Goal: Complete application form: Complete application form

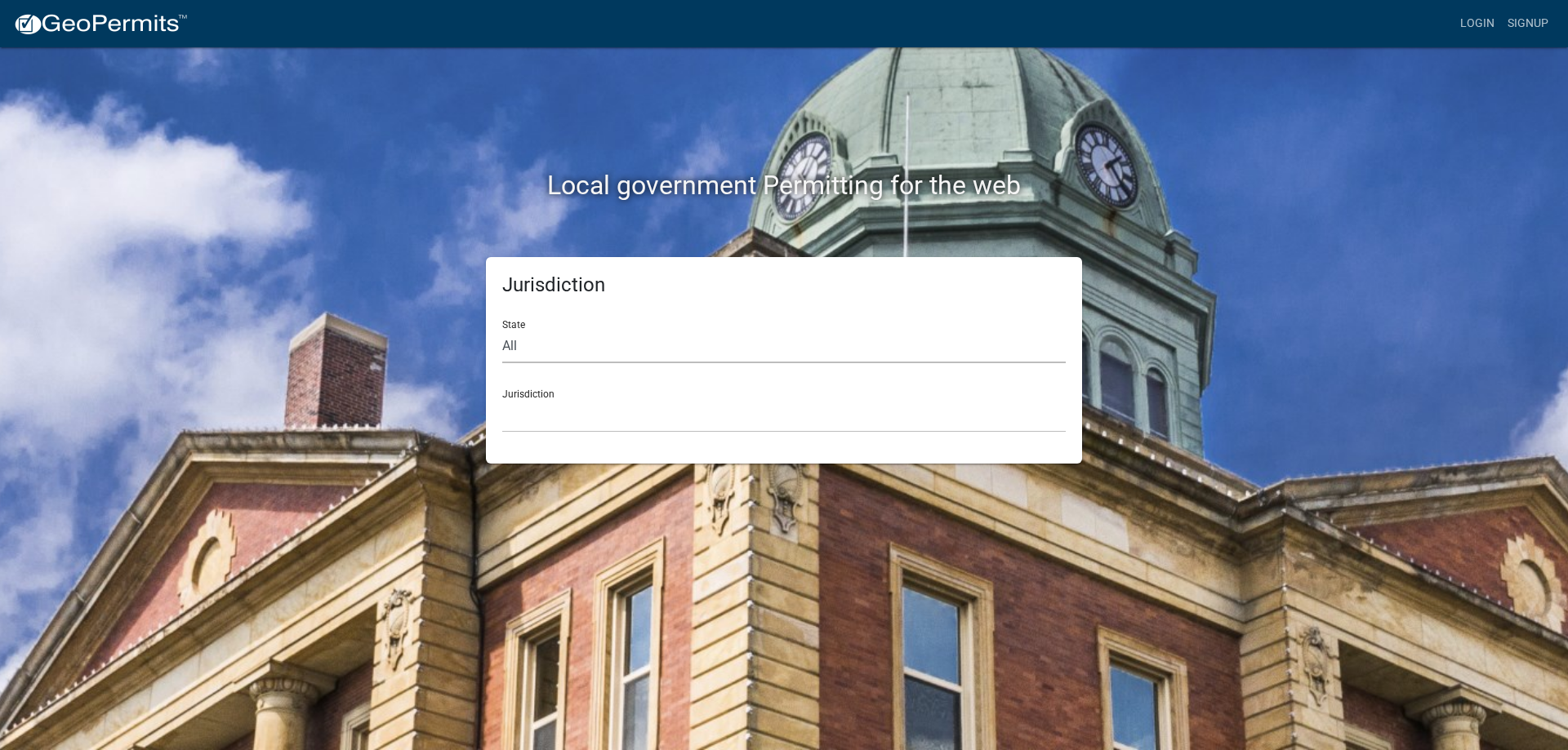
click at [553, 351] on select "All [US_STATE] [US_STATE] [US_STATE] [US_STATE] [US_STATE] [US_STATE] [US_STATE…" at bounding box center [784, 346] width 563 height 33
select select "[US_STATE]"
click at [502, 330] on select "All [US_STATE] [US_STATE] [US_STATE] [US_STATE] [US_STATE] [US_STATE] [US_STATE…" at bounding box center [784, 346] width 563 height 33
click at [562, 414] on select "City of [GEOGRAPHIC_DATA], [US_STATE] City of [GEOGRAPHIC_DATA], [US_STATE] Cit…" at bounding box center [784, 416] width 563 height 33
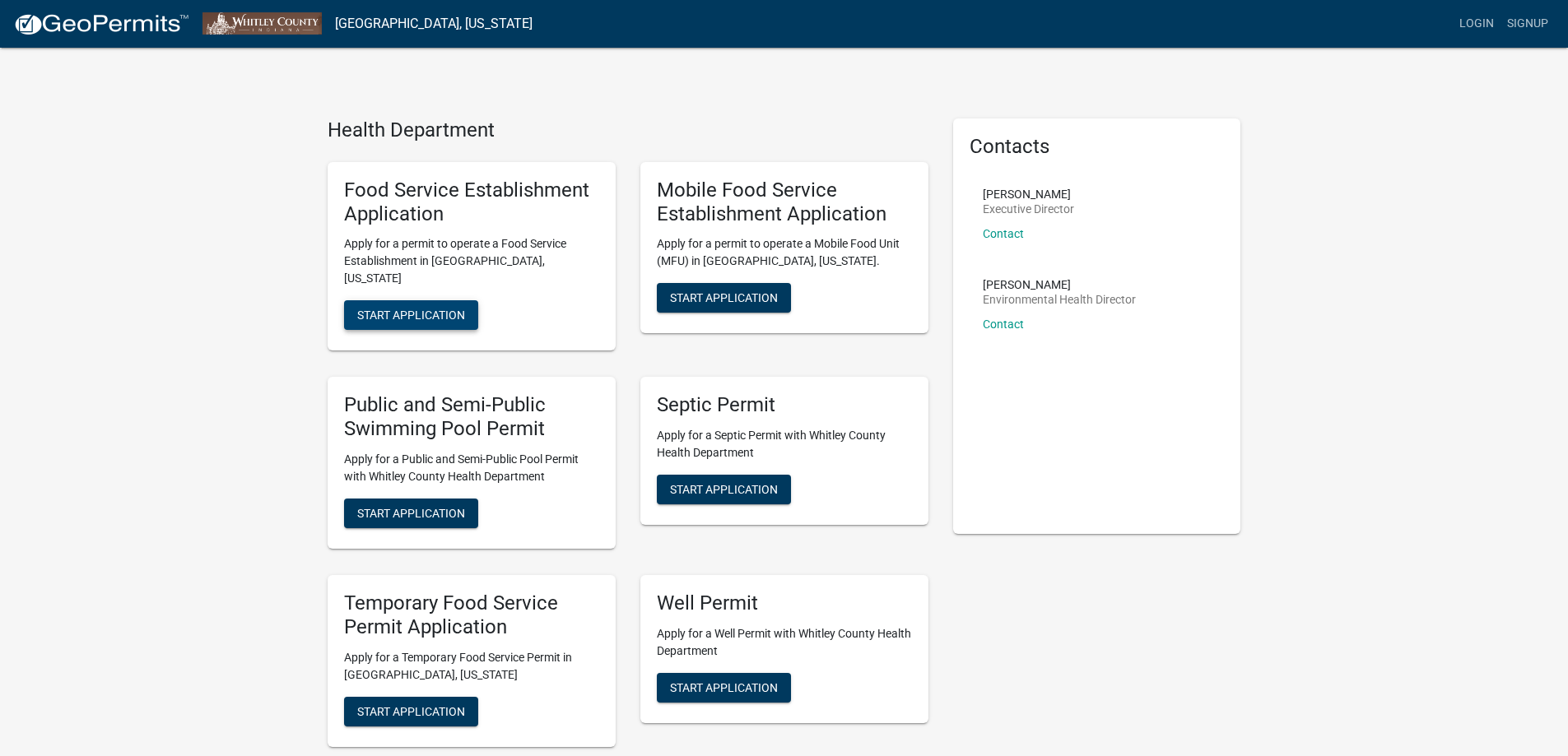
click at [407, 309] on span "Start Application" at bounding box center [411, 315] width 108 height 13
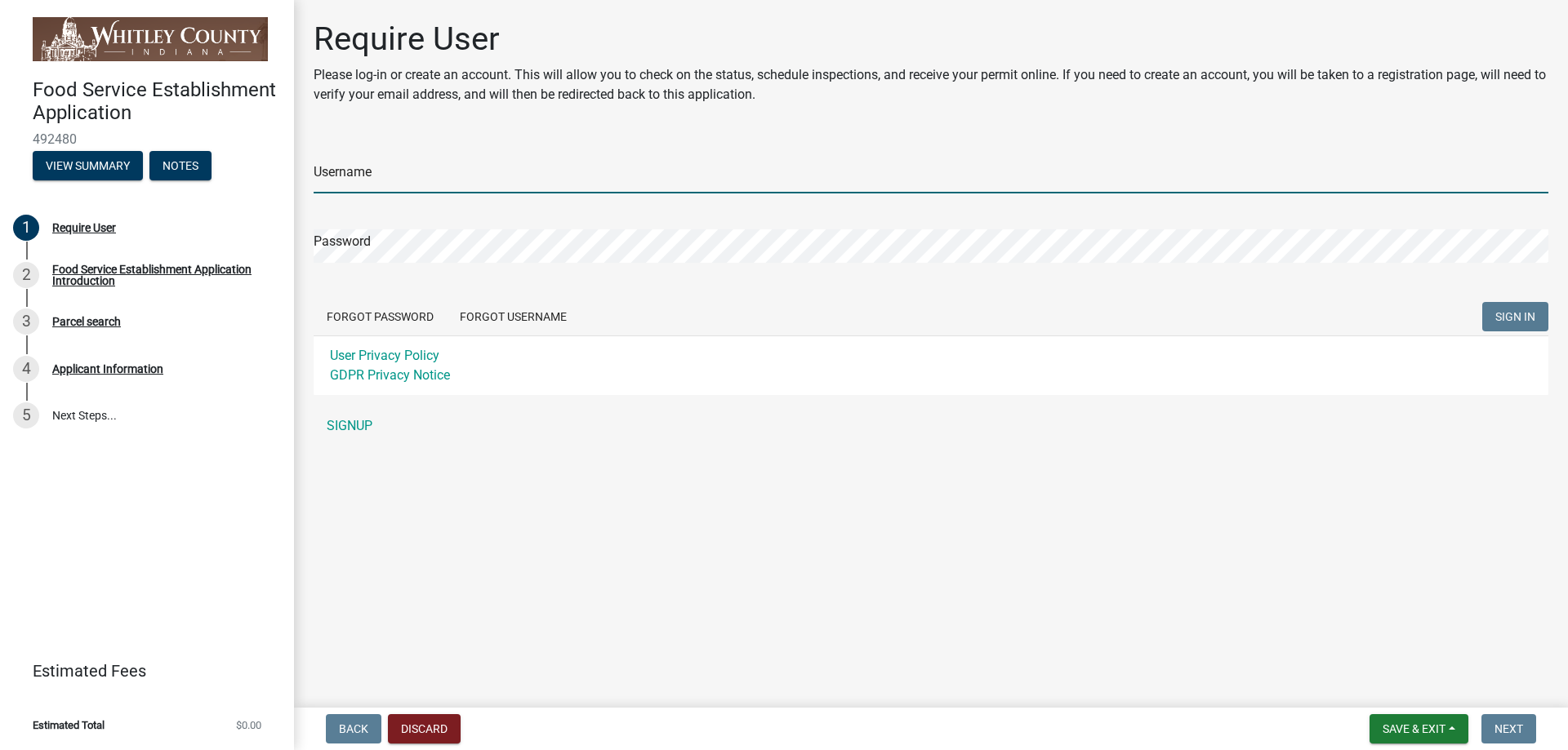
type input "[GEOGRAPHIC_DATA]"
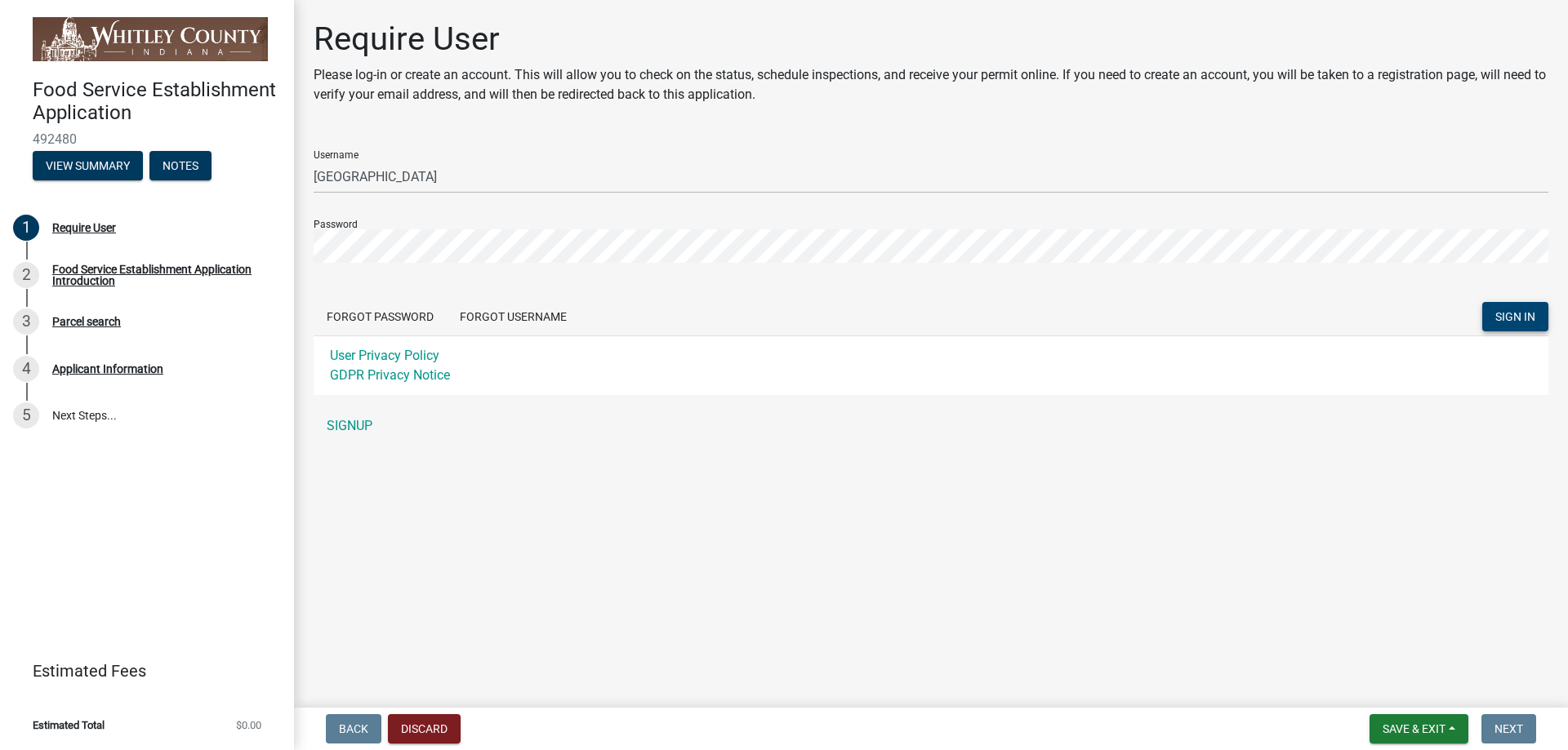
click at [1519, 310] on span "SIGN IN" at bounding box center [1515, 316] width 40 height 13
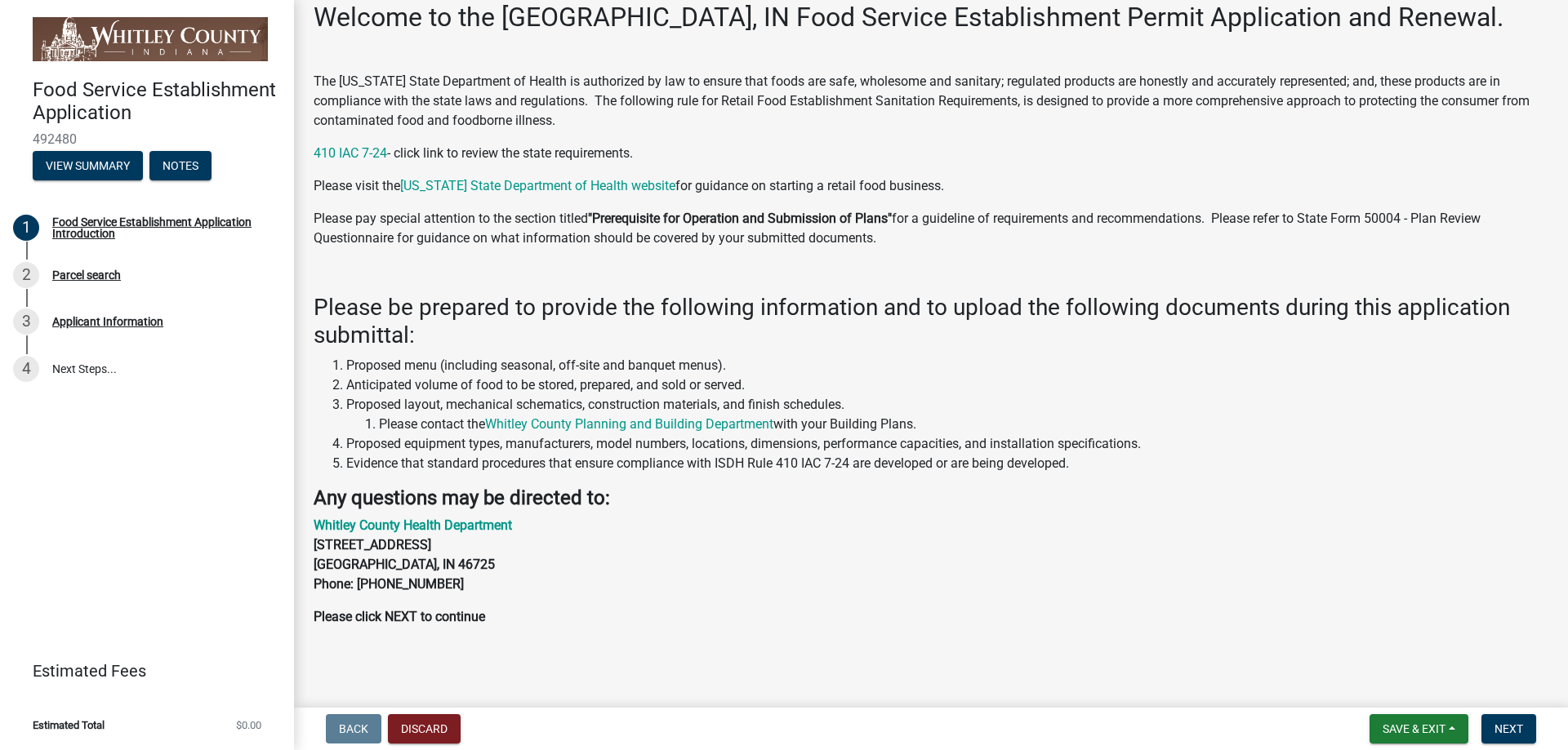
scroll to position [92, 0]
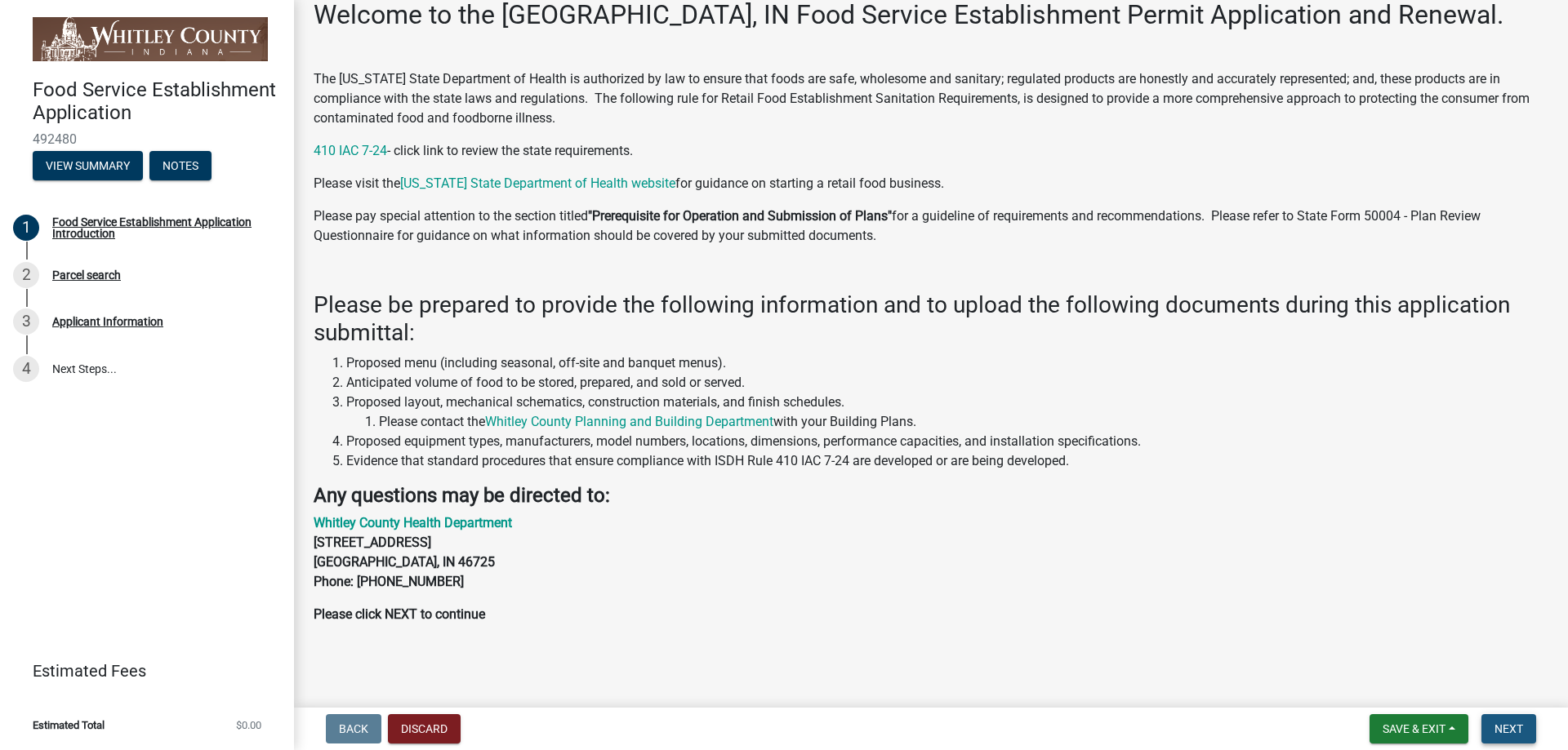
click at [1511, 727] on span "Next" at bounding box center [1508, 729] width 29 height 13
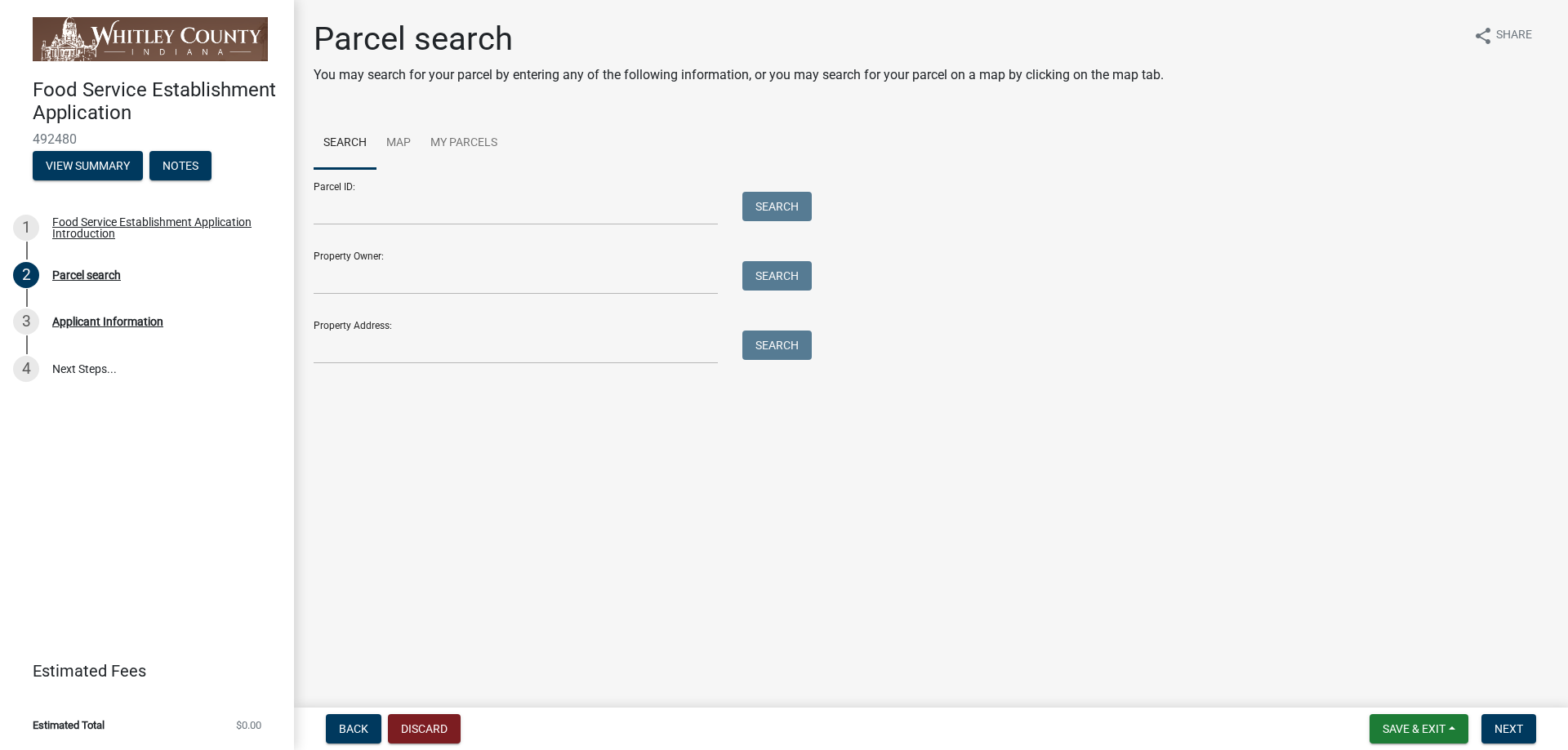
click at [375, 173] on div "Parcel ID: Search" at bounding box center [559, 197] width 490 height 56
click at [344, 189] on div "Parcel ID: Search" at bounding box center [559, 197] width 490 height 56
click at [367, 207] on input "Parcel ID:" at bounding box center [515, 208] width 404 height 33
click at [402, 144] on link "Map" at bounding box center [398, 144] width 44 height 52
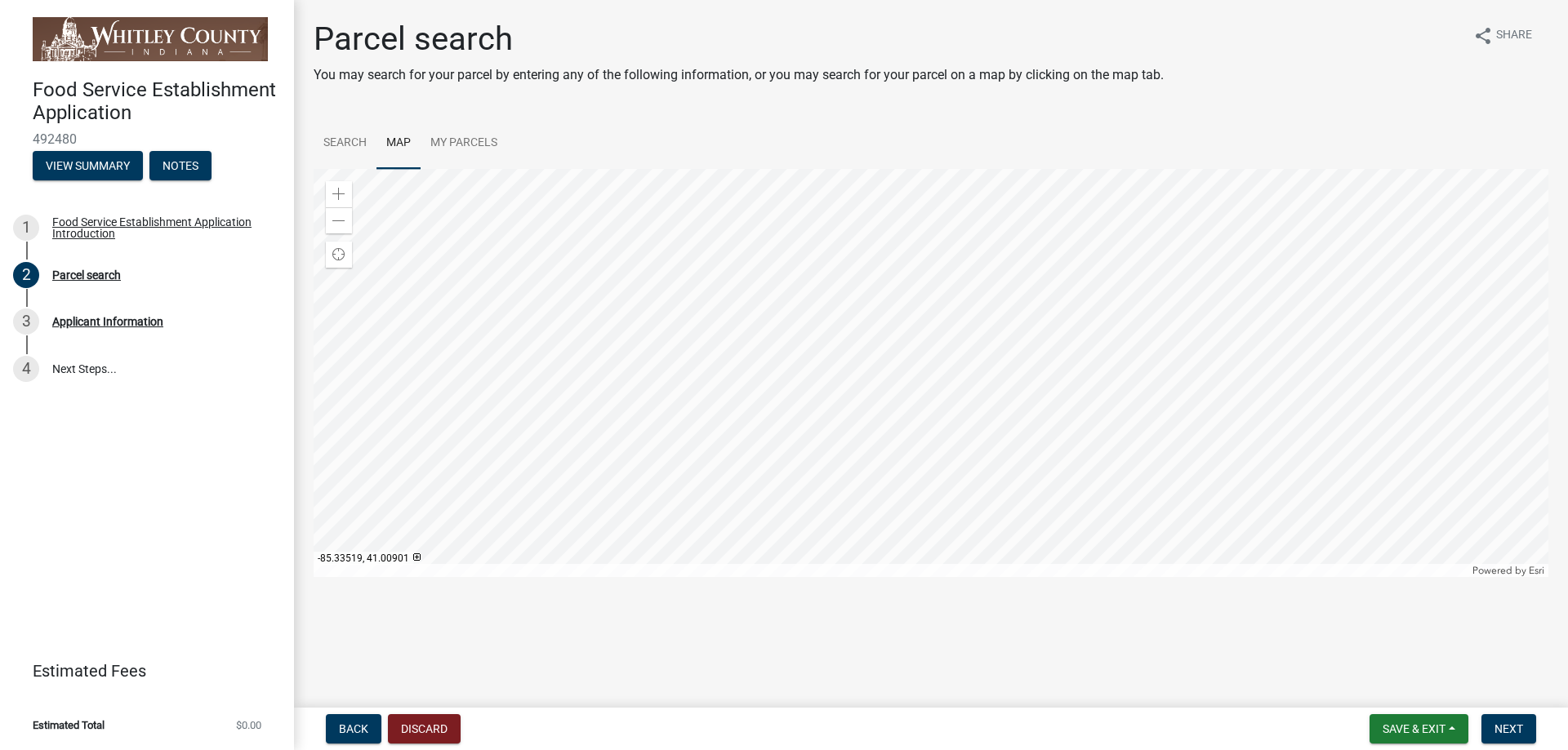
click at [1033, 500] on div at bounding box center [931, 373] width 1235 height 408
click at [1046, 312] on div at bounding box center [931, 373] width 1235 height 408
click at [1055, 350] on div at bounding box center [931, 373] width 1235 height 408
click at [1048, 352] on div at bounding box center [931, 373] width 1235 height 408
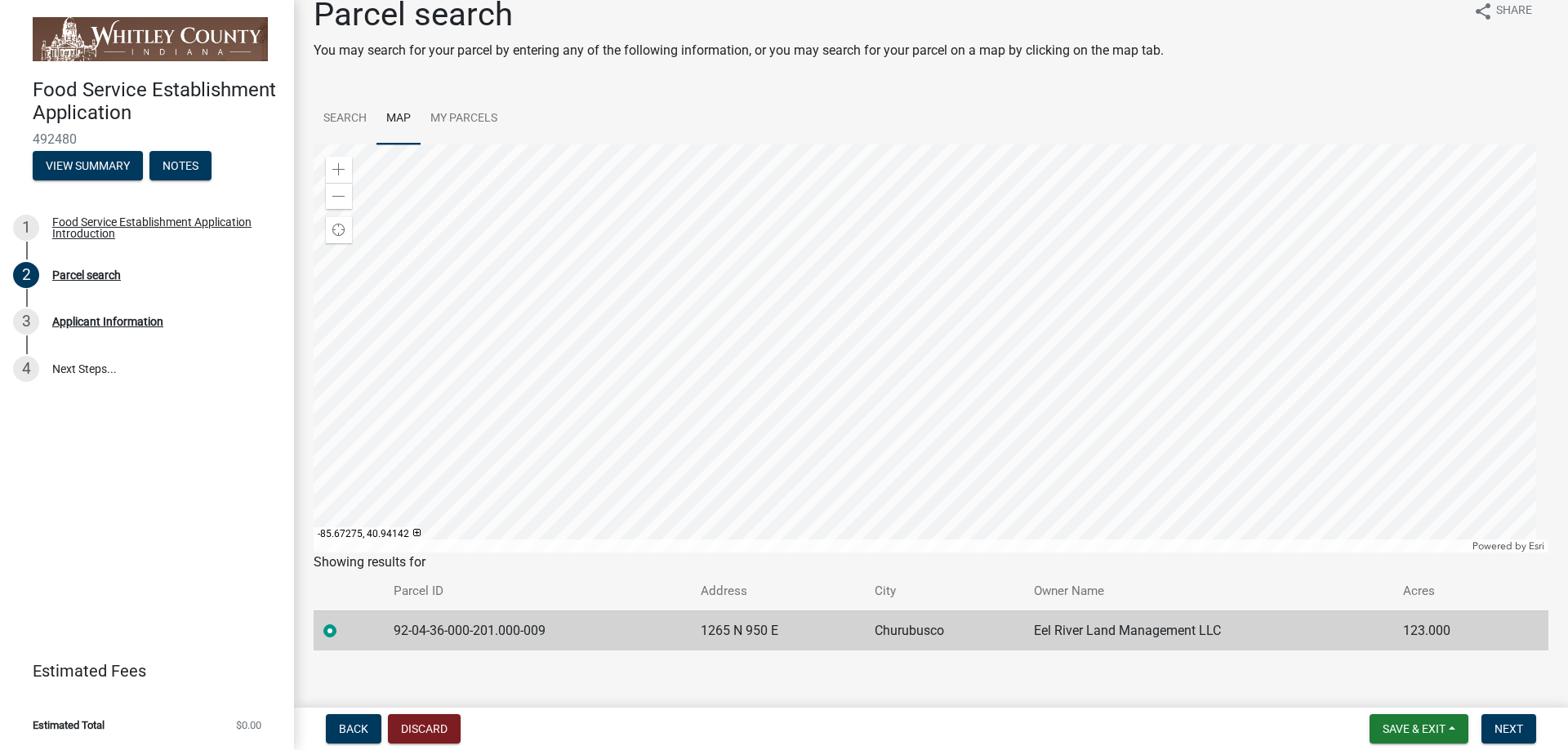
scroll to position [38, 0]
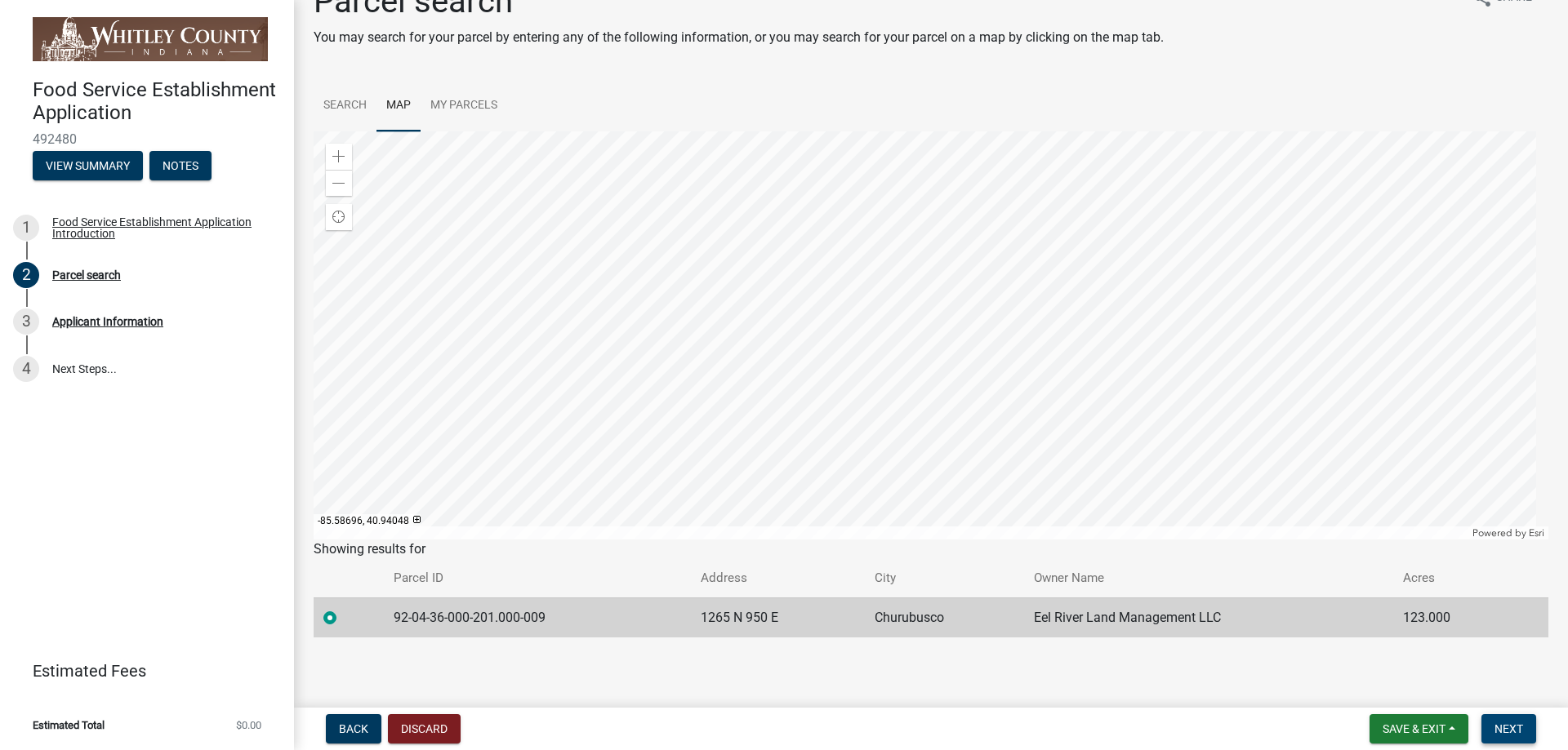
click at [1514, 728] on span "Next" at bounding box center [1508, 729] width 29 height 13
click at [1504, 723] on span "Next" at bounding box center [1508, 729] width 29 height 13
click at [1423, 727] on span "Save & Exit" at bounding box center [1414, 729] width 63 height 13
click at [1401, 686] on button "Save & Exit" at bounding box center [1403, 686] width 131 height 39
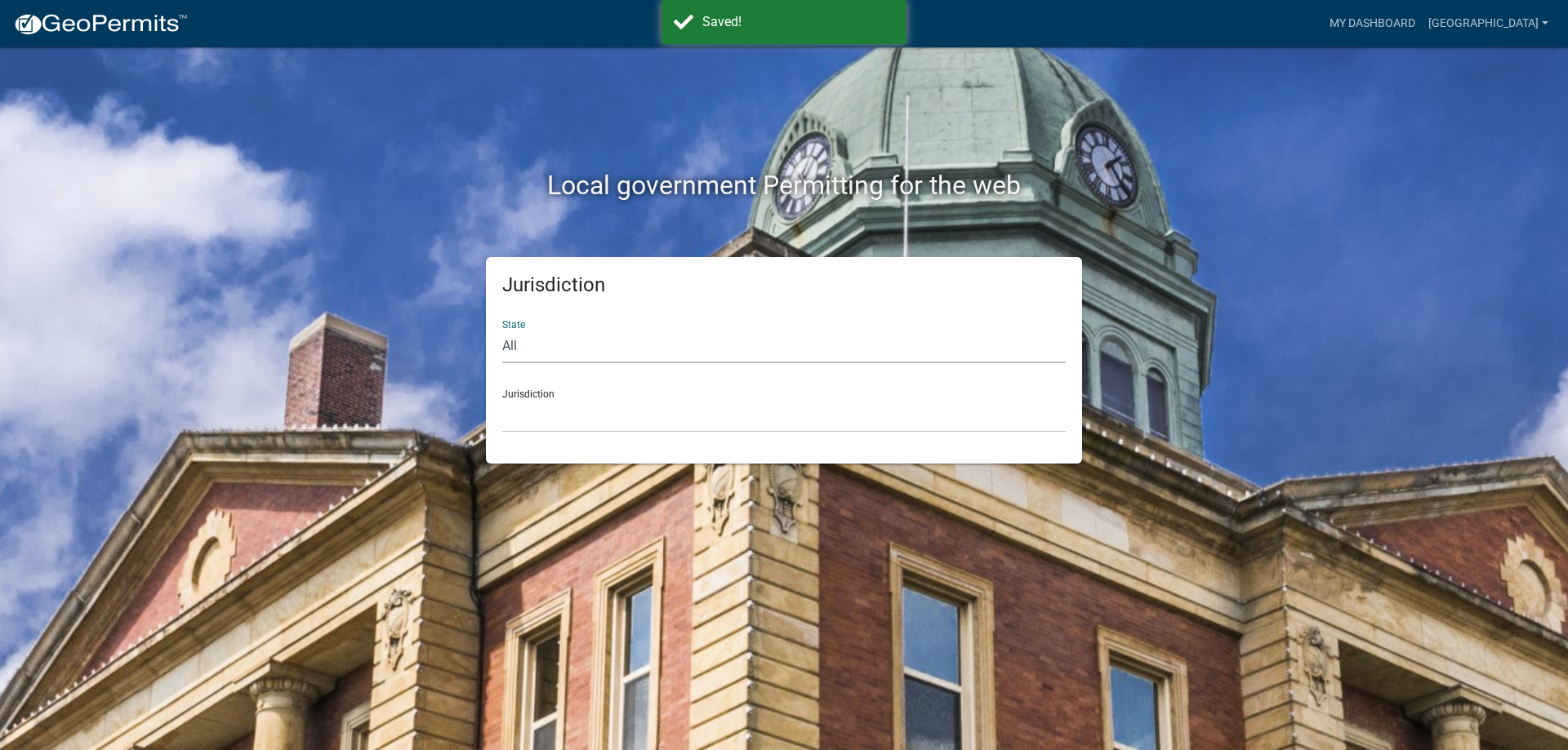
click at [523, 342] on select "All [US_STATE] [US_STATE] [US_STATE] [US_STATE] [US_STATE] [US_STATE] [US_STATE…" at bounding box center [784, 346] width 563 height 33
select select "[US_STATE]"
click at [502, 330] on select "All [US_STATE] [US_STATE] [US_STATE] [US_STATE] [US_STATE] [US_STATE] [US_STATE…" at bounding box center [784, 346] width 563 height 33
click at [571, 393] on div "Jurisdiction City of [GEOGRAPHIC_DATA], [US_STATE] City of [GEOGRAPHIC_DATA], […" at bounding box center [784, 404] width 563 height 56
click at [564, 402] on select "City of [GEOGRAPHIC_DATA], [US_STATE] City of [GEOGRAPHIC_DATA], [US_STATE] Cit…" at bounding box center [784, 416] width 563 height 33
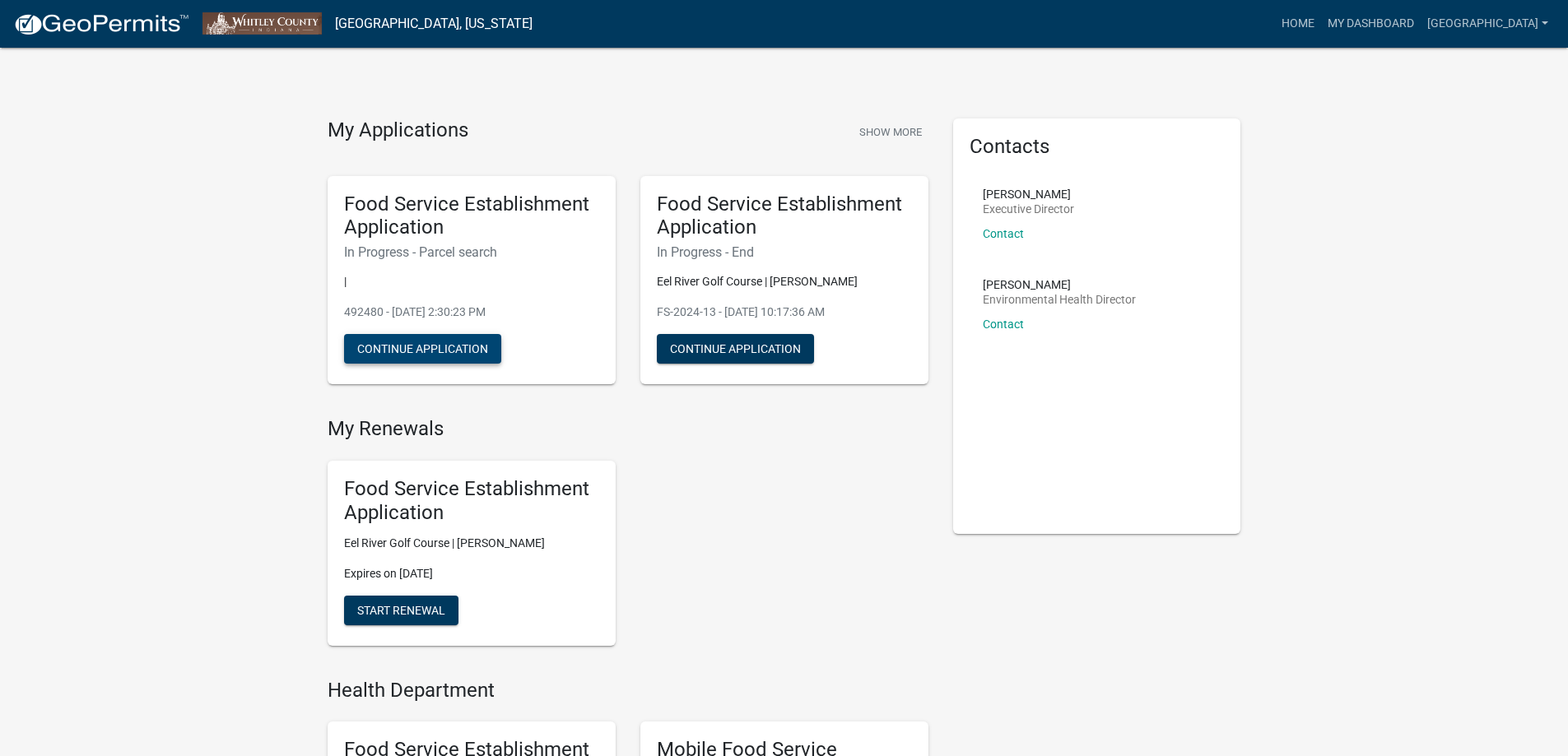
click at [431, 349] on button "Continue Application" at bounding box center [423, 349] width 158 height 30
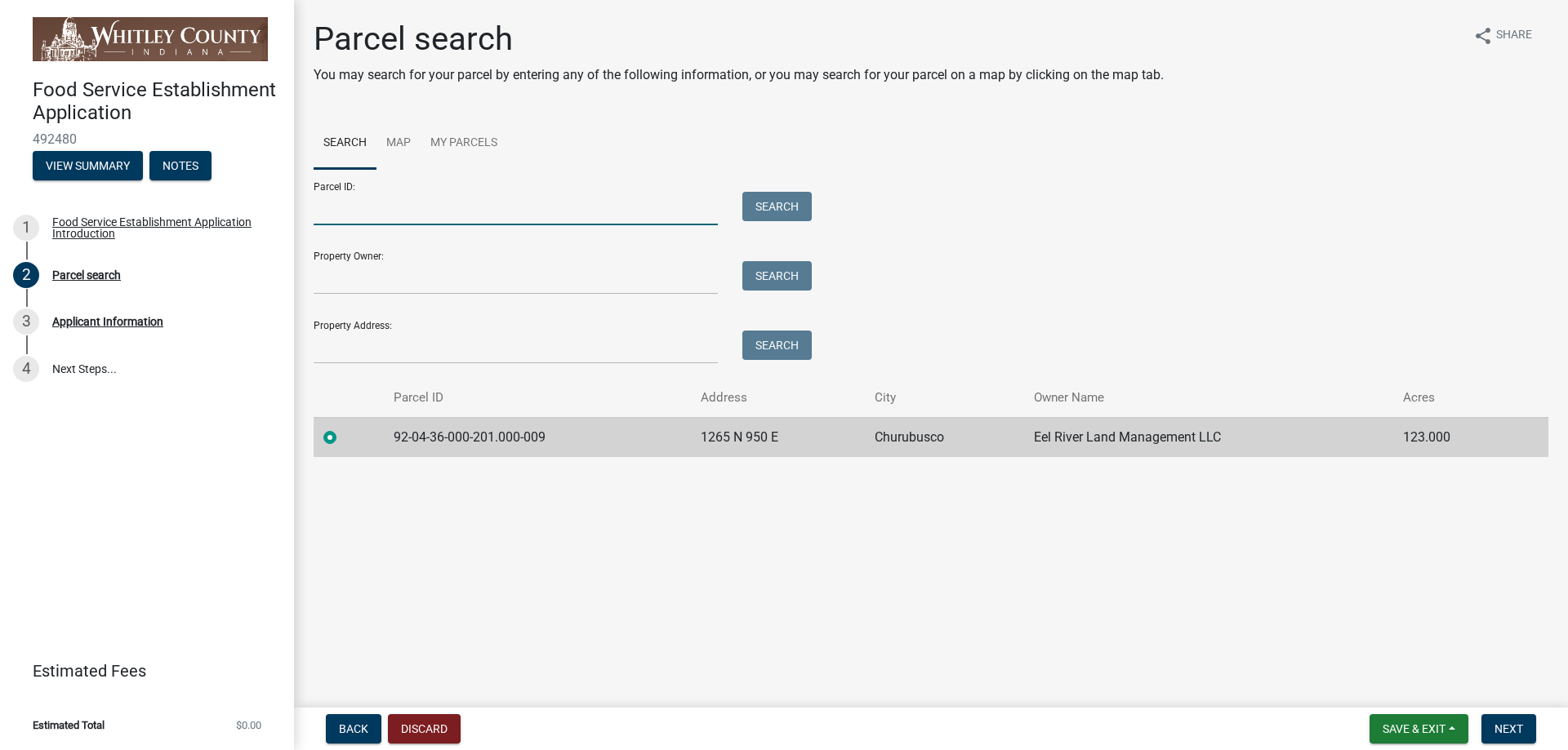
click at [445, 213] on input "Parcel ID:" at bounding box center [515, 208] width 404 height 33
click at [386, 436] on td "92-04-36-000-201.000-009" at bounding box center [538, 437] width 307 height 40
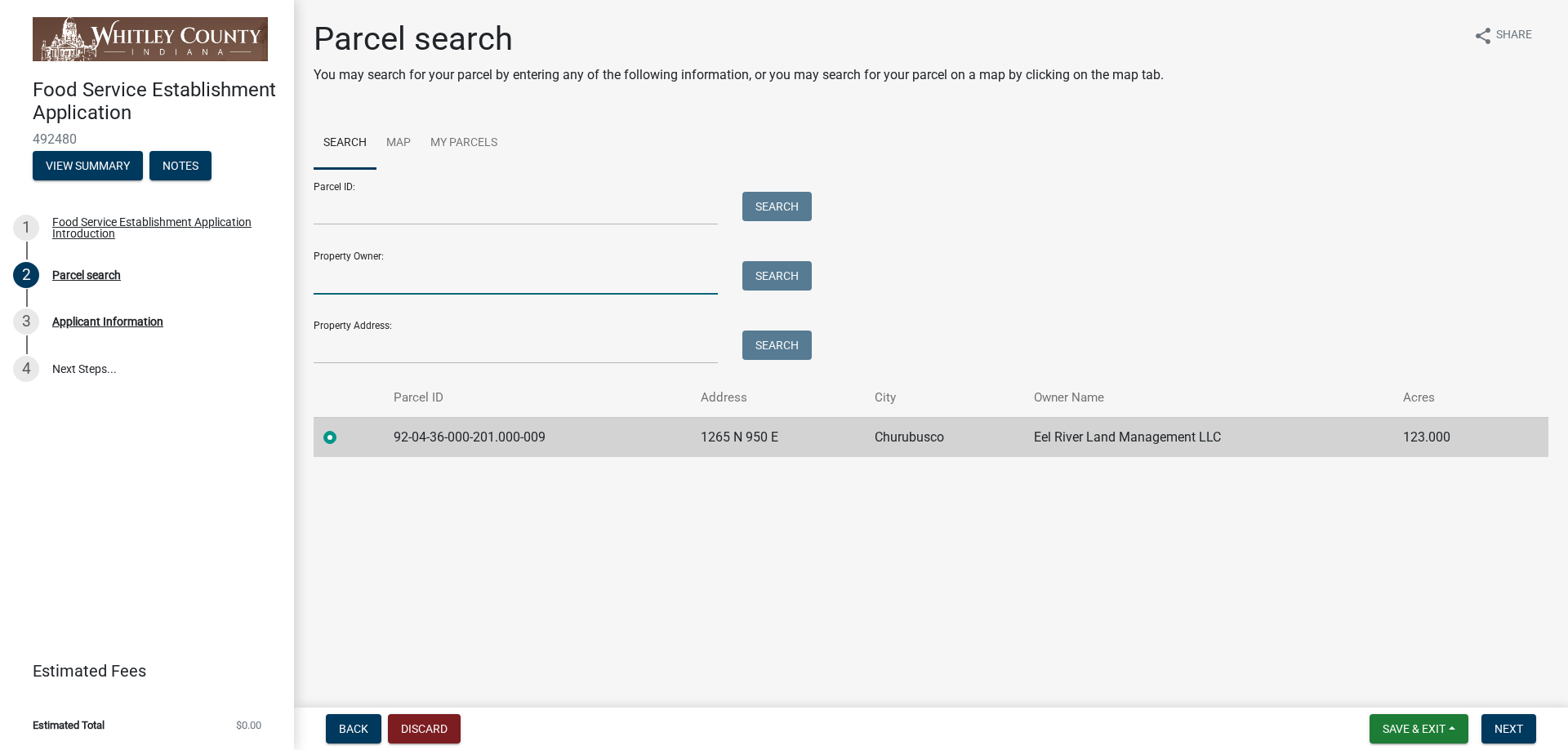
click at [414, 284] on input "Property Owner:" at bounding box center [515, 277] width 404 height 33
click at [1506, 723] on span "Next" at bounding box center [1508, 729] width 29 height 13
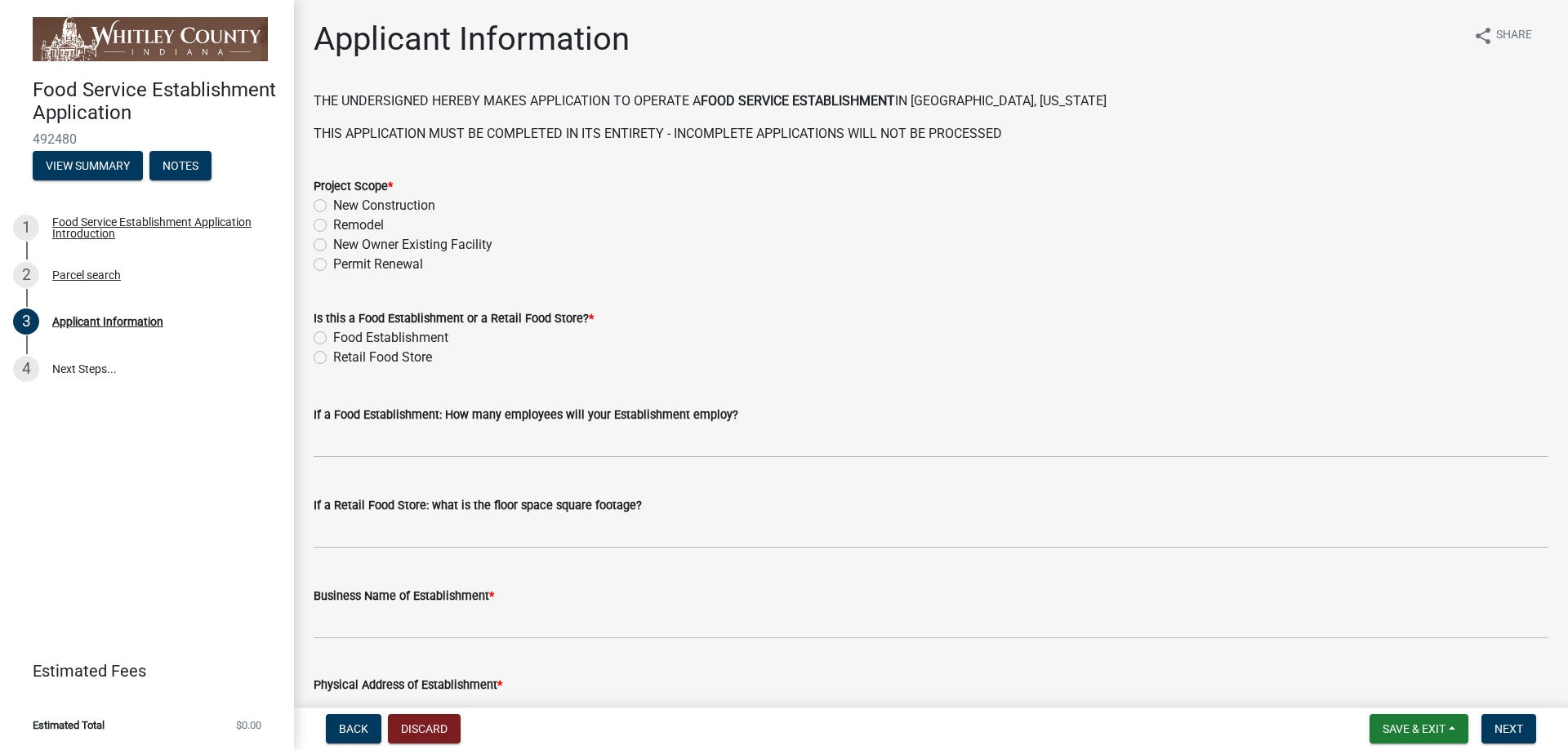
click at [333, 267] on label "Permit Renewal" at bounding box center [378, 265] width 89 height 20
click at [333, 266] on input "Permit Renewal" at bounding box center [339, 260] width 11 height 11
radio input "true"
click at [333, 338] on label "Food Establishment" at bounding box center [390, 338] width 115 height 20
click at [333, 338] on input "Food Establishment" at bounding box center [339, 333] width 11 height 11
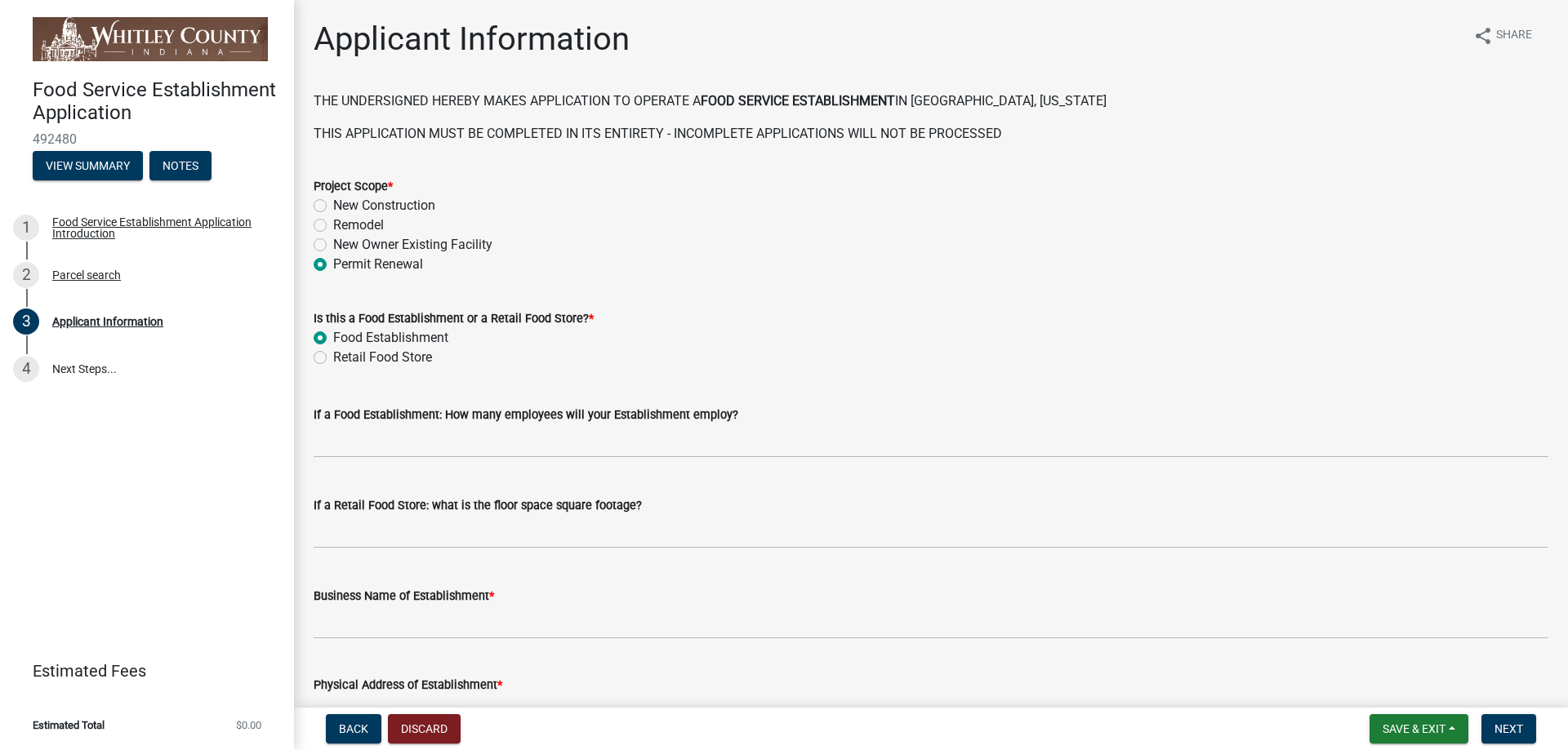
radio input "true"
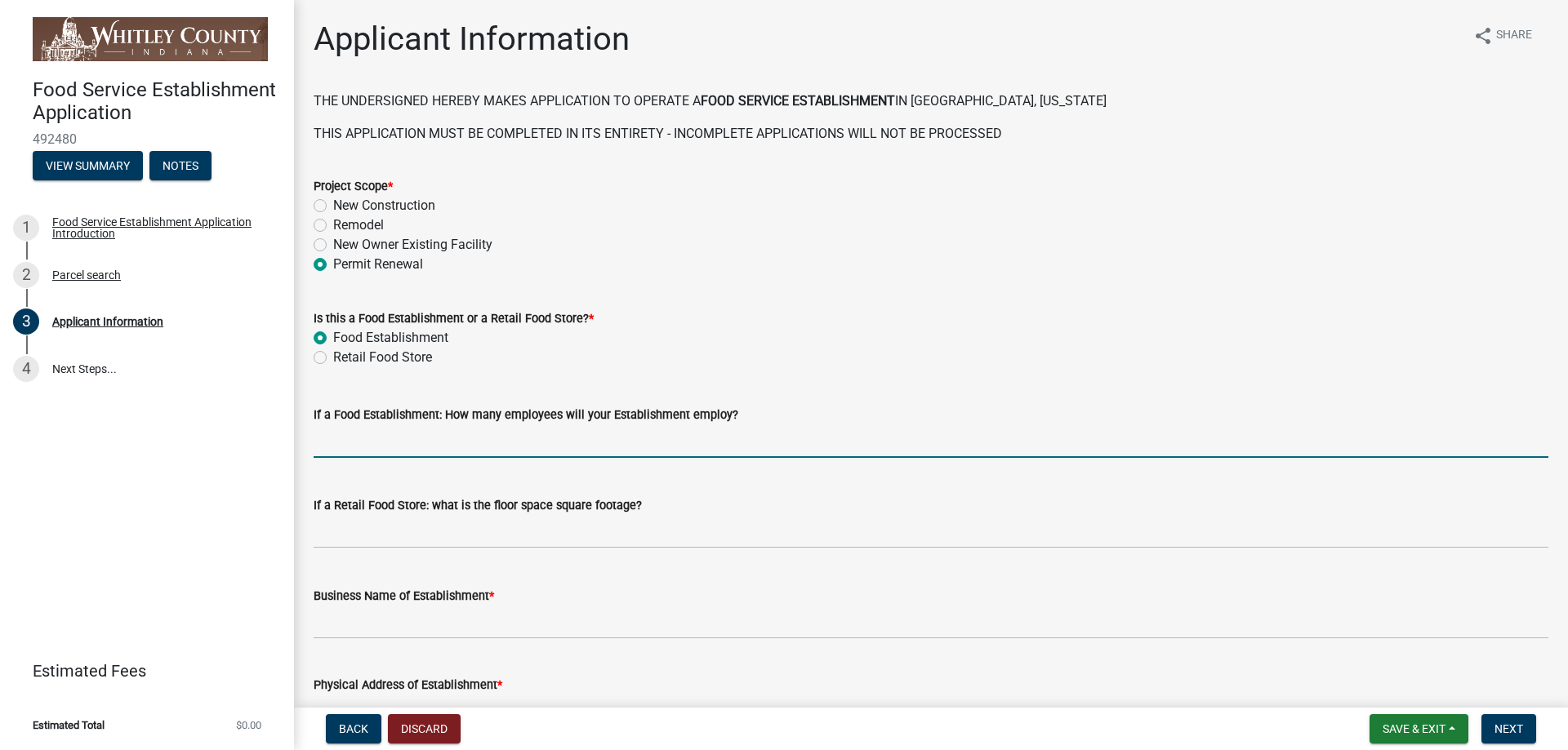
click at [466, 442] on input "text" at bounding box center [931, 441] width 1235 height 33
type input "12"
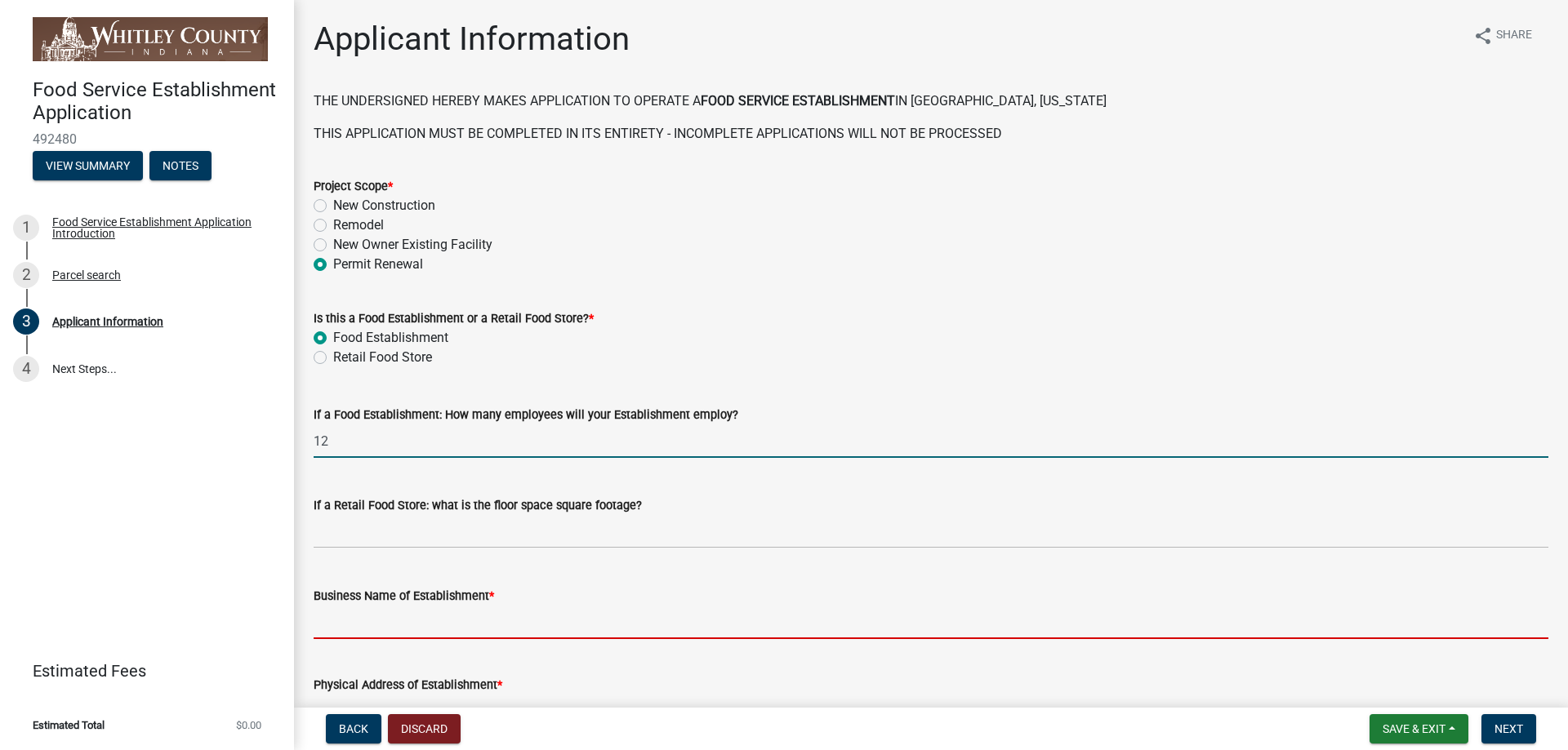
click at [454, 624] on input "Business Name of Establishment *" at bounding box center [931, 622] width 1235 height 33
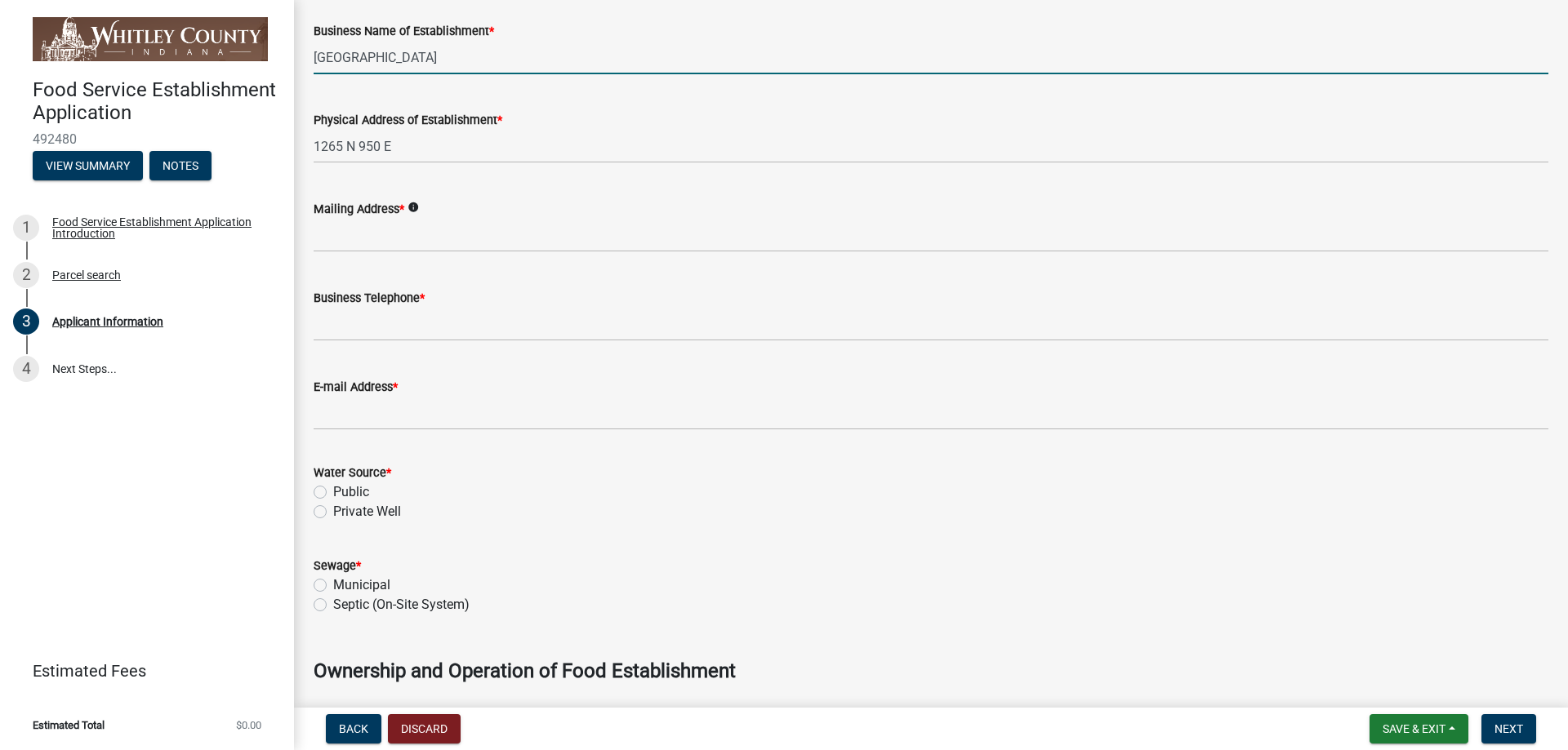
scroll to position [571, 0]
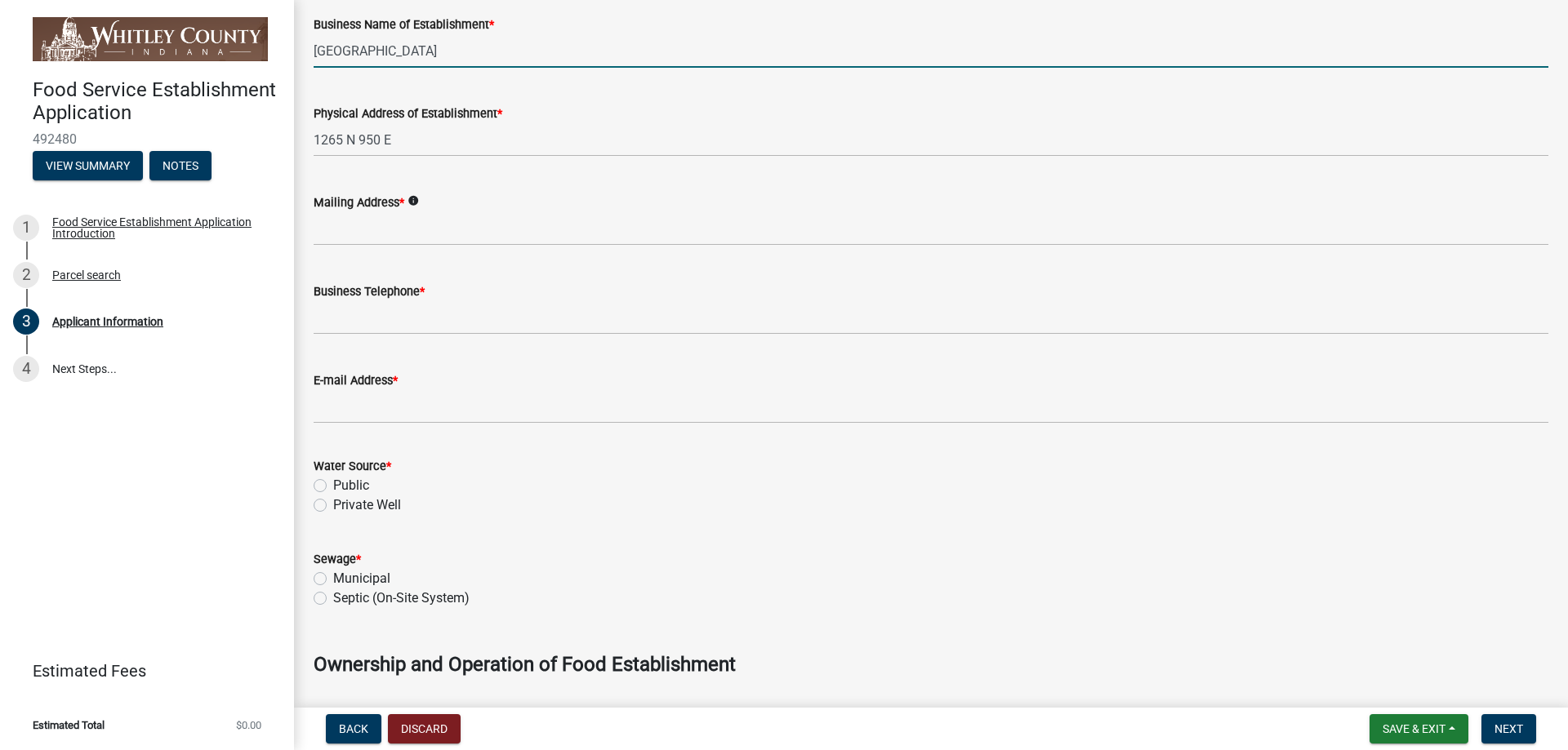
type input "[GEOGRAPHIC_DATA]"
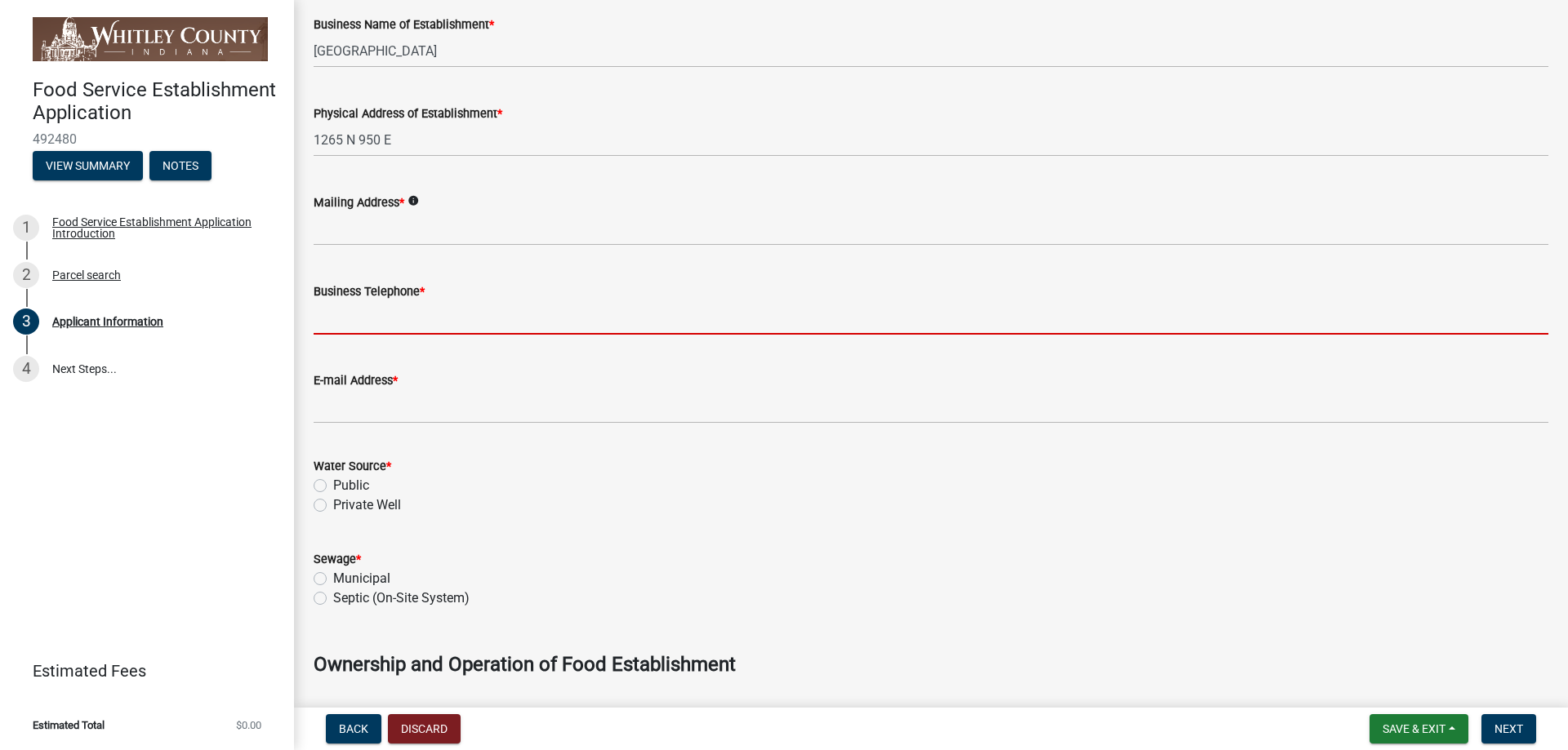
click at [388, 315] on input "Business Telephone *" at bounding box center [931, 317] width 1235 height 33
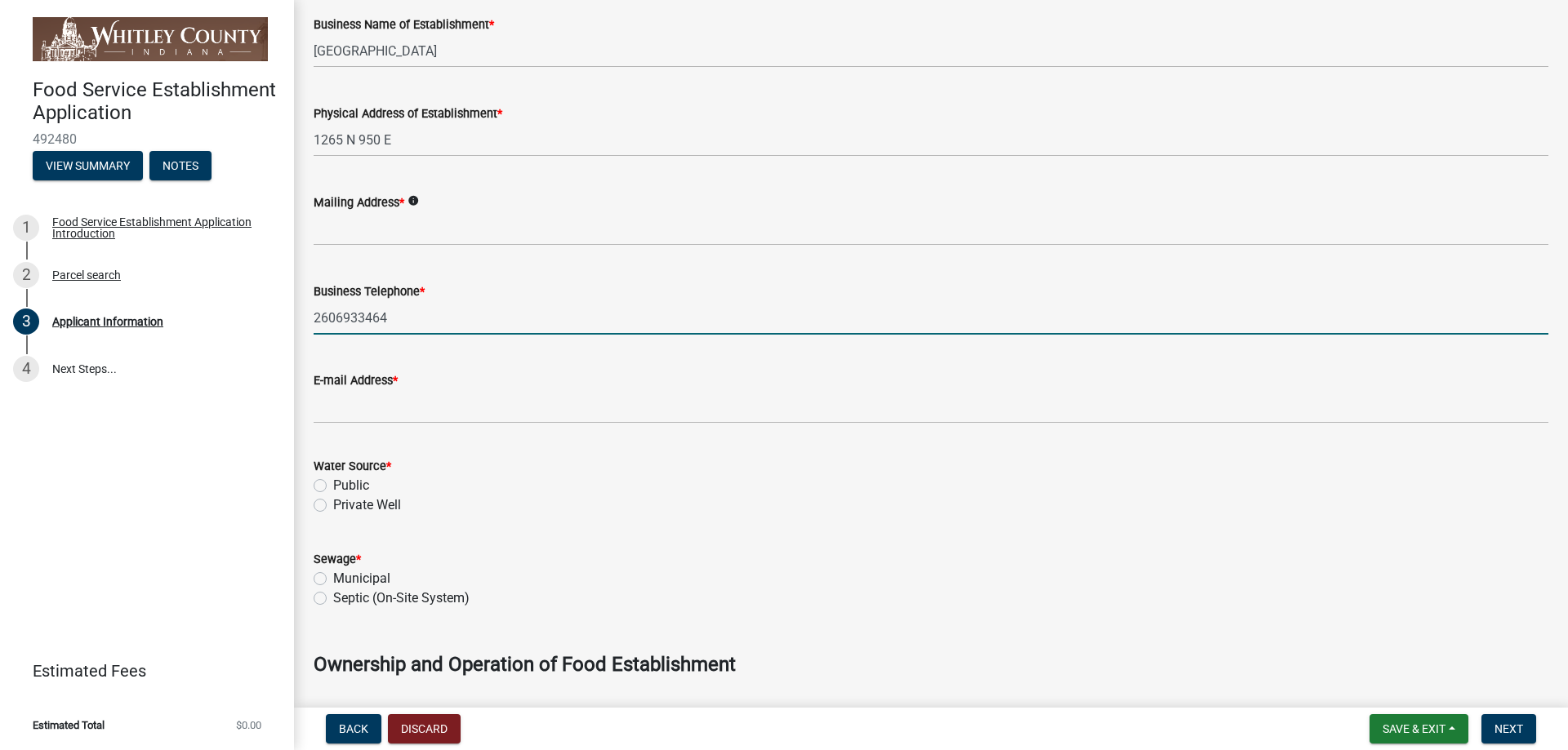
type input "2606933464"
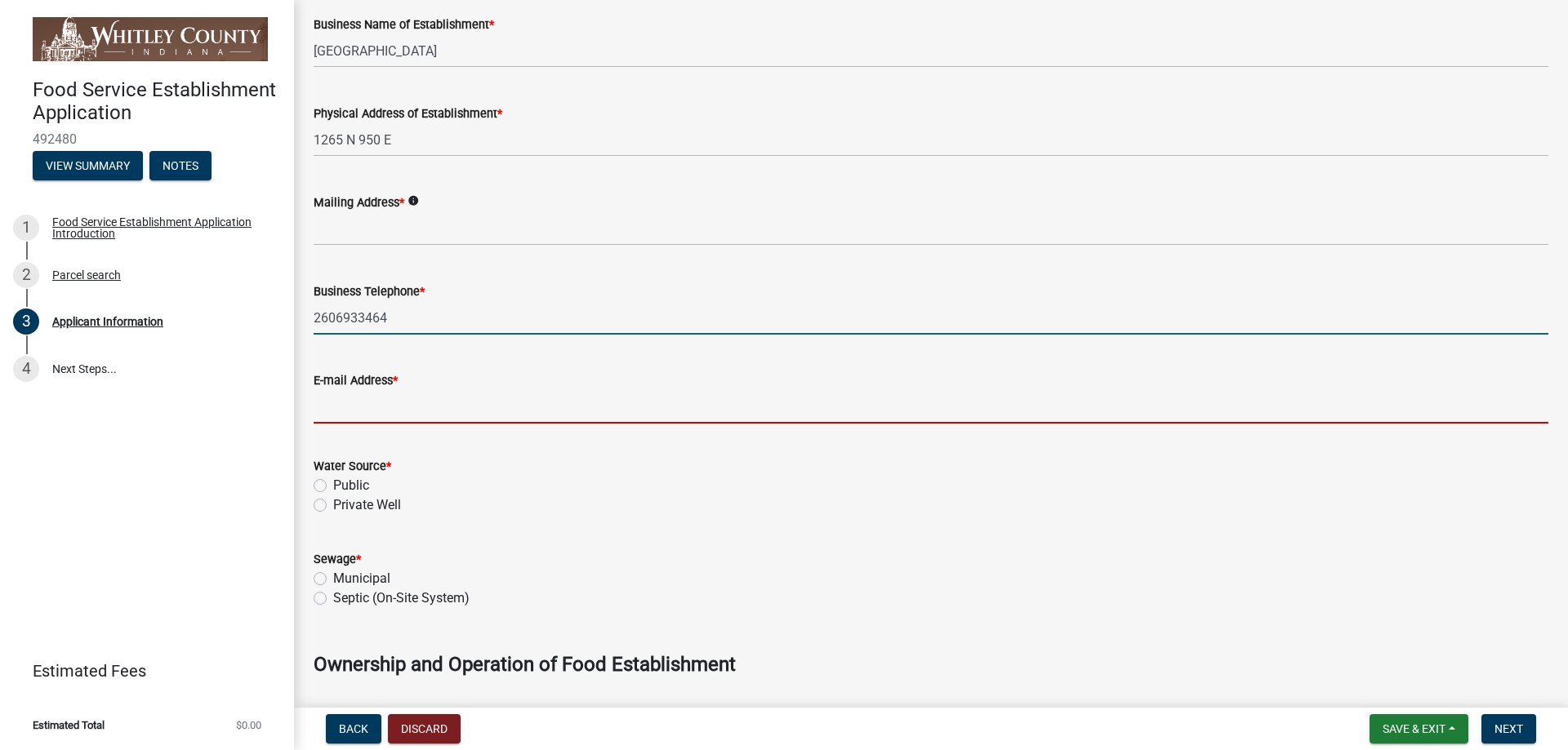
click at [464, 404] on input "E-mail Address *" at bounding box center [931, 407] width 1235 height 33
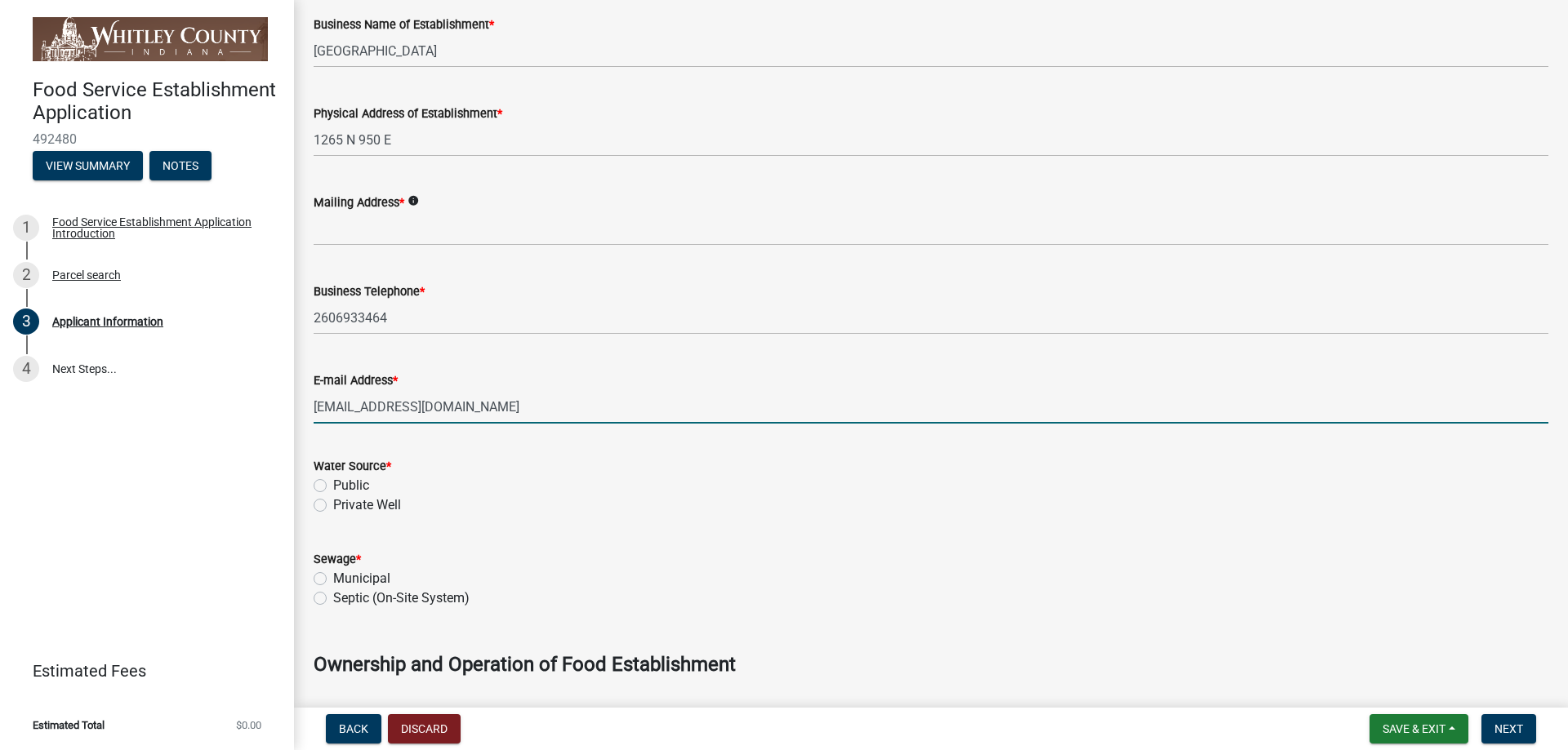
type input "[EMAIL_ADDRESS][DOMAIN_NAME]"
click at [333, 486] on label "Public" at bounding box center [352, 486] width 36 height 20
click at [333, 486] on input "Public" at bounding box center [339, 482] width 11 height 11
radio input "true"
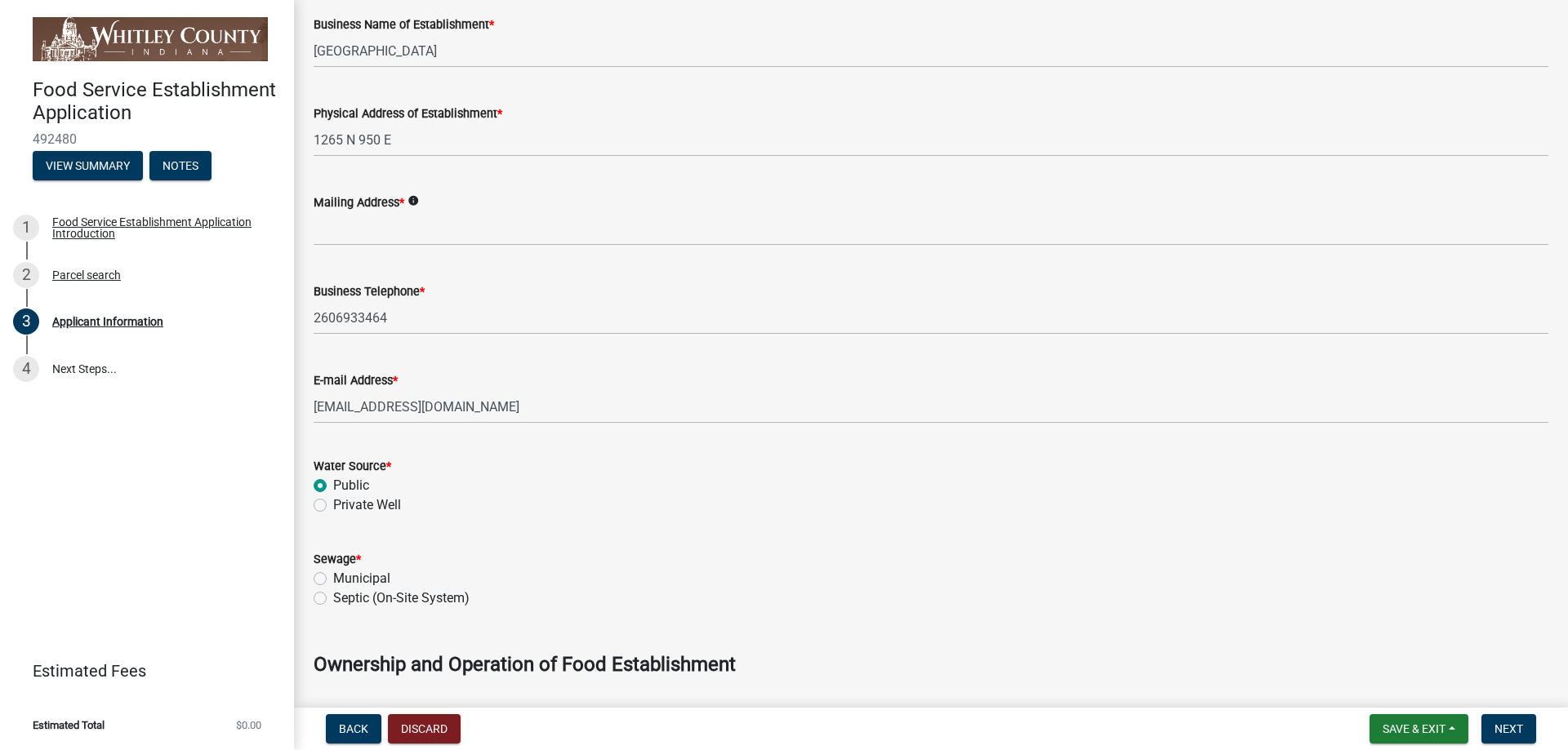
click at [333, 596] on label "Septic (On-Site System)" at bounding box center [401, 598] width 136 height 20
click at [333, 596] on input "Septic (On-Site System)" at bounding box center [339, 594] width 11 height 11
radio input "true"
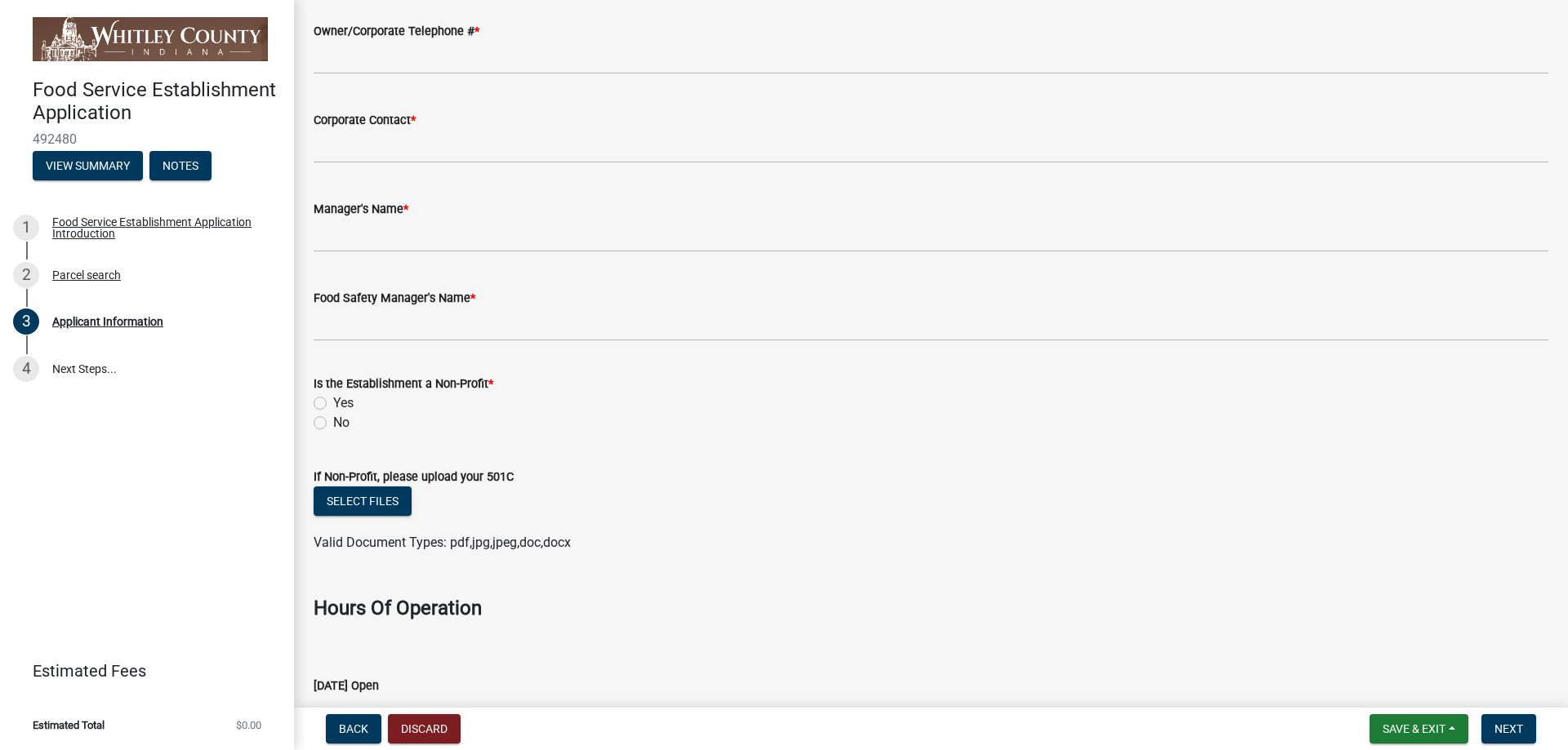
scroll to position [1469, 0]
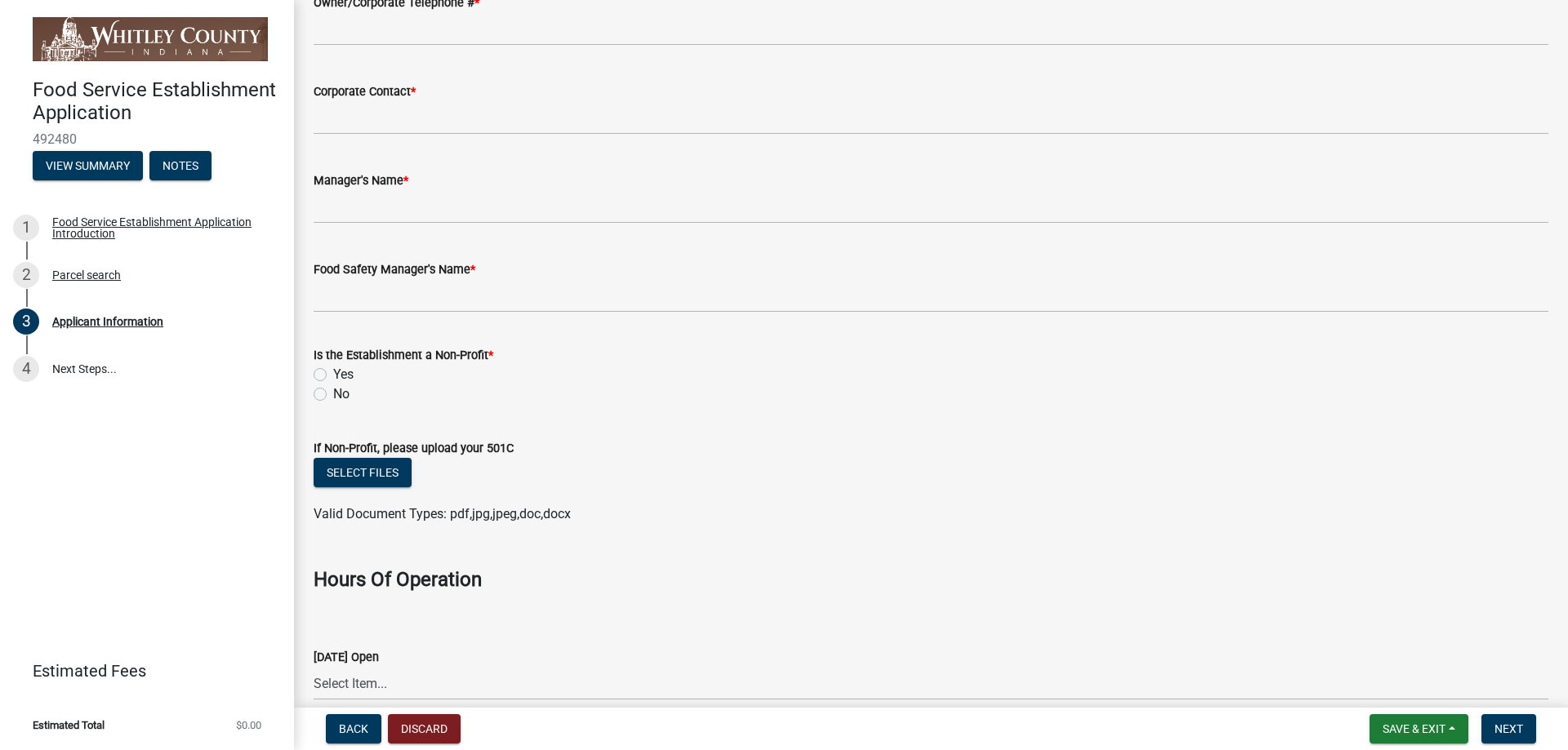
click at [333, 388] on label "No" at bounding box center [342, 395] width 16 height 20
click at [333, 388] on input "No" at bounding box center [339, 390] width 11 height 11
radio input "true"
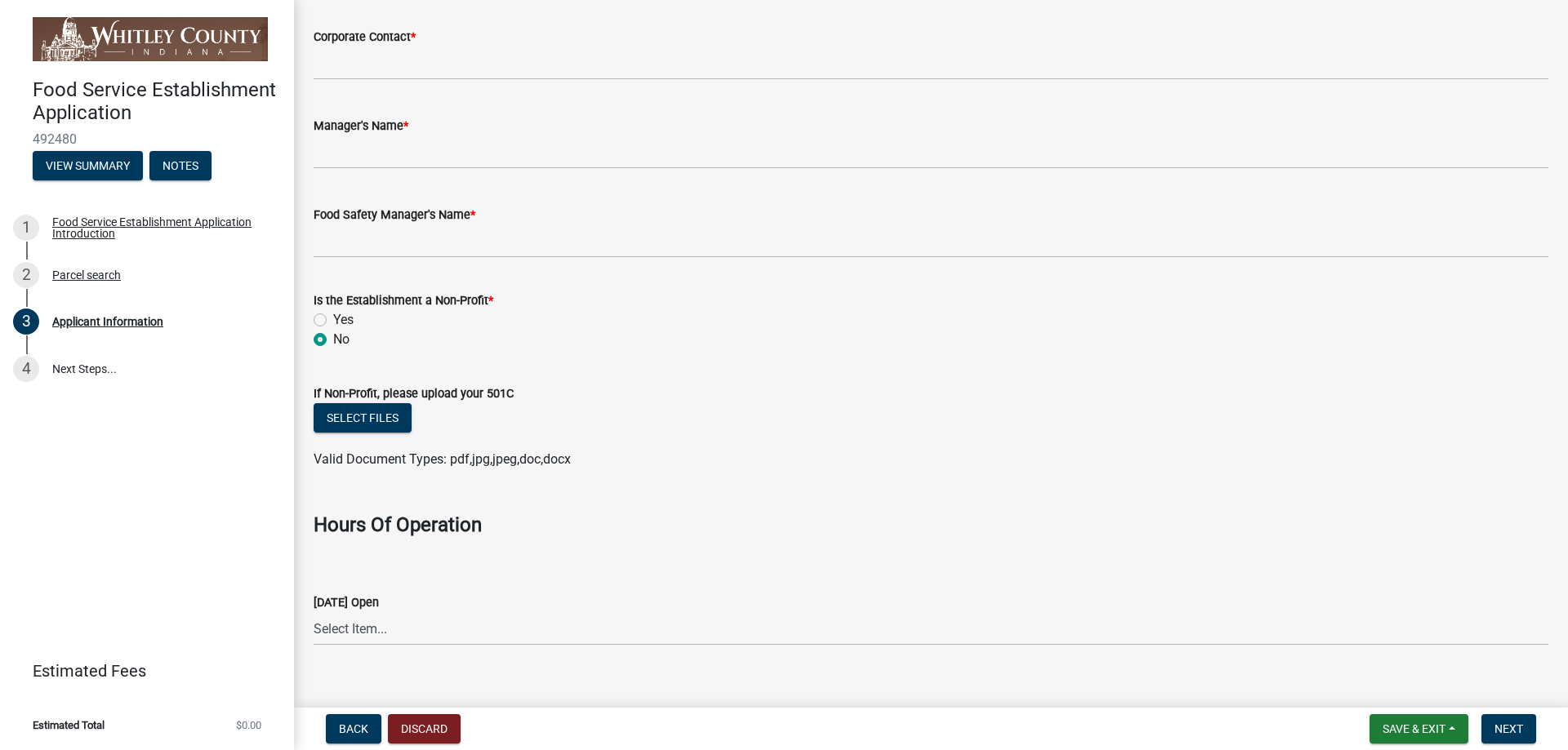
scroll to position [1552, 0]
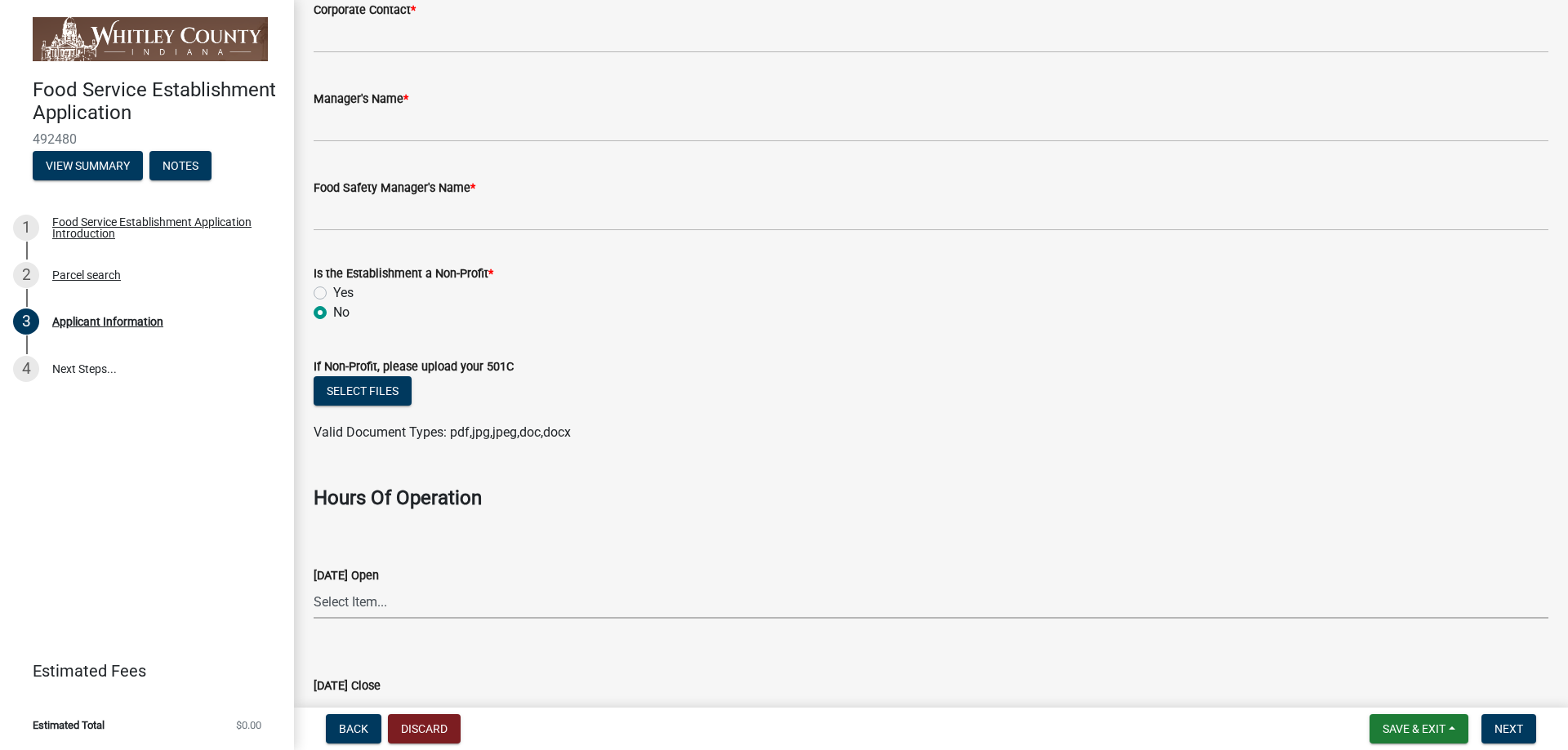
click at [410, 603] on select "Select Item... 12:00 12:15 12:30 12:45 1:00 1:15 1:30 1:45 2:00 2:15 2:30 2:45 …" at bounding box center [931, 602] width 1235 height 33
click at [314, 586] on select "Select Item... 12:00 12:15 12:30 12:45 1:00 1:15 1:30 1:45 2:00 2:15 2:30 2:45 …" at bounding box center [931, 602] width 1235 height 33
select select "98c27946-f728-4e1e-9e8d-30156b6ca88c"
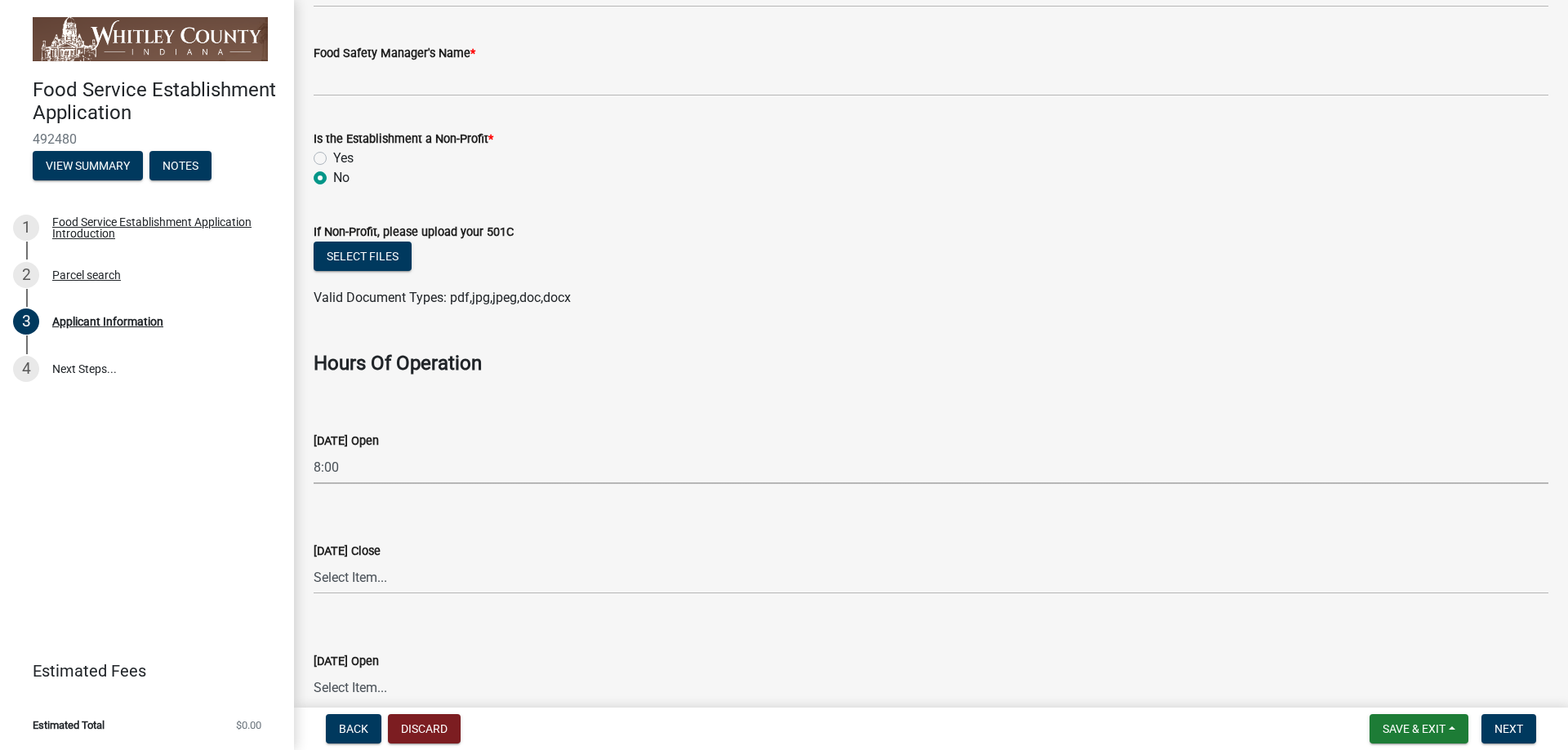
scroll to position [1714, 0]
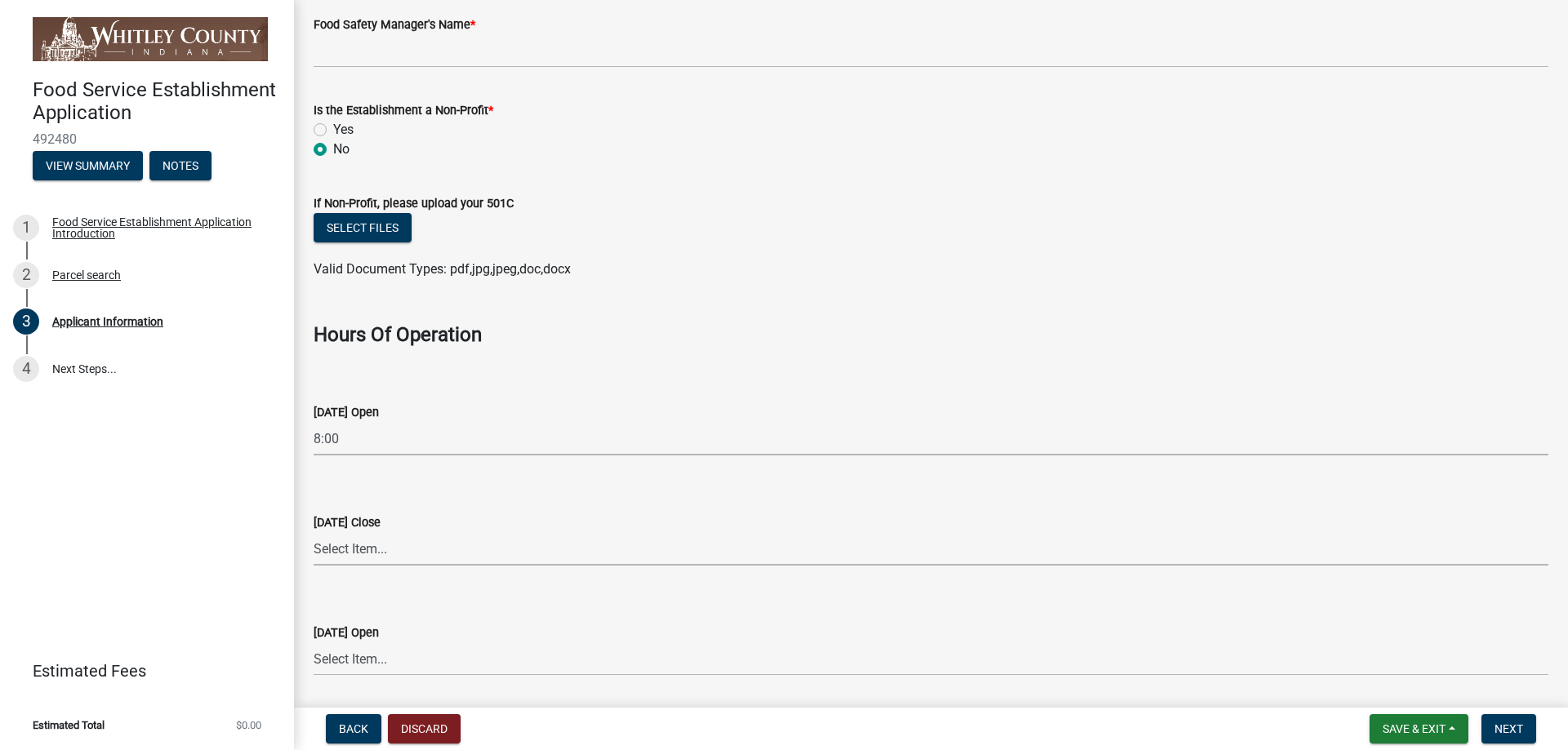
click at [378, 546] on select "Select Item... 12:00 12:15 12:30 12:45 1:00 1:15 1:30 1:45 2:00 2:15 2:30 2:45 …" at bounding box center [931, 548] width 1235 height 33
click at [314, 532] on select "Select Item... 12:00 12:15 12:30 12:45 1:00 1:15 1:30 1:45 2:00 2:15 2:30 2:45 …" at bounding box center [931, 548] width 1235 height 33
select select "27bed2c0-48f3-4e02-a88f-a01322314a8d"
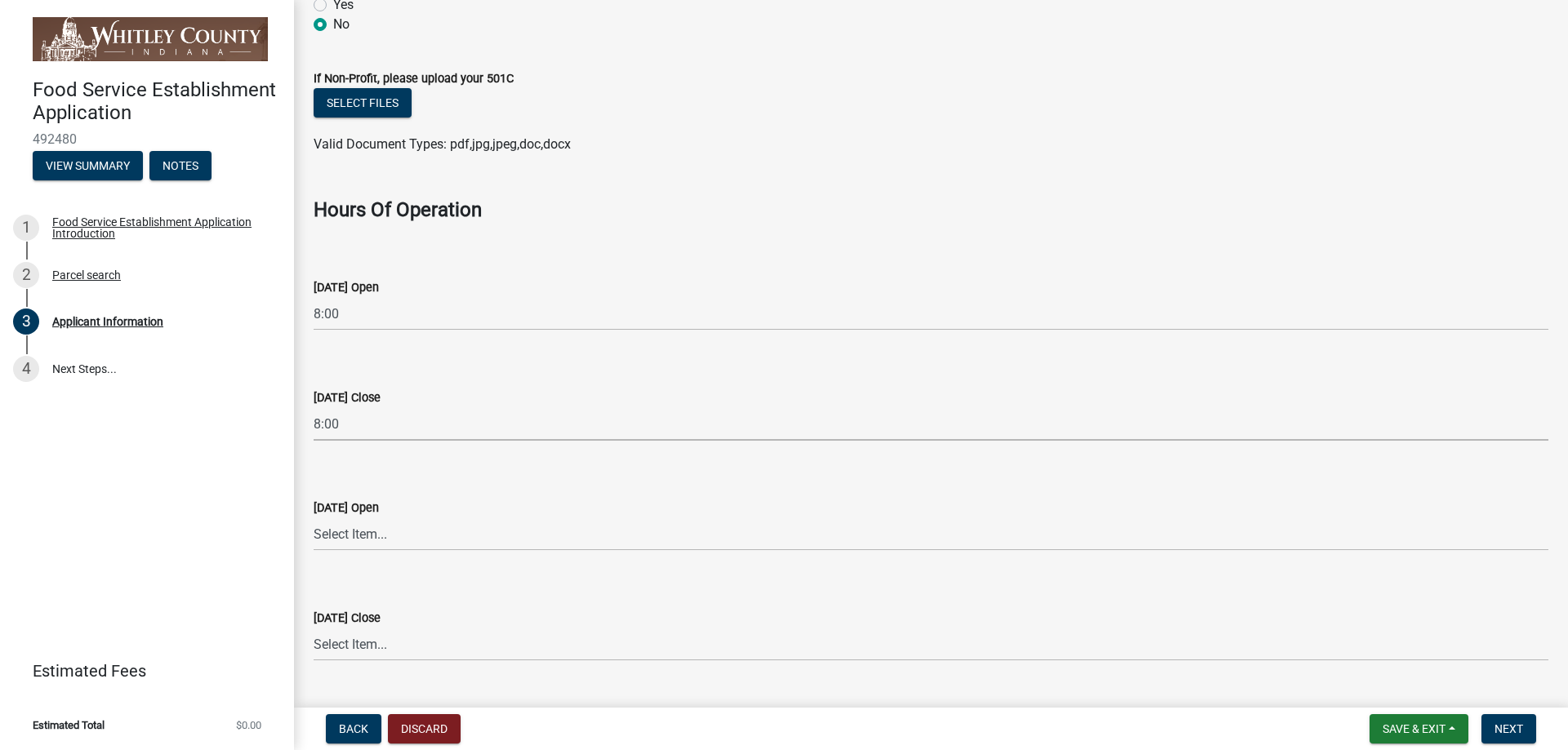
scroll to position [1878, 0]
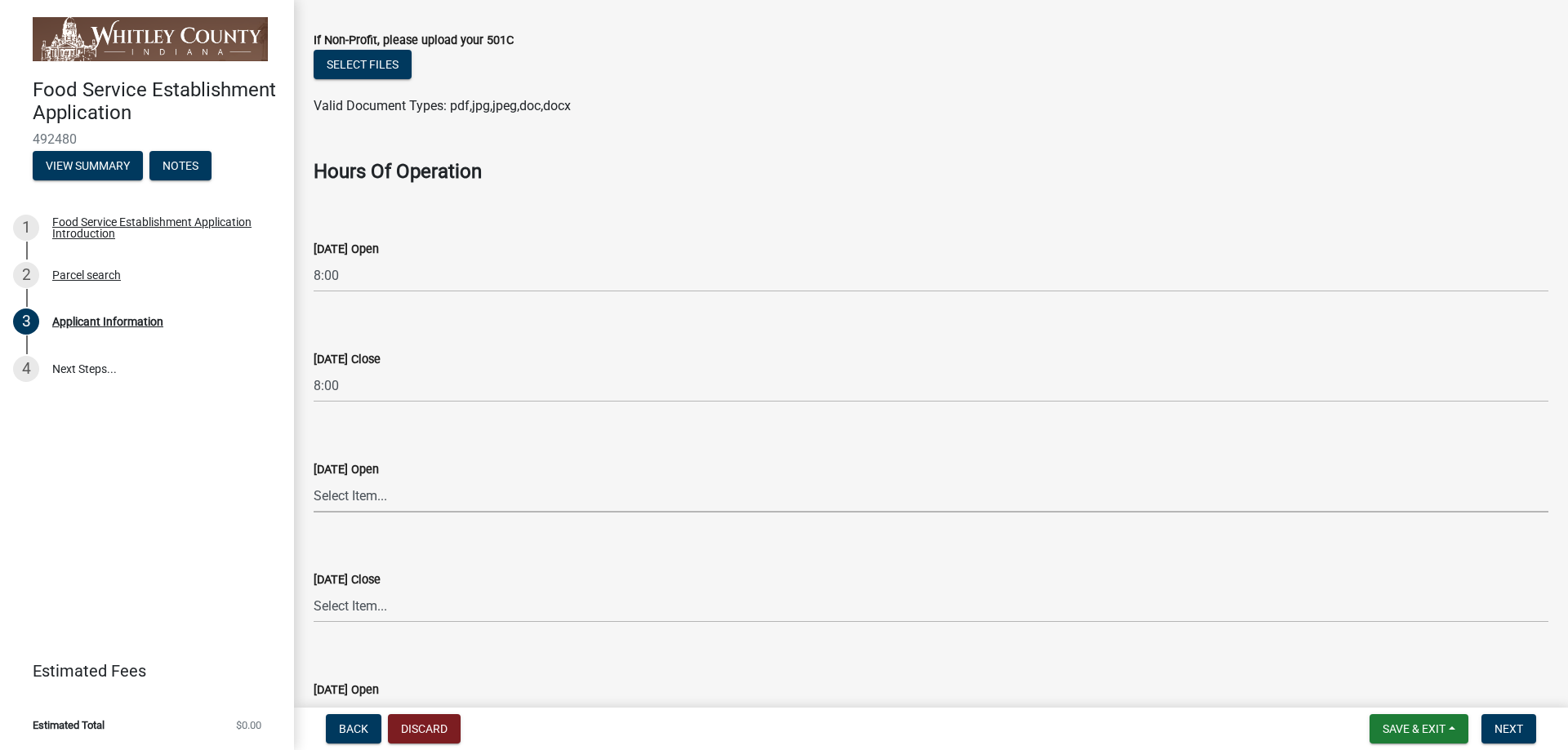
click at [361, 488] on select "Select Item... 12:00 12:15 12:30 12:45 1:00 1:15 1:30 1:45 2:00 2:15 2:30 2:45 …" at bounding box center [931, 495] width 1235 height 33
click at [314, 479] on select "Select Item... 12:00 12:15 12:30 12:45 1:00 1:15 1:30 1:45 2:00 2:15 2:30 2:45 …" at bounding box center [931, 495] width 1235 height 33
select select "bdba8220-0acd-4853-b2d7-9b87baa3c8e9"
click at [368, 606] on select "Select Item... 12:00 12:15 12:30 12:45 1:00 1:15 1:30 1:45 2:00 2:15 2:30 2:45 …" at bounding box center [931, 605] width 1235 height 33
click at [314, 589] on select "Select Item... 12:00 12:15 12:30 12:45 1:00 1:15 1:30 1:45 2:00 2:15 2:30 2:45 …" at bounding box center [931, 605] width 1235 height 33
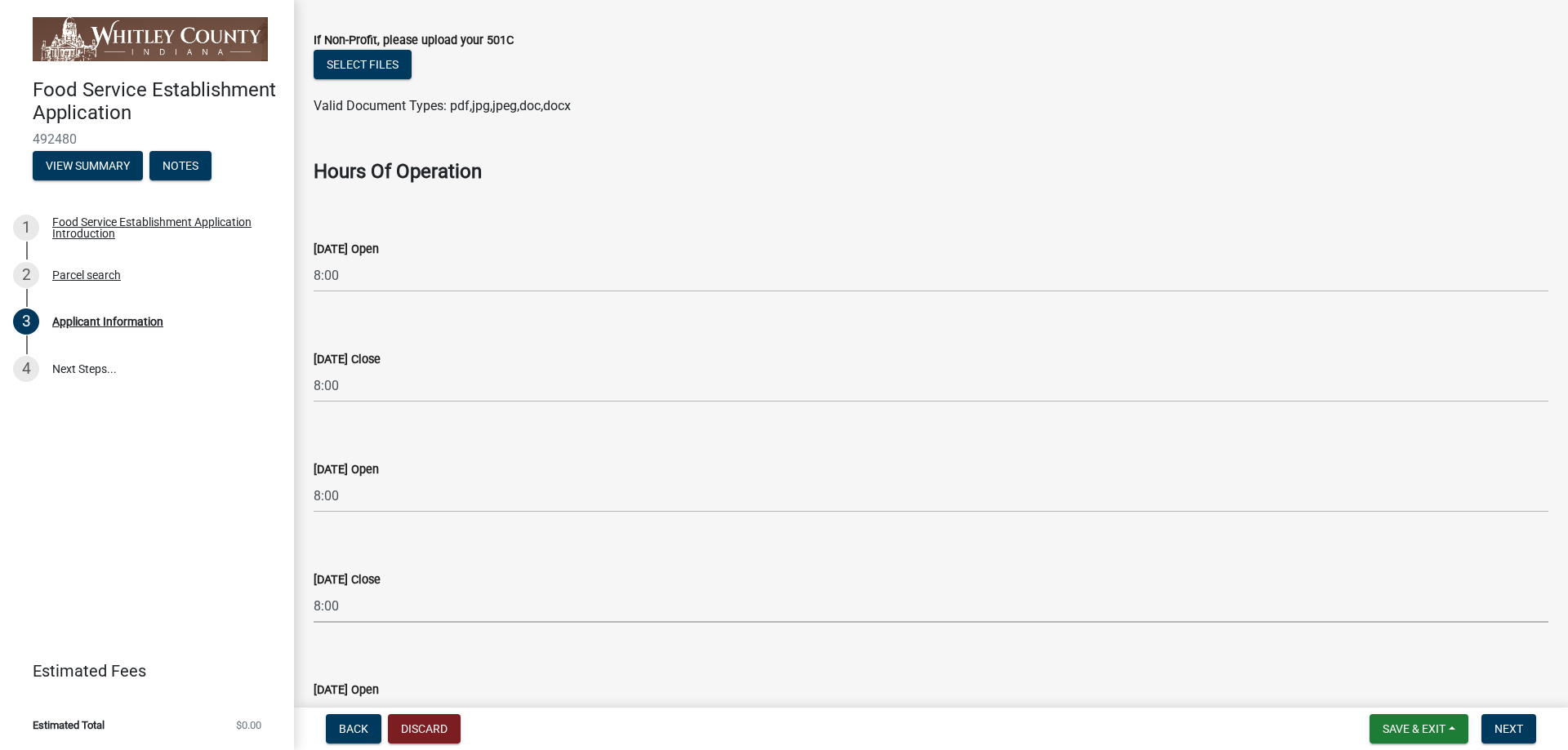
select select "762025a9-0e60-459d-8718-8b5a38a19fd0"
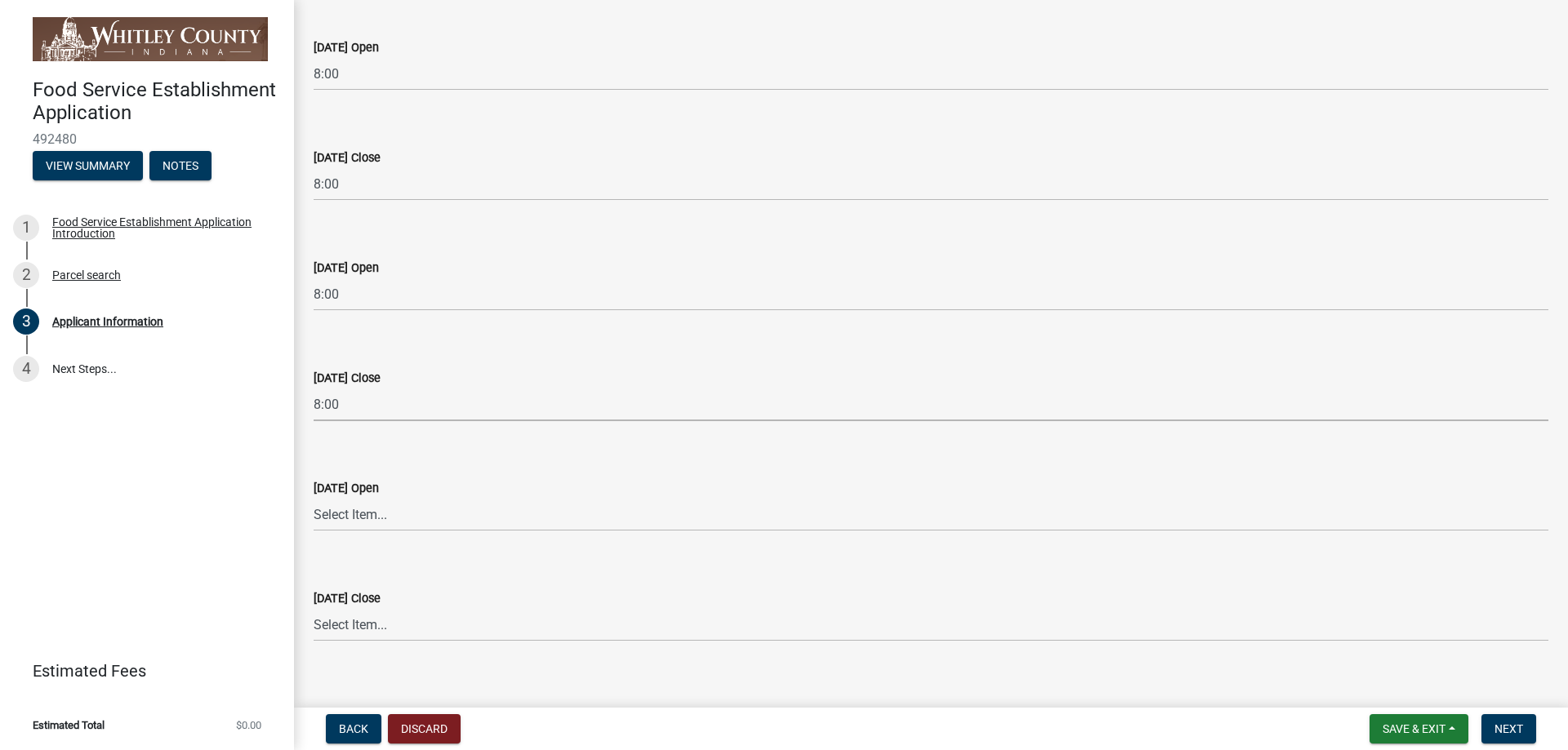
scroll to position [2204, 0]
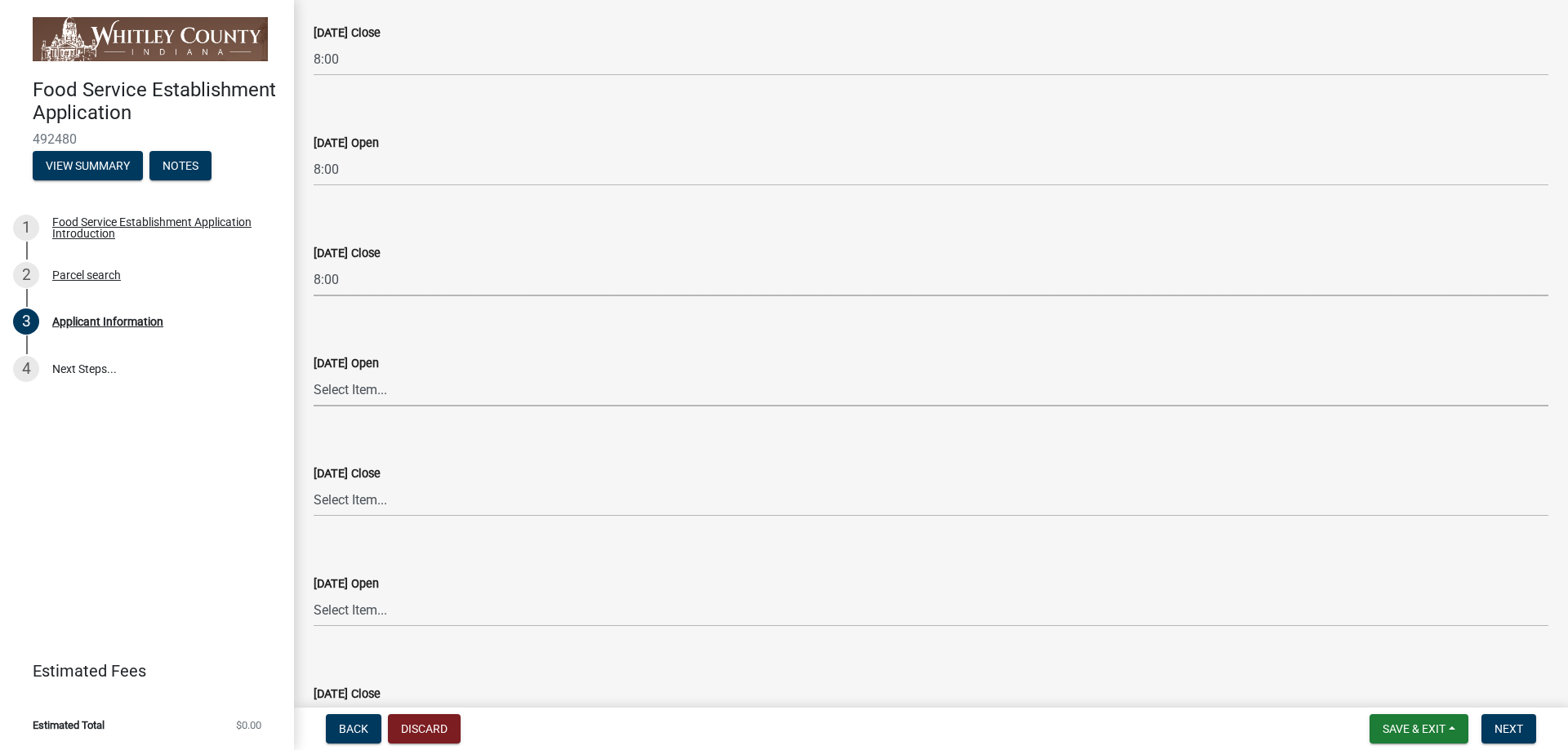
click at [367, 390] on select "Select Item... 12:00 12:15 12:30 12:45 1:00 1:15 1:30 1:45 2:00 2:15 2:30 2:45 …" at bounding box center [931, 389] width 1235 height 33
click at [314, 373] on select "Select Item... 12:00 12:15 12:30 12:45 1:00 1:15 1:30 1:45 2:00 2:15 2:30 2:45 …" at bounding box center [931, 389] width 1235 height 33
select select "5c530fed-5359-4676-a7e6-a6b43b661ac5"
click at [364, 502] on select "Select Item... 12:00 12:15 12:30 12:45 1:00 1:15 1:30 1:45 2:00 2:15 2:30 2:45 …" at bounding box center [931, 500] width 1235 height 33
click at [314, 483] on select "Select Item... 12:00 12:15 12:30 12:45 1:00 1:15 1:30 1:45 2:00 2:15 2:30 2:45 …" at bounding box center [931, 500] width 1235 height 33
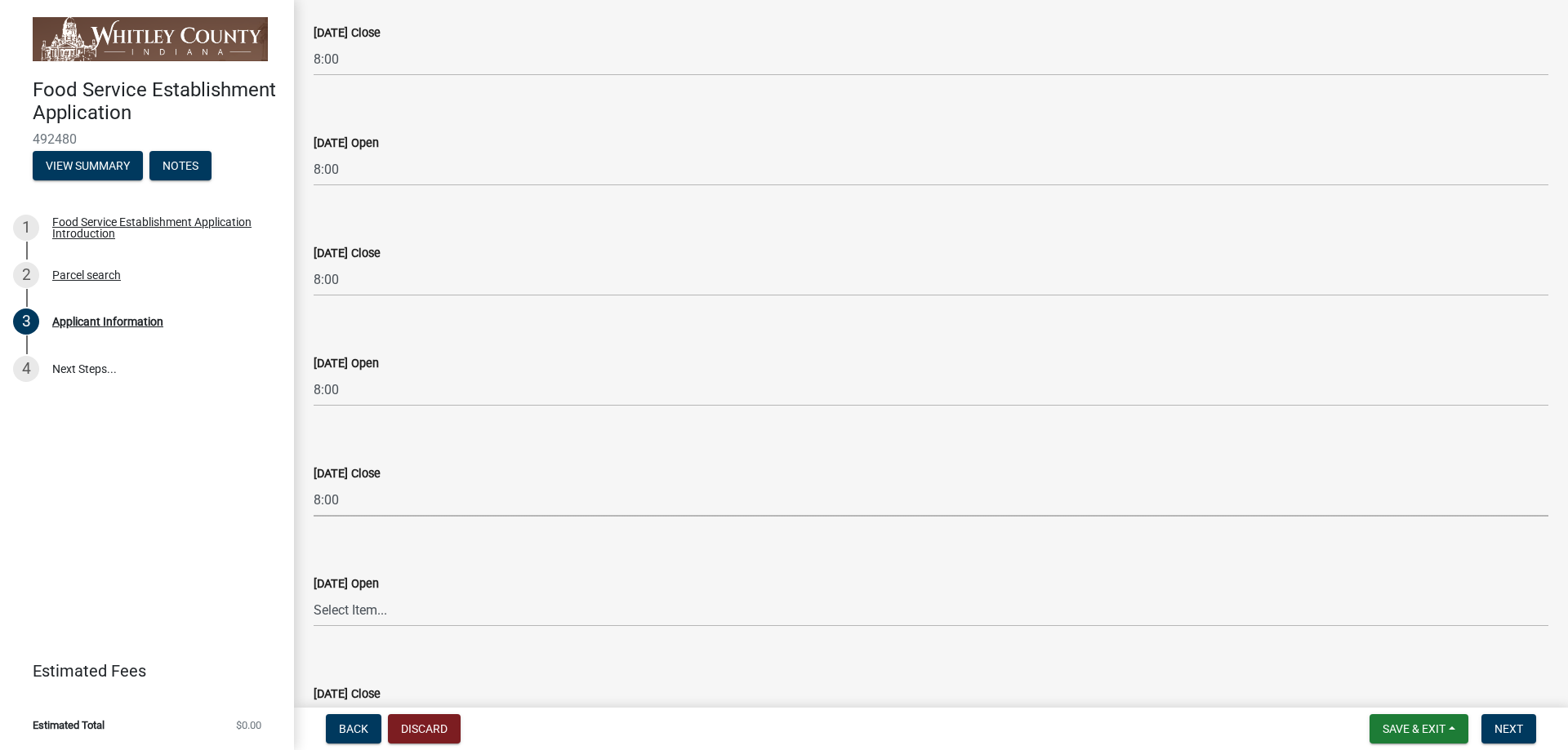
select select "ba3fe579-df8a-40ad-9720-b9b691c69927"
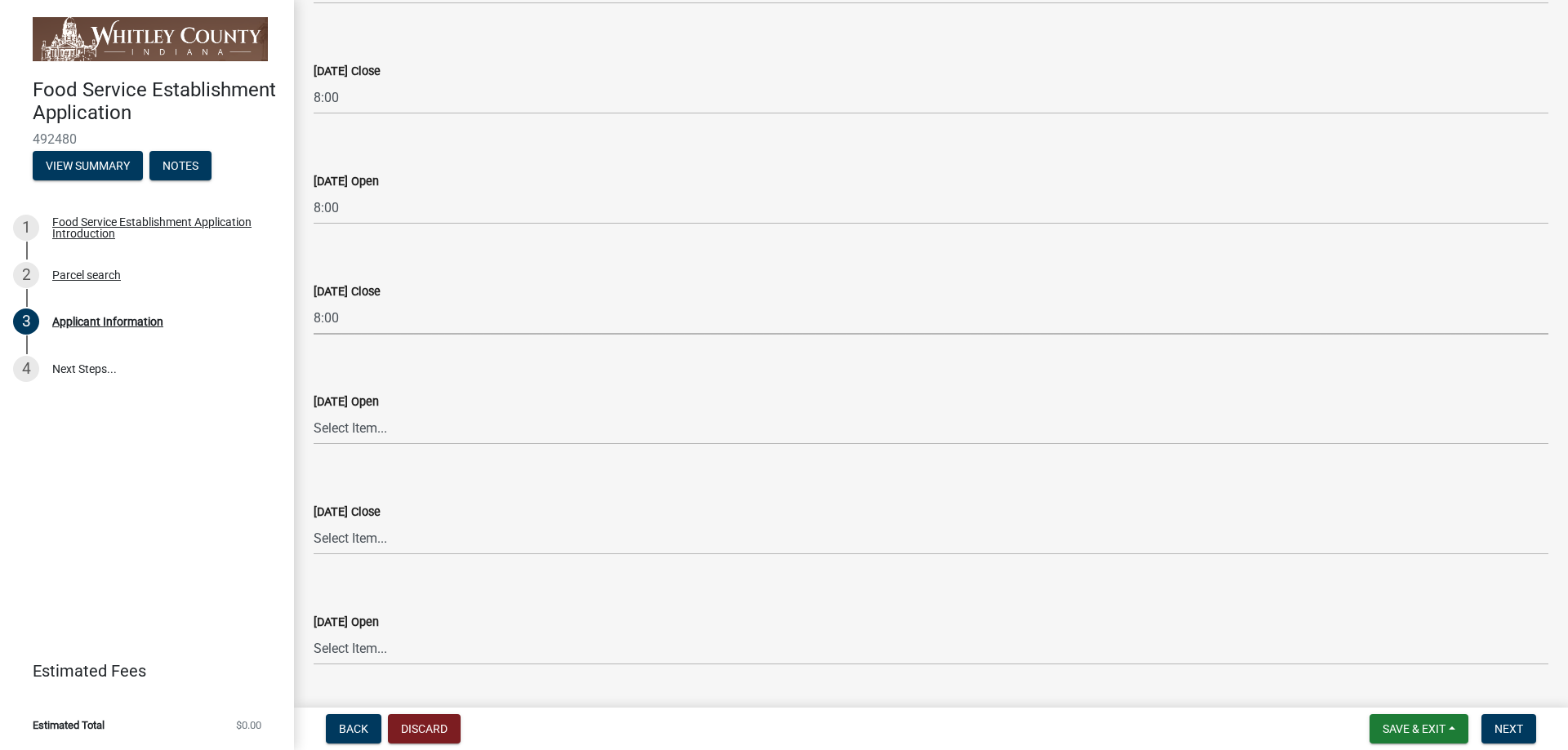
scroll to position [2449, 0]
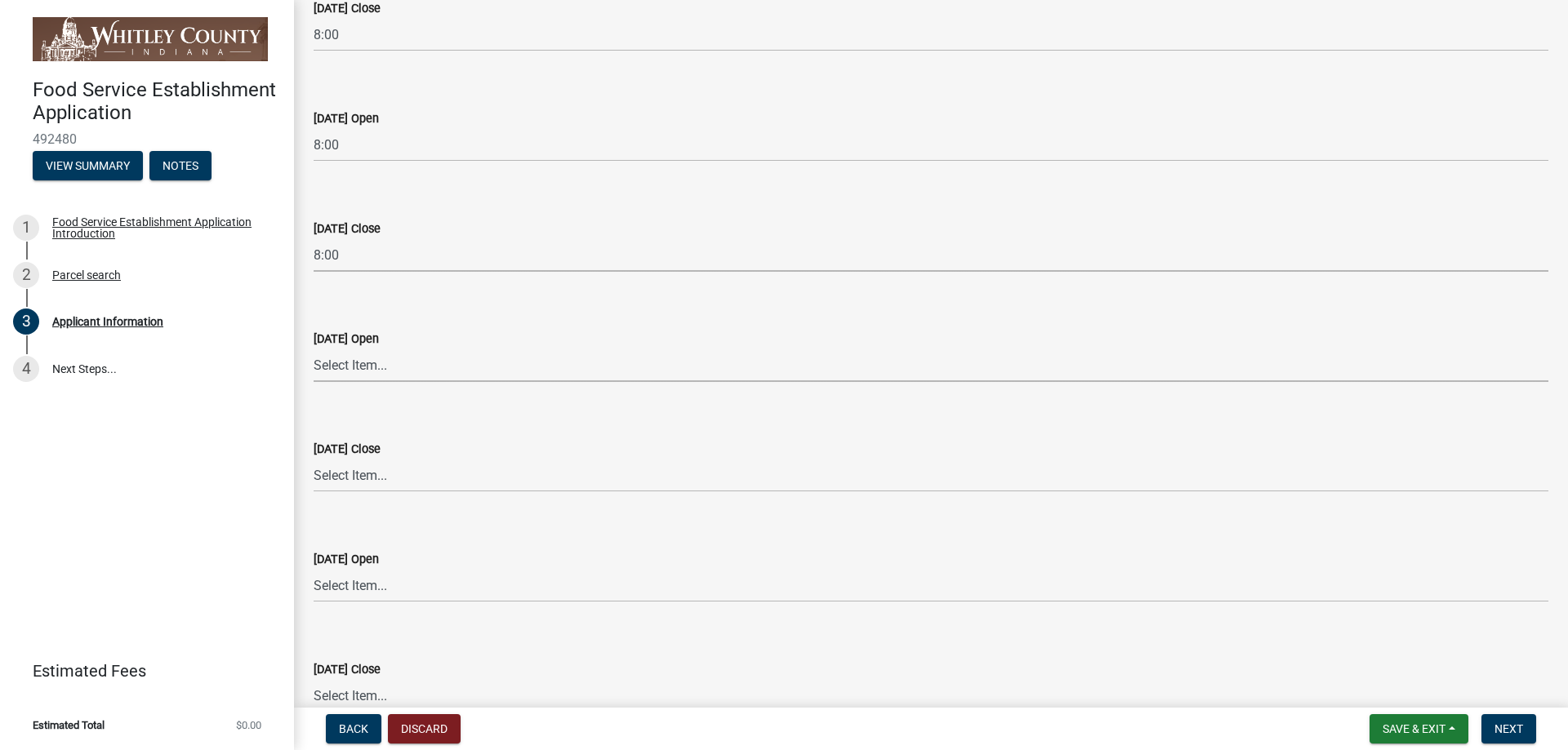
click at [368, 364] on select "Select Item... 12:00 12:15 12:30 12:45 1:00 1:15 1:30 1:45 2:00 2:15 2:30 2:45 …" at bounding box center [931, 365] width 1235 height 33
click at [314, 349] on select "Select Item... 12:00 12:15 12:30 12:45 1:00 1:15 1:30 1:45 2:00 2:15 2:30 2:45 …" at bounding box center [931, 365] width 1235 height 33
select select "6833599d-f2fe-4072-b064-ea80a28c0ad8"
click at [359, 477] on select "Select Item... 12:00 12:15 12:30 12:45 1:00 1:15 1:30 1:45 2:00 2:15 2:30 2:45 …" at bounding box center [931, 475] width 1235 height 33
click at [314, 459] on select "Select Item... 12:00 12:15 12:30 12:45 1:00 1:15 1:30 1:45 2:00 2:15 2:30 2:45 …" at bounding box center [931, 475] width 1235 height 33
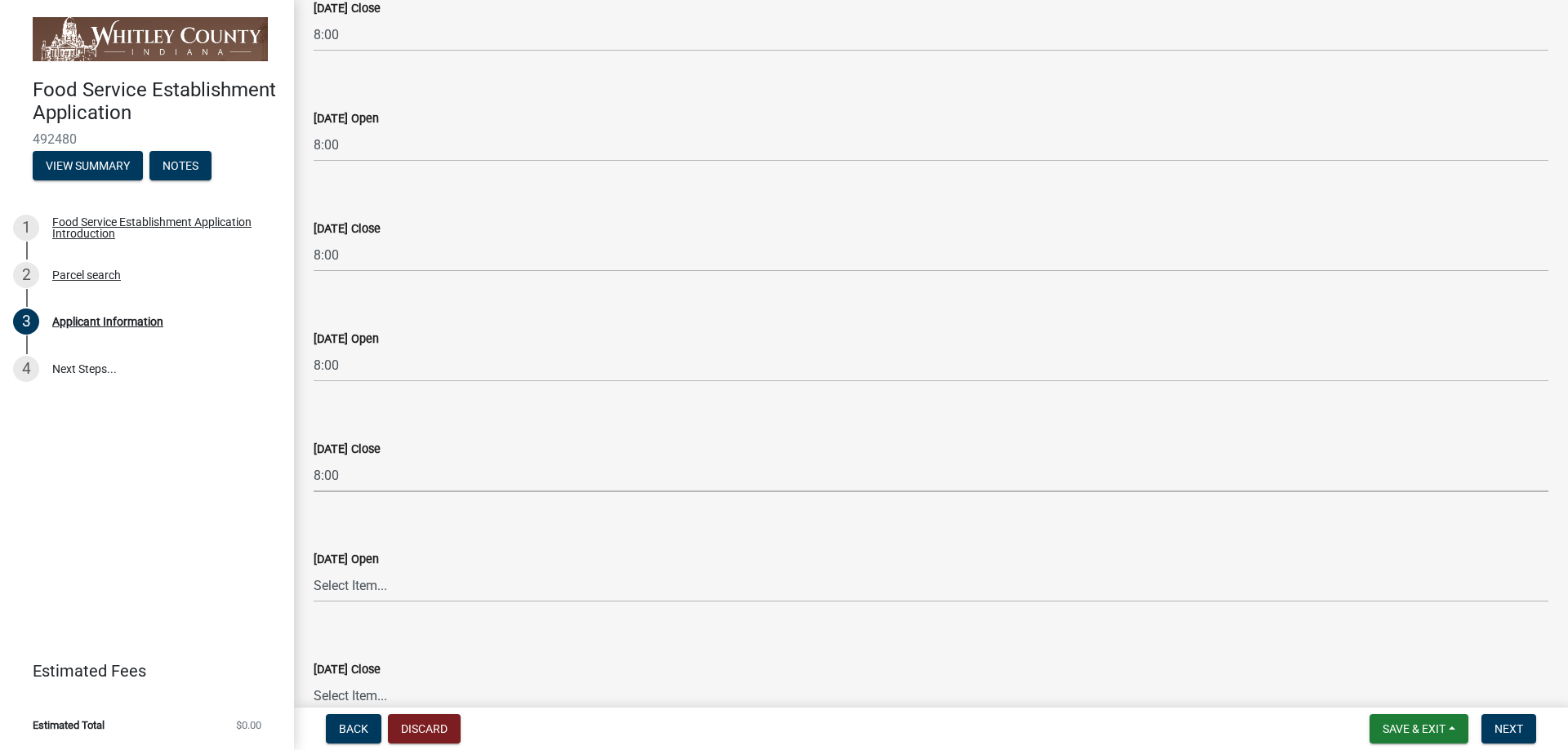
select select "2c5cdc33-c916-42fa-b621-830d07f7db35"
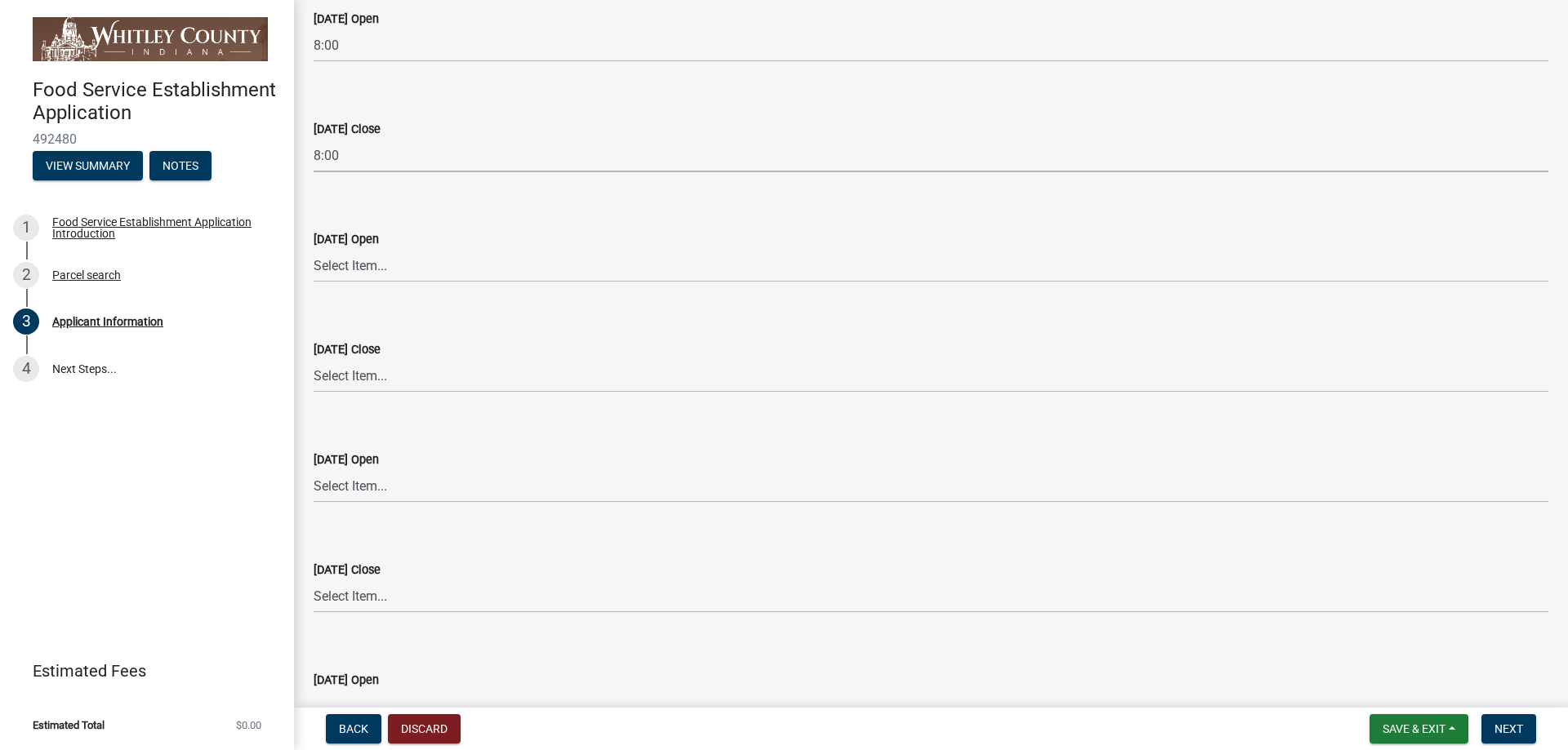
scroll to position [2776, 0]
click at [352, 258] on select "Select Item... 12:00 12:15 12:30 12:45 1:00 1:15 1:30 1:45 2:00 2:15 2:30 2:45 …" at bounding box center [931, 258] width 1235 height 33
click at [314, 242] on select "Select Item... 12:00 12:15 12:30 12:45 1:00 1:15 1:30 1:45 2:00 2:15 2:30 2:45 …" at bounding box center [931, 258] width 1235 height 33
select select "26f3c5cd-2d3b-40ad-a31a-5ae28acd34a8"
click at [378, 361] on select "Select Item... 12:00 12:15 12:30 12:45 1:00 1:15 1:30 1:45 2:00 2:15 2:30 2:45 …" at bounding box center [931, 369] width 1235 height 33
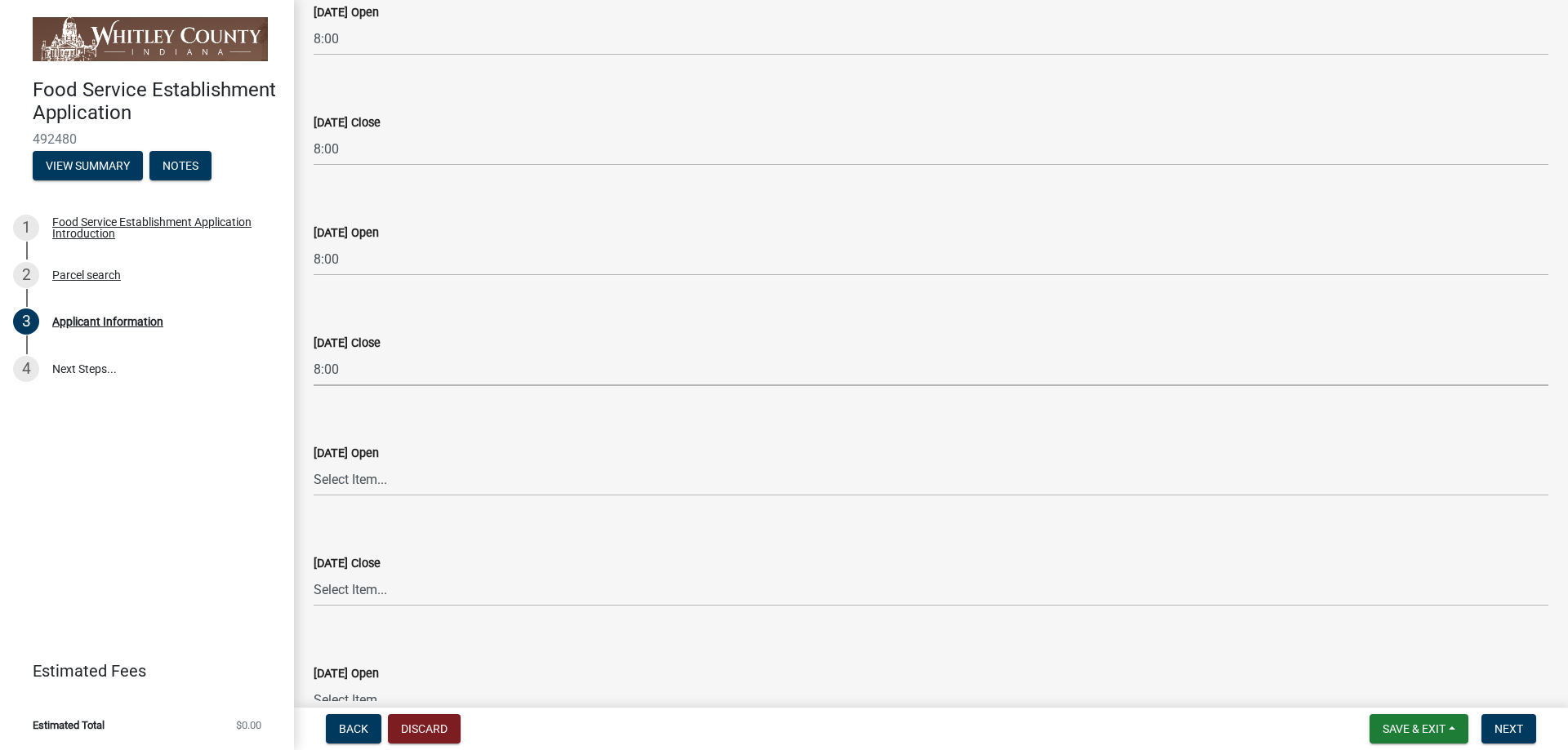
click at [314, 352] on select "Select Item... 12:00 12:15 12:30 12:45 1:00 1:15 1:30 1:45 2:00 2:15 2:30 2:45 …" at bounding box center [931, 369] width 1235 height 33
select select "c802ad50-7da0-478c-9ed7-3f49bc81f9d0"
click at [343, 470] on select "Select Item... 12:00 12:15 12:30 12:45 1:00 1:15 1:30 1:45 2:00 2:15 2:30 2:45 …" at bounding box center [931, 479] width 1235 height 33
click at [314, 463] on select "Select Item... 12:00 12:15 12:30 12:45 1:00 1:15 1:30 1:45 2:00 2:15 2:30 2:45 …" at bounding box center [931, 479] width 1235 height 33
select select "ad19d5cd-3294-4691-bda6-781792584e39"
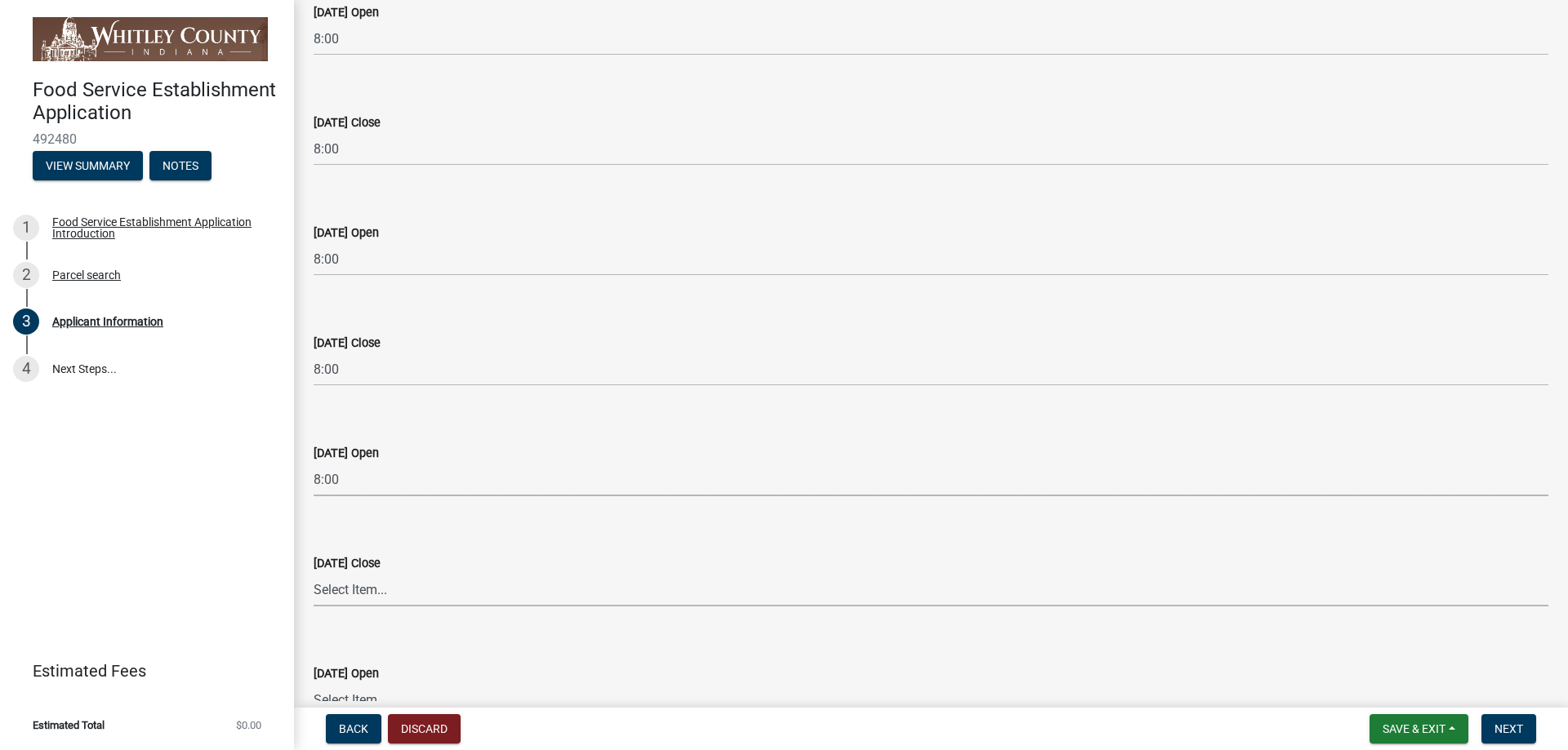
click at [368, 586] on select "Select Item... 12:00 12:15 12:30 12:45 1:00 1:15 1:30 1:45 2:00 2:15 2:30 2:45 …" at bounding box center [931, 589] width 1235 height 33
click at [314, 573] on select "Select Item... 12:00 12:15 12:30 12:45 1:00 1:15 1:30 1:45 2:00 2:15 2:30 2:45 …" at bounding box center [931, 589] width 1235 height 33
select select "57d58fae-bb68-48bf-9493-776f5b0a6947"
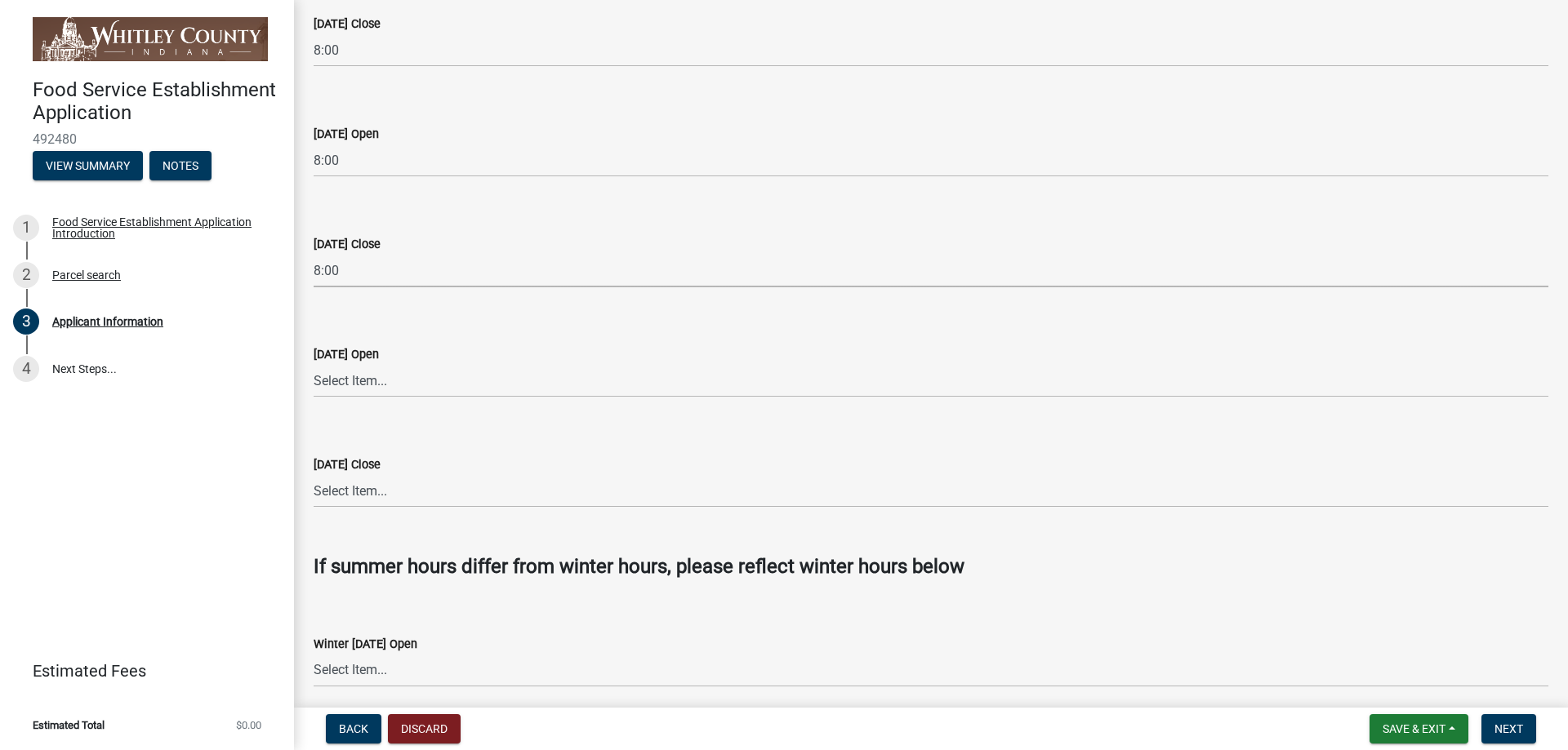
scroll to position [3184, 0]
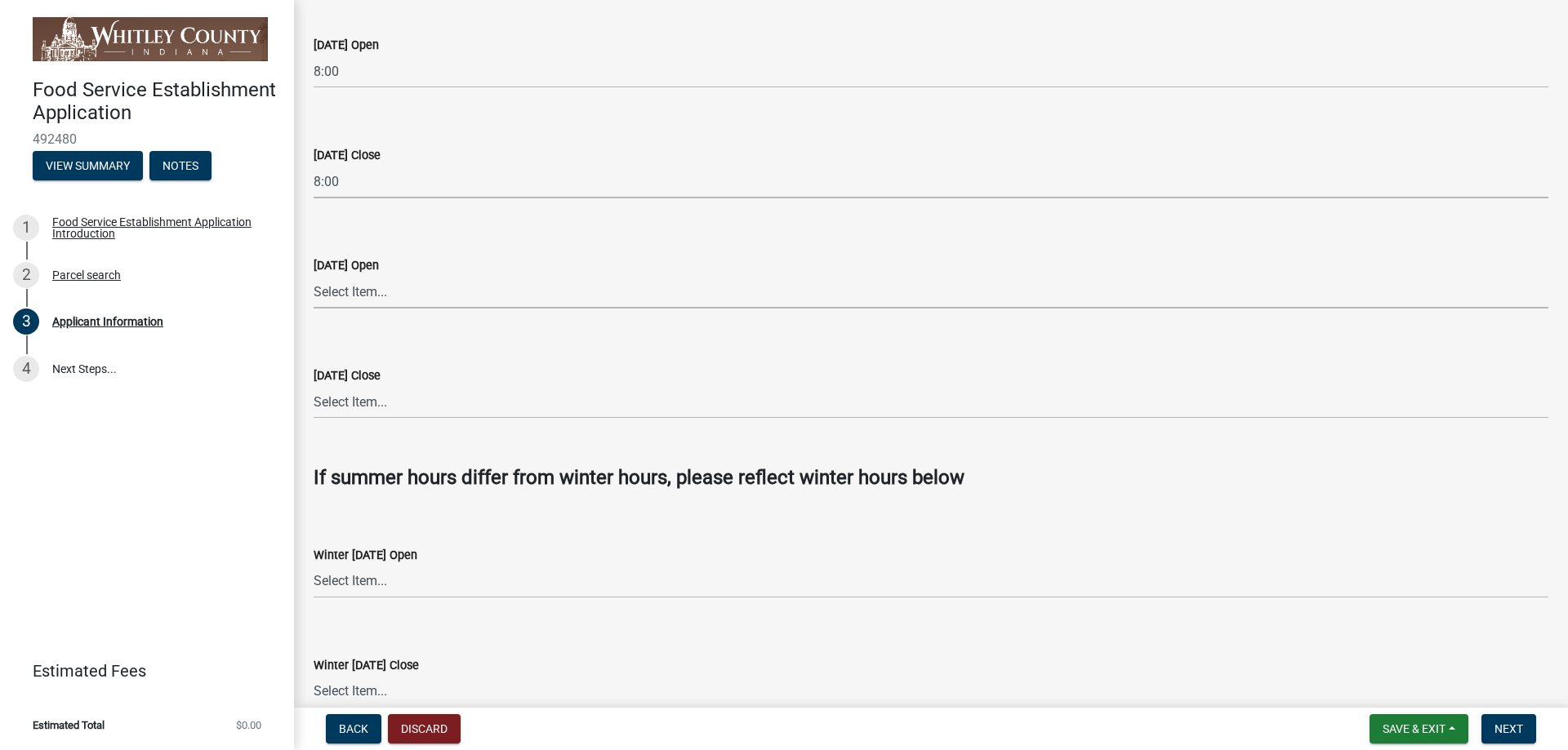
click at [359, 293] on select "Select Item... 12:00 12:15 12:30 12:45 1:00 1:15 1:30 1:45 2:00 2:15 2:30 2:45 …" at bounding box center [931, 291] width 1235 height 33
click at [314, 275] on select "Select Item... 12:00 12:15 12:30 12:45 1:00 1:15 1:30 1:45 2:00 2:15 2:30 2:45 …" at bounding box center [931, 291] width 1235 height 33
select select "f28e2221-2f3d-4901-ac02-ddf4707827b2"
click at [355, 401] on select "Select Item... 12:00 12:15 12:30 12:45 1:00 1:15 1:30 1:45 2:00 2:15 2:30 2:45 …" at bounding box center [931, 401] width 1235 height 33
click at [314, 385] on select "Select Item... 12:00 12:15 12:30 12:45 1:00 1:15 1:30 1:45 2:00 2:15 2:30 2:45 …" at bounding box center [931, 401] width 1235 height 33
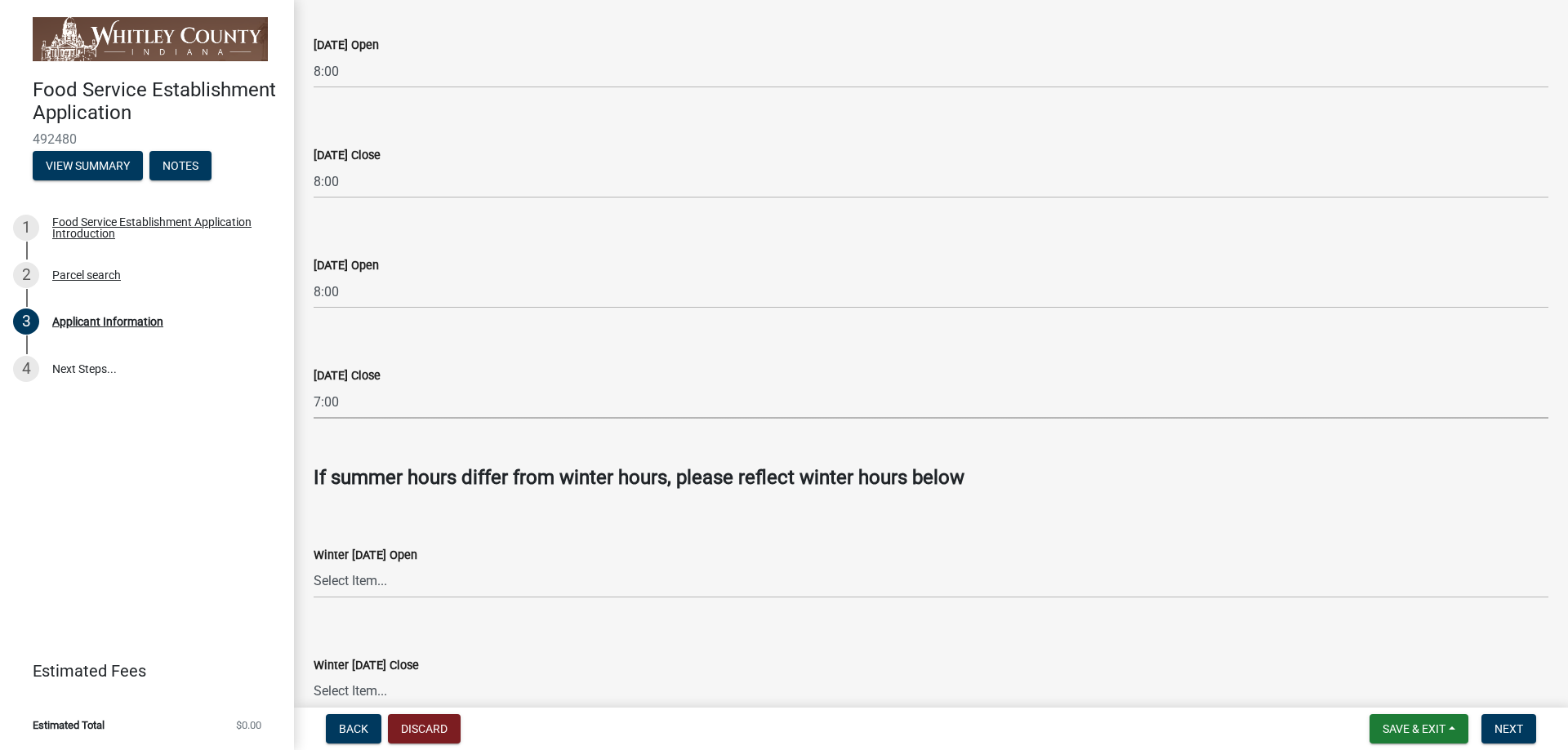
select select "2f81ae89-fbc2-4a38-a182-ec3d867a4de8"
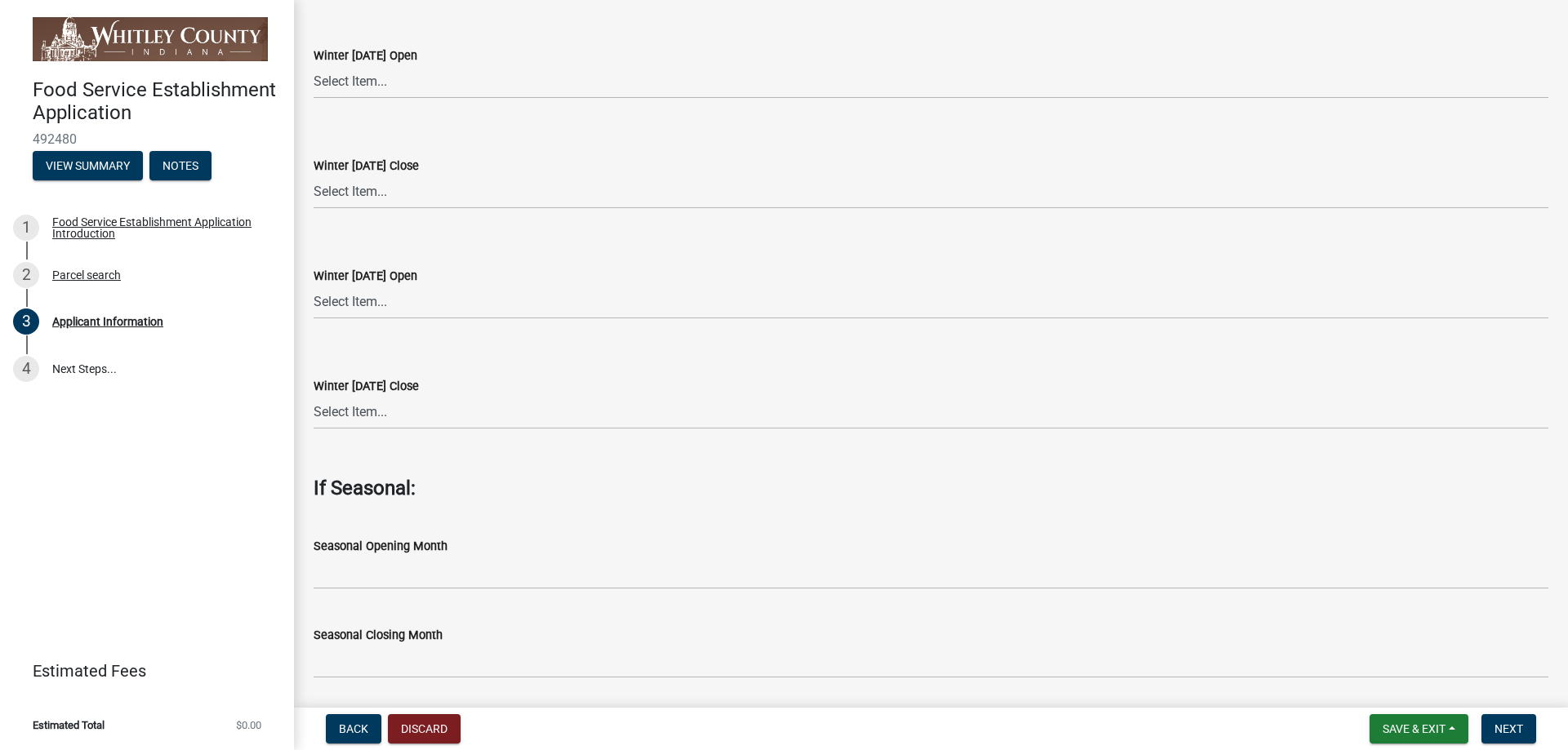
scroll to position [4840, 0]
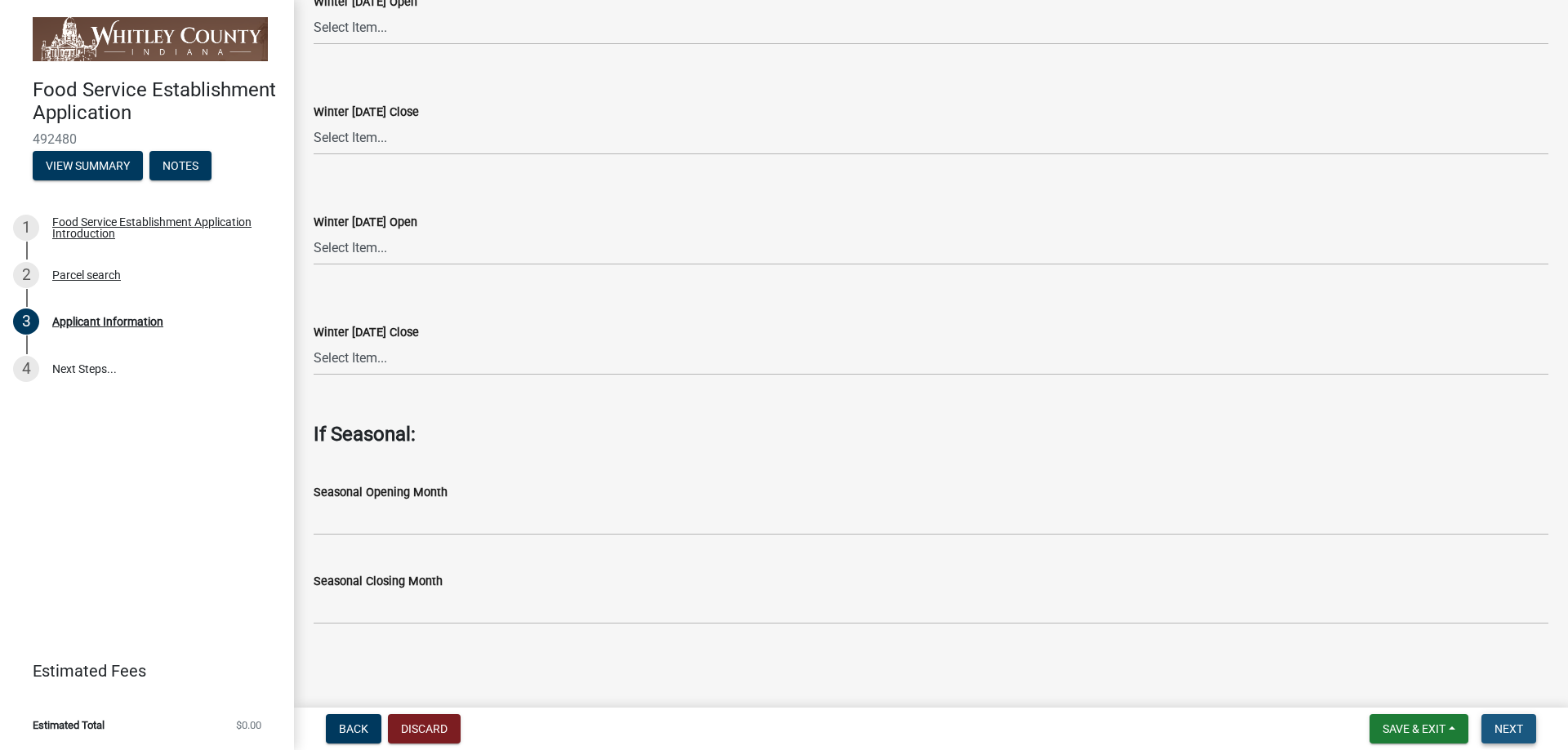
click at [1512, 729] on span "Next" at bounding box center [1508, 729] width 29 height 13
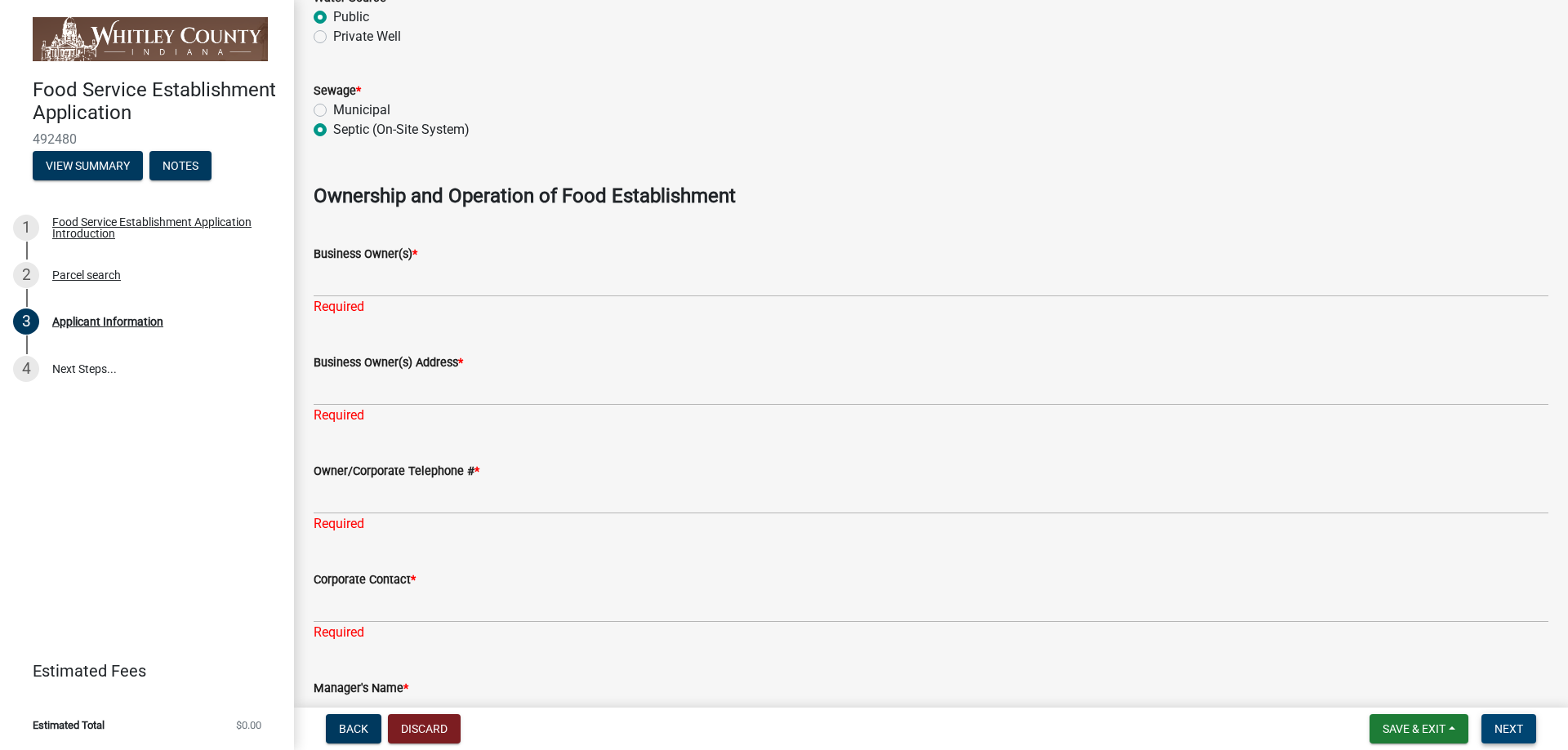
scroll to position [1058, 0]
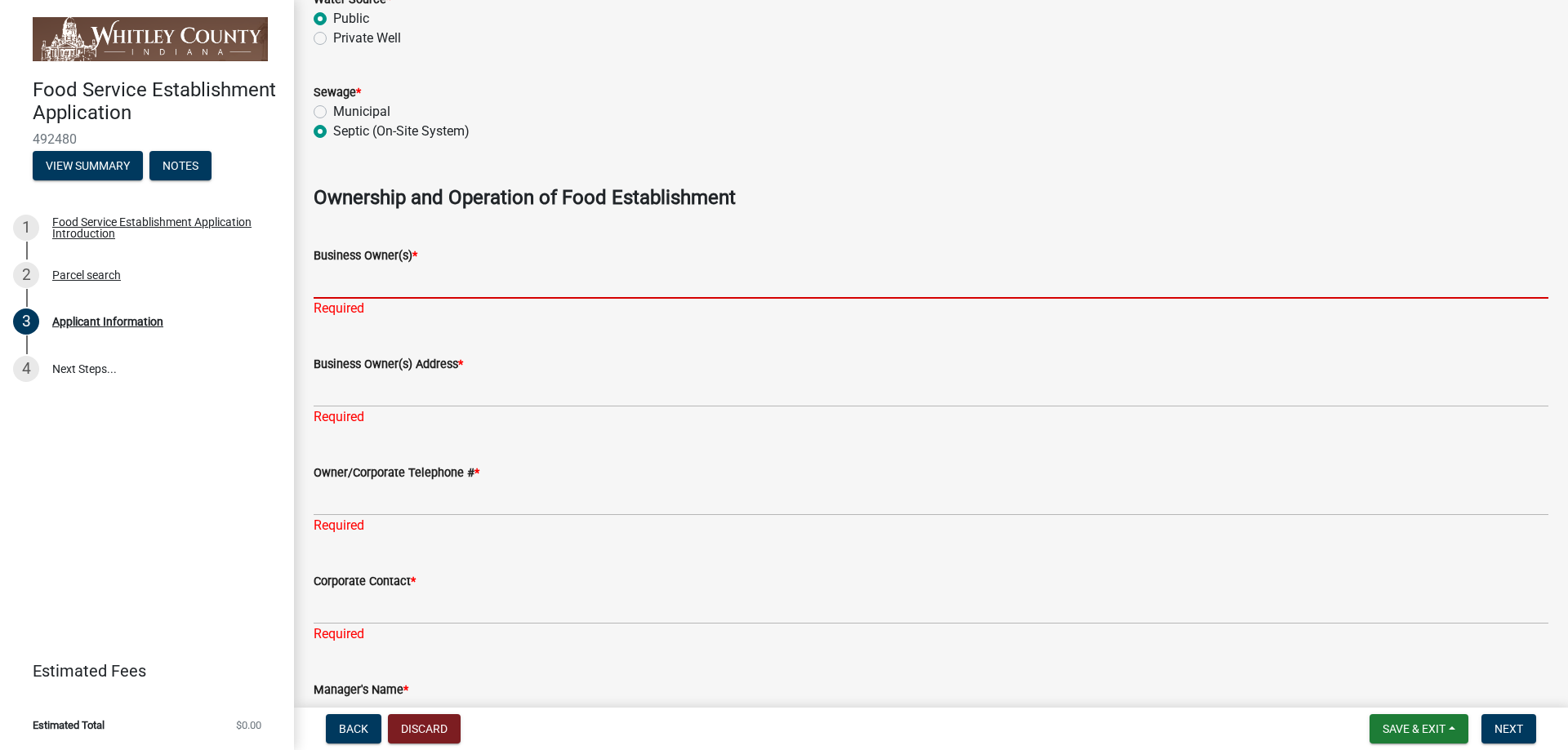
click at [350, 284] on input "Business Owner(s) *" at bounding box center [931, 282] width 1235 height 33
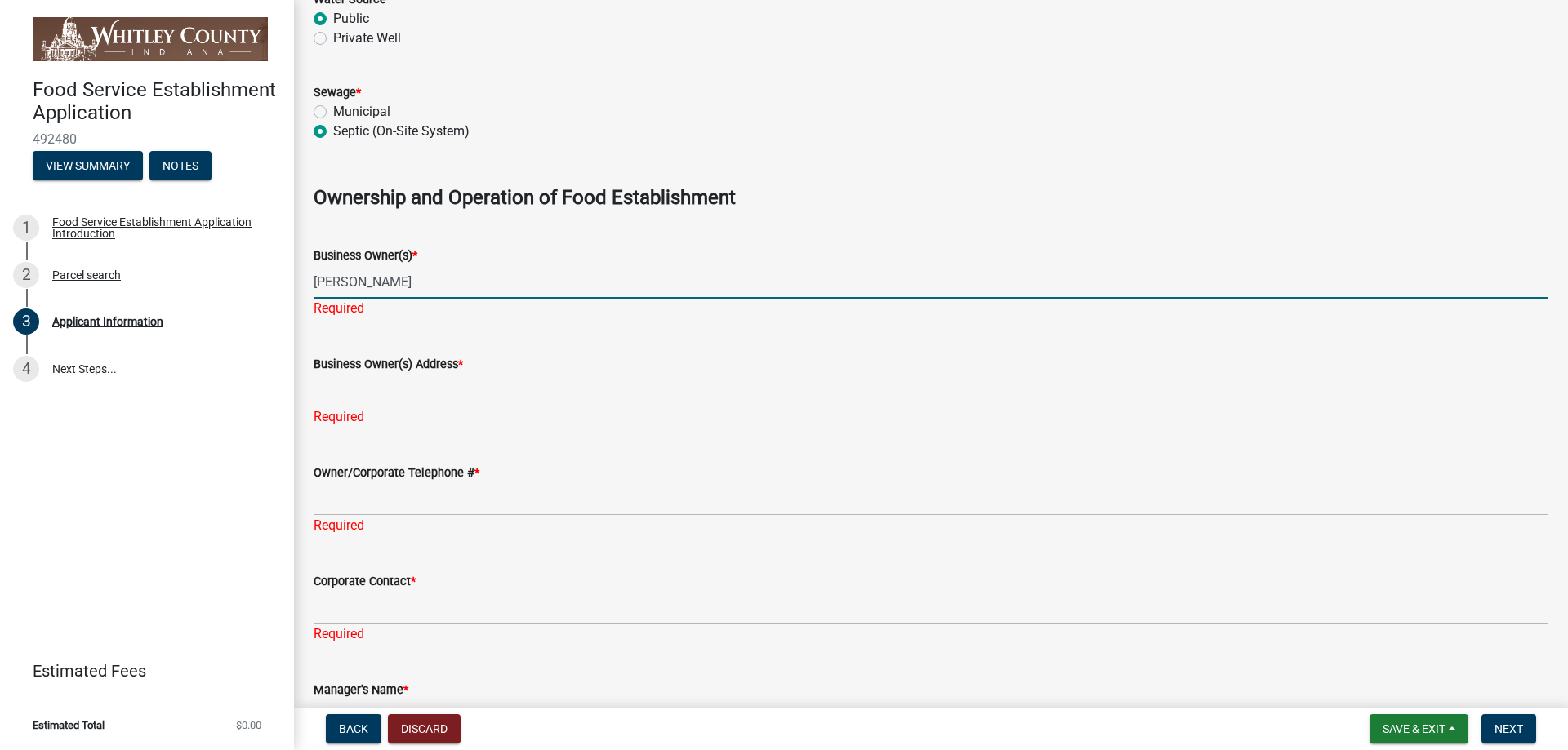
type input "[PERSON_NAME]"
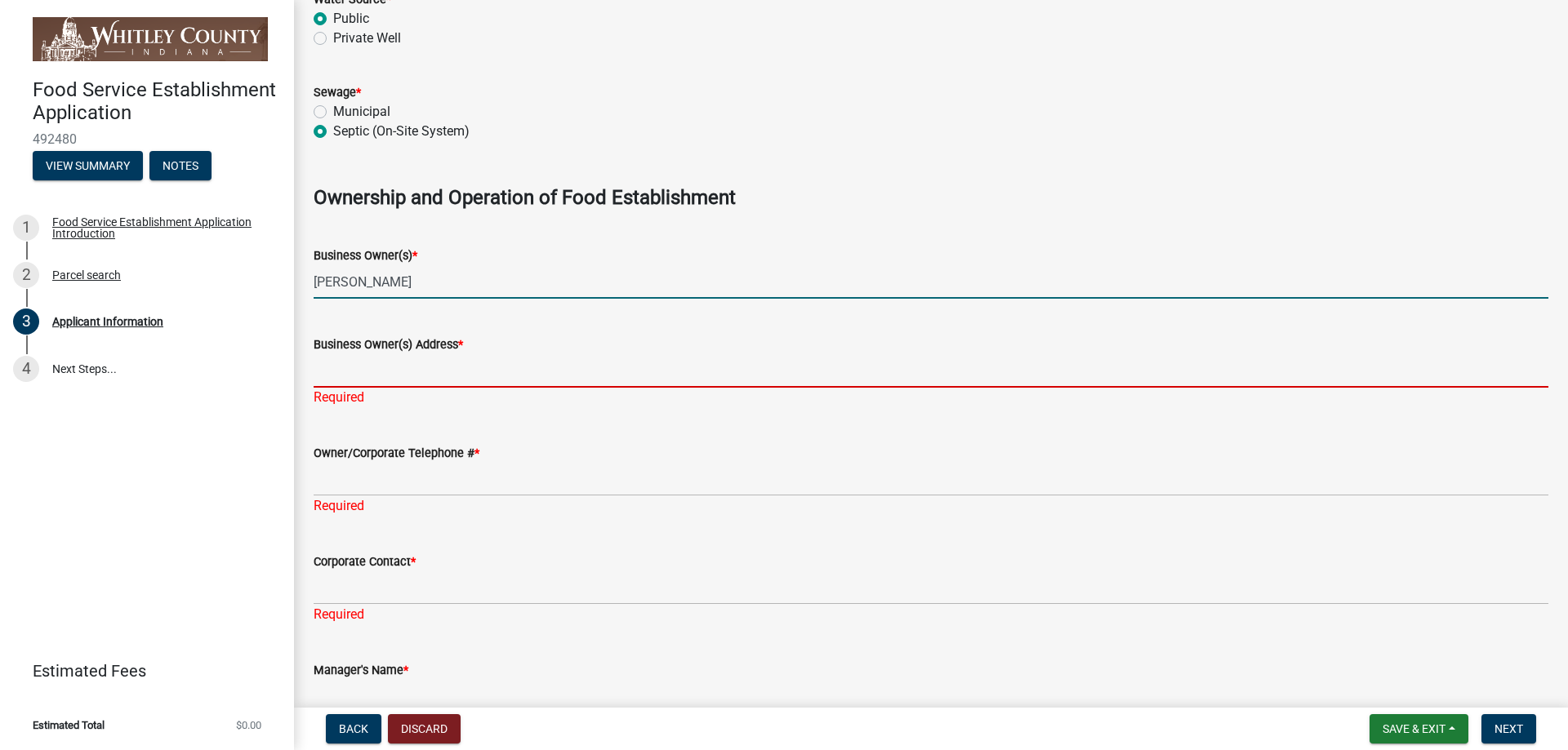
click at [412, 368] on input "Business Owner(s) Address *" at bounding box center [931, 370] width 1235 height 33
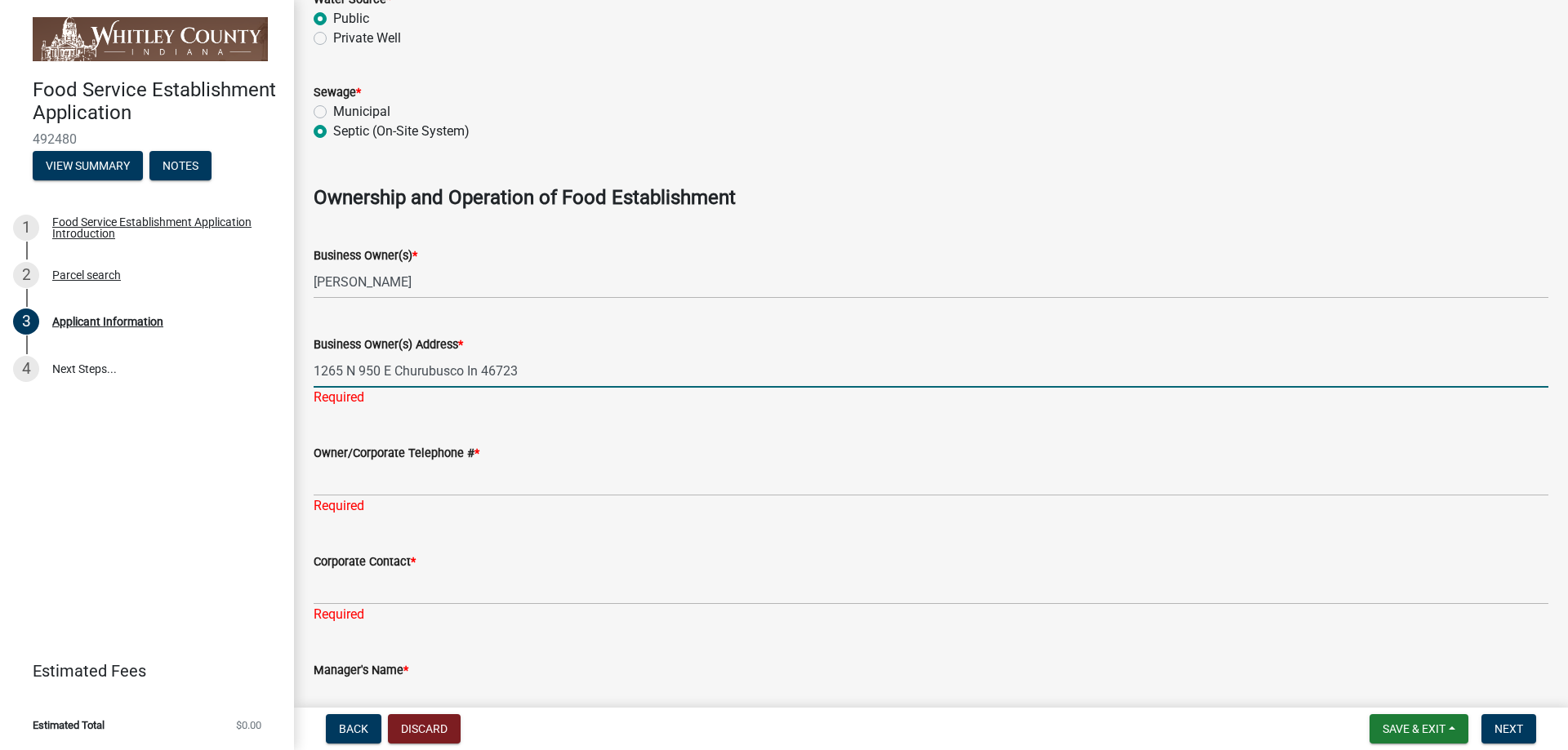
type input "1265 N 950 E Churubusco In 46723"
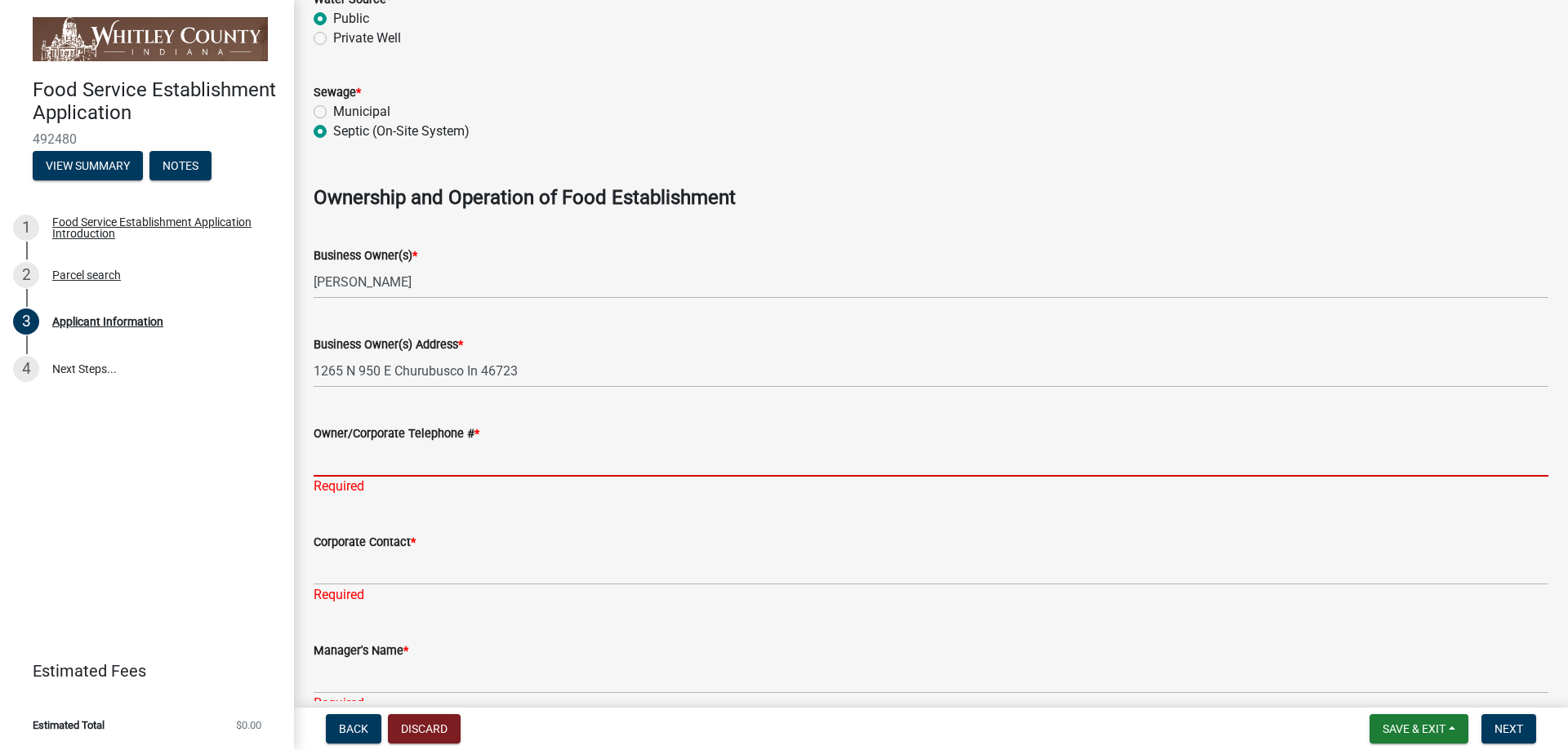
click at [352, 477] on div "Owner/Corporate Telephone # * Required" at bounding box center [931, 449] width 1235 height 96
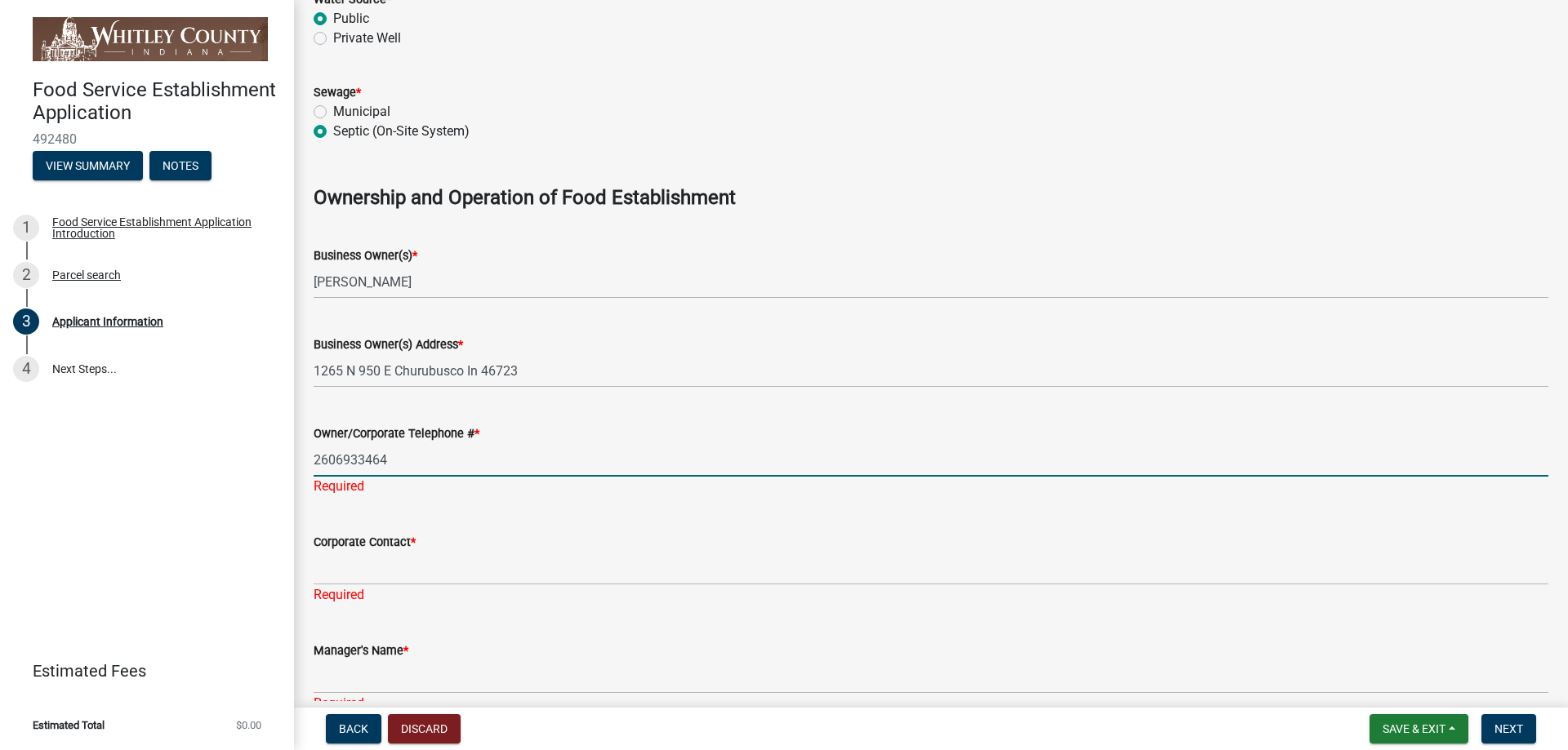
type input "2606933464"
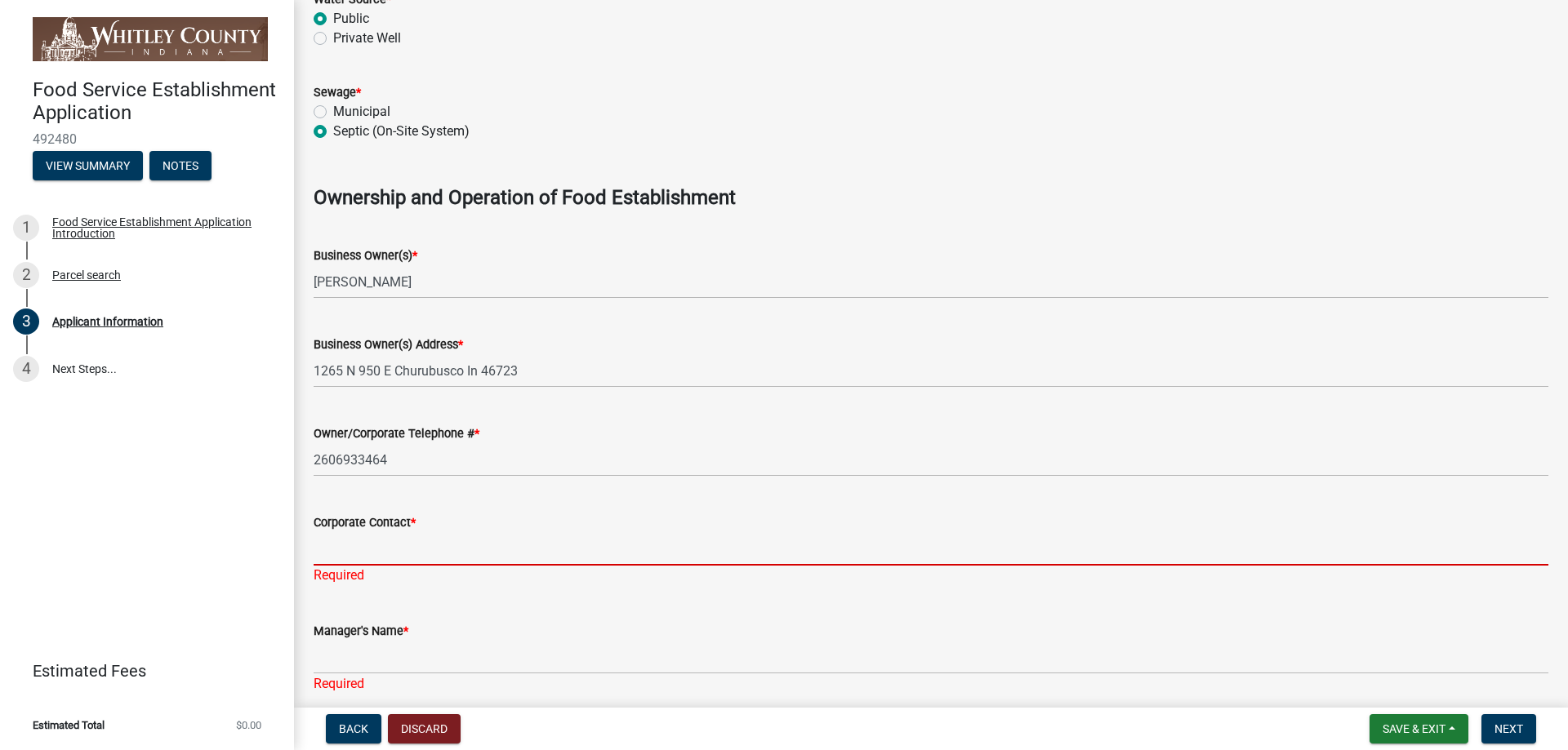
click at [386, 572] on div "Corporate Contact * Required" at bounding box center [931, 538] width 1235 height 96
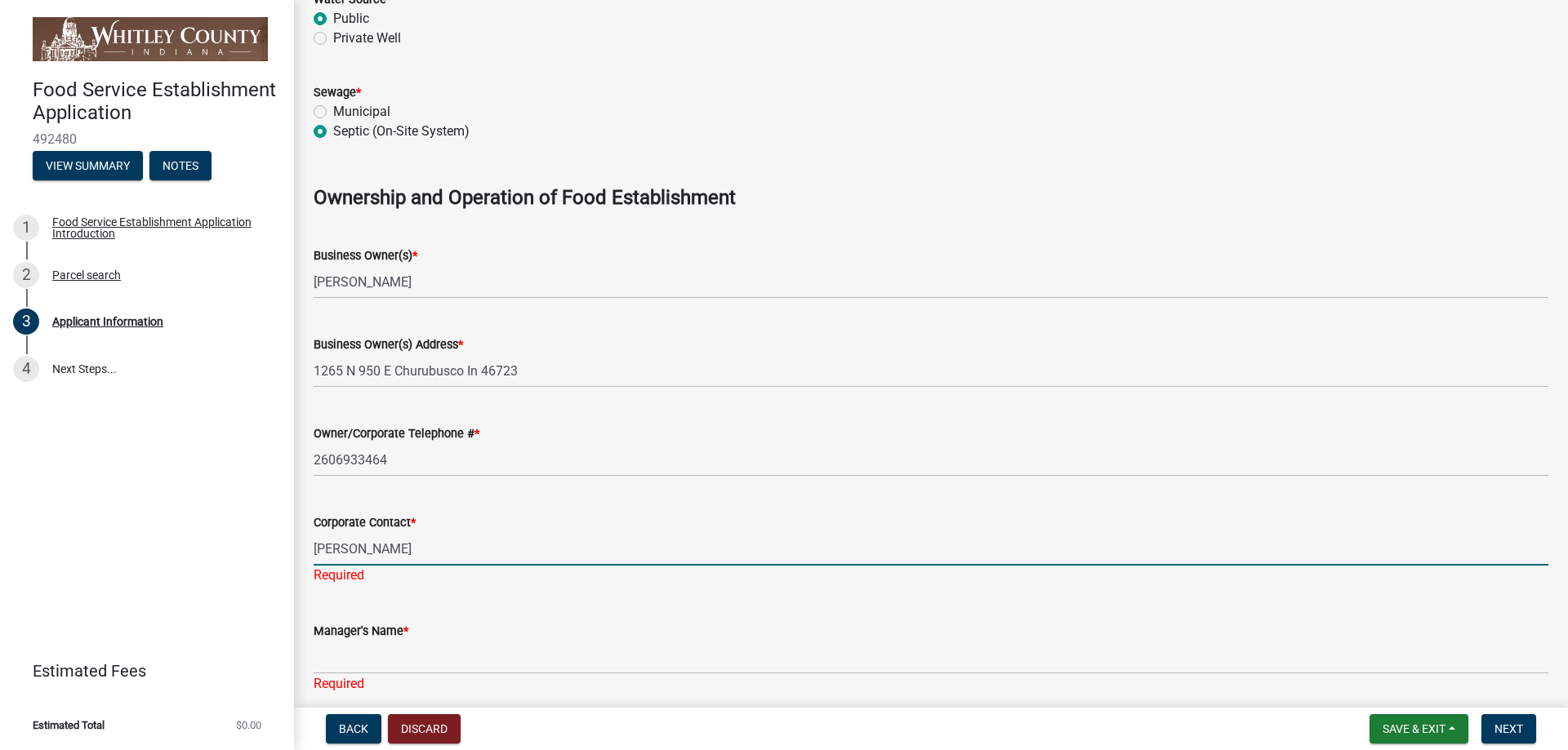
type input "[PERSON_NAME]"
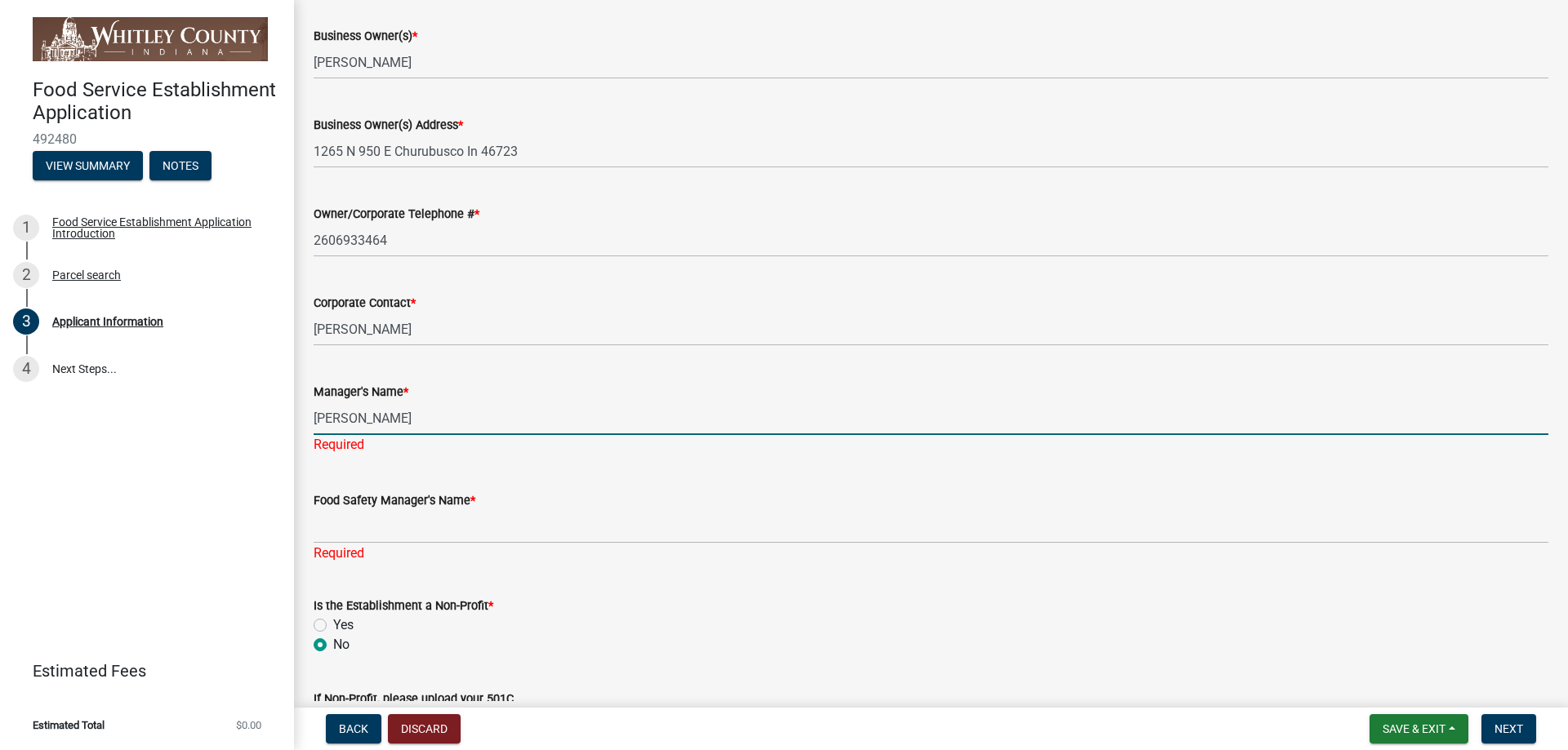
scroll to position [1303, 0]
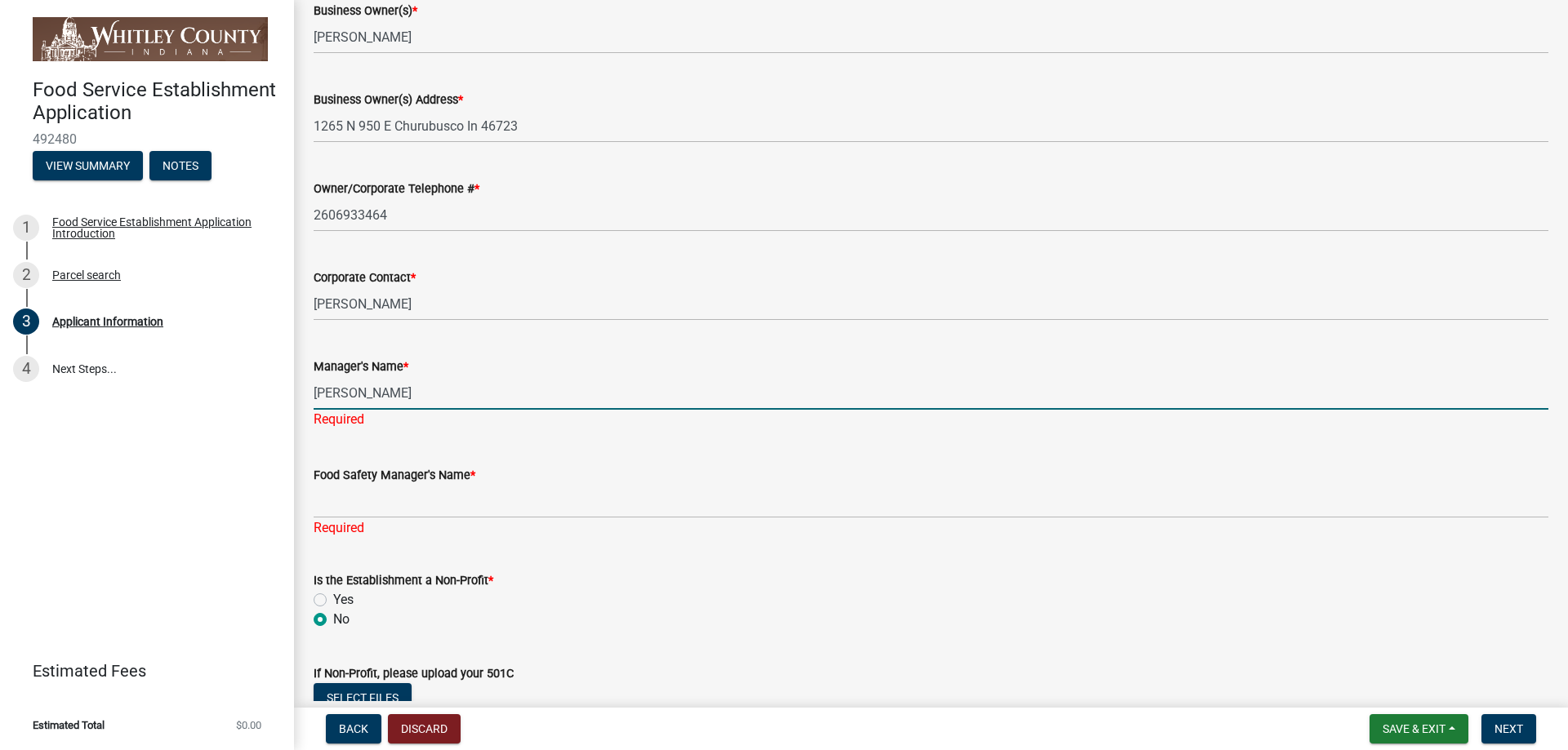
type input "[PERSON_NAME]"
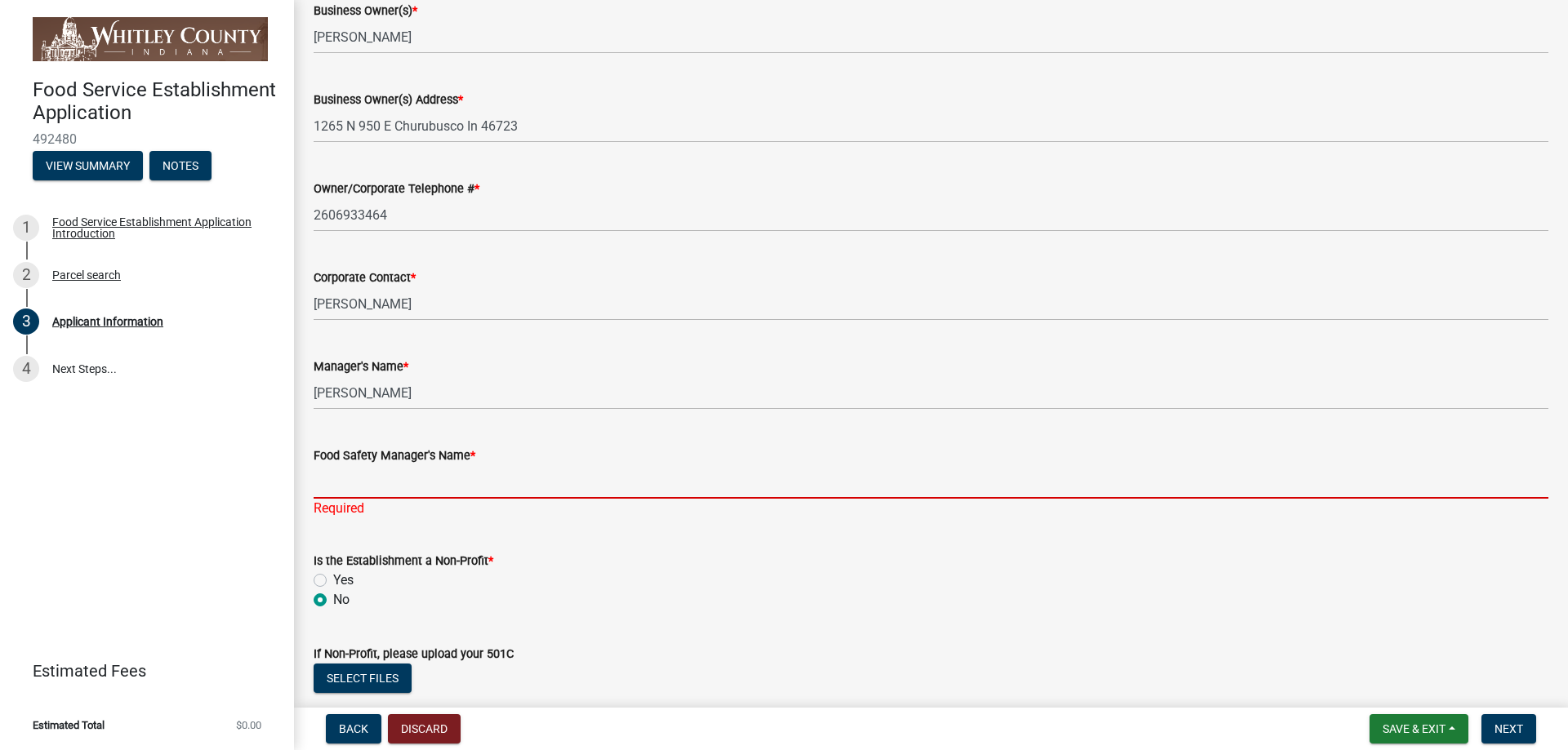
click at [363, 503] on div "Food Safety Manager's Name * Required" at bounding box center [931, 471] width 1235 height 96
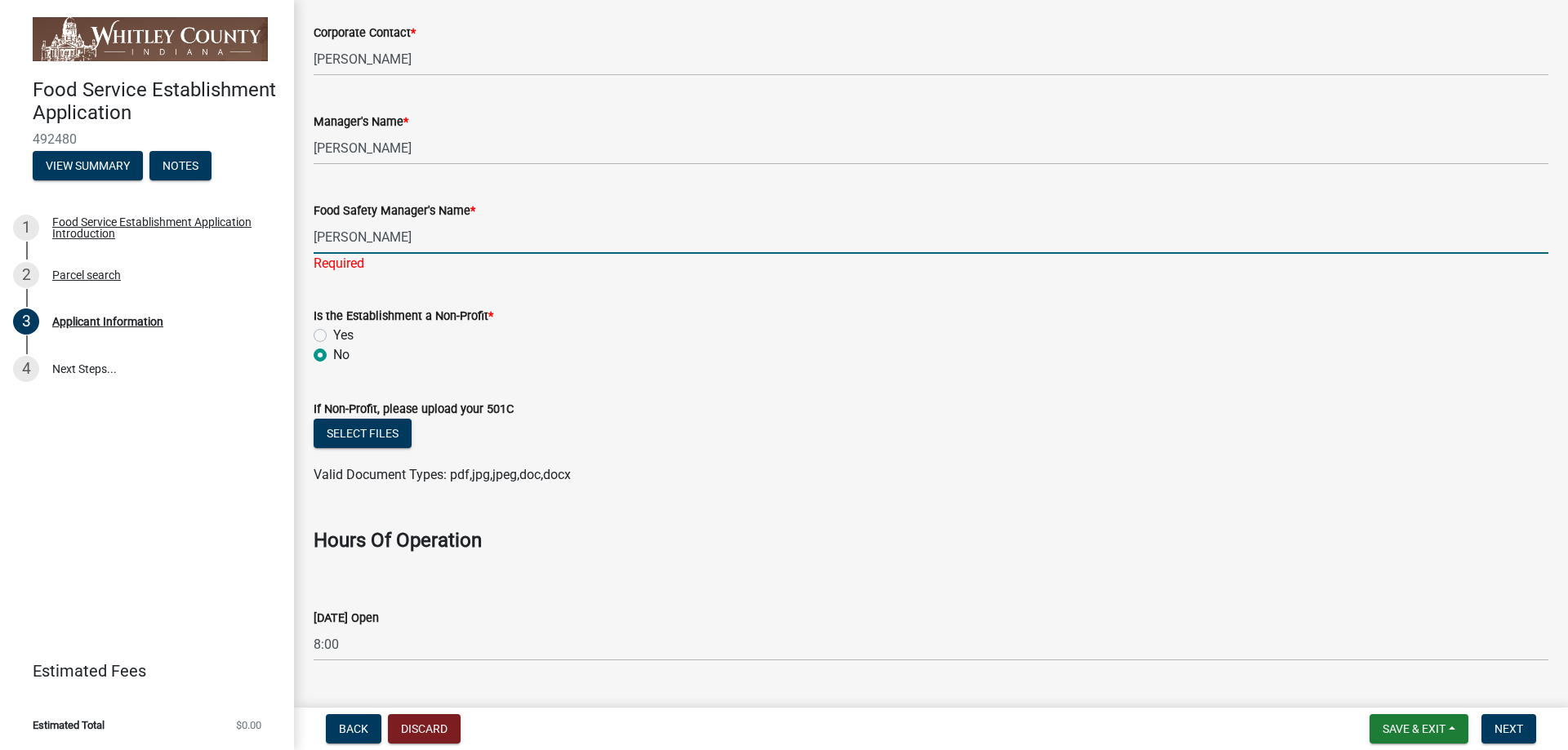
scroll to position [1793, 0]
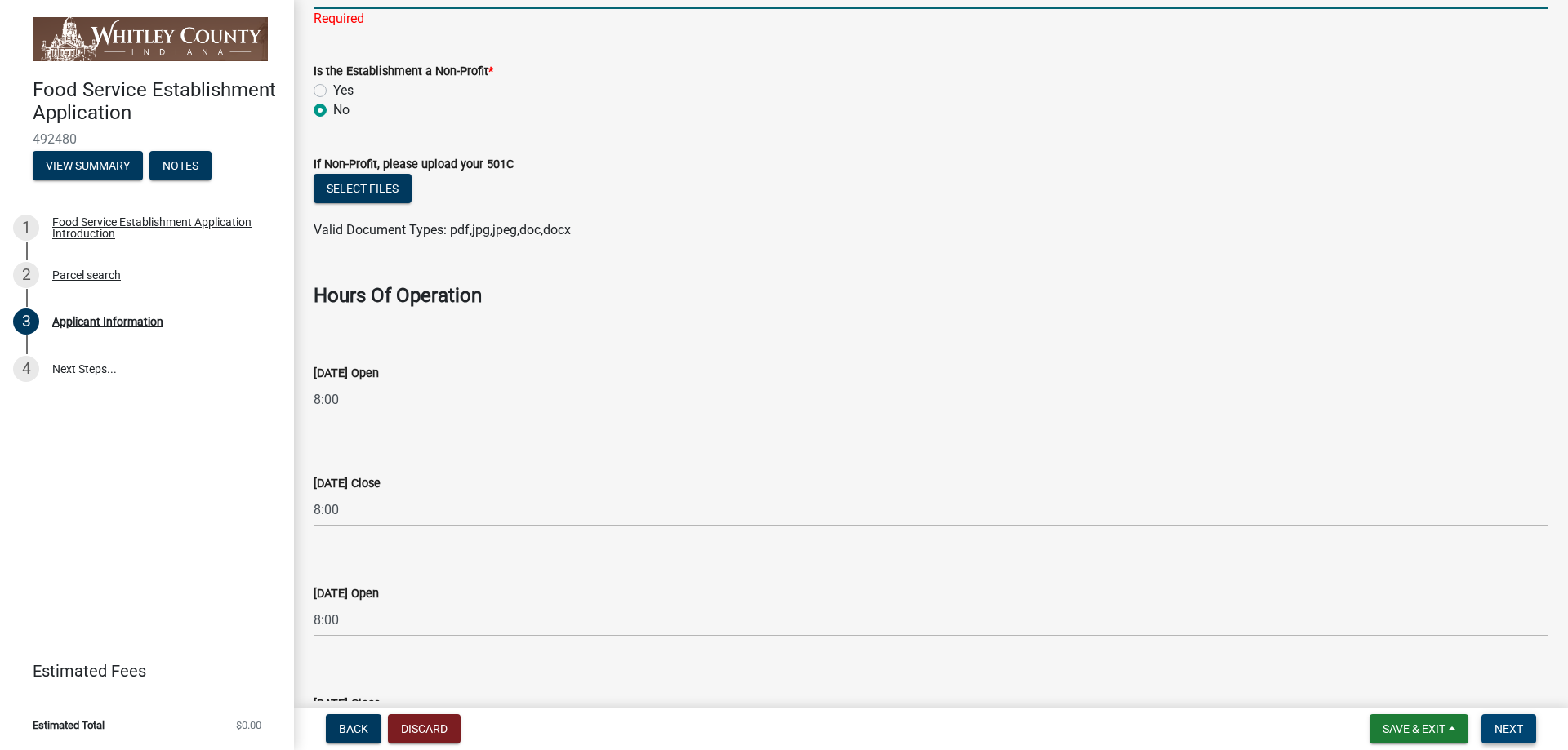
type input "[PERSON_NAME]"
click at [1515, 727] on span "Next" at bounding box center [1508, 729] width 29 height 13
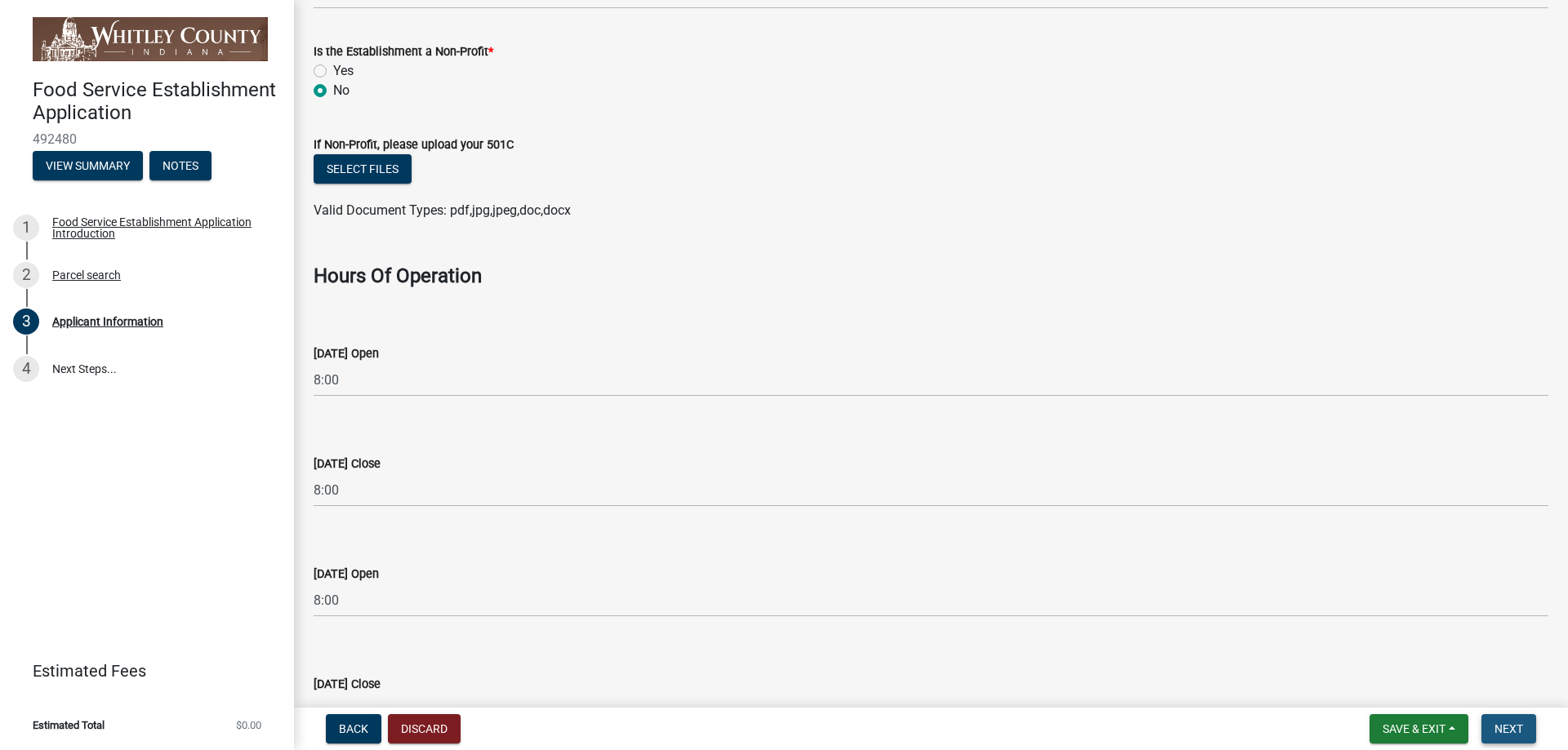
click at [1508, 727] on span "Next" at bounding box center [1508, 729] width 29 height 13
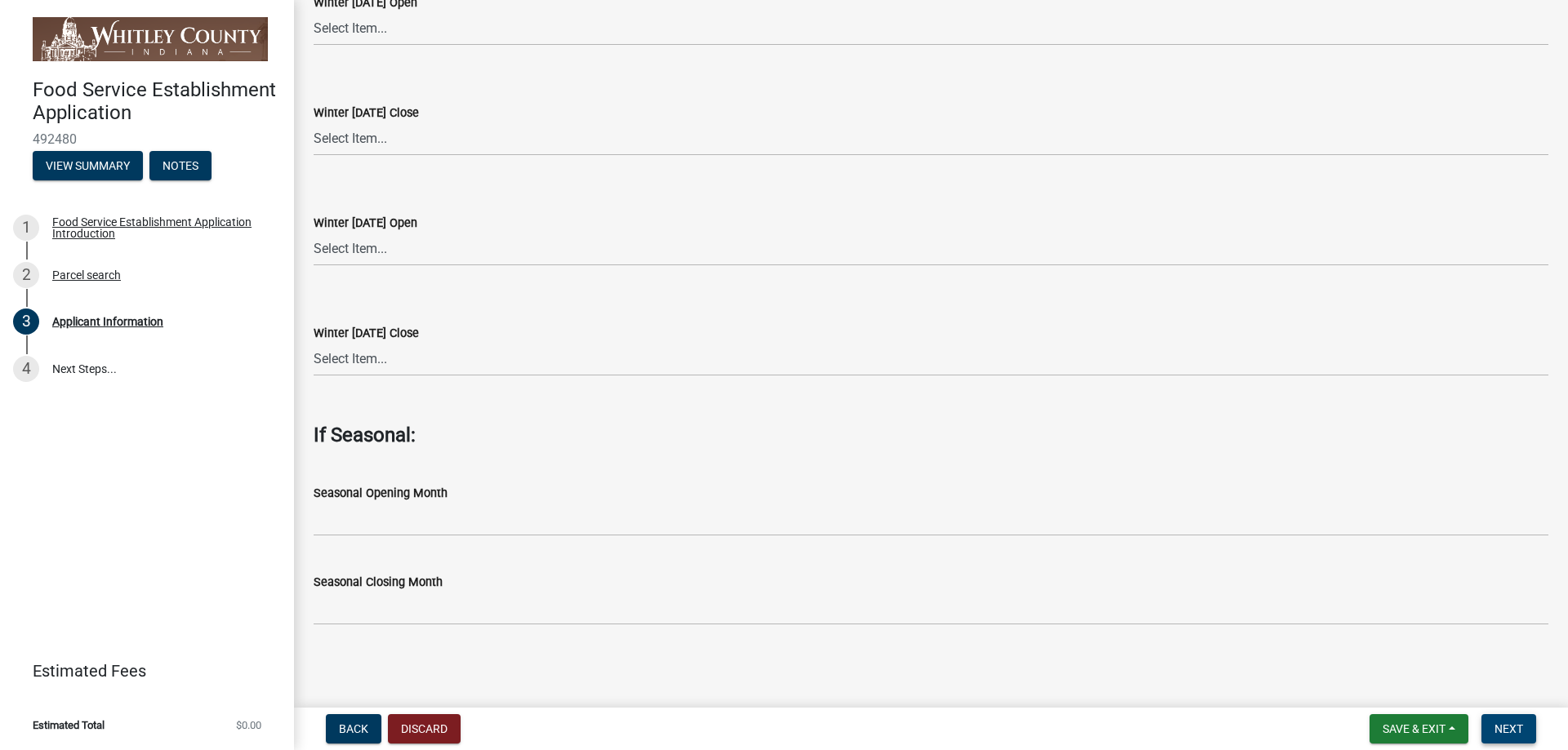
scroll to position [4859, 0]
click at [1503, 730] on span "Next" at bounding box center [1508, 729] width 29 height 13
click at [1508, 726] on span "Next" at bounding box center [1508, 729] width 29 height 13
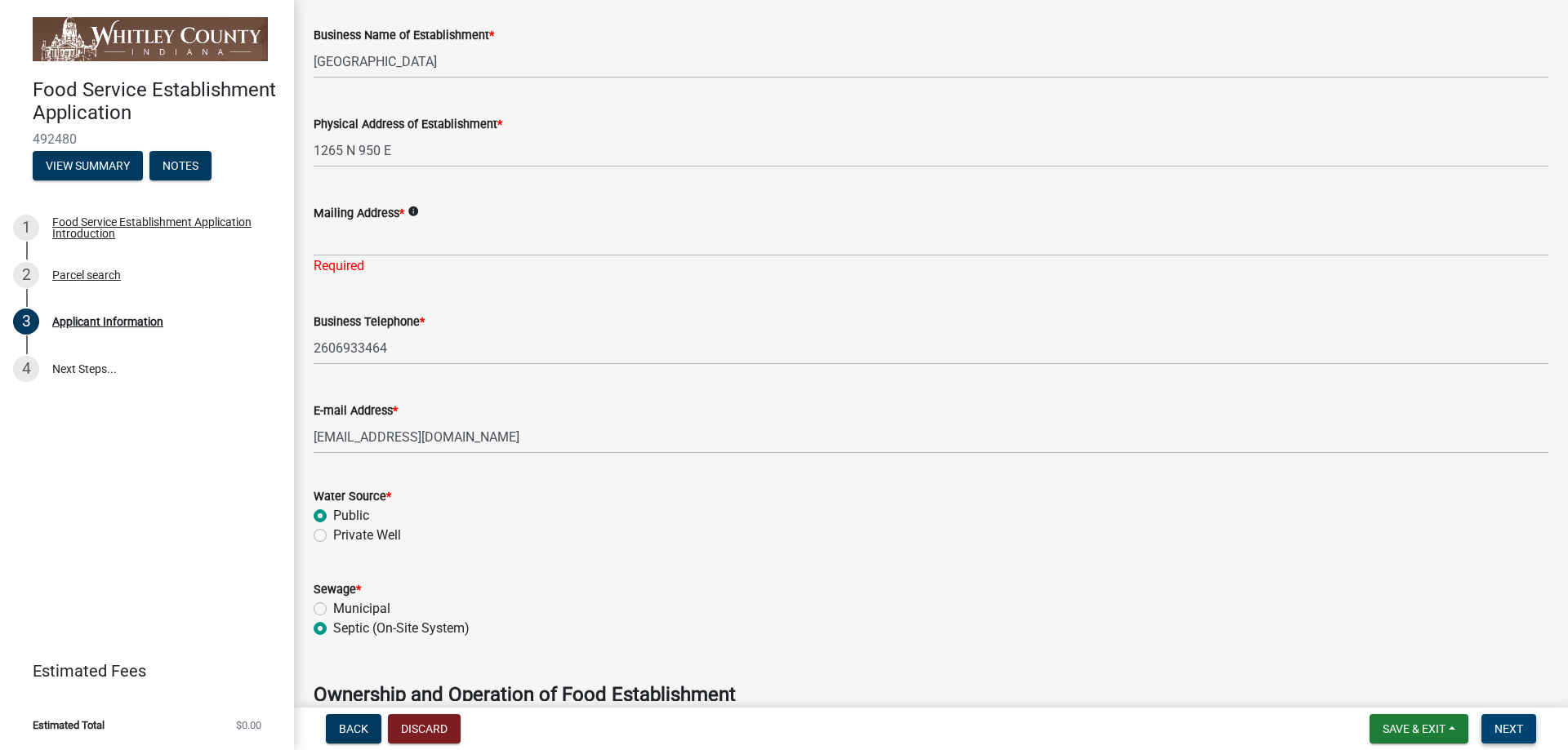
scroll to position [532, 0]
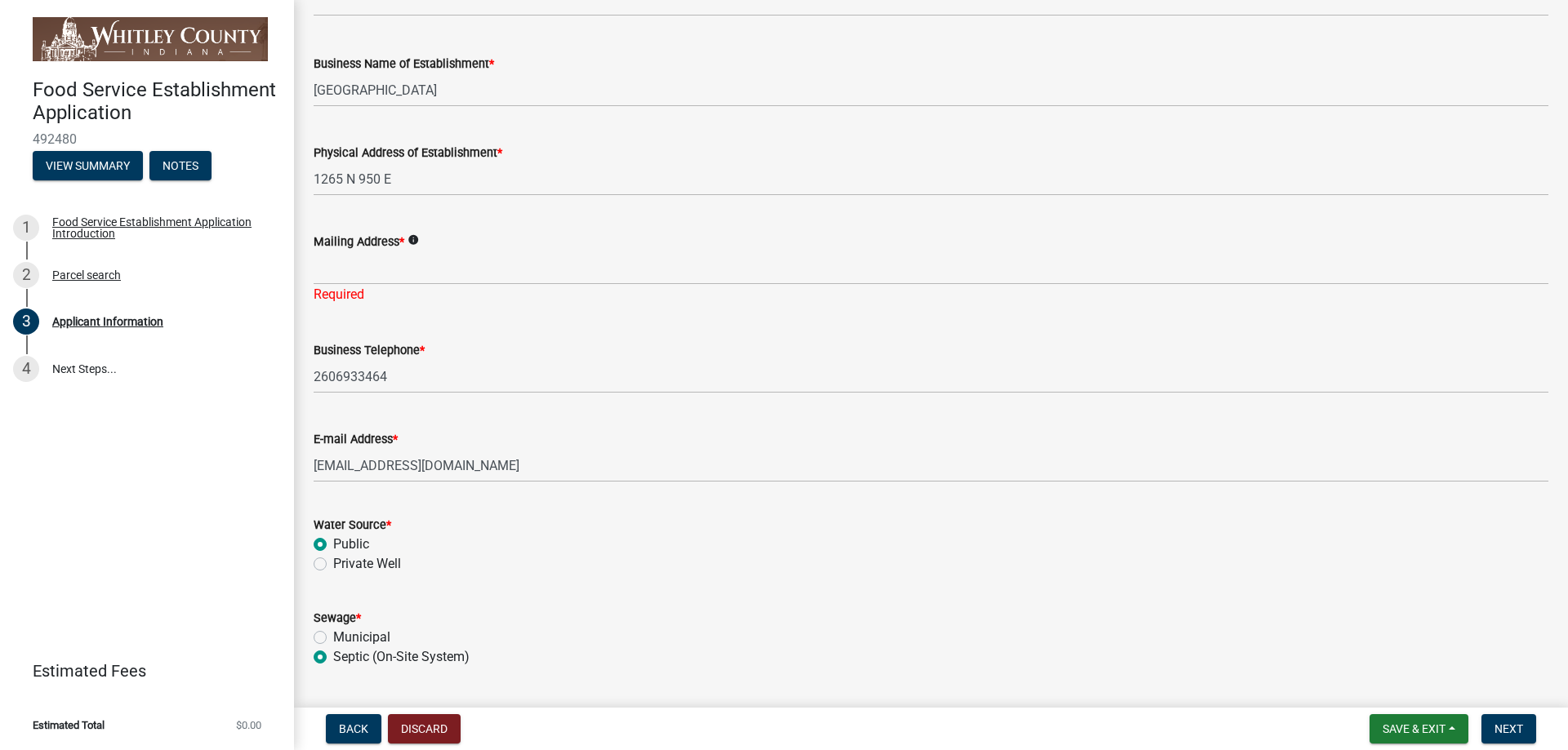
click at [415, 237] on icon "info" at bounding box center [413, 239] width 12 height 12
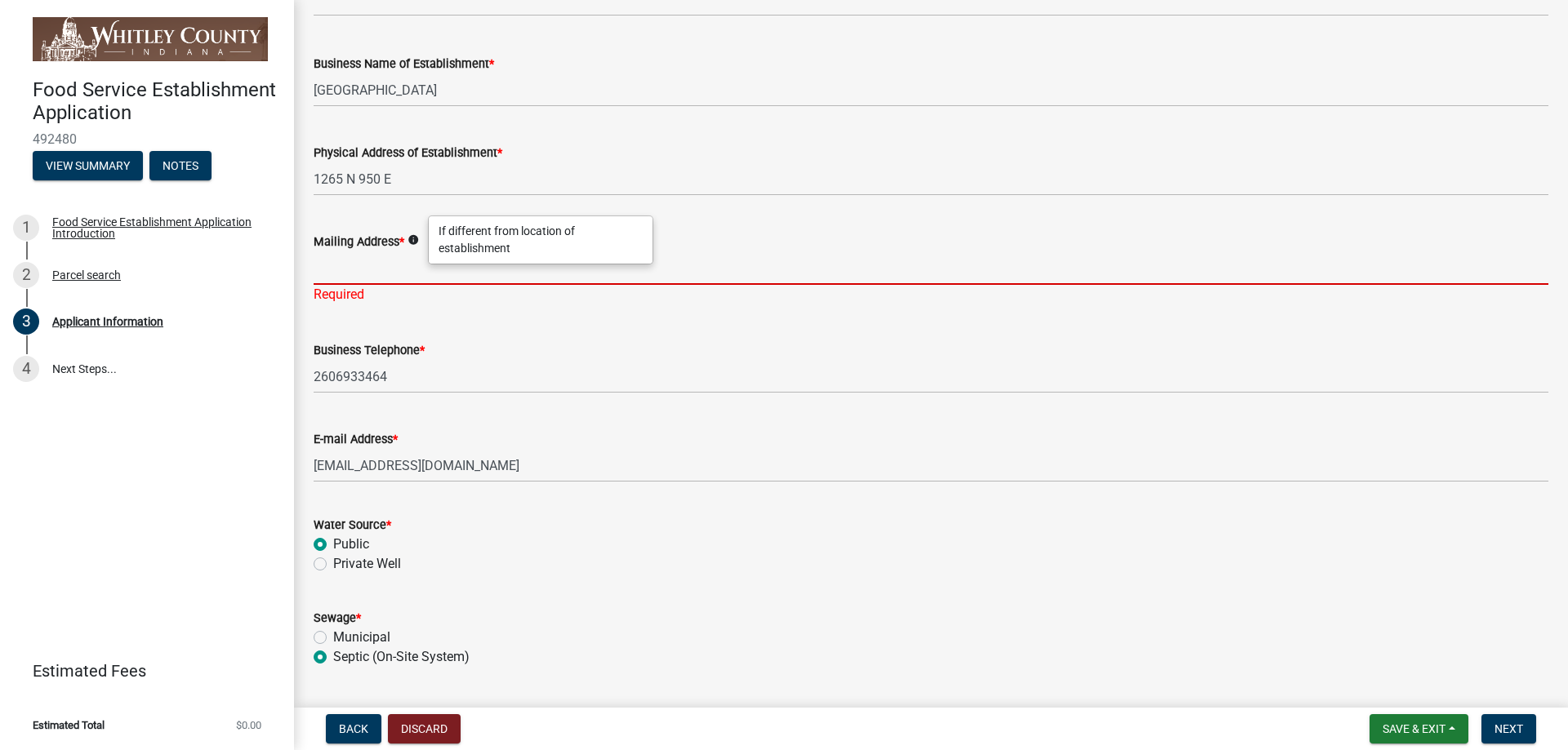
click at [339, 268] on input "Mailing Address *" at bounding box center [931, 267] width 1235 height 33
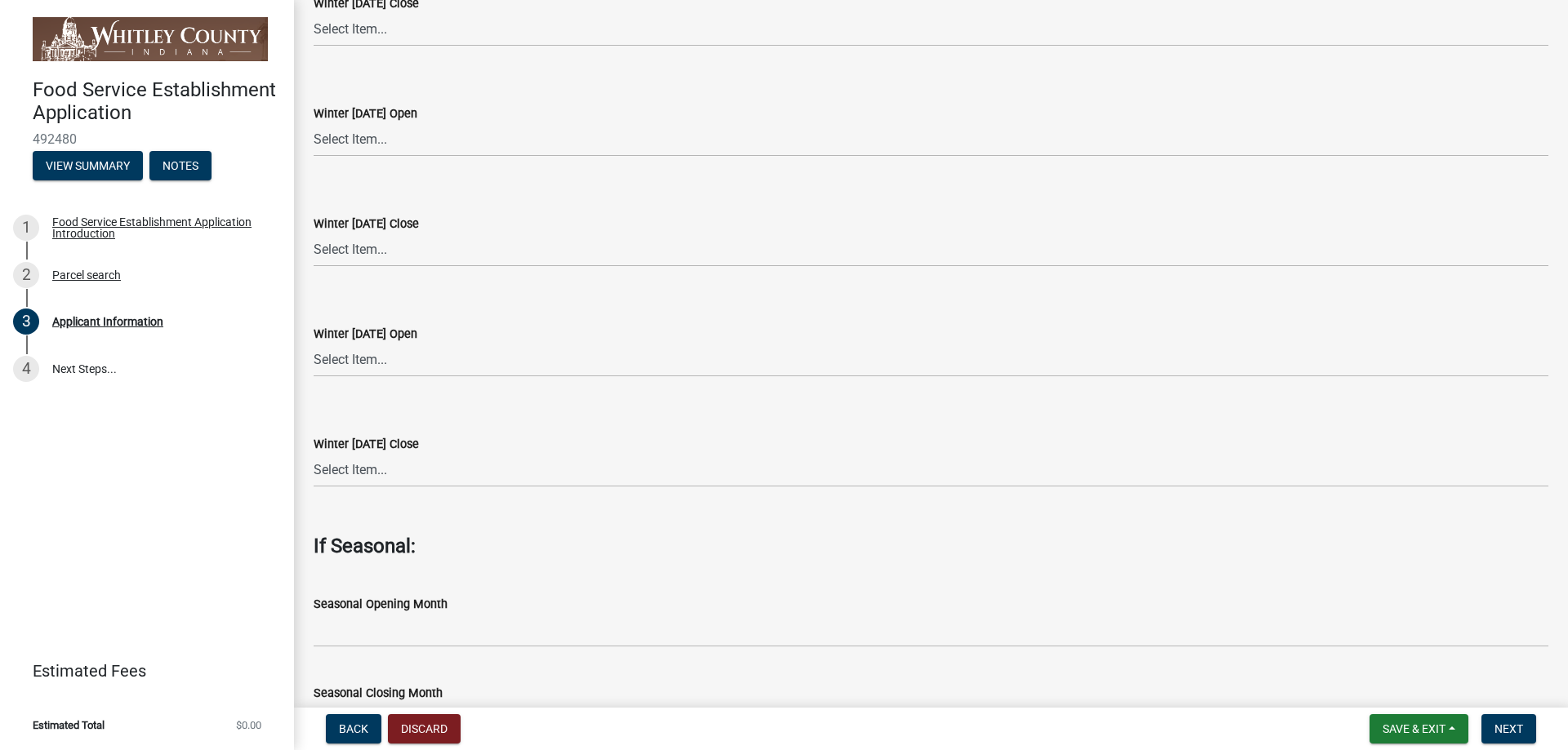
scroll to position [4859, 0]
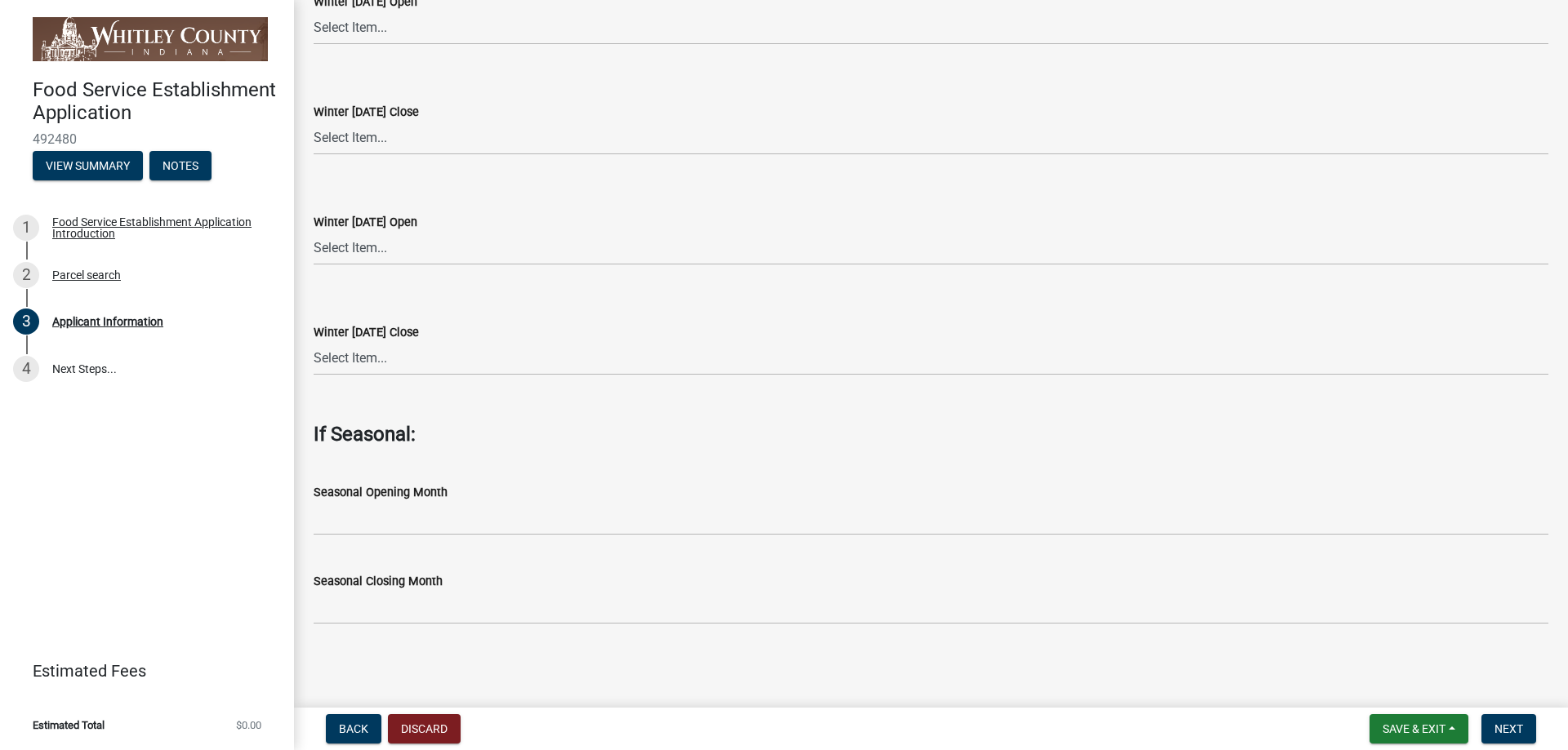
type input "1265 N 950 E"
click at [1463, 677] on main "Applicant Information share Share THE UNDERSIGNED HEREBY MAKES APPLICATION TO O…" at bounding box center [930, 351] width 1273 height 701
click at [1504, 725] on span "Next" at bounding box center [1508, 729] width 29 height 13
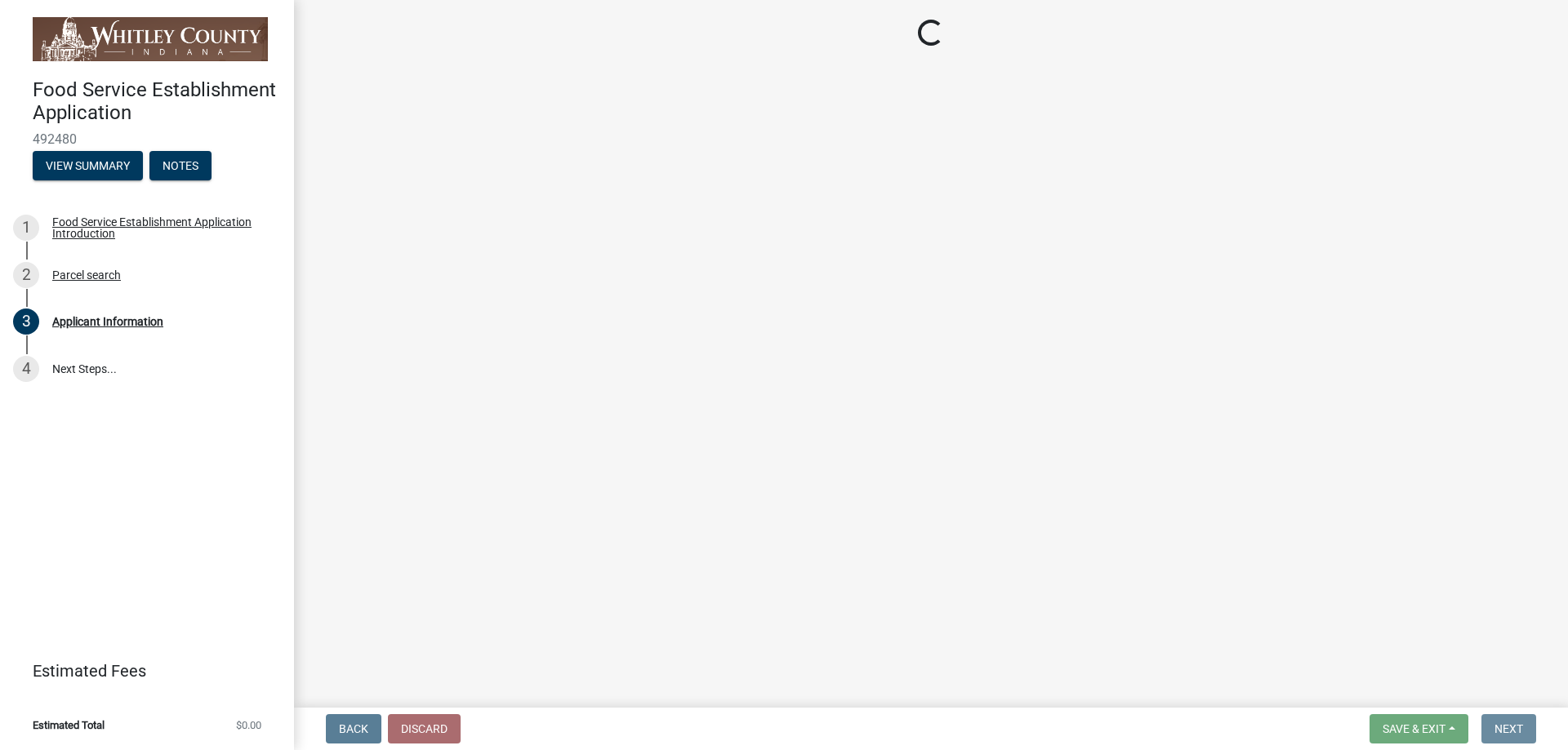
scroll to position [0, 0]
select select "98c27946-f728-4e1e-9e8d-30156b6ca88c"
select select "27bed2c0-48f3-4e02-a88f-a01322314a8d"
select select "bdba8220-0acd-4853-b2d7-9b87baa3c8e9"
select select "762025a9-0e60-459d-8718-8b5a38a19fd0"
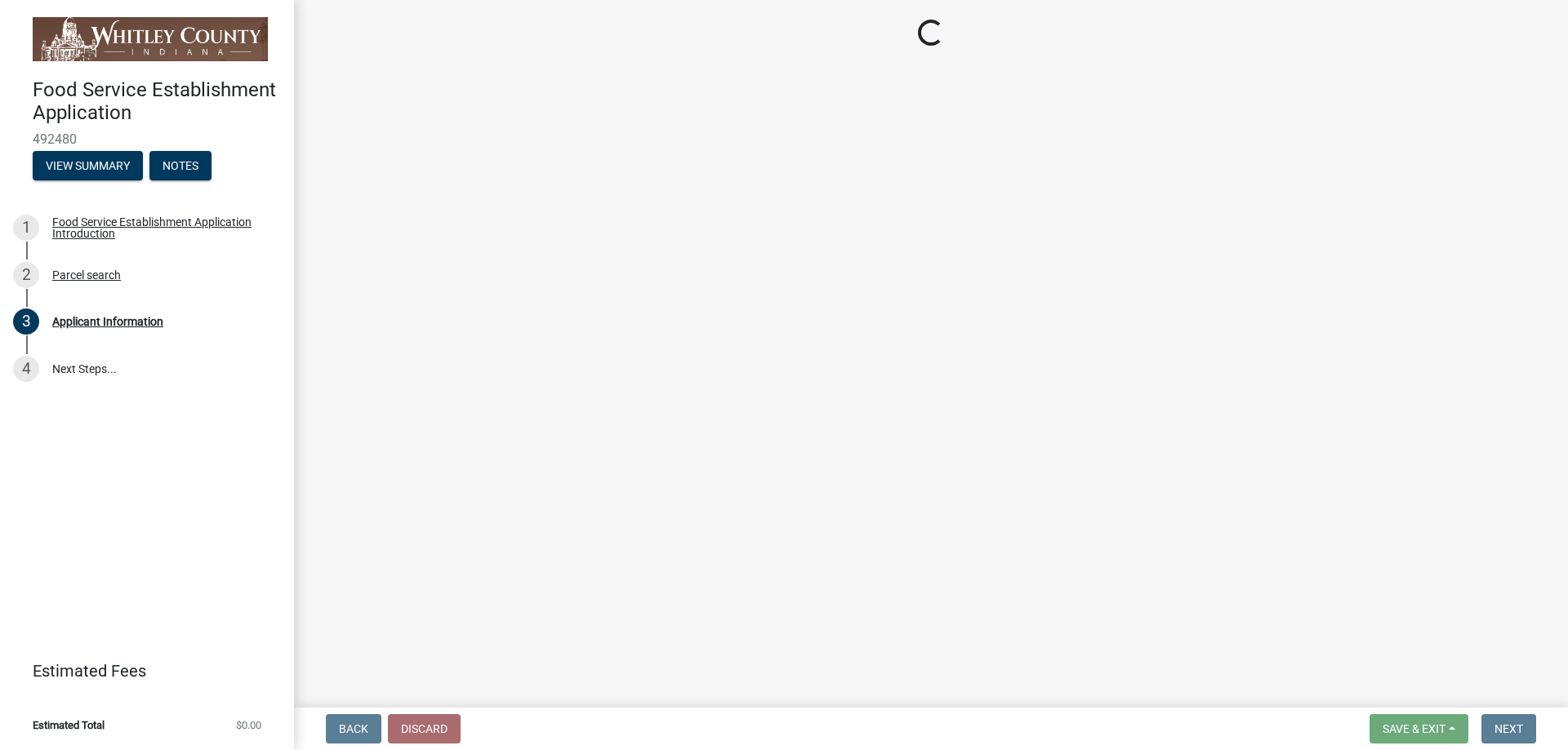
select select "5c530fed-5359-4676-a7e6-a6b43b661ac5"
select select "ba3fe579-df8a-40ad-9720-b9b691c69927"
select select "6833599d-f2fe-4072-b064-ea80a28c0ad8"
select select "2c5cdc33-c916-42fa-b621-830d07f7db35"
select select "26f3c5cd-2d3b-40ad-a31a-5ae28acd34a8"
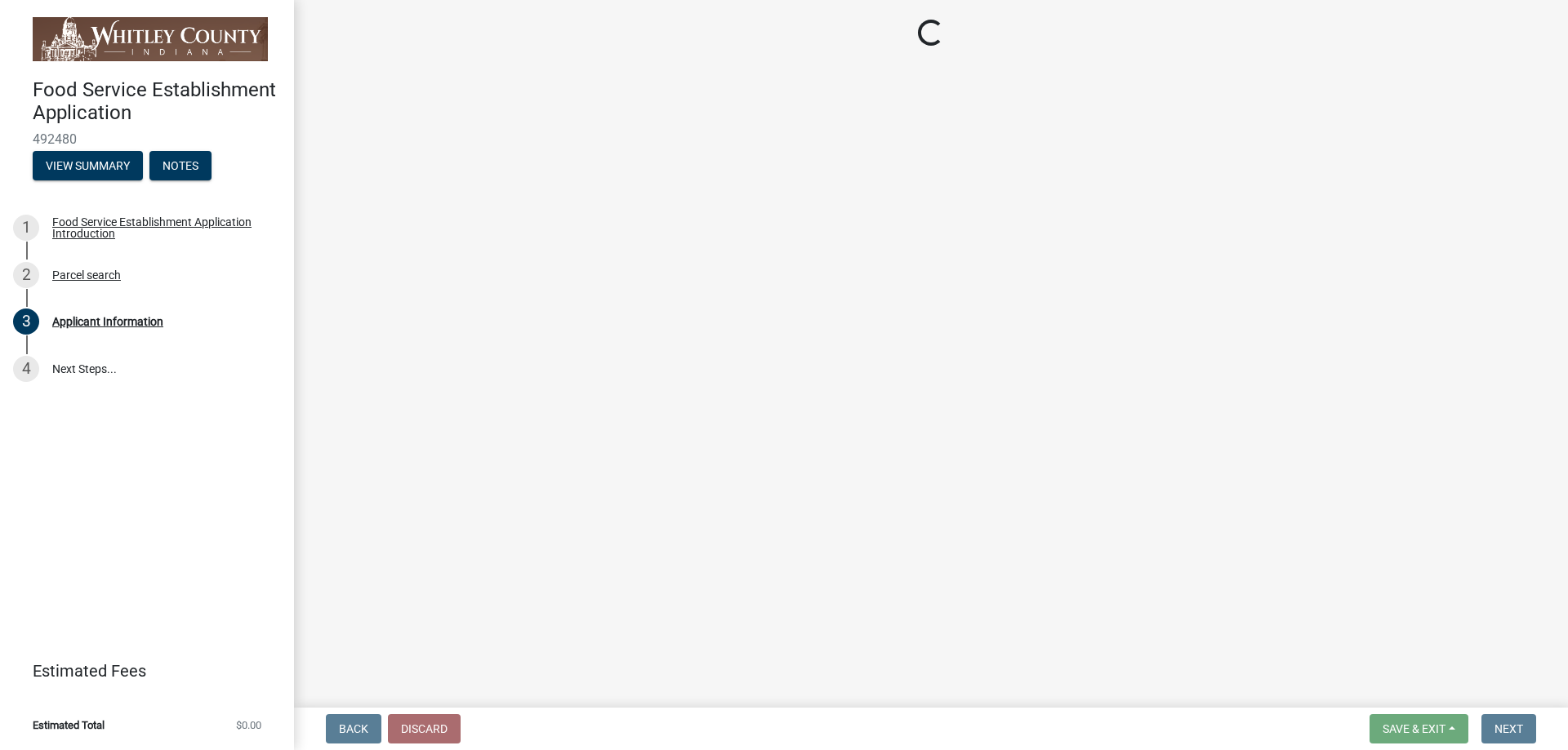
select select "c802ad50-7da0-478c-9ed7-3f49bc81f9d0"
select select "ad19d5cd-3294-4691-bda6-781792584e39"
select select "57d58fae-bb68-48bf-9493-776f5b0a6947"
select select "f28e2221-2f3d-4901-ac02-ddf4707827b2"
select select "2f81ae89-fbc2-4a38-a182-ec3d867a4de8"
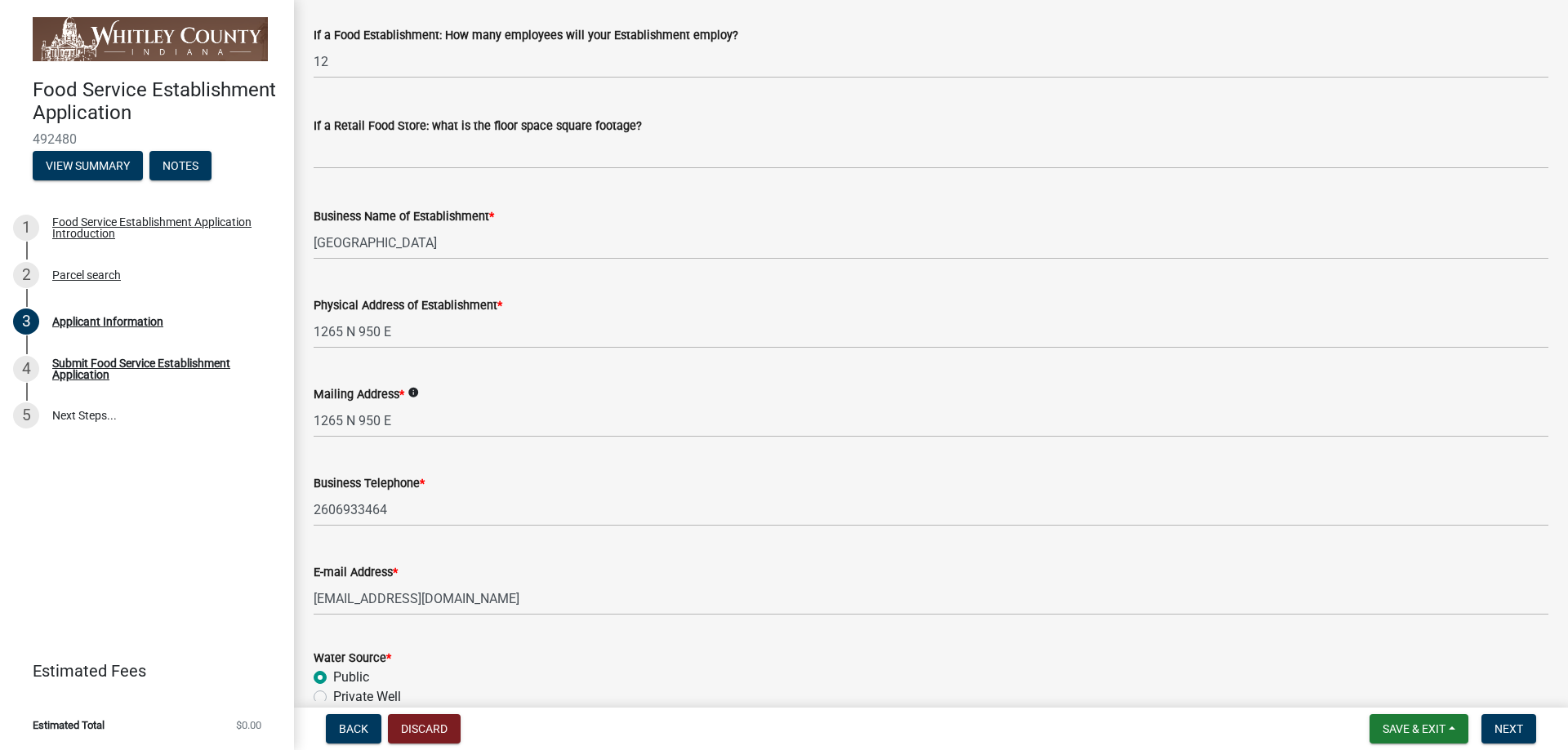
scroll to position [408, 0]
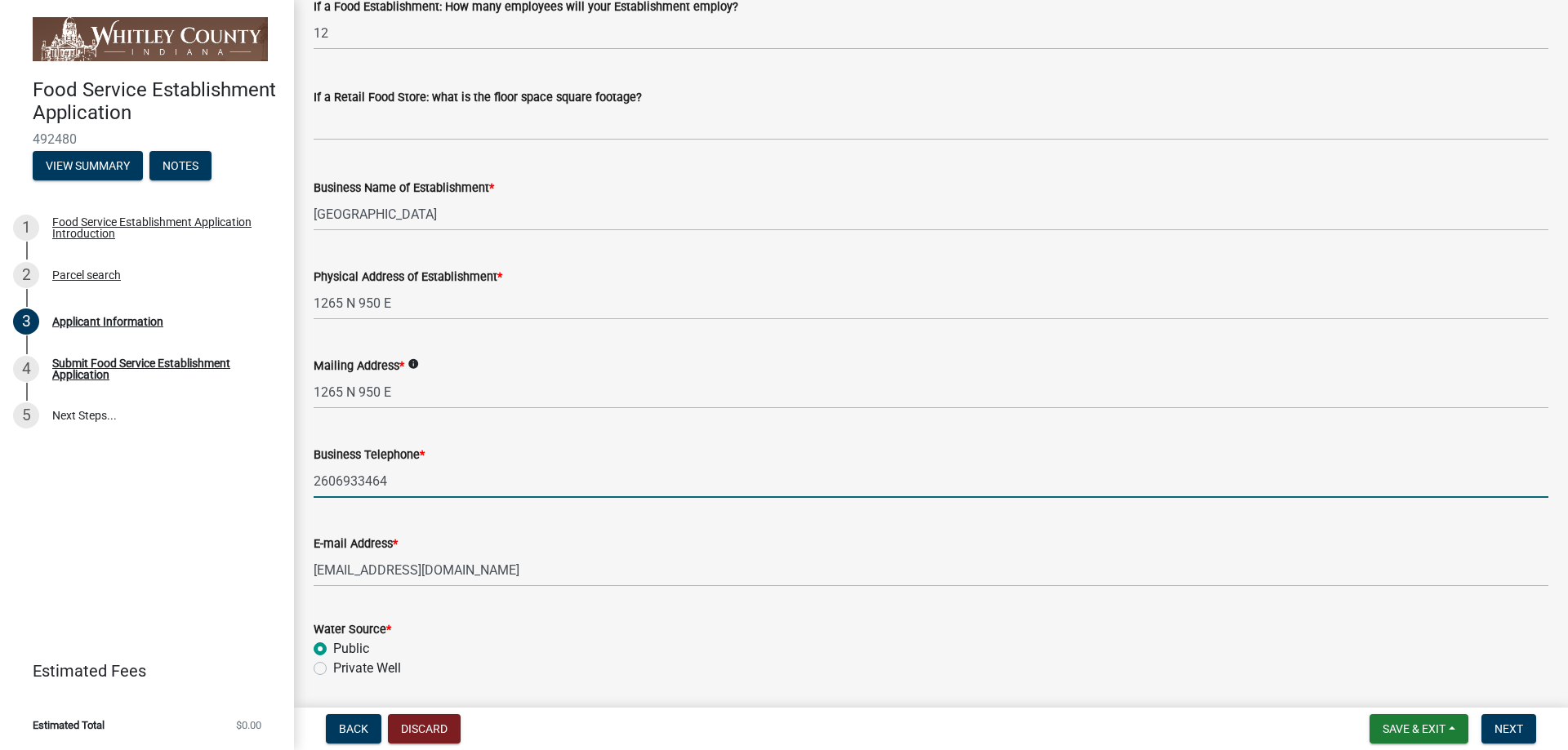
click at [336, 477] on input "2606933464" at bounding box center [931, 481] width 1235 height 33
click at [361, 481] on input "260-6933464" at bounding box center [931, 481] width 1235 height 33
click at [534, 473] on input "[PHONE_NUMBER]" at bounding box center [931, 481] width 1235 height 33
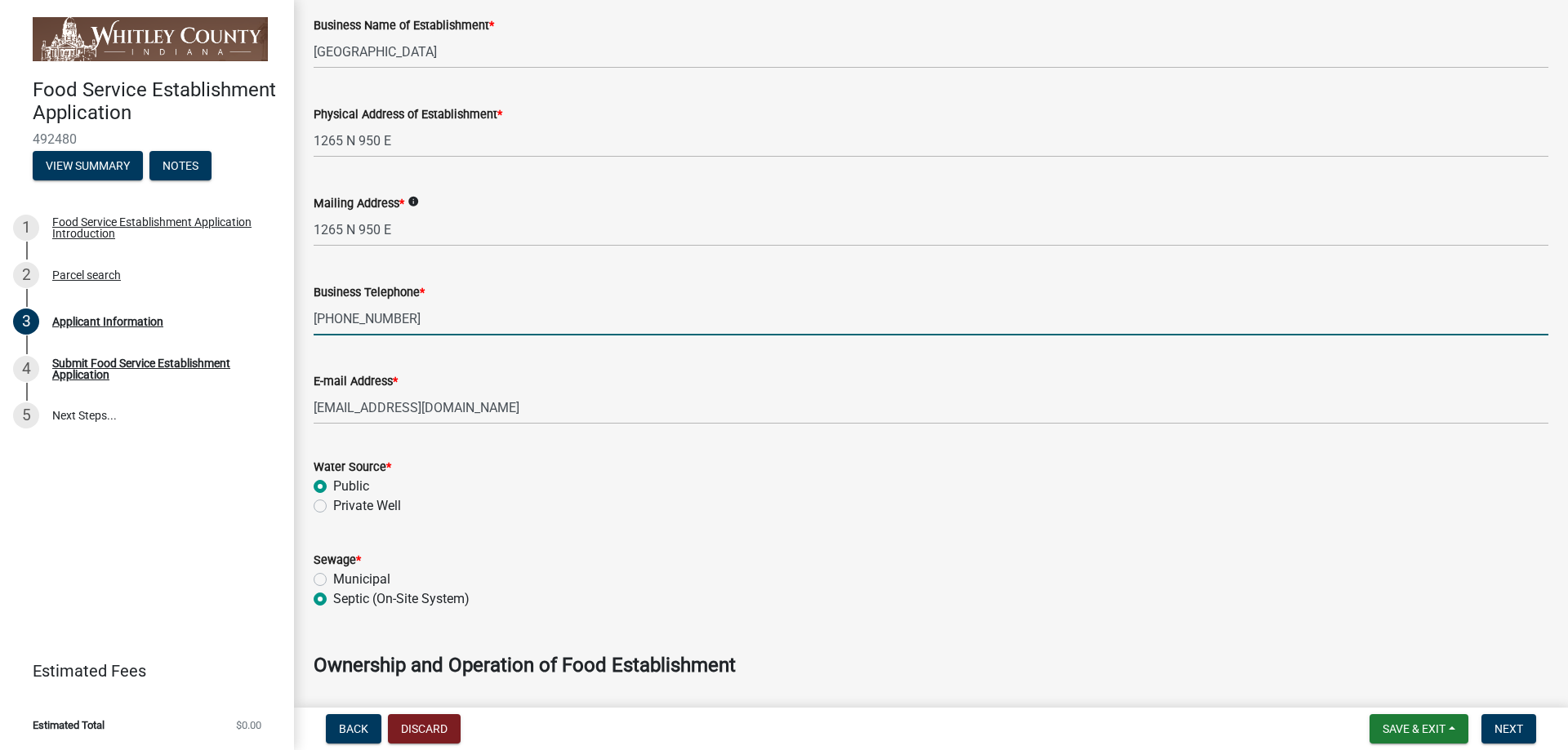
scroll to position [571, 0]
type input "[PHONE_NUMBER]"
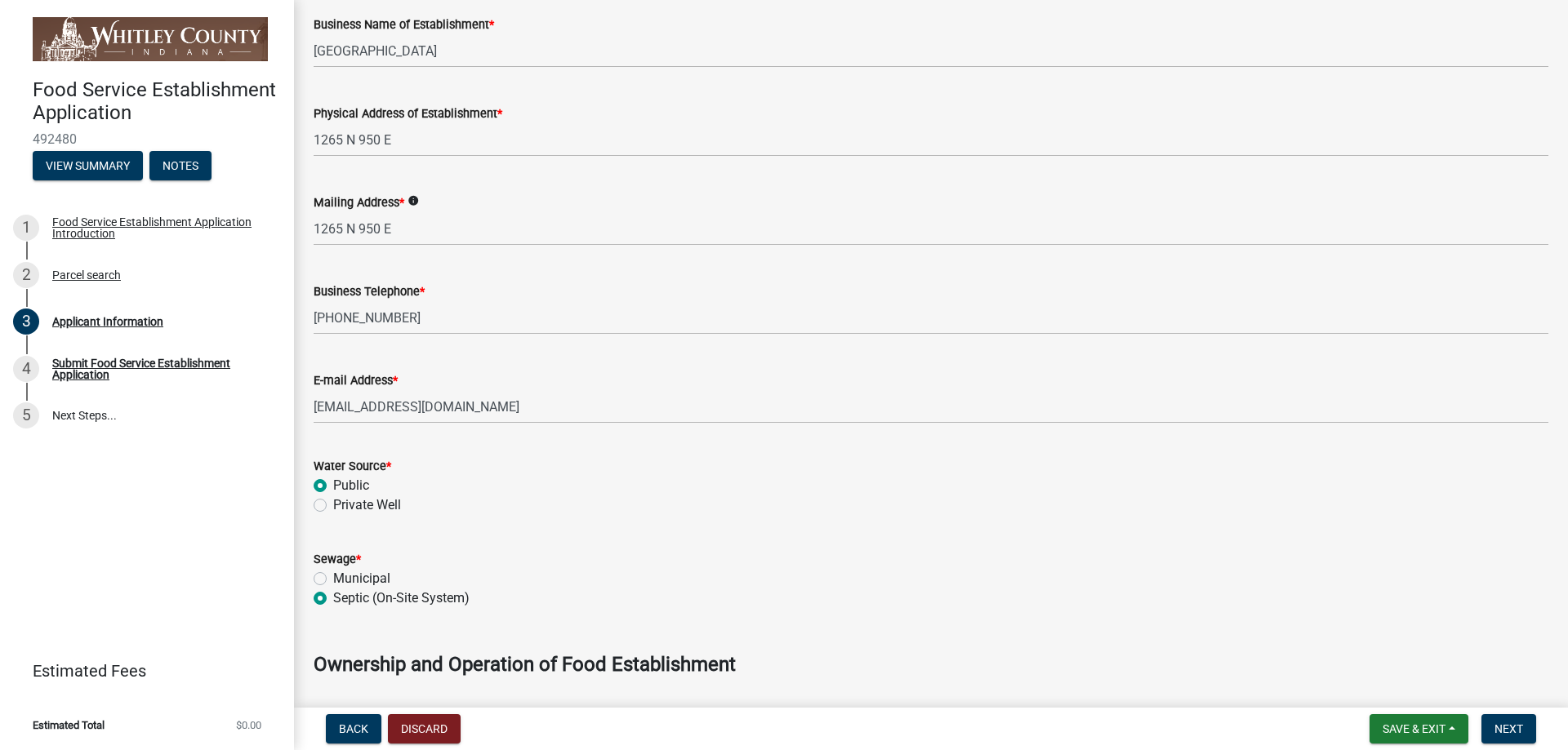
click at [333, 503] on label "Private Well" at bounding box center [367, 505] width 68 height 20
click at [333, 503] on input "Private Well" at bounding box center [339, 501] width 11 height 11
radio input "true"
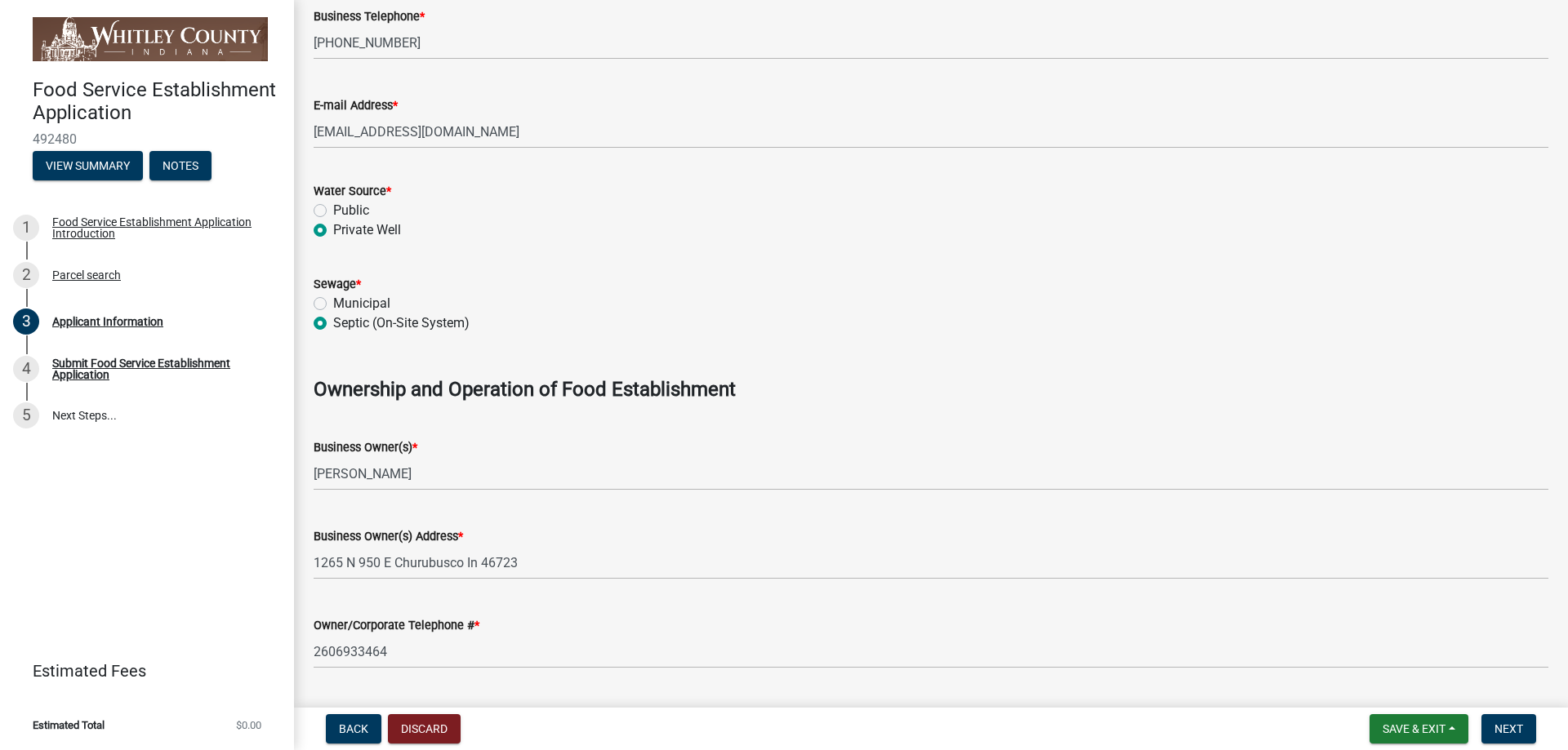
scroll to position [898, 0]
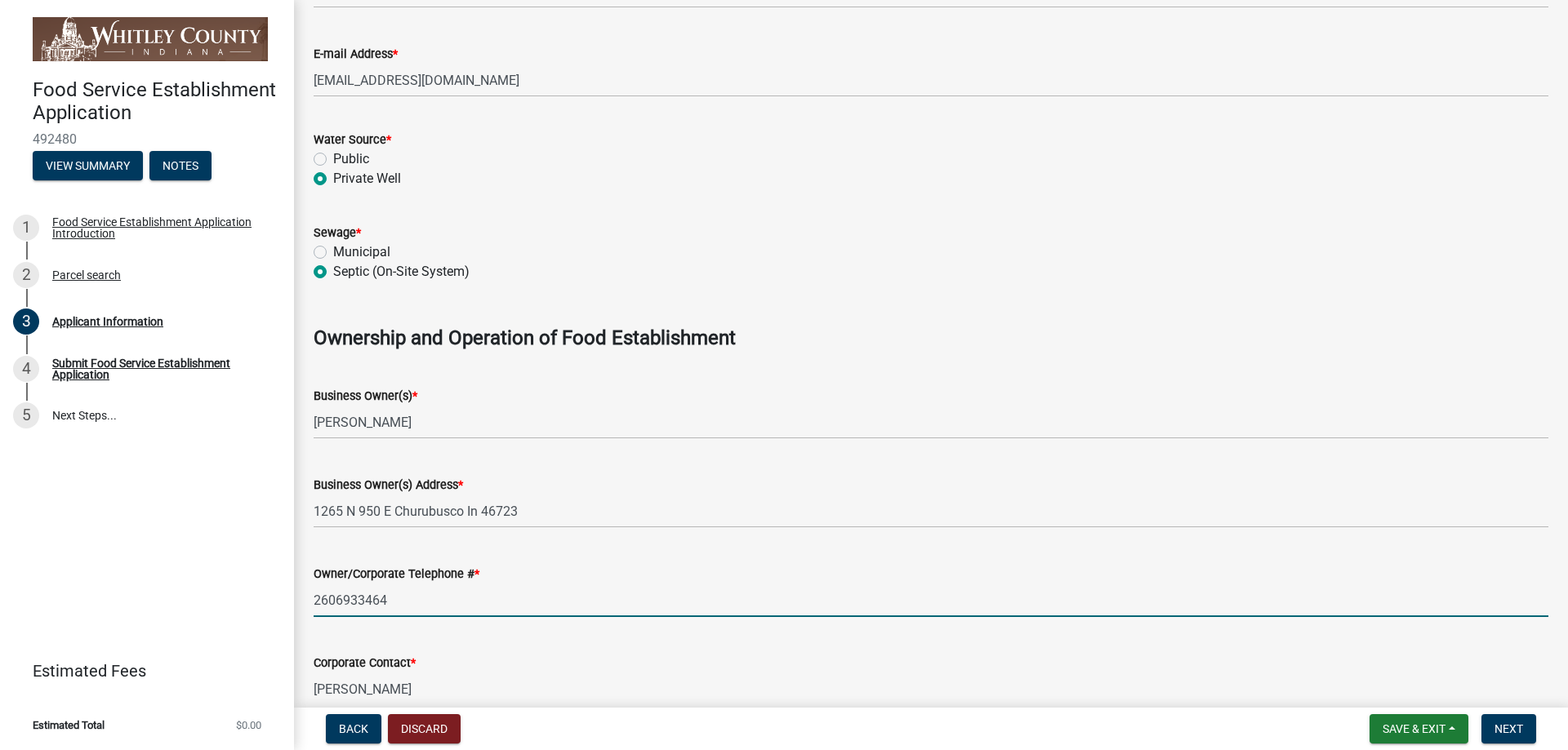
click at [337, 598] on input "2606933464" at bounding box center [931, 600] width 1235 height 33
click at [359, 598] on input "260-6933464" at bounding box center [931, 600] width 1235 height 33
type input "[PHONE_NUMBER]"
click at [473, 583] on div "Owner/Corporate Telephone # *" at bounding box center [931, 574] width 1235 height 20
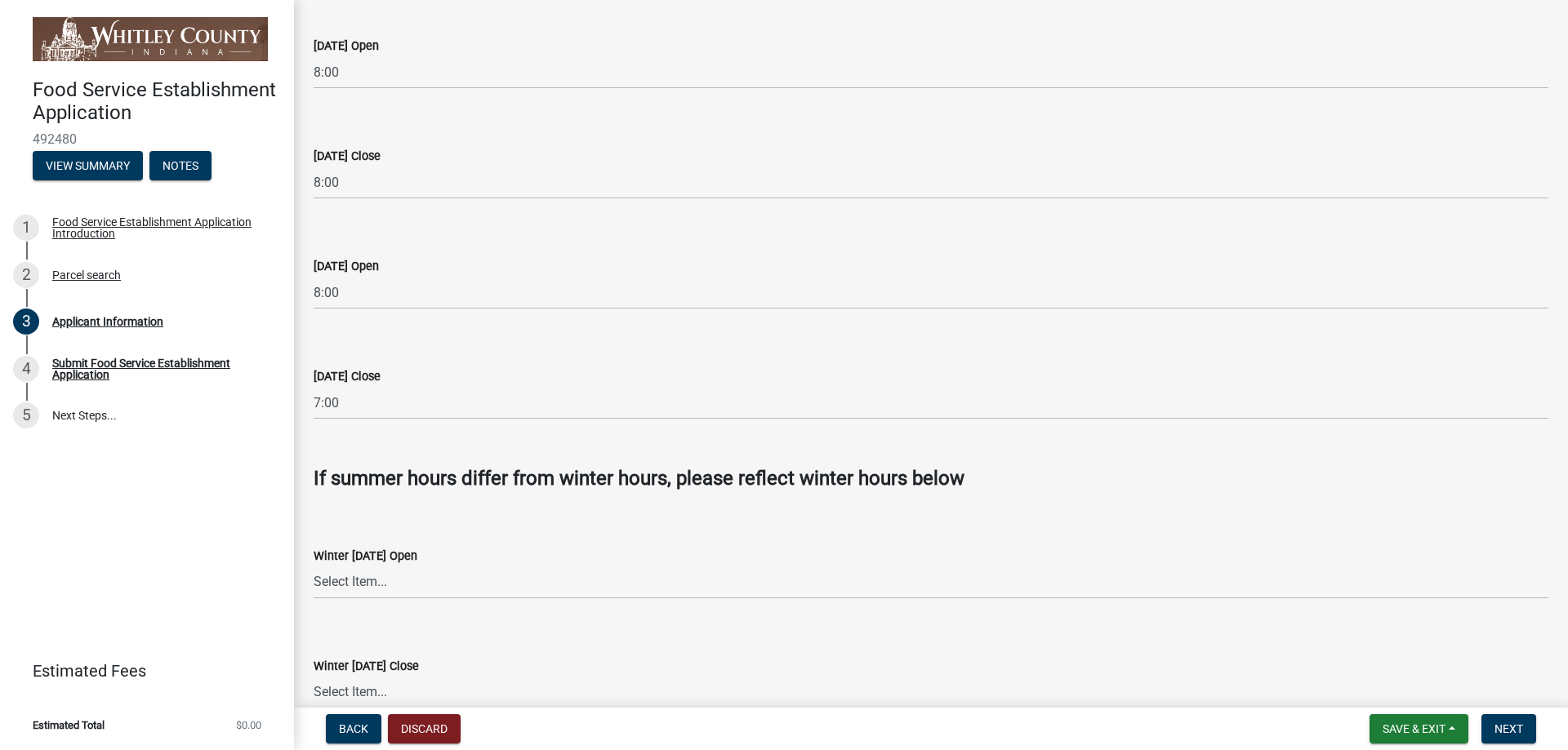
scroll to position [3184, 0]
click at [352, 576] on select "Select Item... 12:00 12:15 12:30 12:45 1:00 1:15 1:30 1:45 2:00 2:15 2:30 2:45 …" at bounding box center [931, 581] width 1235 height 33
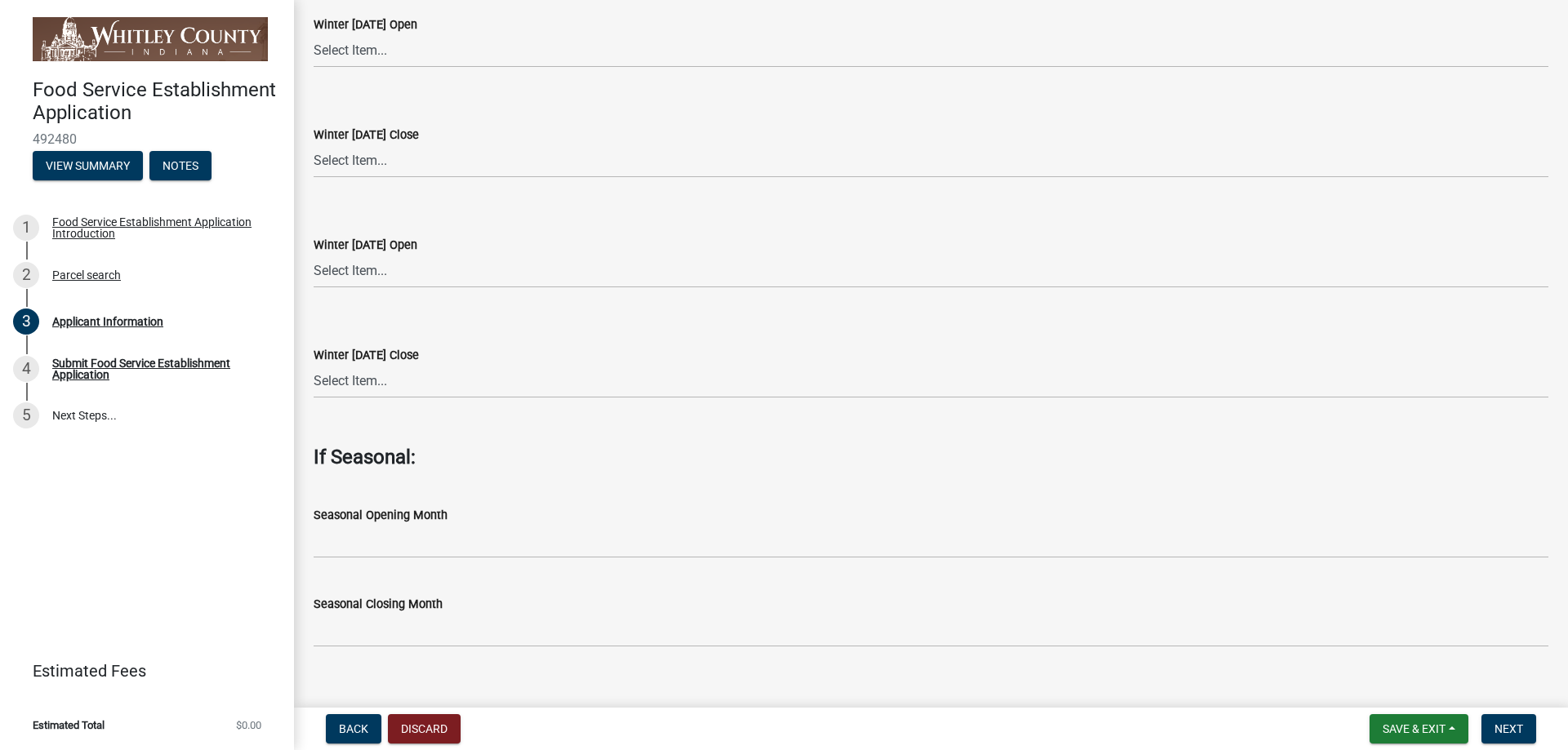
scroll to position [4840, 0]
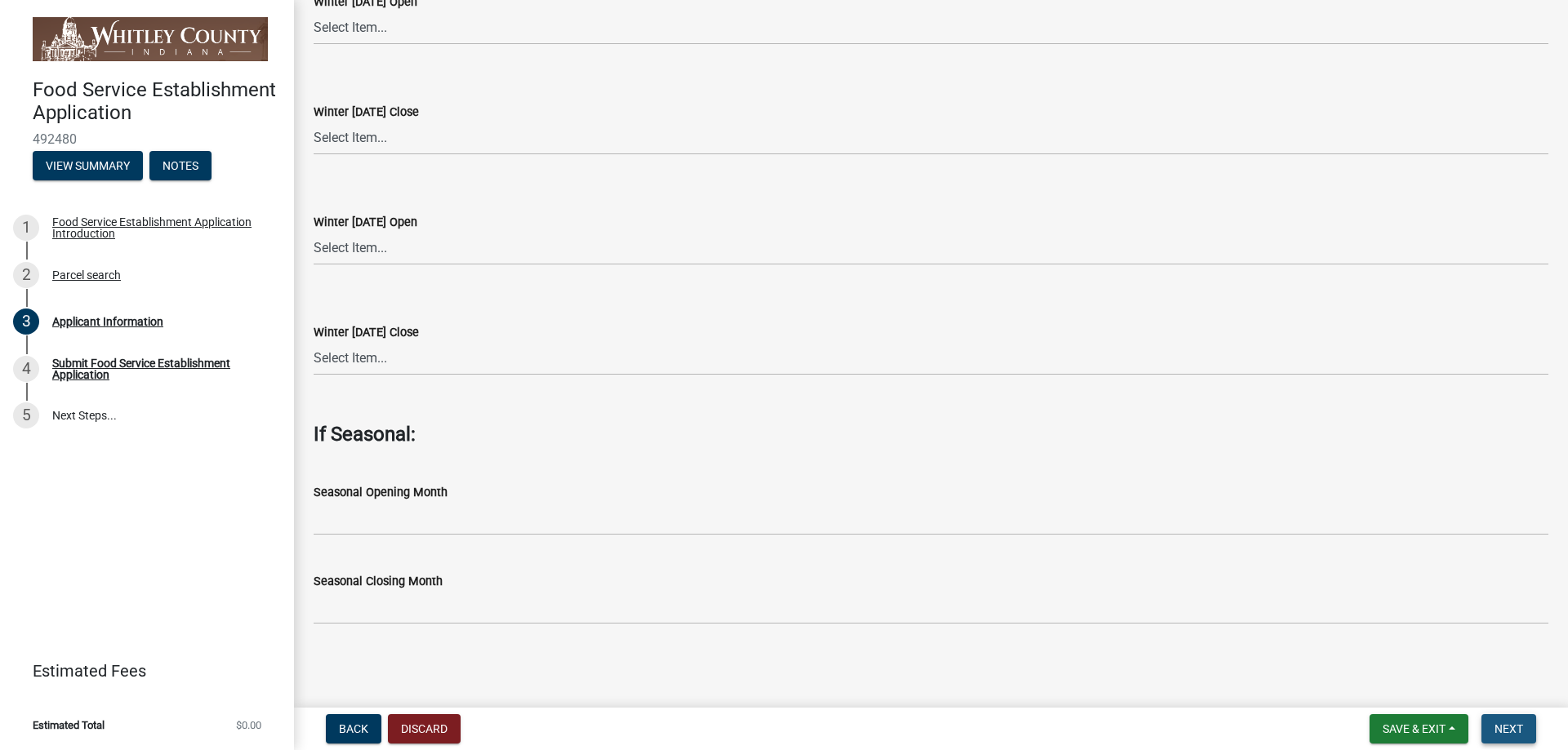
click at [1509, 726] on span "Next" at bounding box center [1508, 729] width 29 height 13
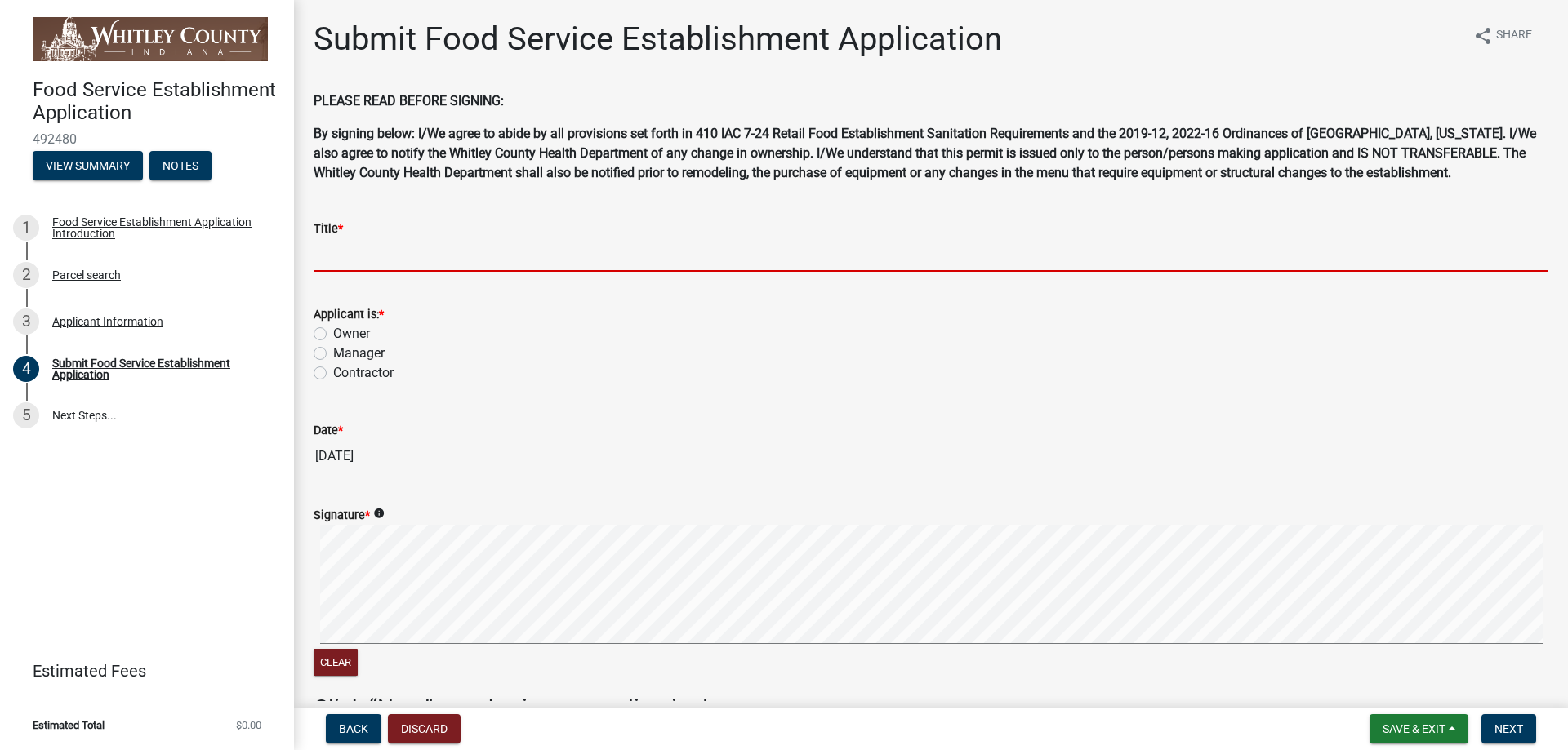
click at [395, 253] on input "Title *" at bounding box center [931, 255] width 1235 height 33
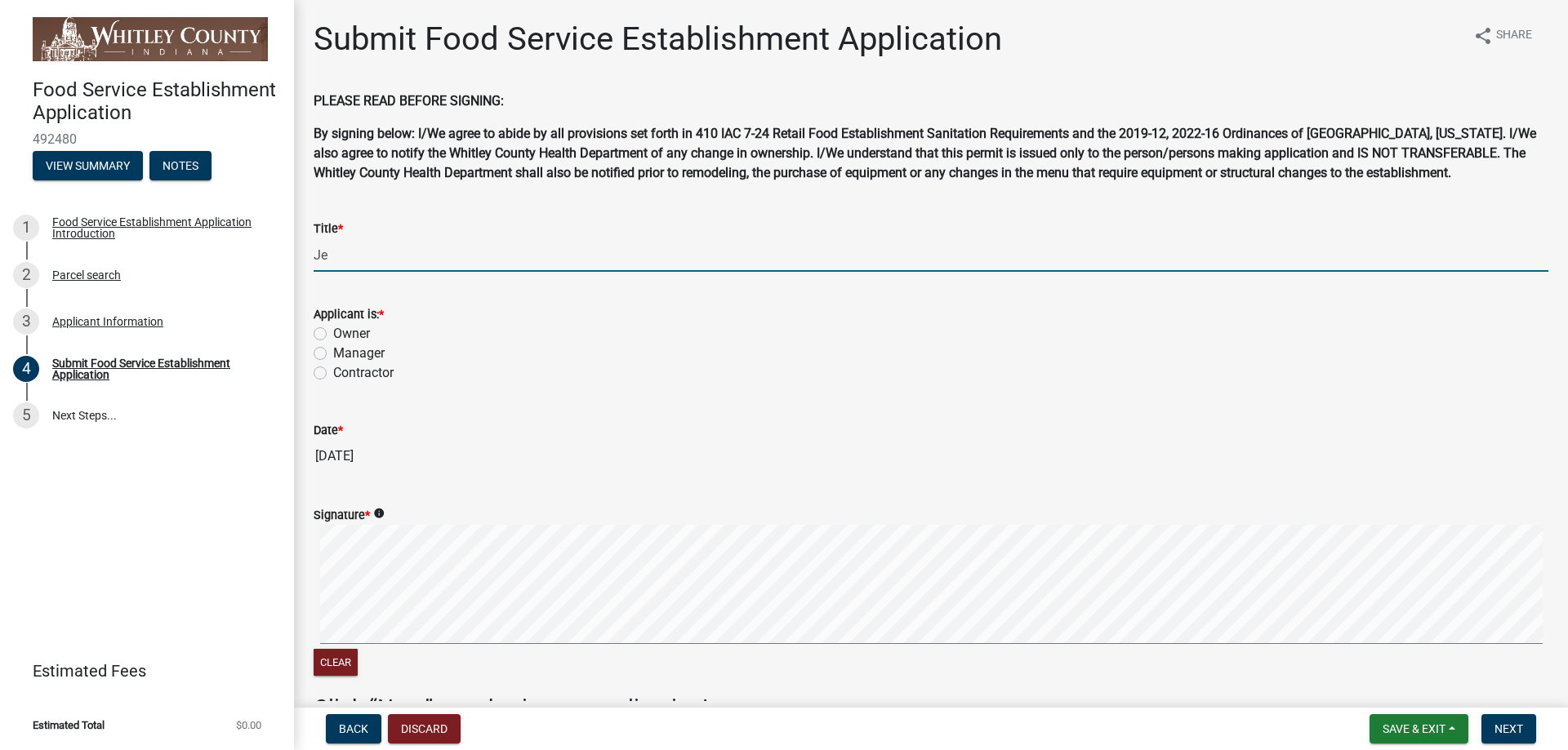
type input "J"
type input "Manager"
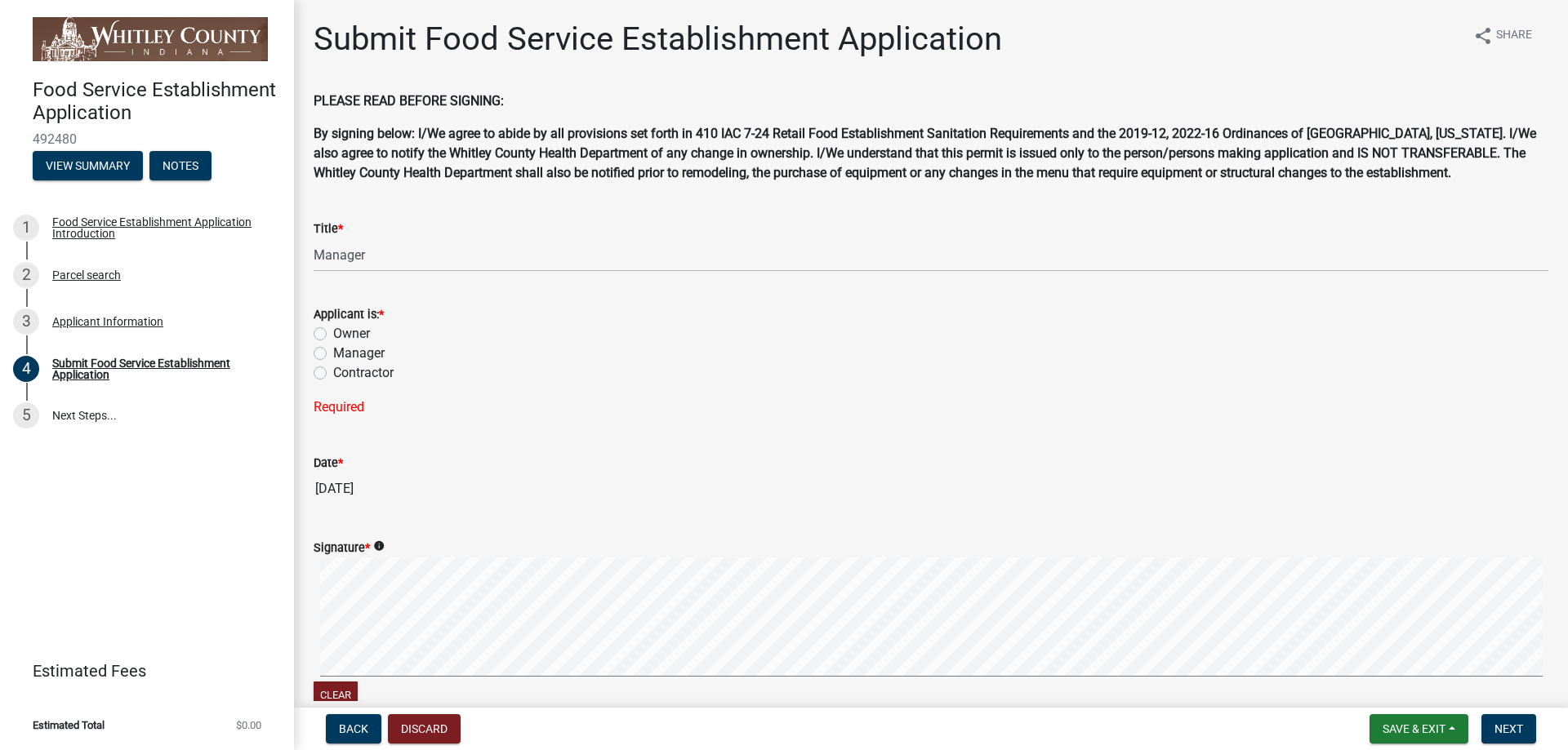
click at [333, 355] on label "Manager" at bounding box center [359, 353] width 52 height 20
click at [333, 354] on input "Manager" at bounding box center [339, 349] width 11 height 11
radio input "true"
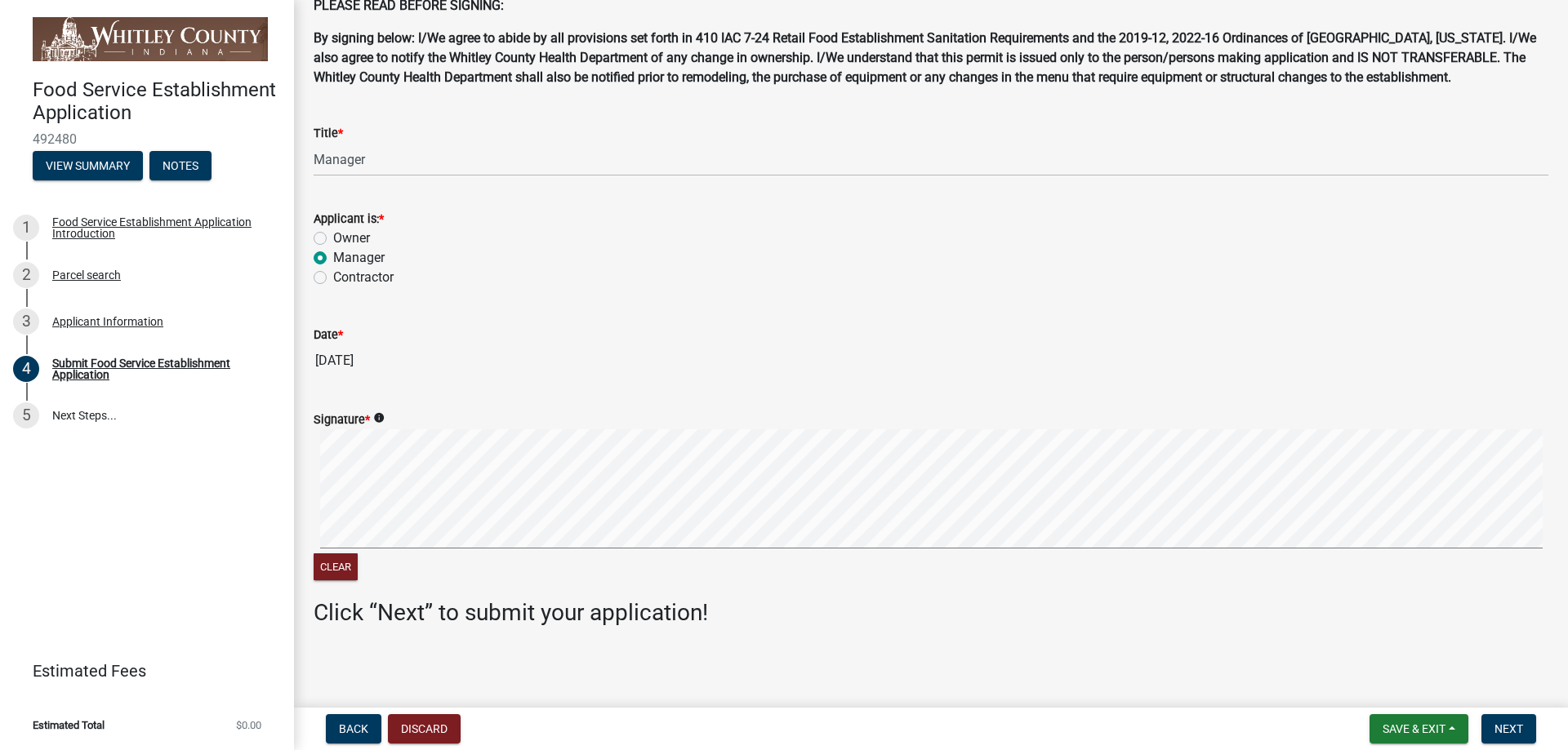
scroll to position [98, 0]
click at [378, 415] on icon "info" at bounding box center [379, 416] width 12 height 12
click at [1510, 724] on span "Next" at bounding box center [1508, 729] width 29 height 13
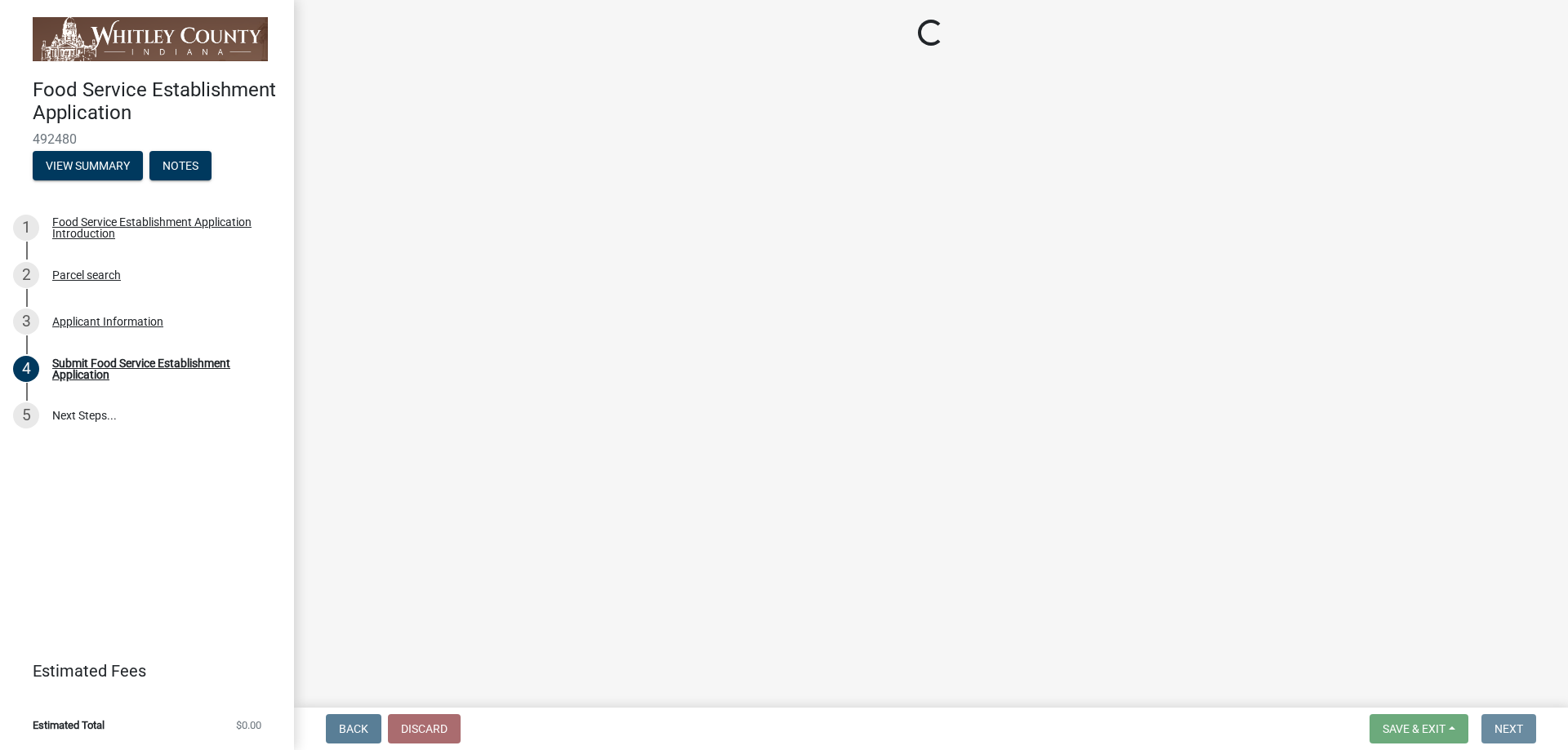
scroll to position [0, 0]
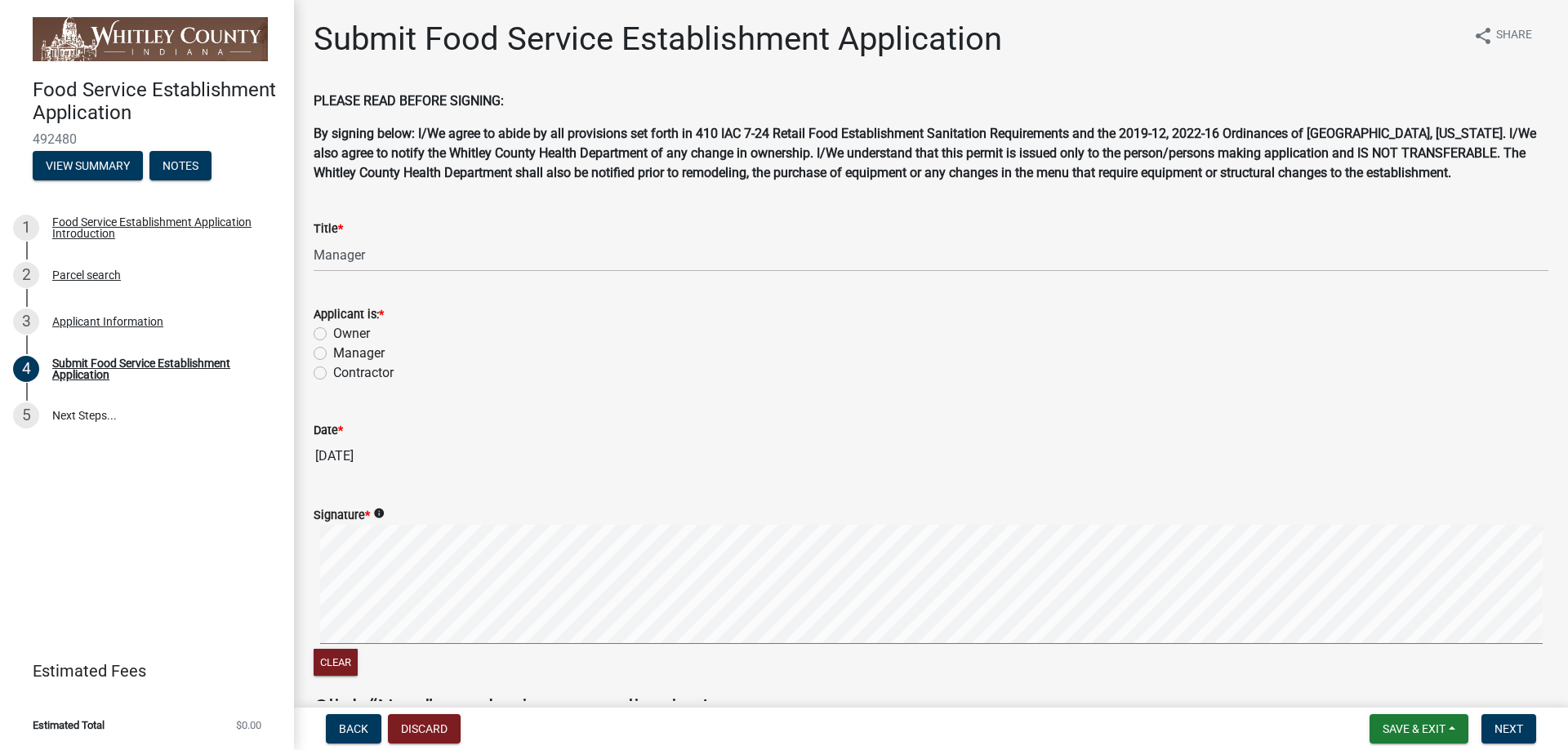
click at [333, 351] on label "Manager" at bounding box center [359, 353] width 52 height 20
click at [333, 351] on input "Manager" at bounding box center [339, 349] width 11 height 11
radio input "true"
click at [374, 461] on input "[DATE]" at bounding box center [931, 456] width 1235 height 33
click at [467, 448] on input "[DATE]" at bounding box center [931, 456] width 1235 height 33
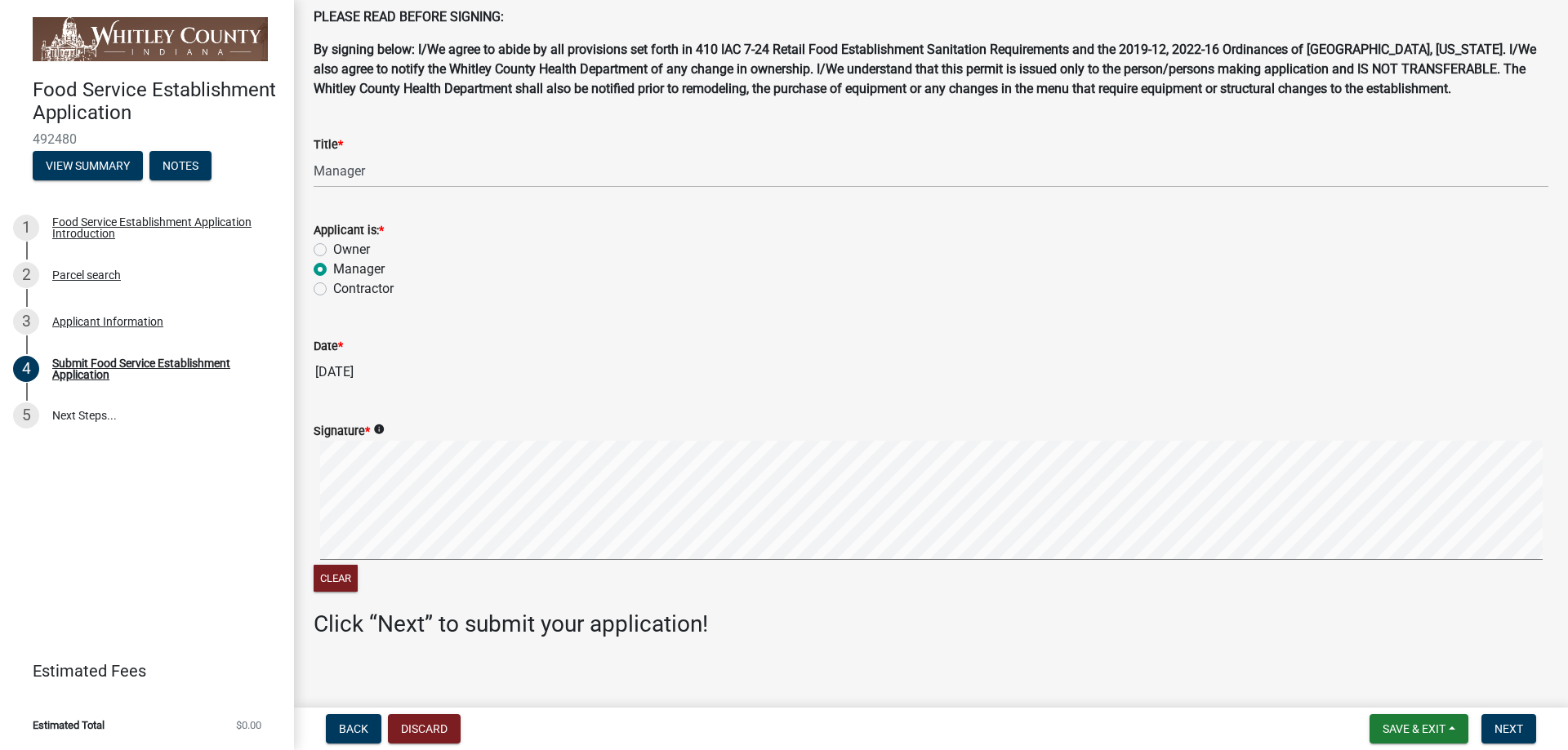
scroll to position [98, 0]
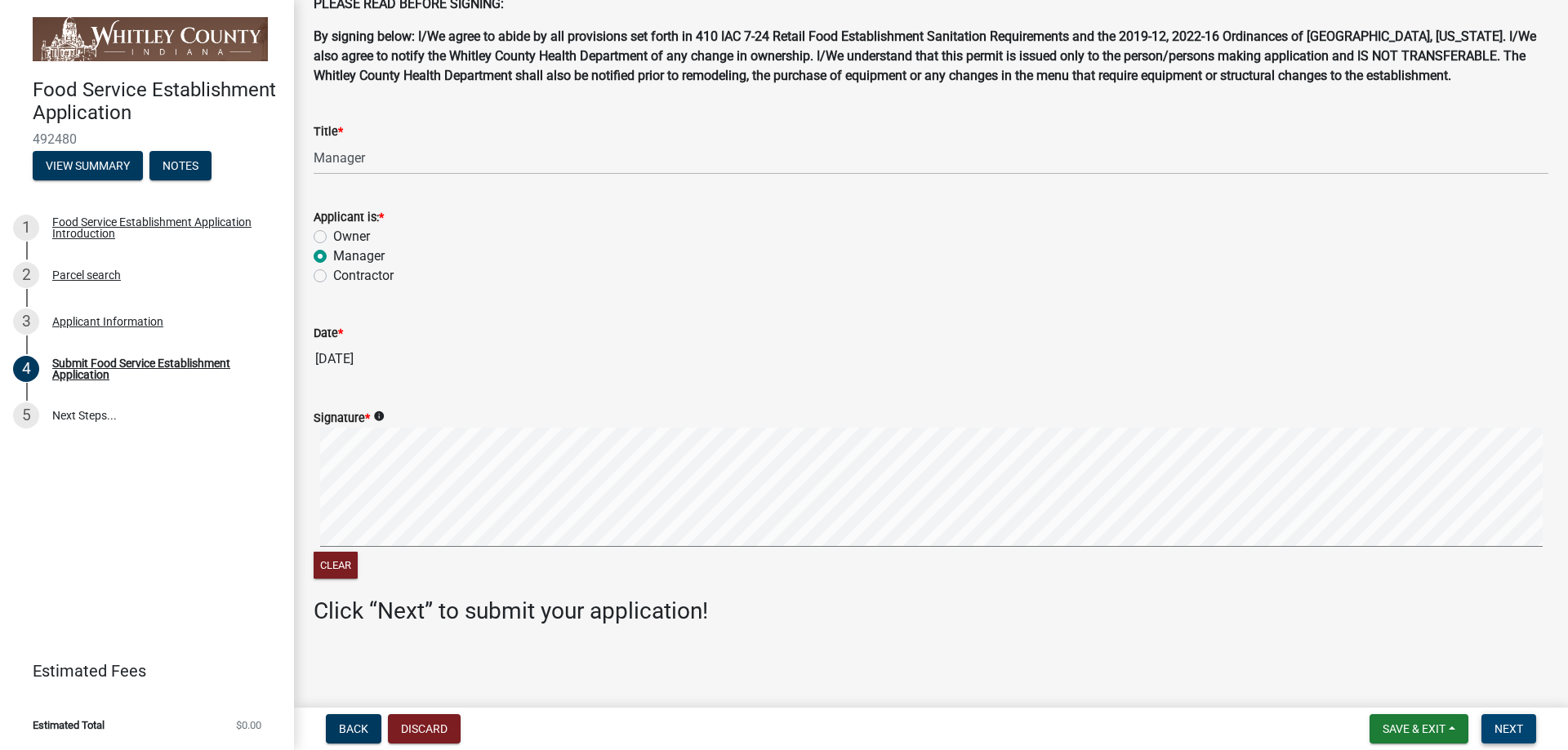
click at [1513, 729] on span "Next" at bounding box center [1508, 729] width 29 height 13
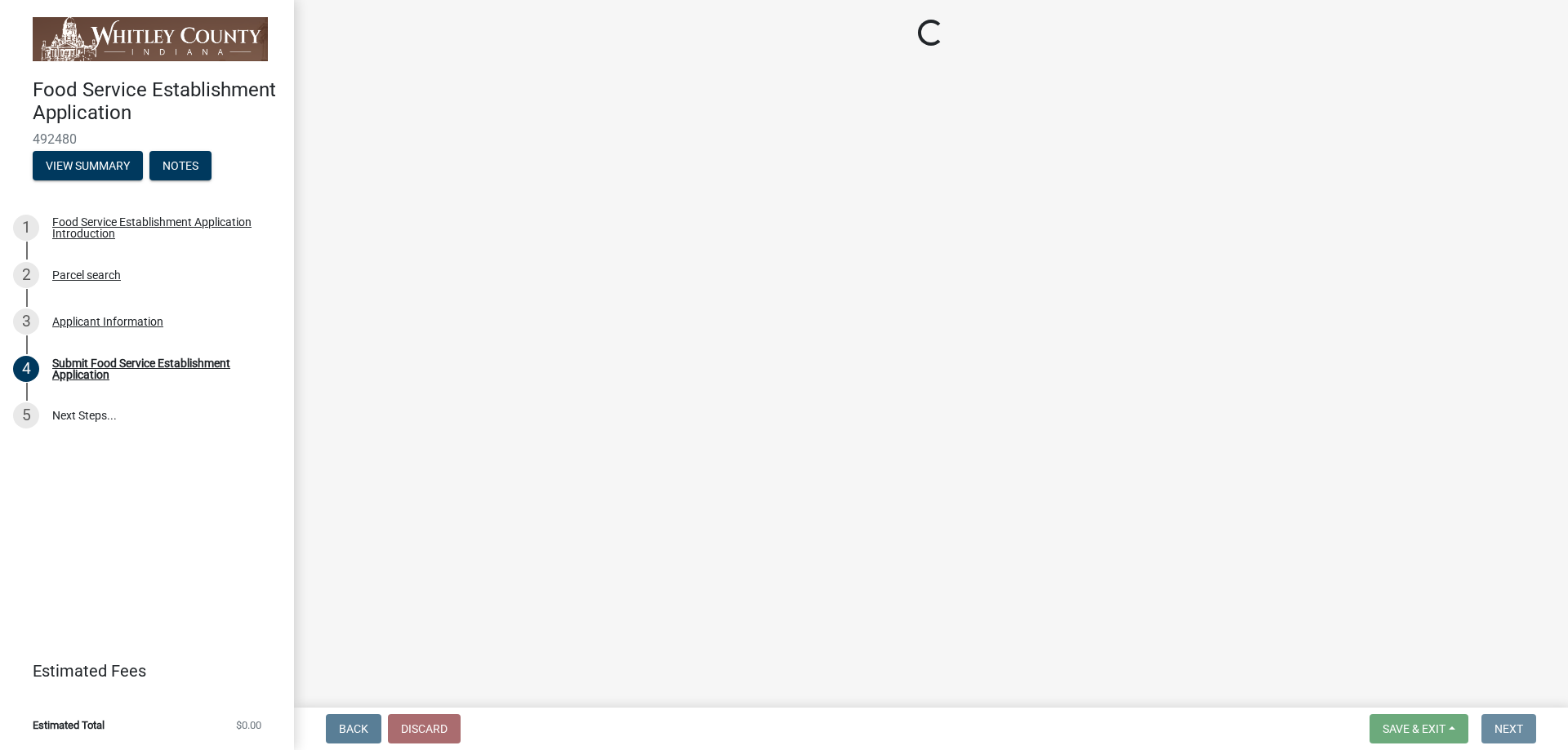
scroll to position [0, 0]
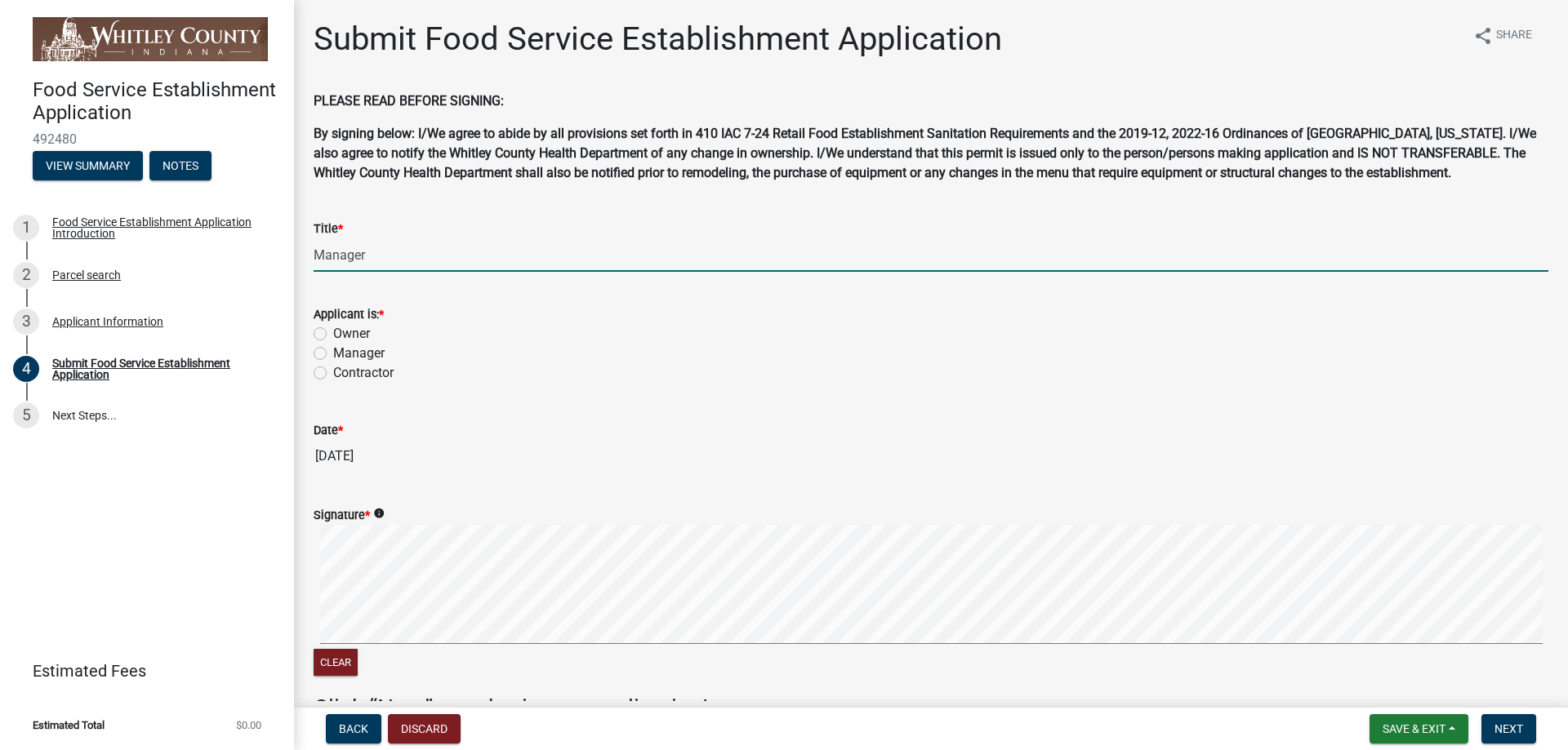
click at [403, 260] on input "Manager" at bounding box center [931, 255] width 1235 height 33
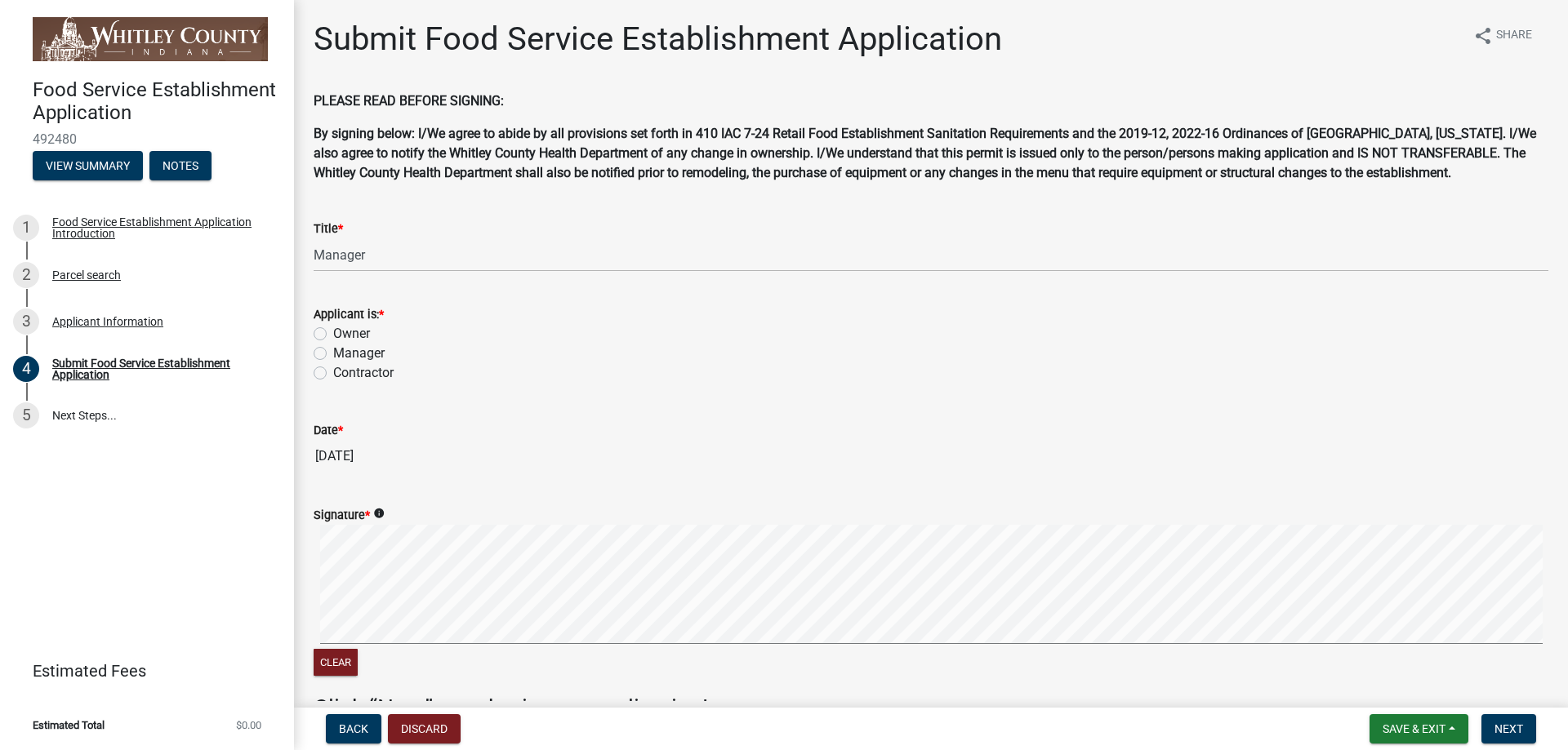
click at [333, 330] on label "Owner" at bounding box center [352, 334] width 37 height 20
click at [333, 330] on input "Owner" at bounding box center [339, 330] width 11 height 11
radio input "true"
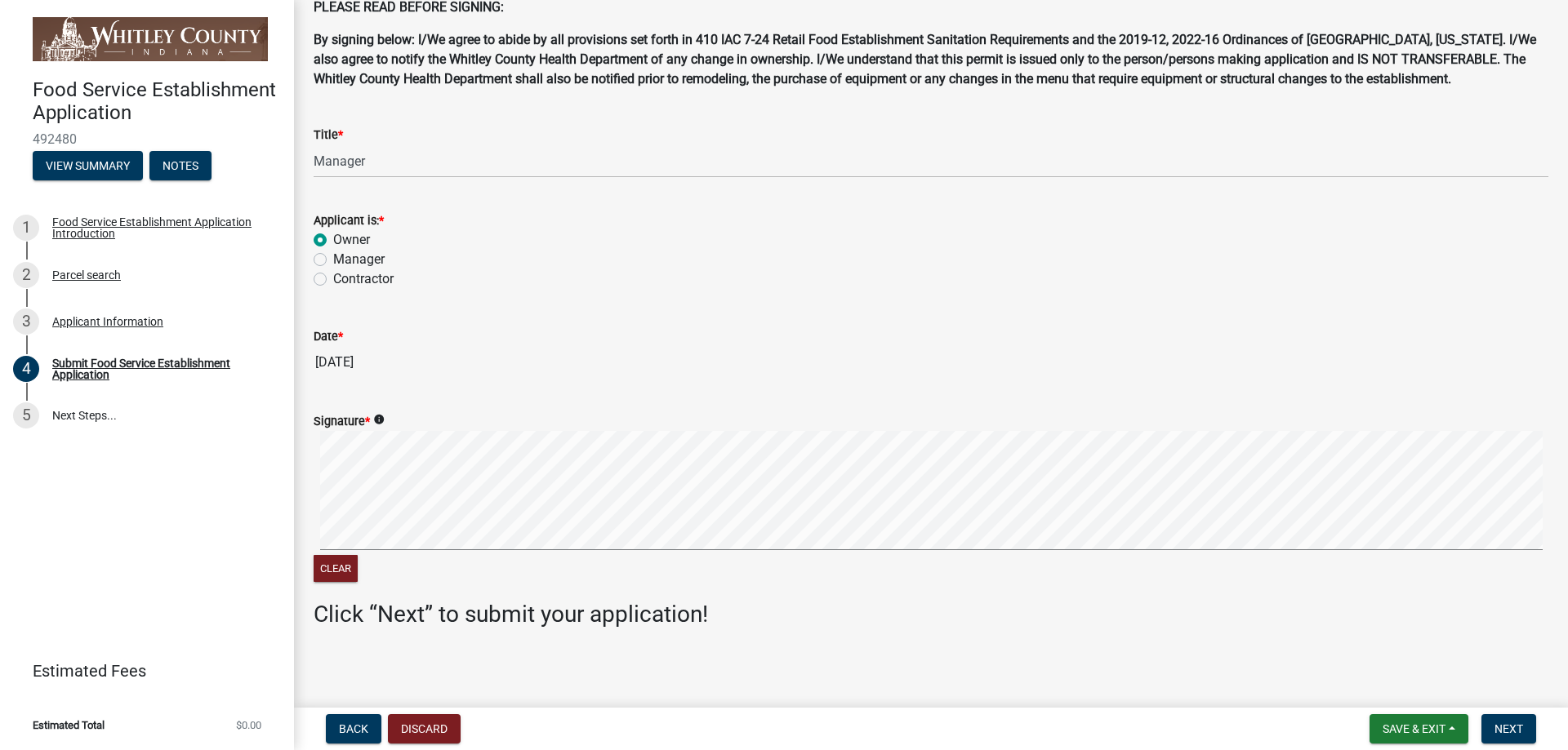
scroll to position [98, 0]
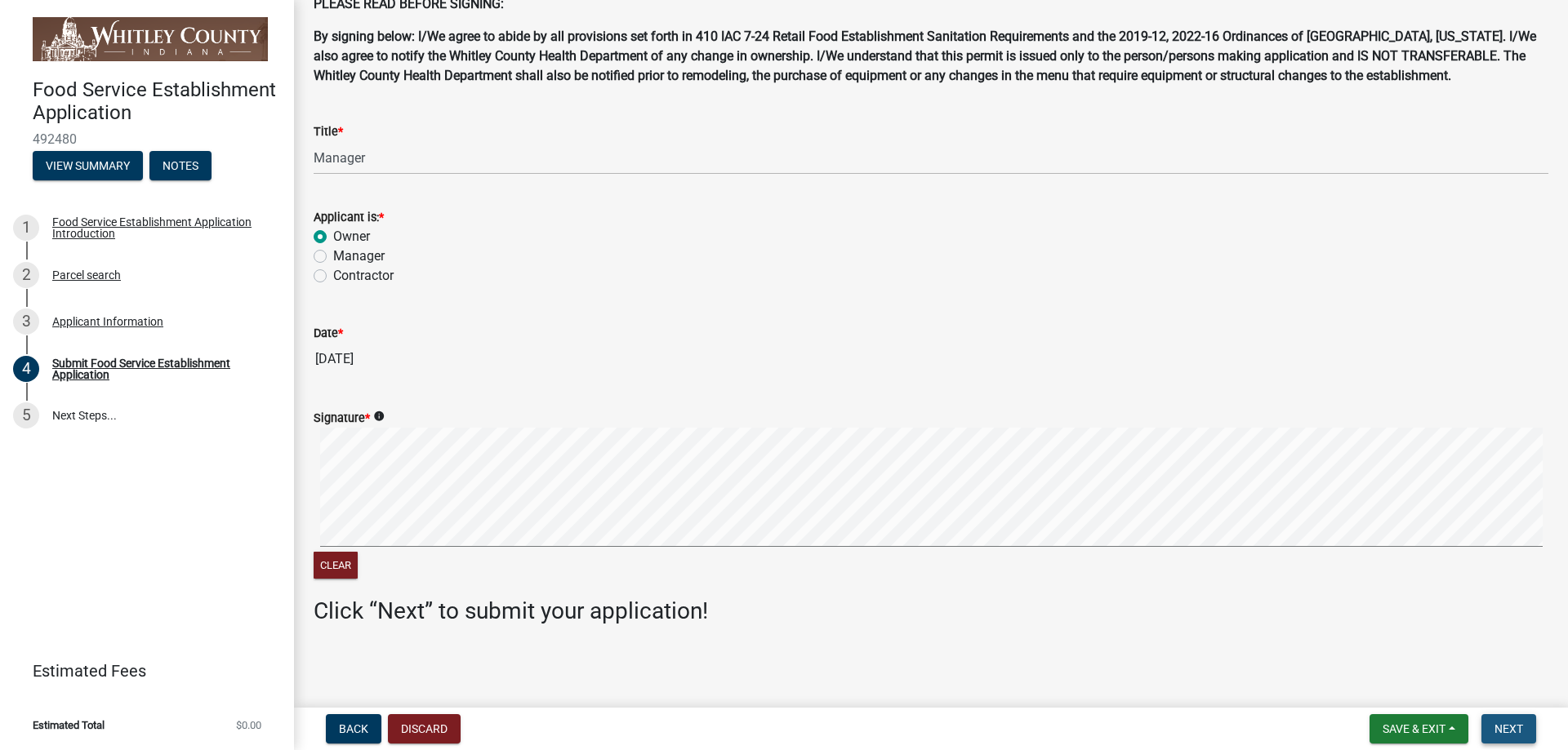
click at [1504, 727] on span "Next" at bounding box center [1508, 729] width 29 height 13
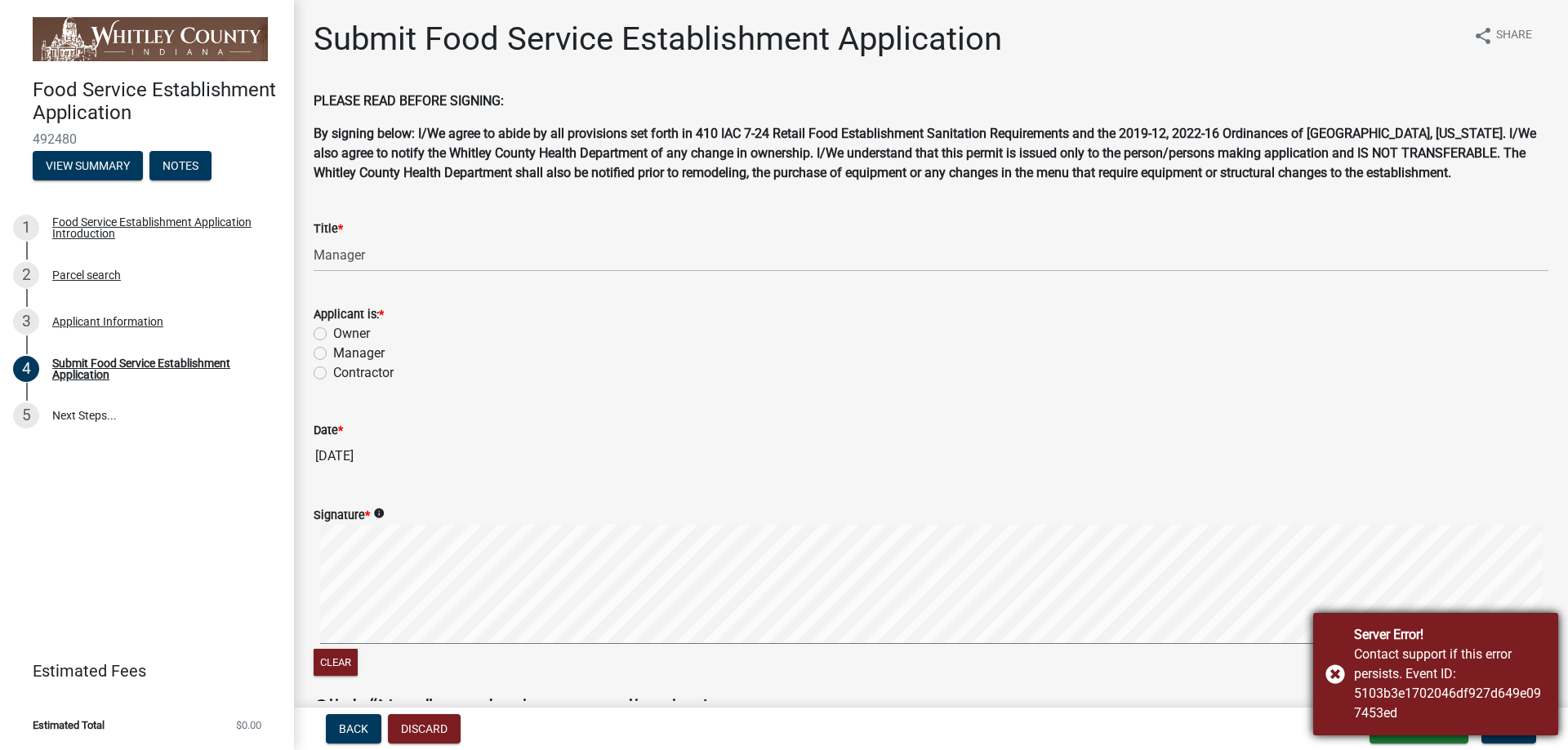
click at [1332, 673] on div "Server Error! Contact support if this error persists. Event ID: 5103b3e1702046d…" at bounding box center [1435, 674] width 245 height 123
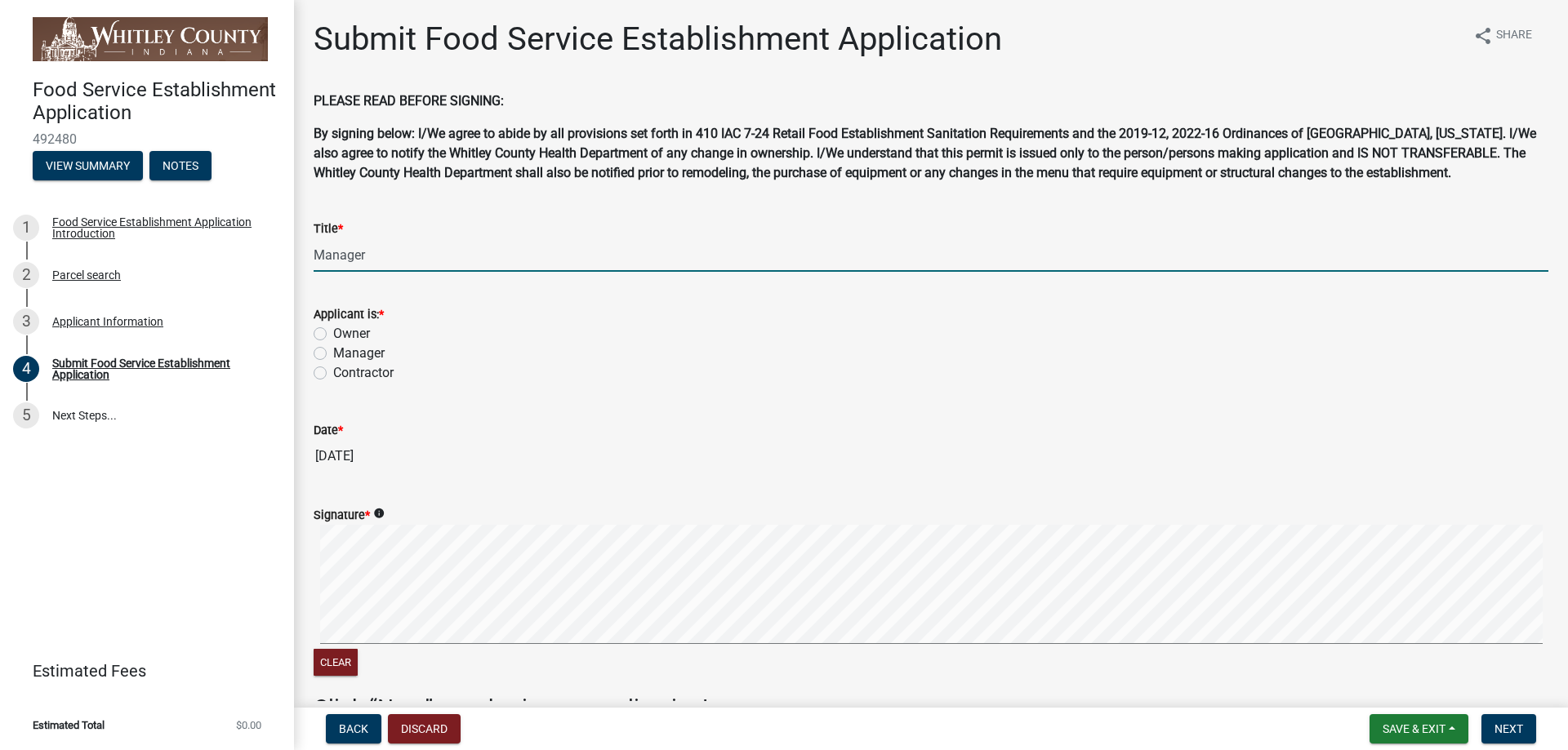
click at [398, 250] on input "Manager" at bounding box center [931, 255] width 1235 height 33
type input "M"
type input "Owner"
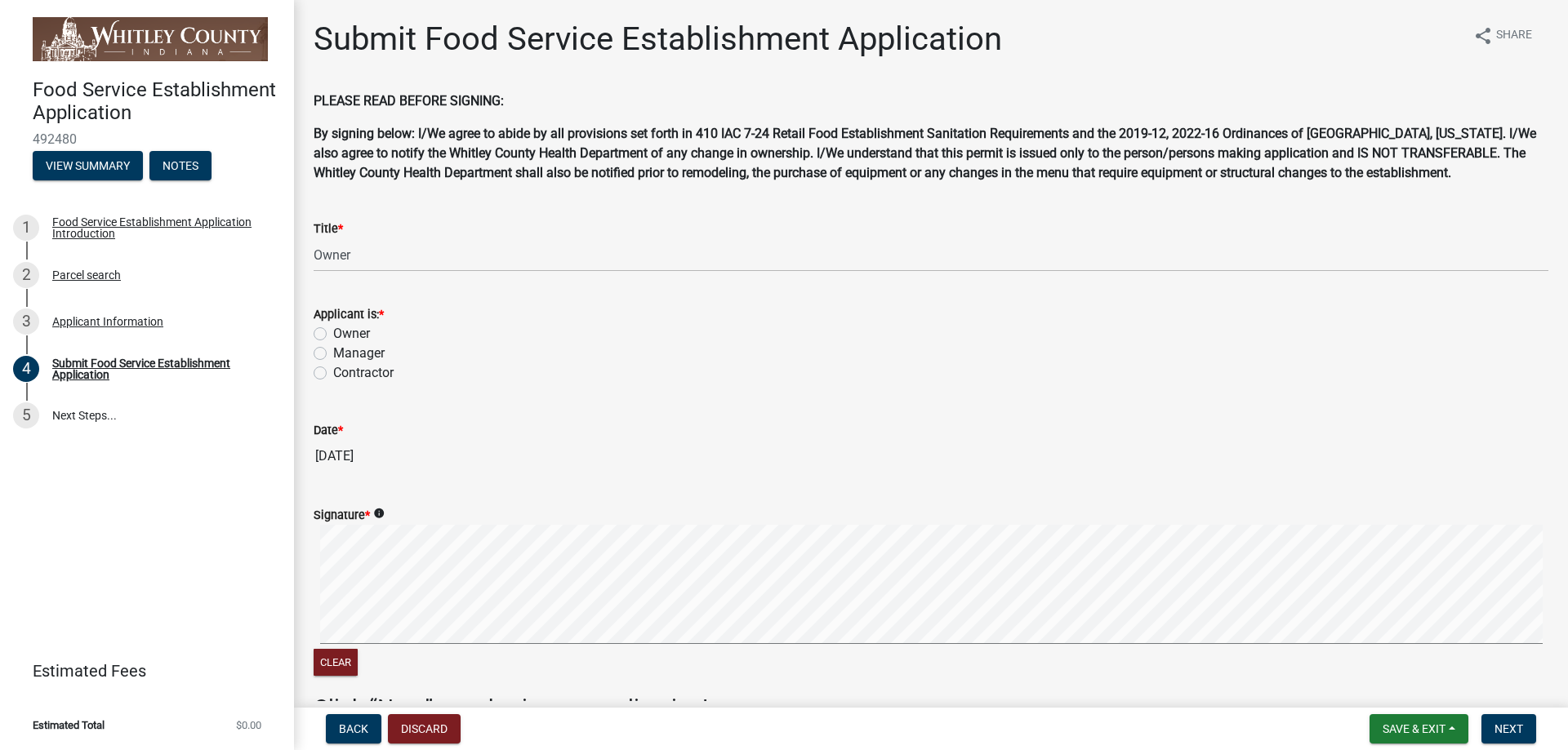
click at [333, 334] on label "Owner" at bounding box center [352, 334] width 37 height 20
click at [333, 334] on input "Owner" at bounding box center [339, 330] width 11 height 11
radio input "true"
click at [395, 464] on input "[DATE]" at bounding box center [931, 456] width 1235 height 33
click at [444, 453] on input "[DATE]" at bounding box center [931, 456] width 1235 height 33
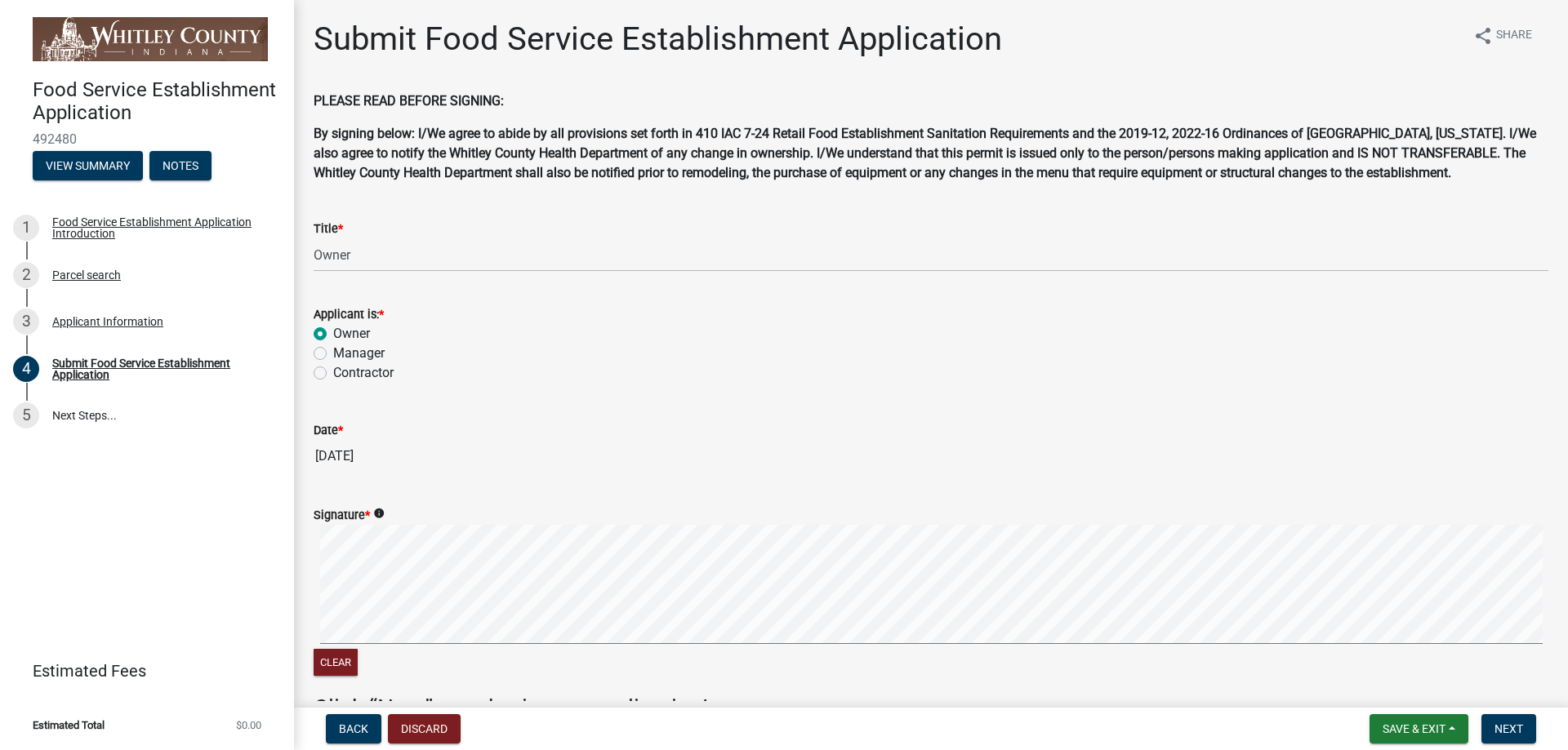
click at [328, 461] on input "[DATE]" at bounding box center [931, 456] width 1235 height 33
click at [452, 462] on input "[DATE]" at bounding box center [931, 456] width 1235 height 33
click at [431, 519] on div "Signature * info" at bounding box center [931, 515] width 1235 height 20
click at [367, 517] on span "*" at bounding box center [367, 515] width 5 height 14
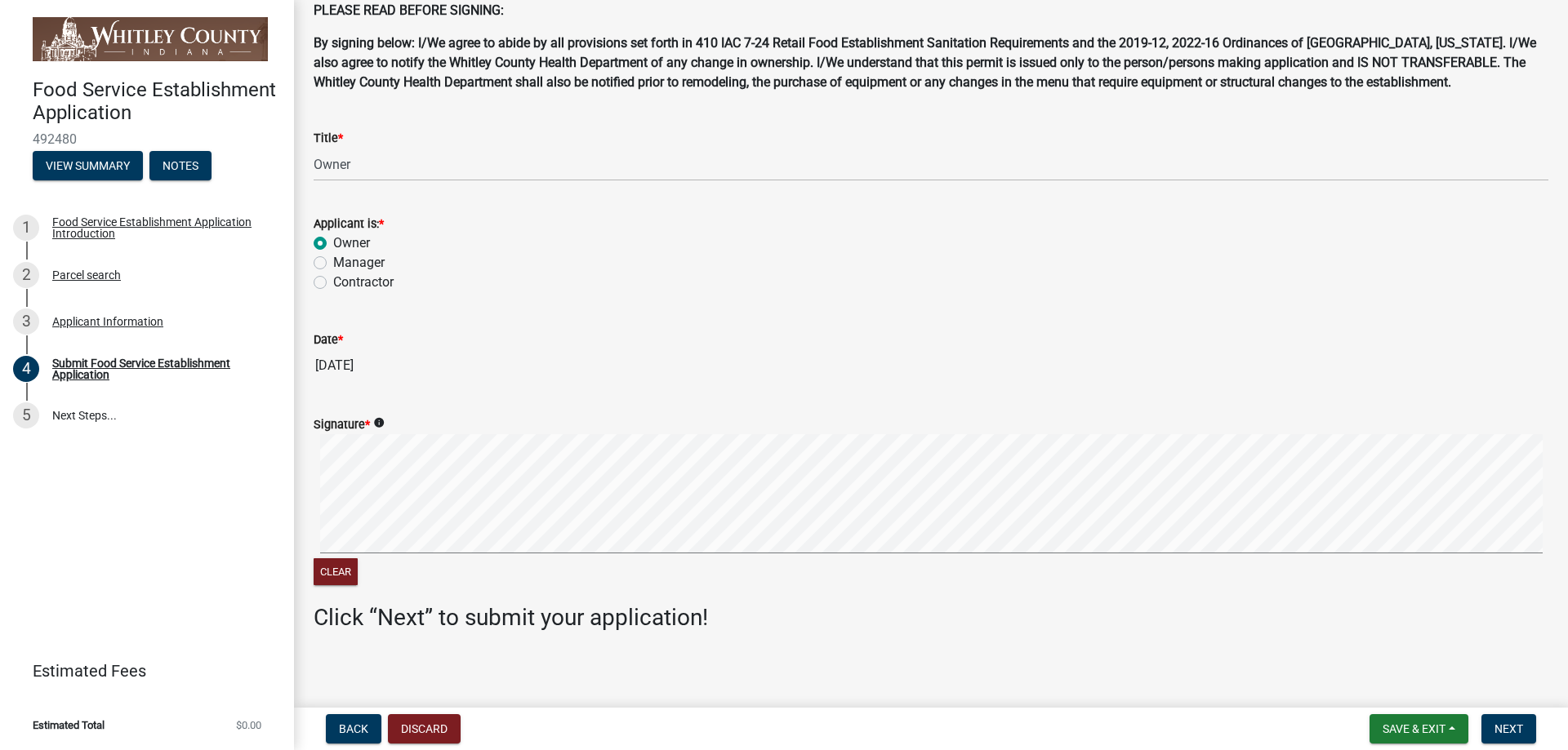
scroll to position [98, 0]
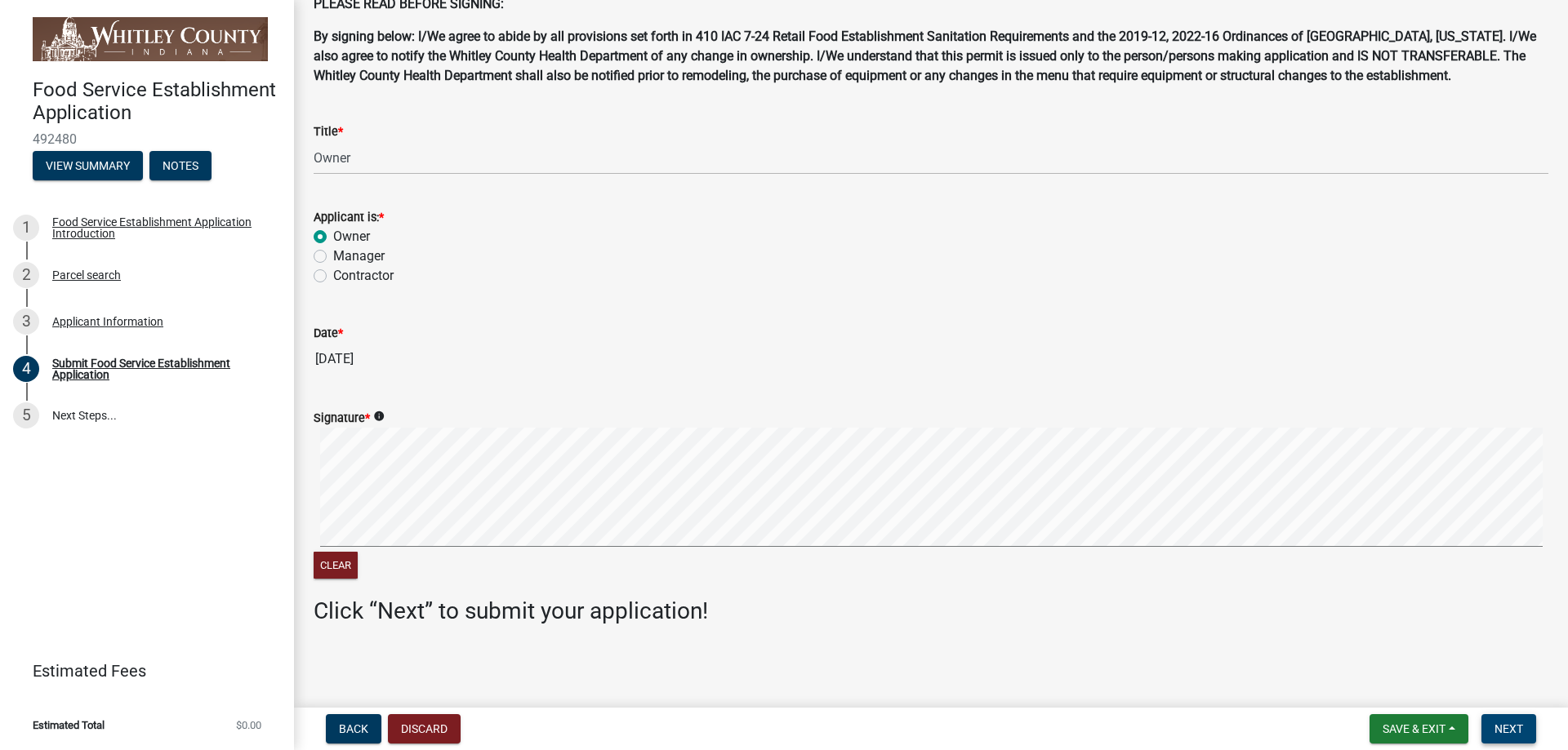
click at [1516, 723] on span "Next" at bounding box center [1508, 729] width 29 height 13
click at [336, 568] on button "Clear" at bounding box center [335, 566] width 44 height 27
click at [1502, 727] on span "Next" at bounding box center [1508, 729] width 29 height 13
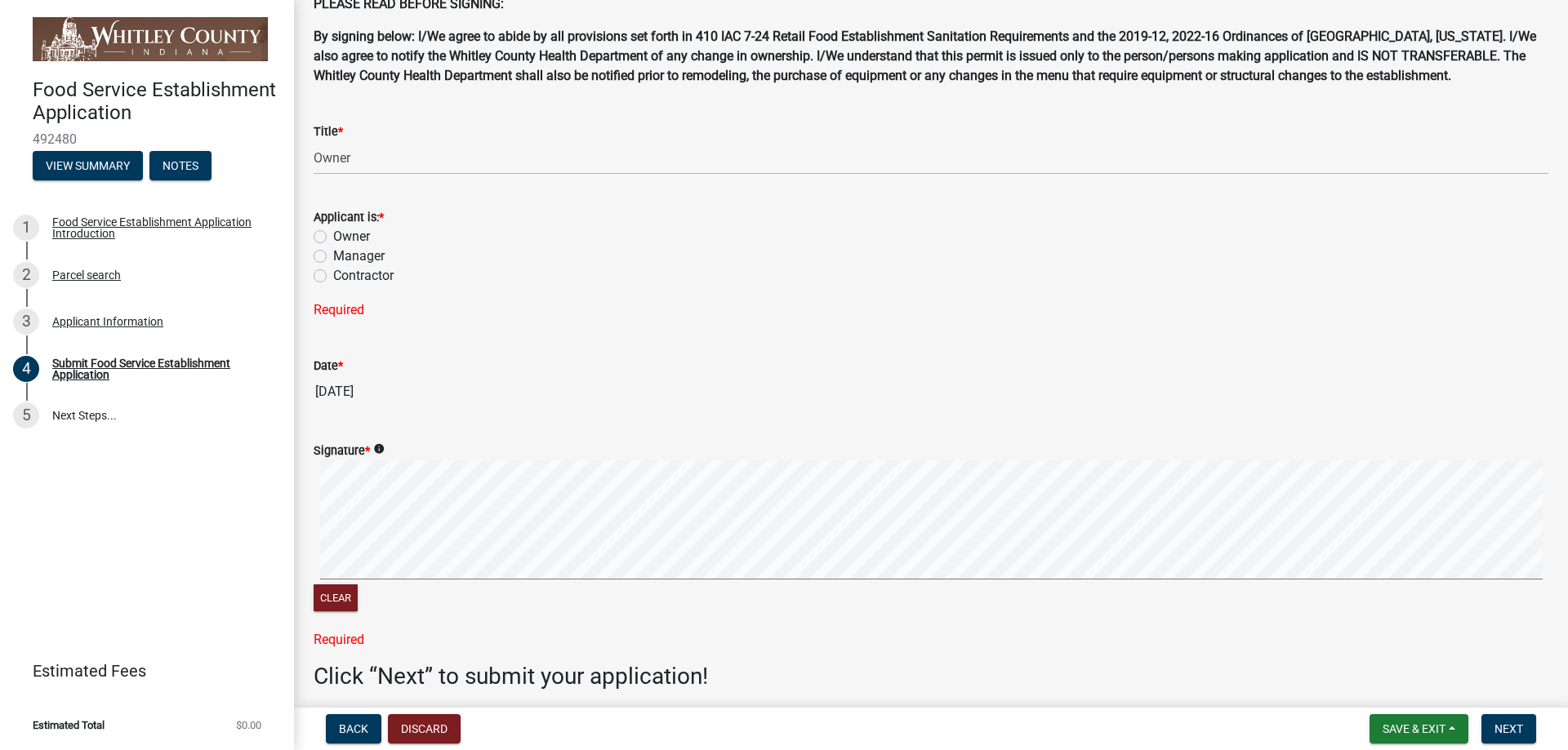
click at [333, 234] on label "Owner" at bounding box center [352, 237] width 37 height 20
click at [333, 234] on input "Owner" at bounding box center [339, 232] width 11 height 11
radio input "true"
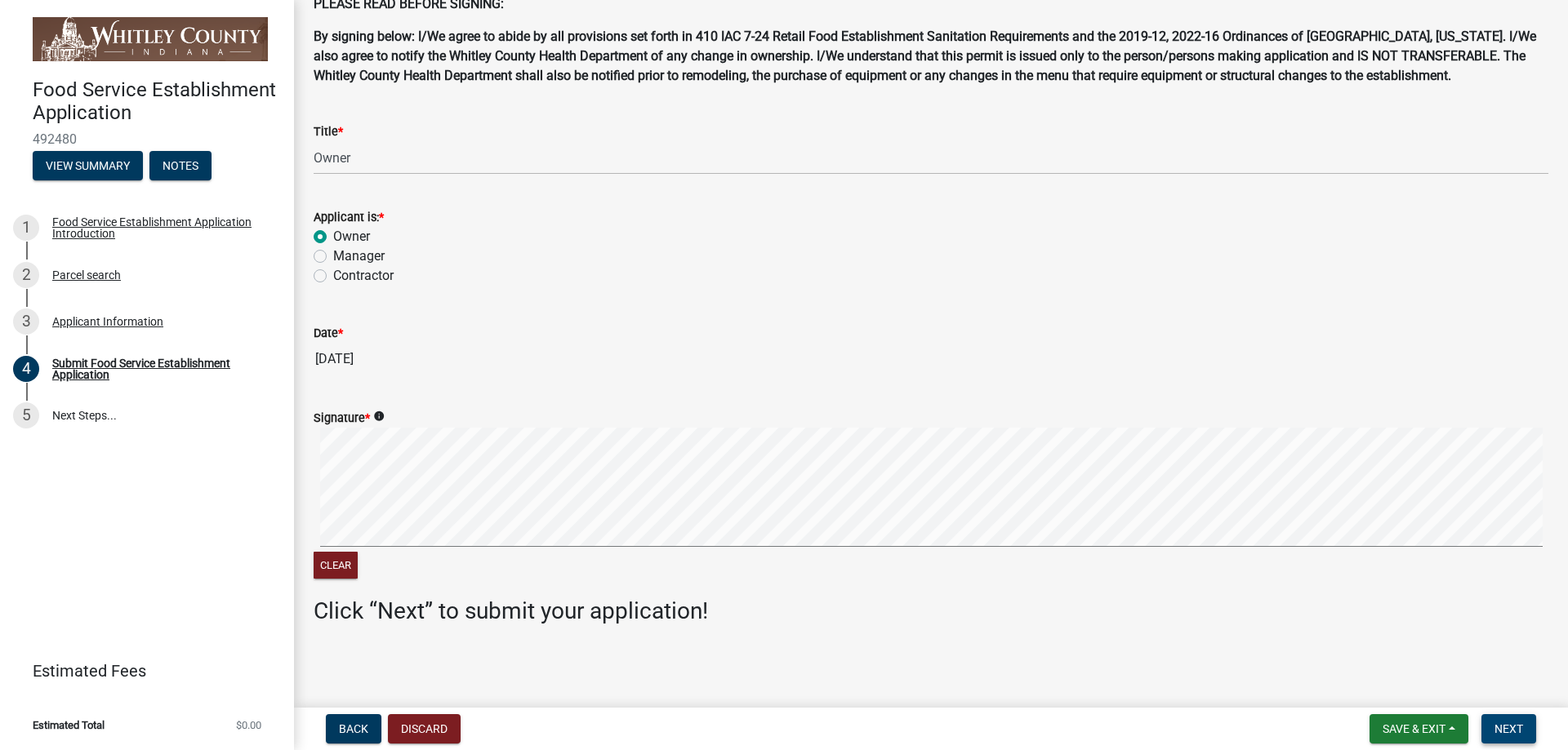
click at [1518, 730] on span "Next" at bounding box center [1508, 729] width 29 height 13
click at [89, 416] on link "5 Next Steps..." at bounding box center [146, 417] width 294 height 47
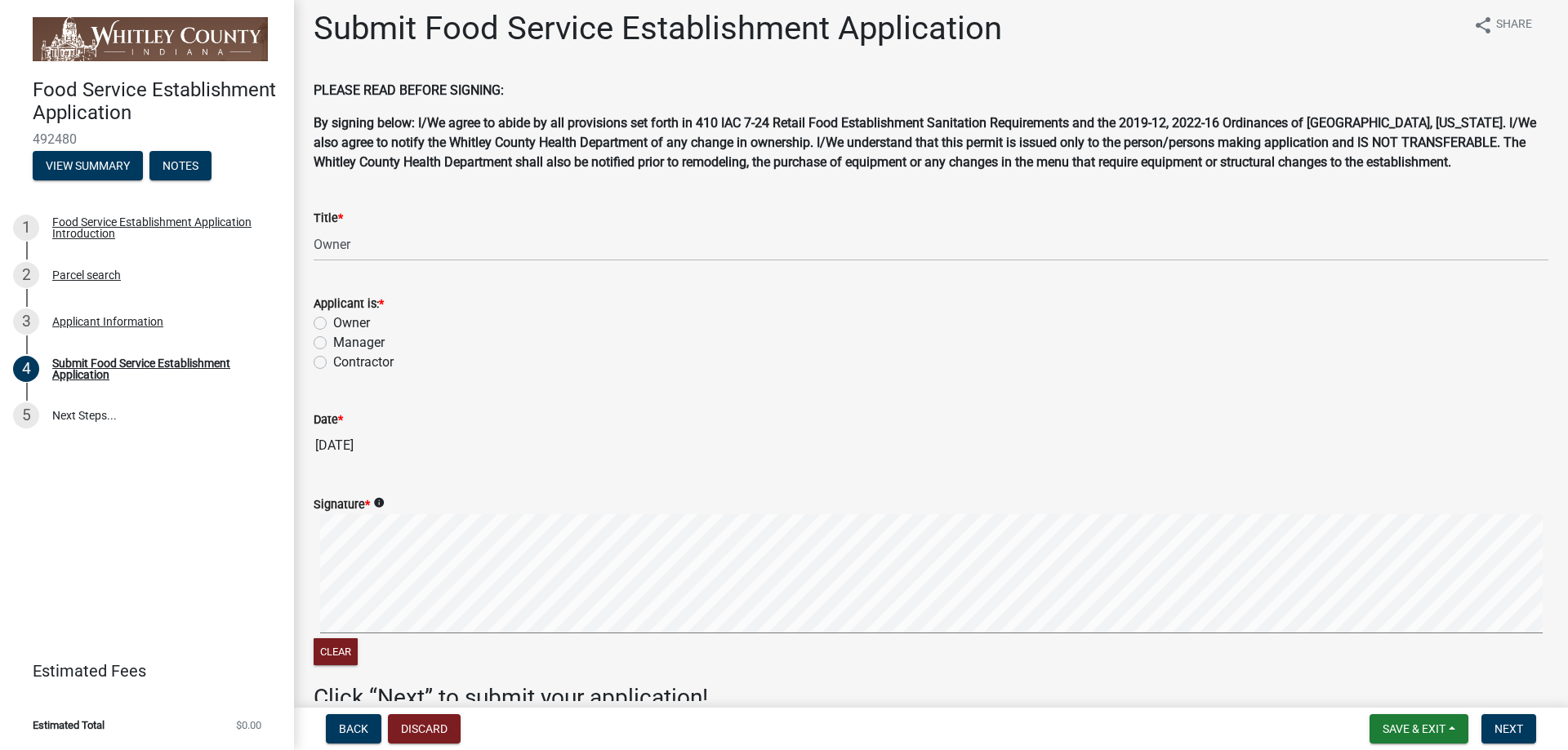
scroll to position [0, 0]
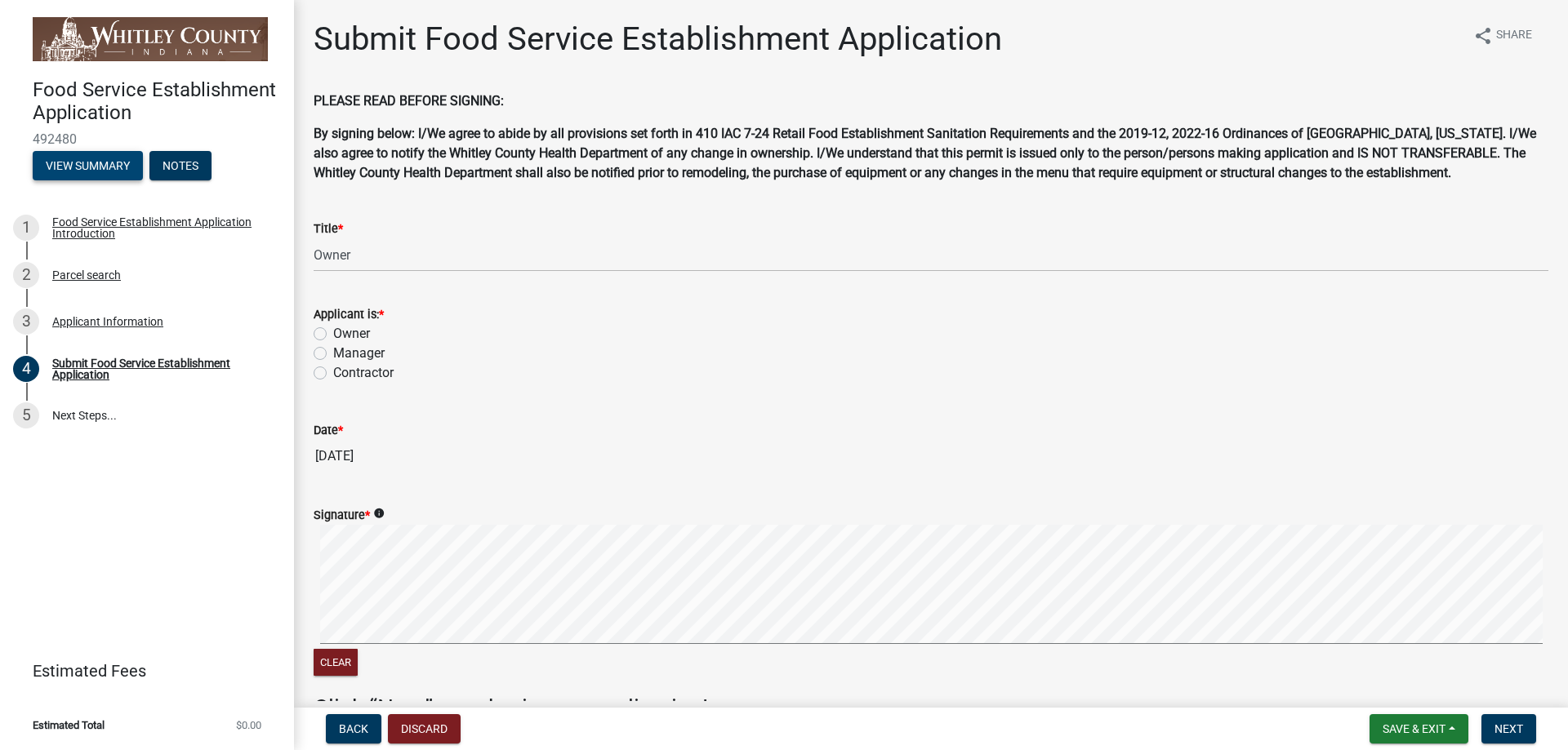
click at [110, 164] on button "View Summary" at bounding box center [88, 165] width 110 height 30
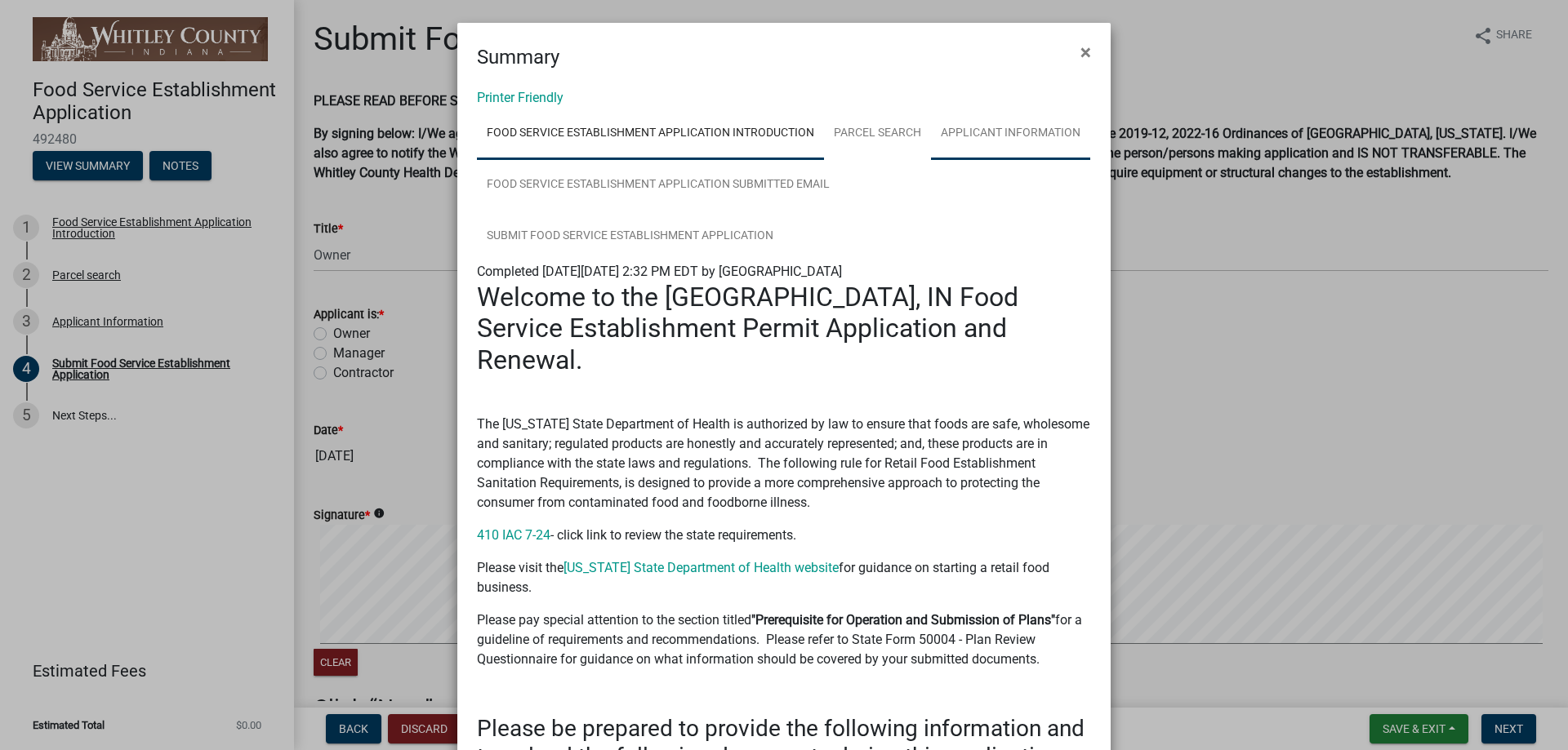
click at [1010, 131] on link "Applicant Information" at bounding box center [1010, 134] width 159 height 52
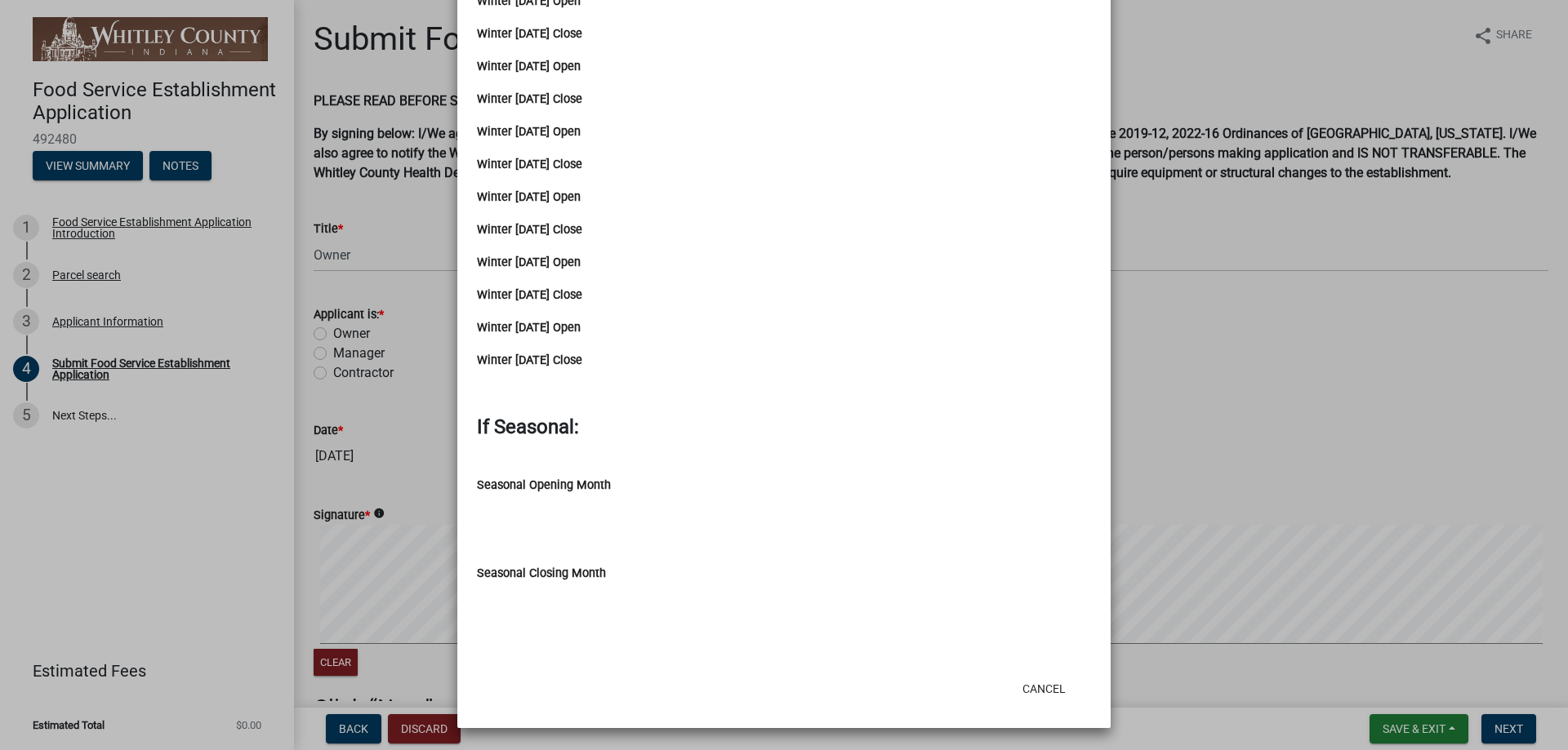
scroll to position [3555, 0]
click at [578, 479] on label "Seasonal Opening Month" at bounding box center [544, 484] width 134 height 12
click at [578, 494] on input "Seasonal Opening Month" at bounding box center [784, 511] width 614 height 33
click at [655, 501] on input "Seasonal Opening Month" at bounding box center [784, 511] width 614 height 33
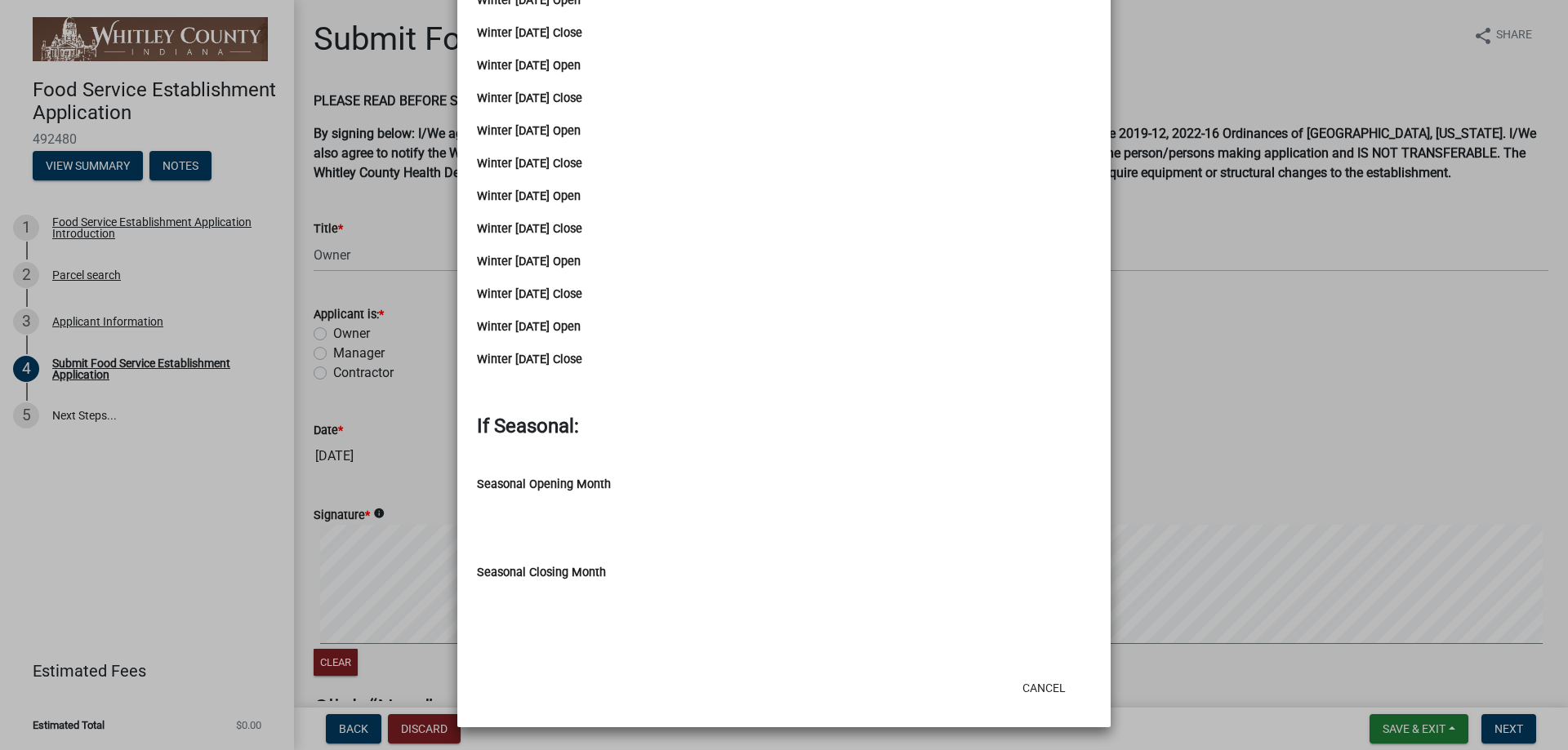
click at [655, 501] on input "Seasonal Opening Month" at bounding box center [784, 511] width 614 height 33
click at [1035, 689] on button "Cancel" at bounding box center [1044, 688] width 70 height 30
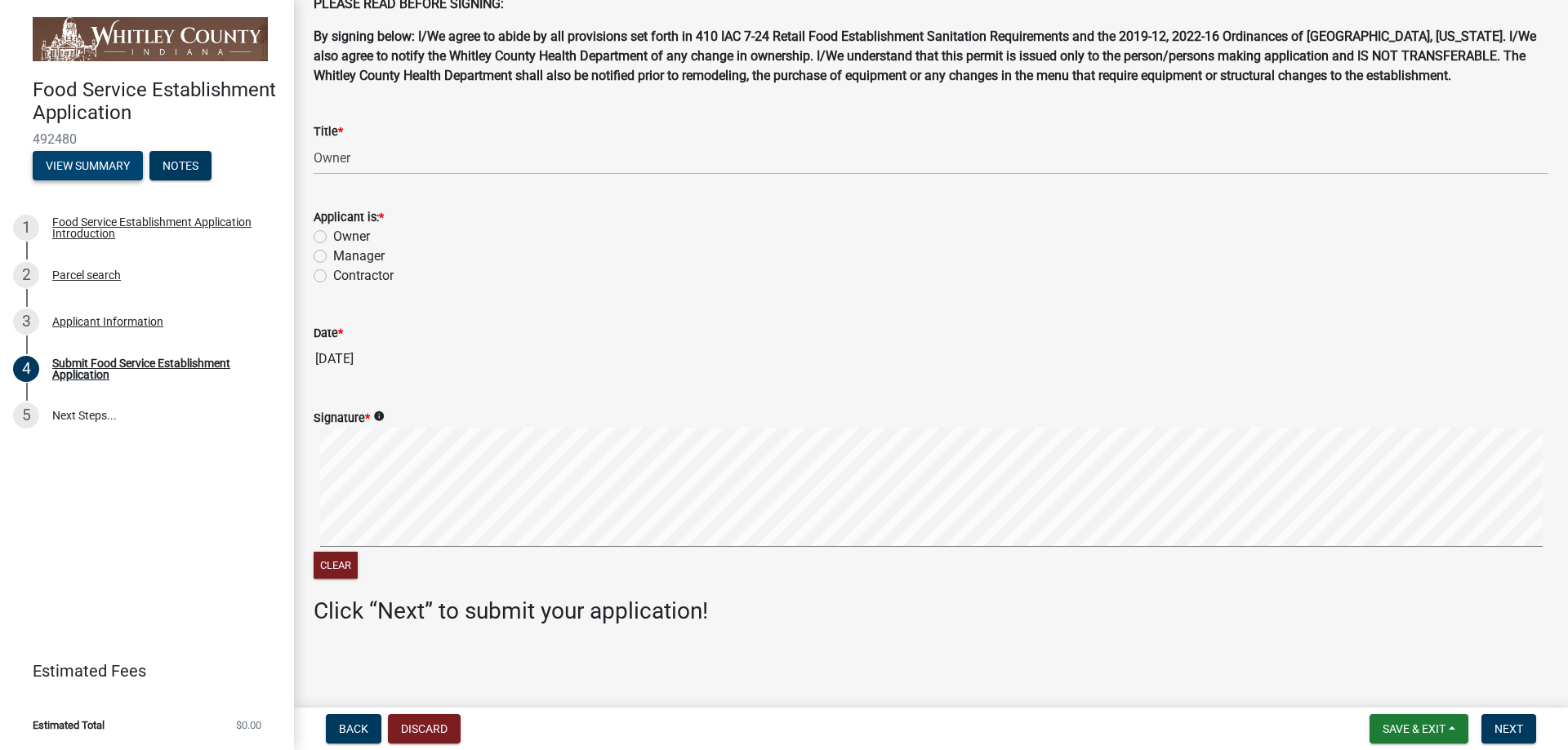
scroll to position [0, 0]
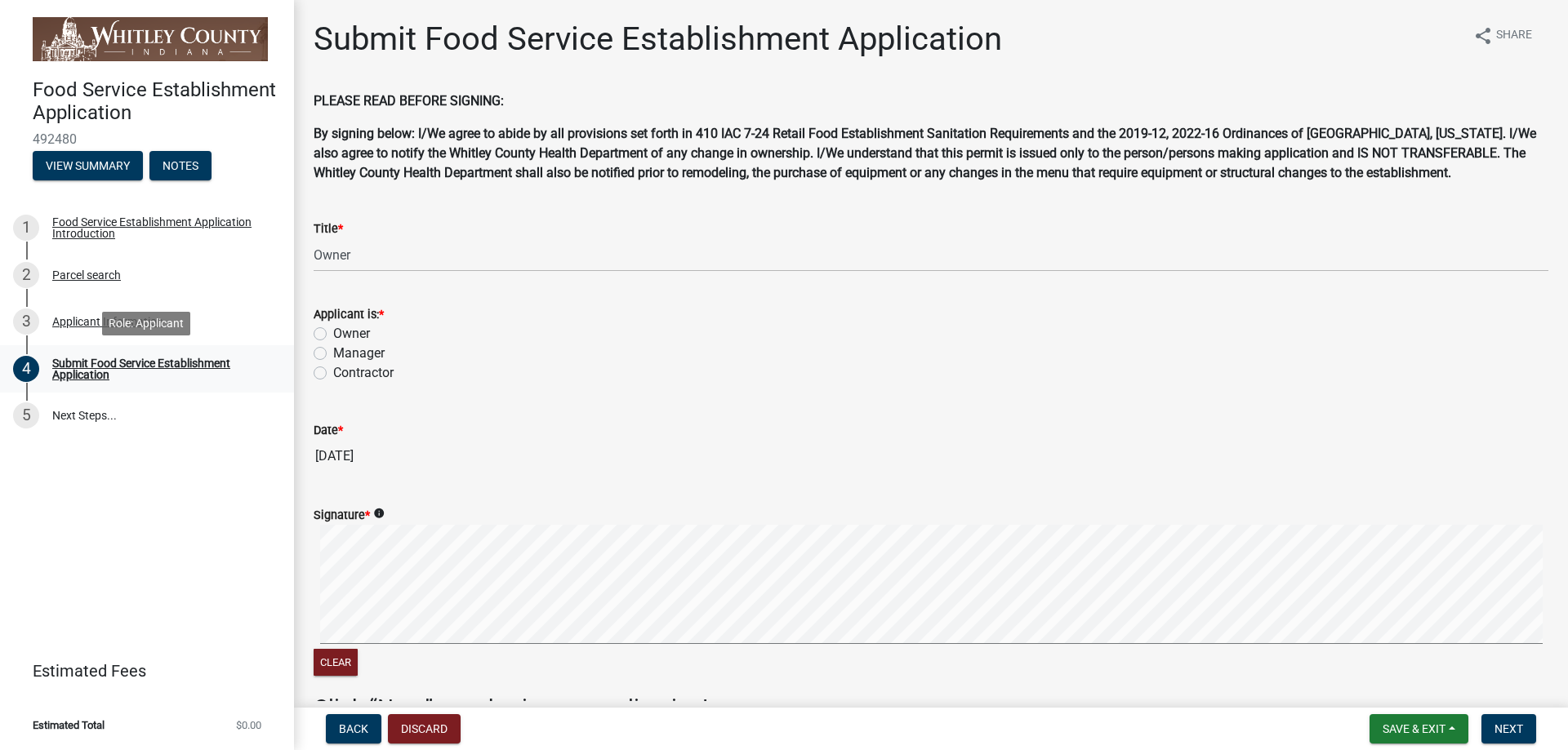
click at [107, 368] on div "Submit Food Service Establishment Application" at bounding box center [160, 369] width 216 height 23
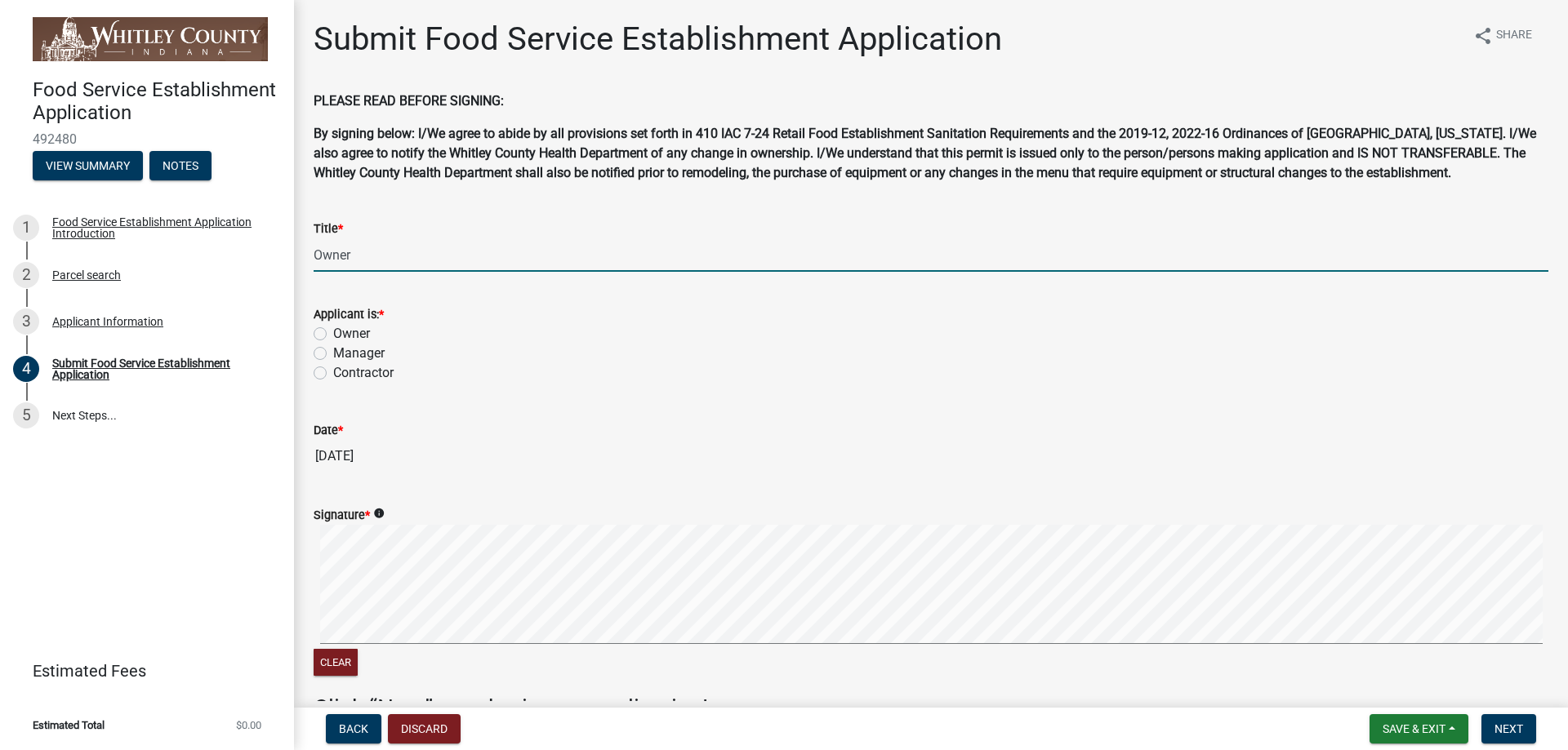
click at [363, 257] on input "Owner" at bounding box center [931, 255] width 1235 height 33
type input "O"
type input "Manager"
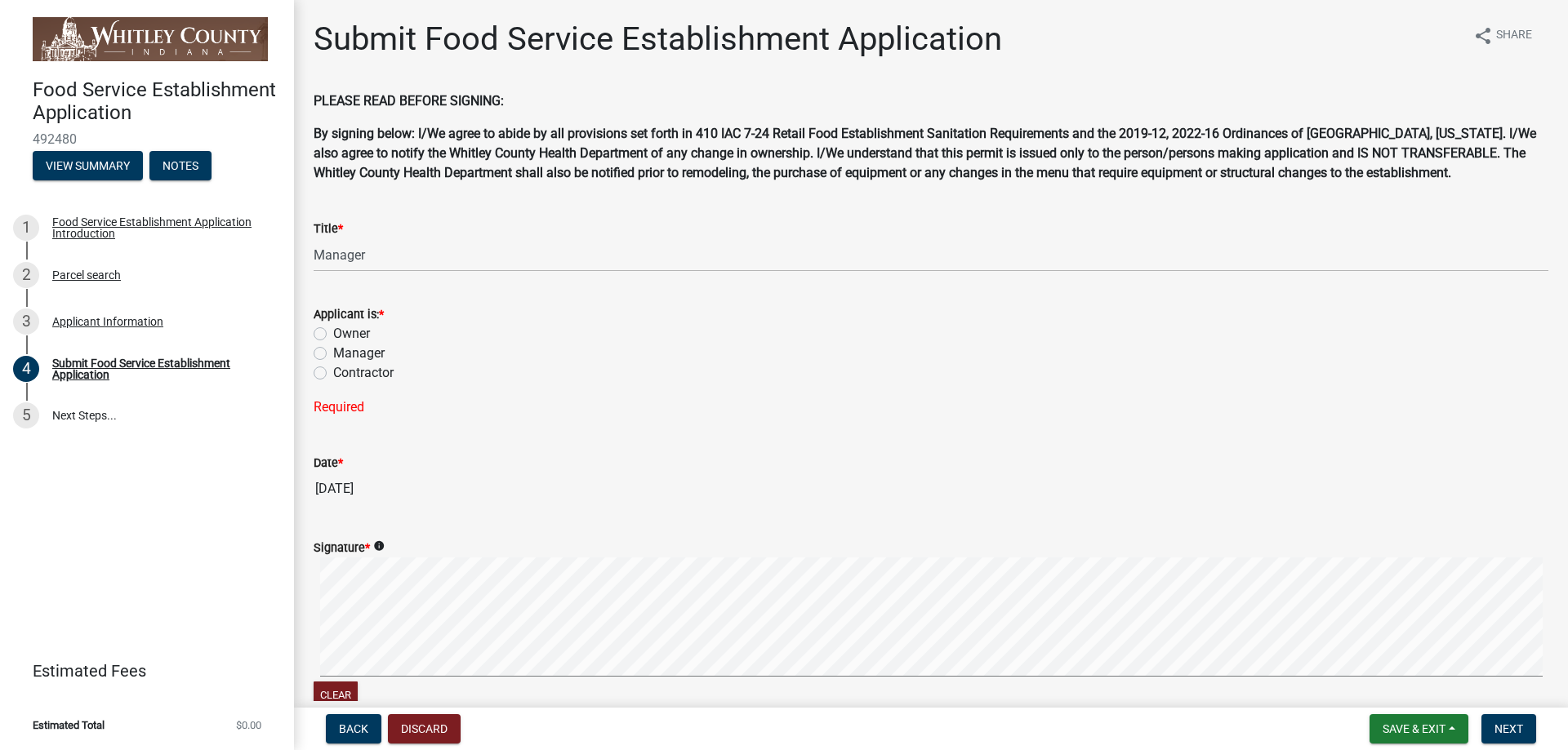
click at [333, 355] on label "Manager" at bounding box center [359, 353] width 52 height 20
click at [333, 354] on input "Manager" at bounding box center [339, 349] width 11 height 11
radio input "true"
click at [702, 479] on wm-data-entity-input "Date * [DATE]" at bounding box center [931, 442] width 1235 height 89
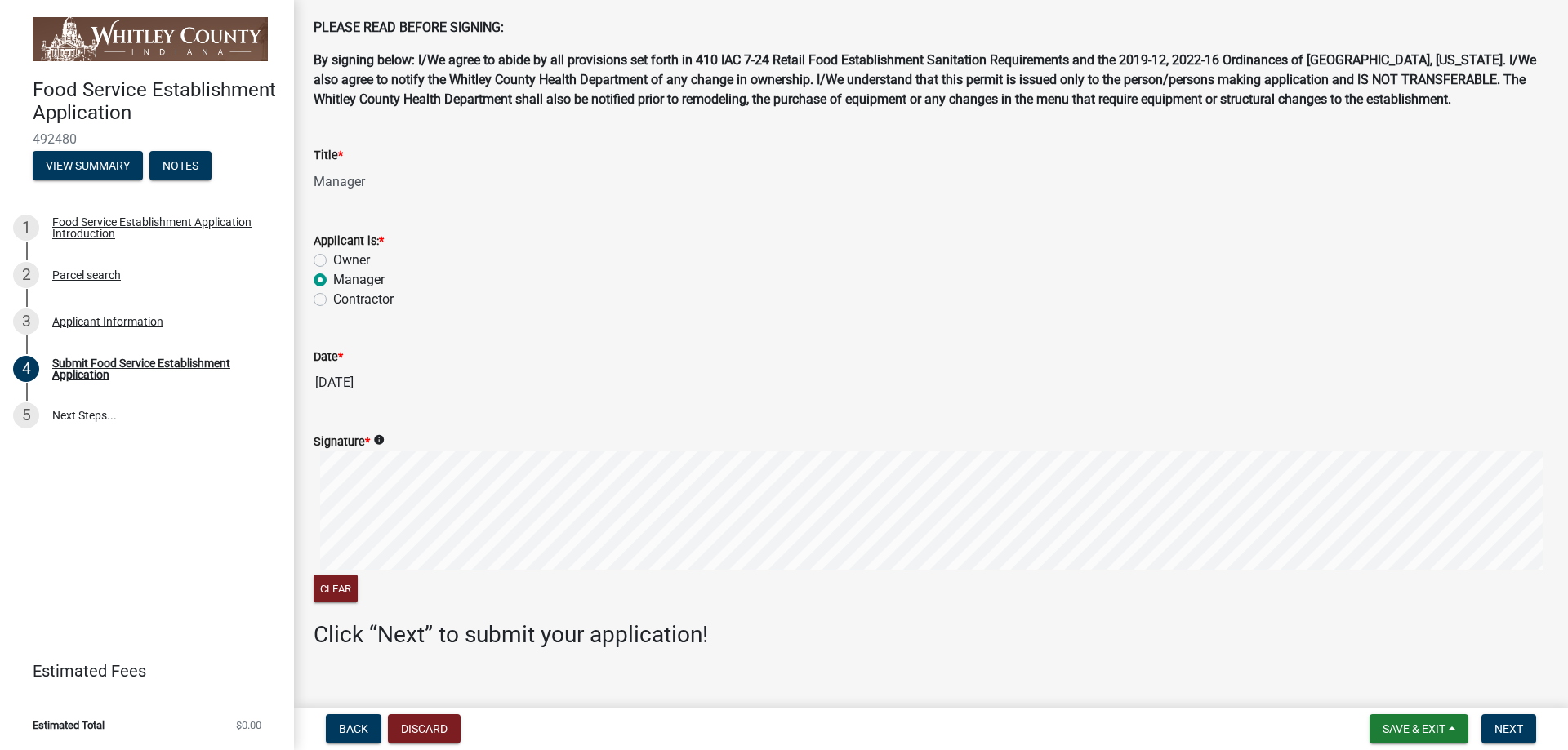
scroll to position [98, 0]
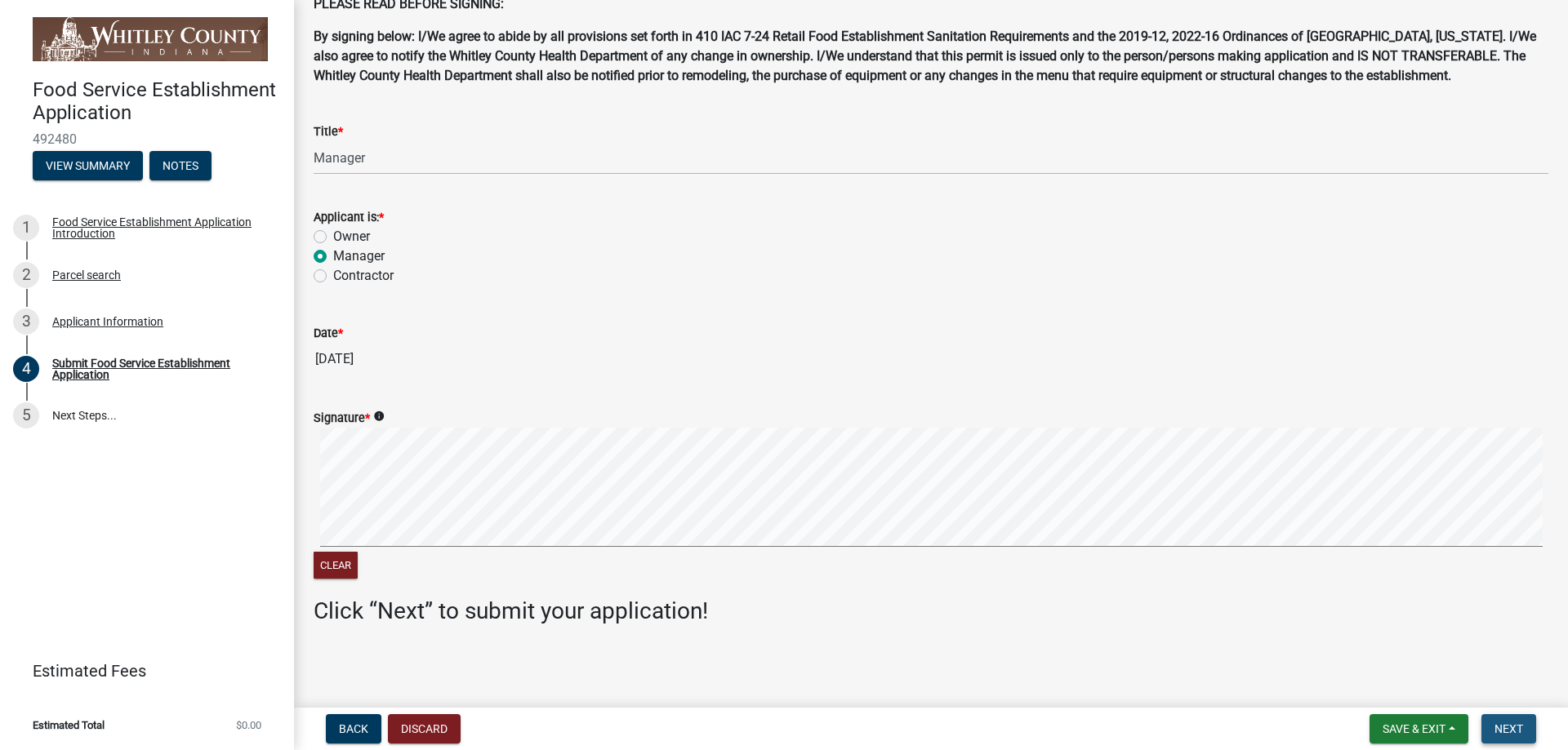
click at [1506, 728] on span "Next" at bounding box center [1508, 729] width 29 height 13
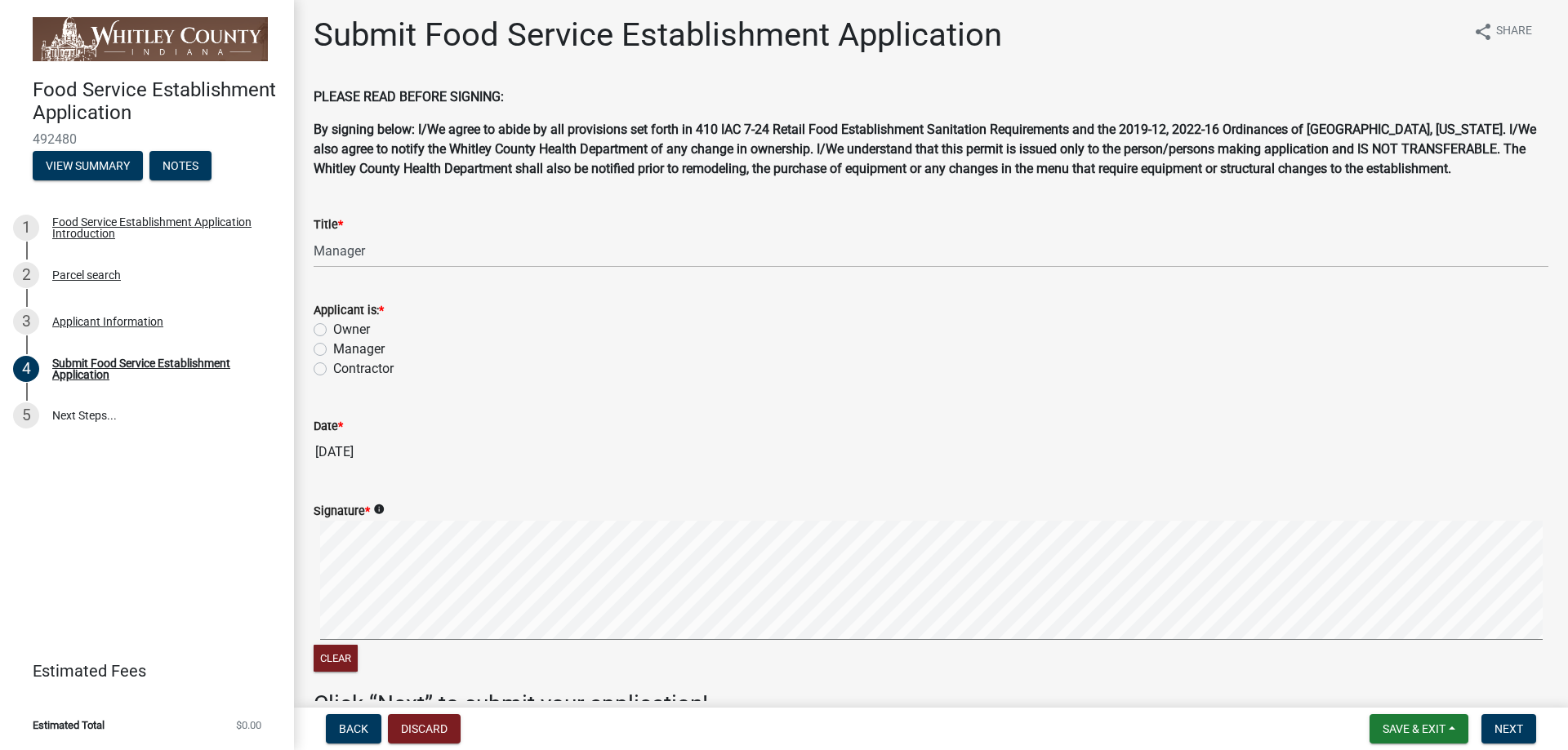
scroll to position [0, 0]
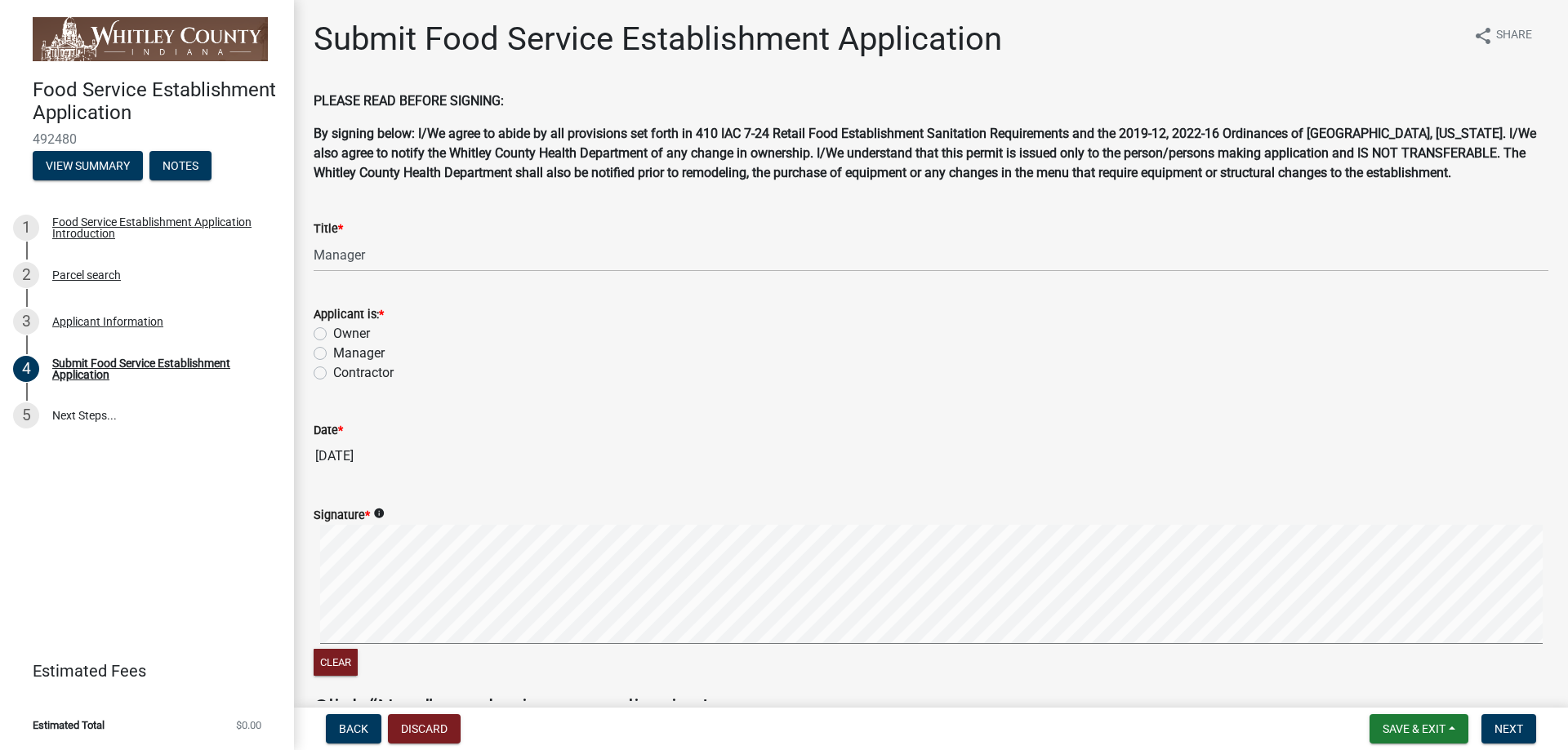
click at [333, 352] on label "Manager" at bounding box center [359, 353] width 52 height 20
click at [333, 352] on input "Manager" at bounding box center [339, 349] width 11 height 11
radio input "true"
click at [1512, 726] on span "Next" at bounding box center [1508, 729] width 29 height 13
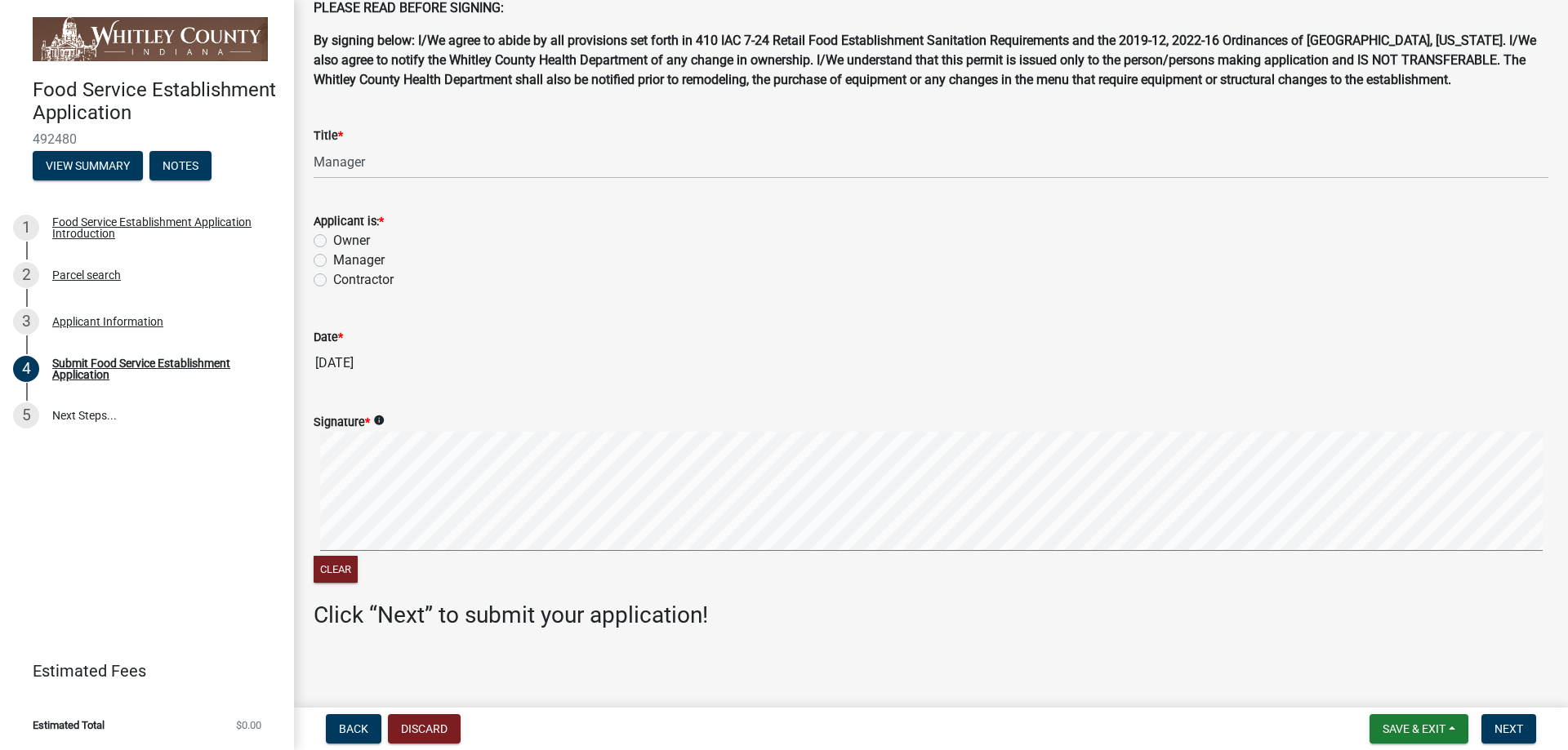
scroll to position [98, 0]
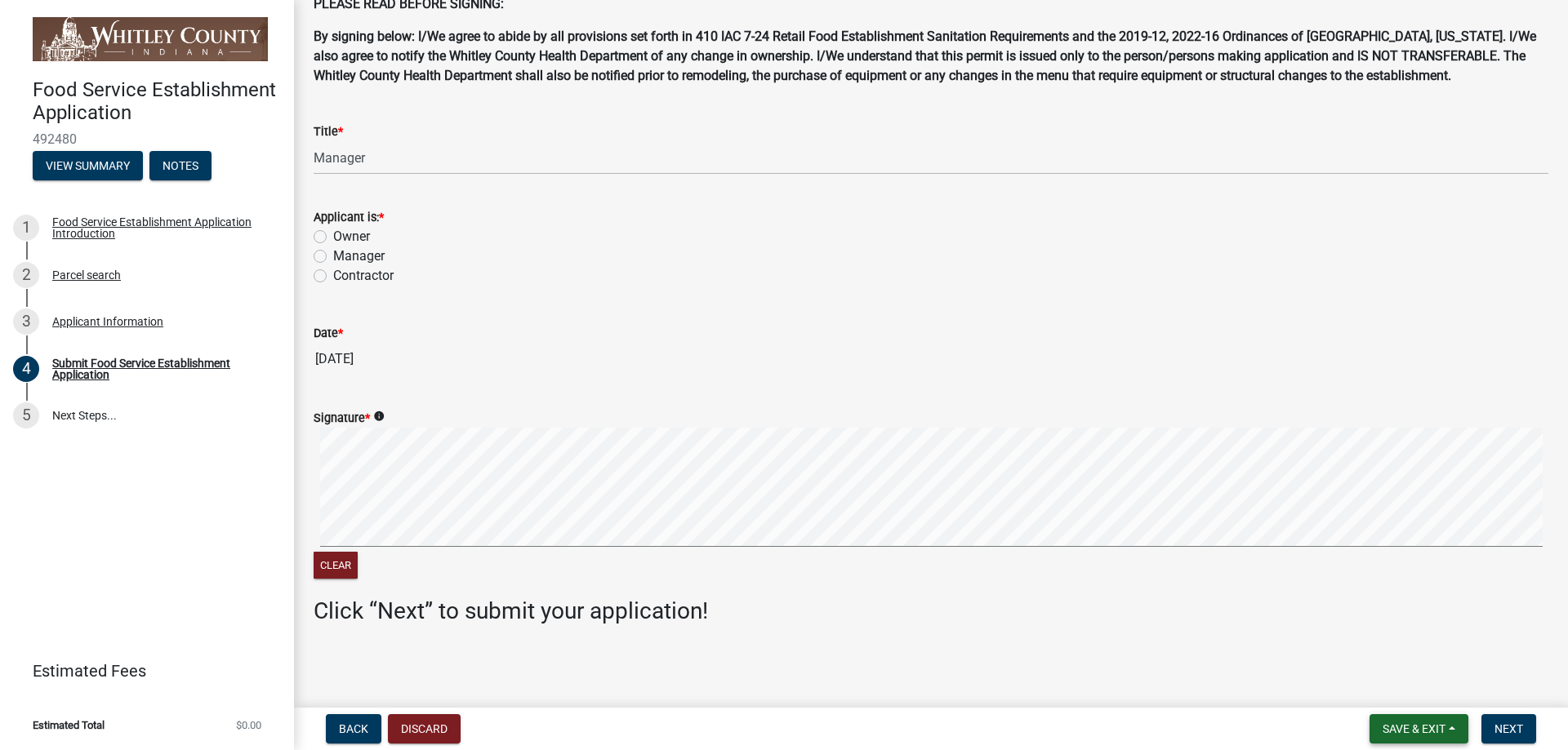
click at [1415, 728] on span "Save & Exit" at bounding box center [1414, 729] width 63 height 13
click at [1382, 647] on button "Save" at bounding box center [1403, 647] width 131 height 39
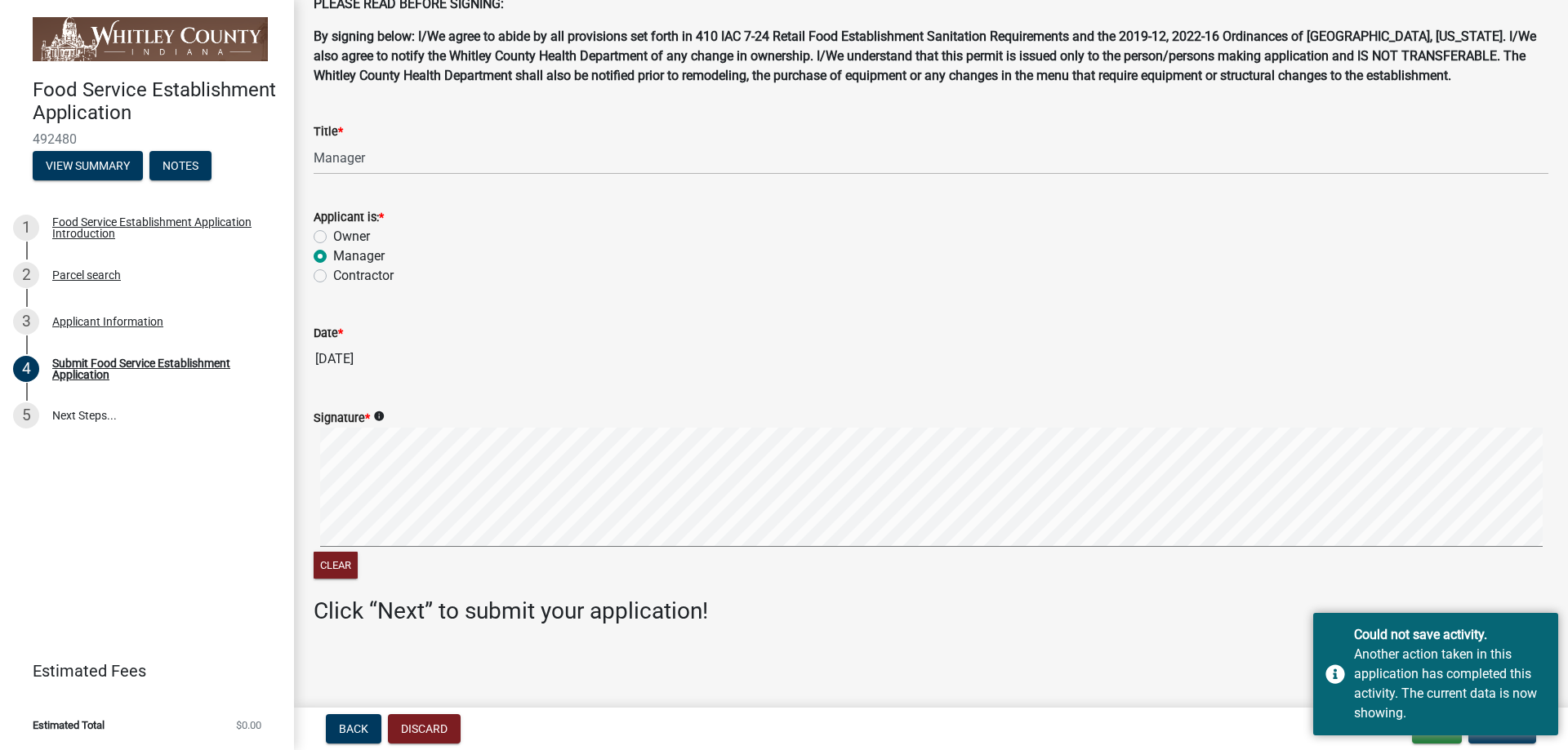
click at [1279, 683] on main "Submit Food Service Establishment Application share Share PLEASE READ BEFORE SI…" at bounding box center [930, 351] width 1273 height 701
drag, startPoint x: 1222, startPoint y: 605, endPoint x: 1234, endPoint y: 596, distance: 15.0
click at [1224, 600] on h3 "Click “Next” to submit your application!" at bounding box center [931, 611] width 1235 height 28
click at [1450, 706] on div "Another action taken in this application has completed this activity. The curre…" at bounding box center [1450, 684] width 192 height 79
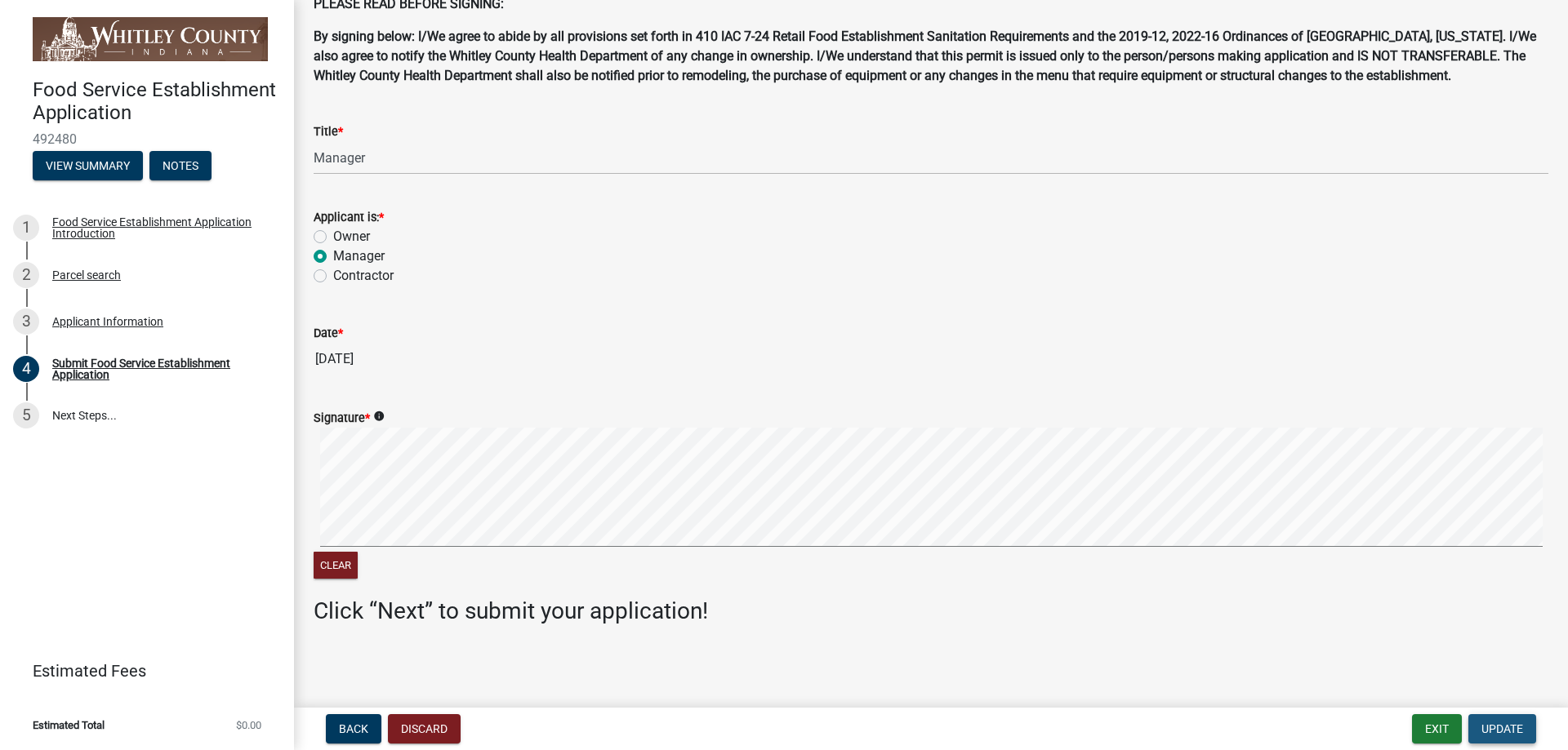
click at [1504, 728] on span "Update" at bounding box center [1502, 729] width 42 height 13
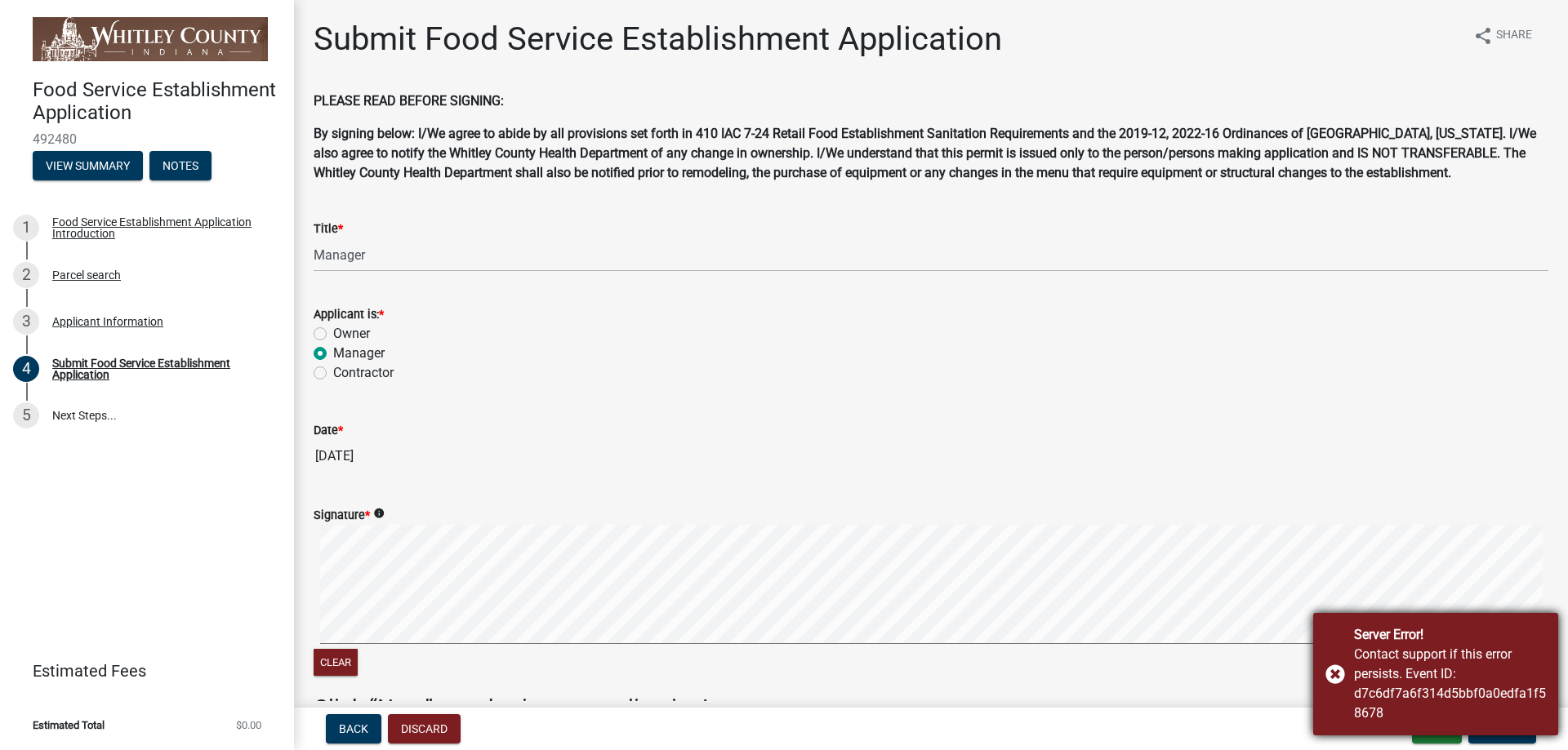
click at [1542, 707] on div "Contact support if this error persists. Event ID: d7c6df7a6f314d5bbf0a0edfa1f58…" at bounding box center [1450, 684] width 192 height 79
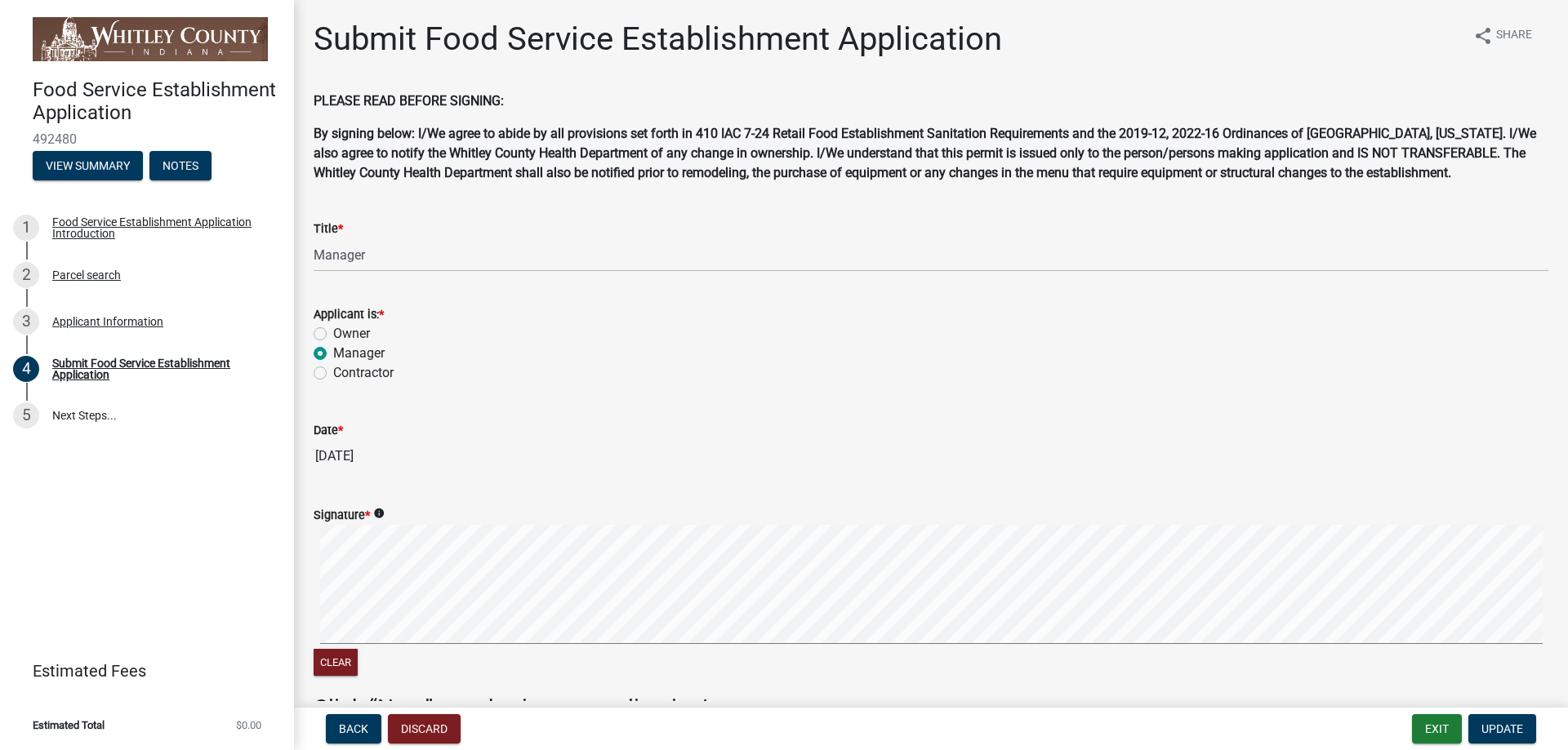
click at [1439, 675] on div "Clear" at bounding box center [931, 664] width 1235 height 31
click at [1496, 726] on span "Update" at bounding box center [1502, 729] width 42 height 13
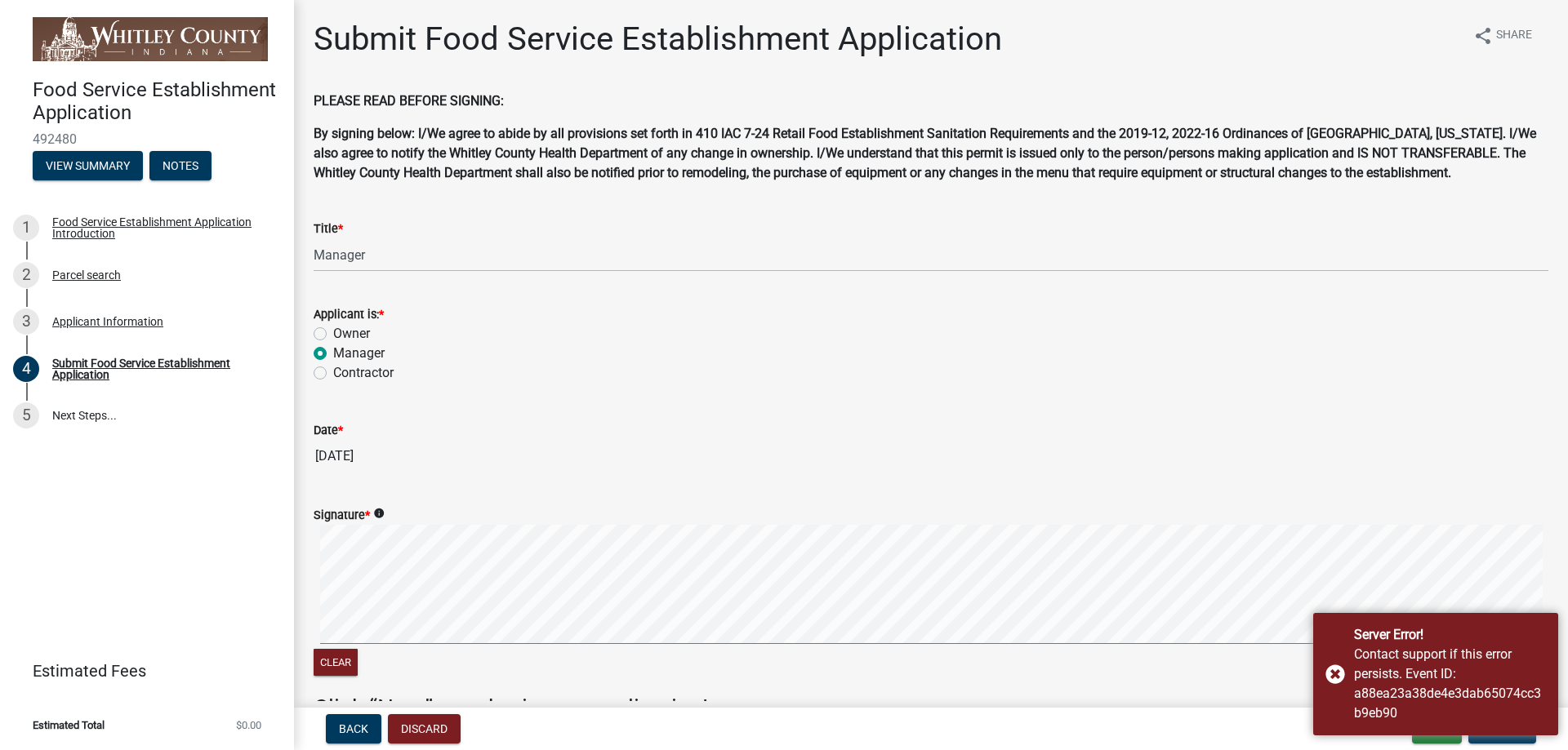
click at [902, 436] on div "Date *" at bounding box center [931, 430] width 1235 height 20
click at [1135, 392] on wm-data-entity-input "Applicant is: * Owner Manager Contractor" at bounding box center [931, 341] width 1235 height 113
drag, startPoint x: 1390, startPoint y: 370, endPoint x: 1495, endPoint y: 355, distance: 106.1
click at [1391, 370] on div "Contractor" at bounding box center [931, 373] width 1235 height 20
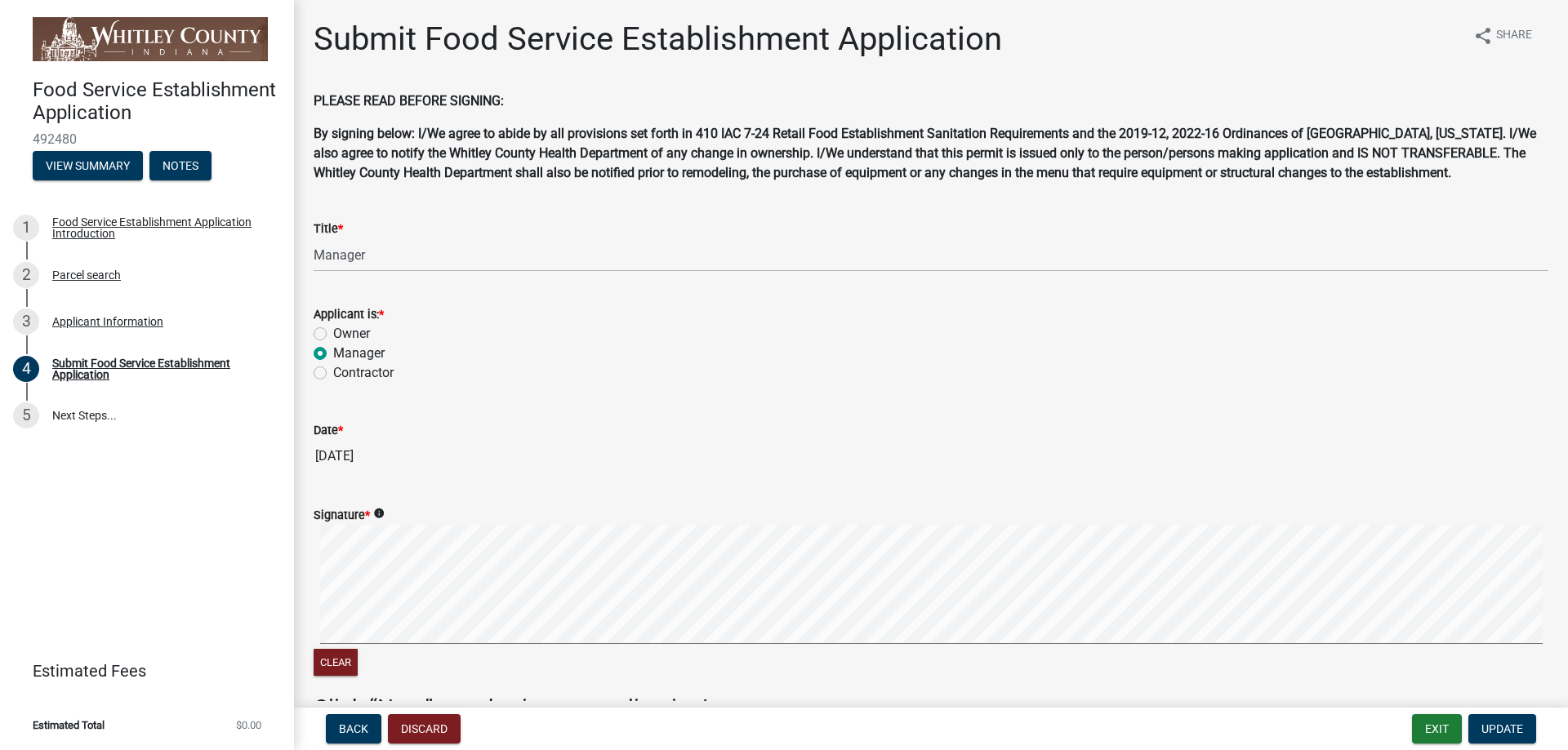
click at [1147, 656] on div "Clear" at bounding box center [931, 664] width 1235 height 31
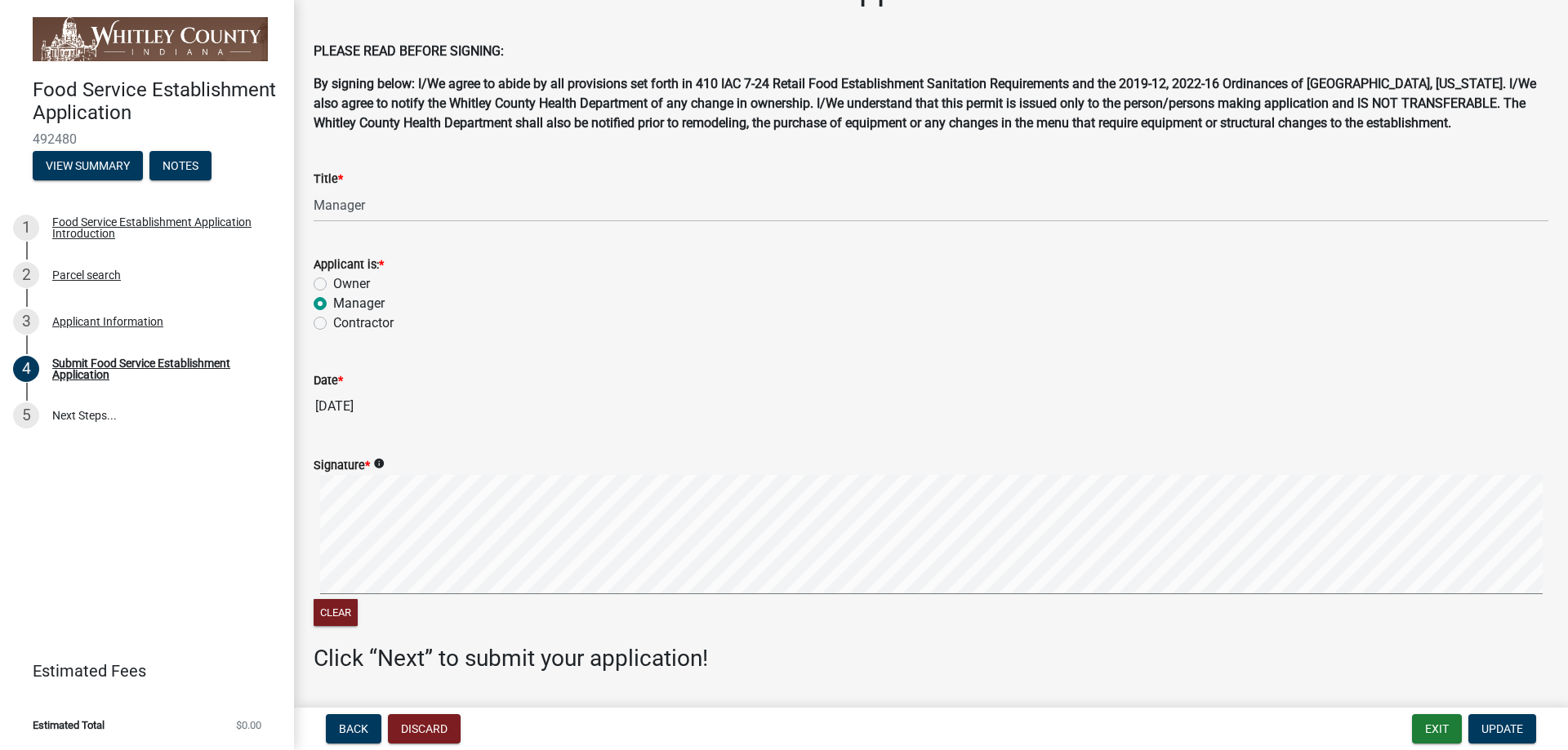
scroll to position [98, 0]
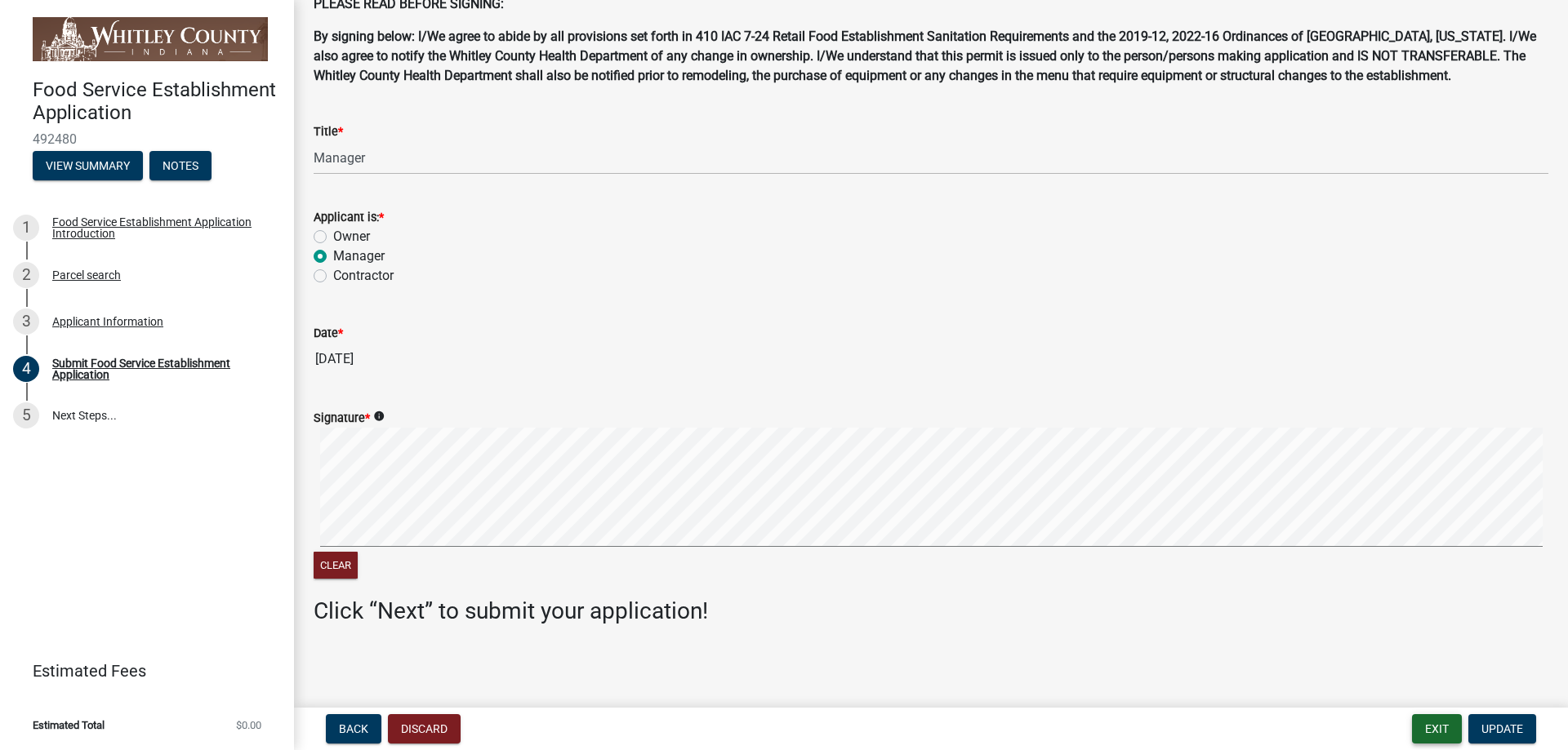
click at [1438, 728] on button "Exit" at bounding box center [1436, 729] width 50 height 30
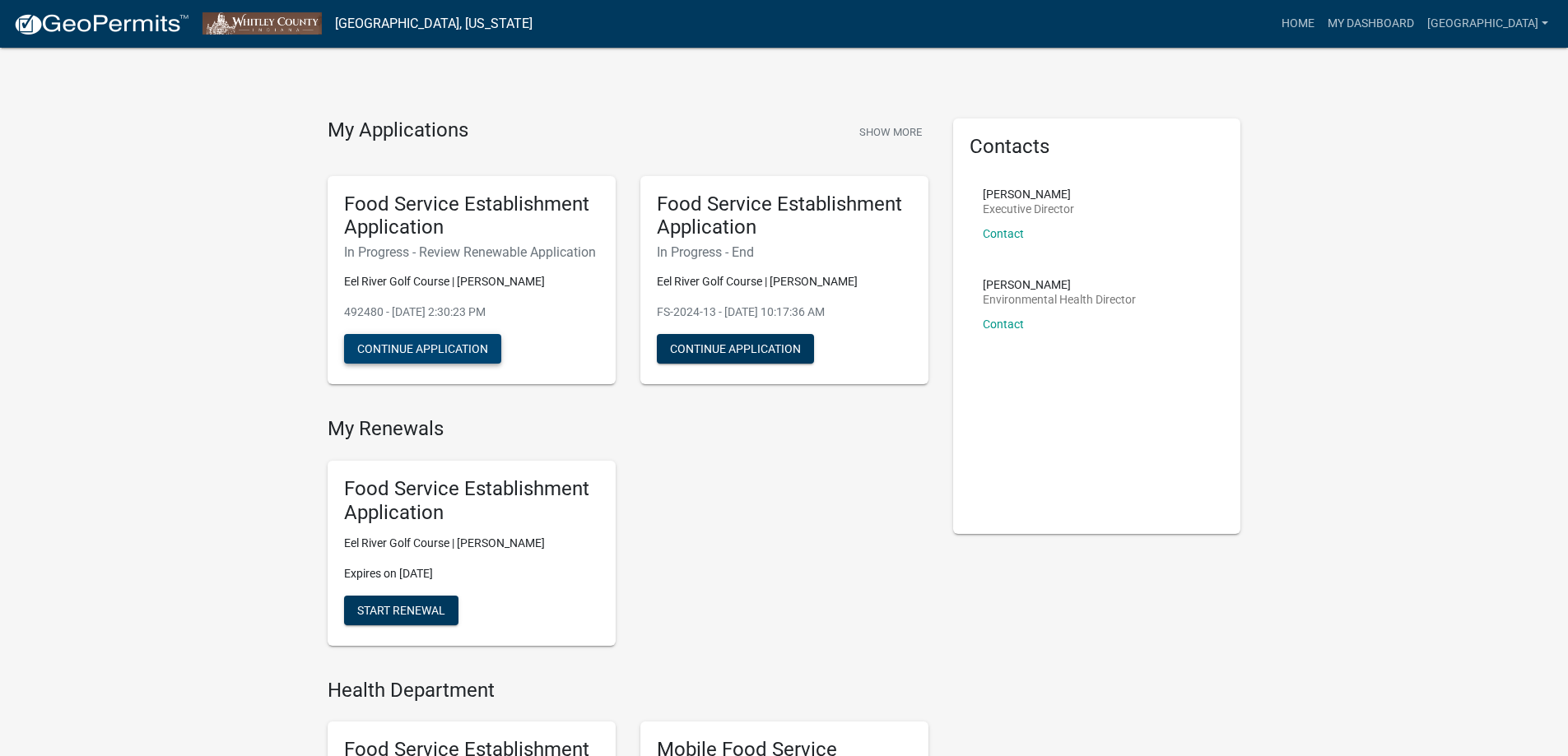
click at [431, 346] on button "Continue Application" at bounding box center [423, 349] width 158 height 30
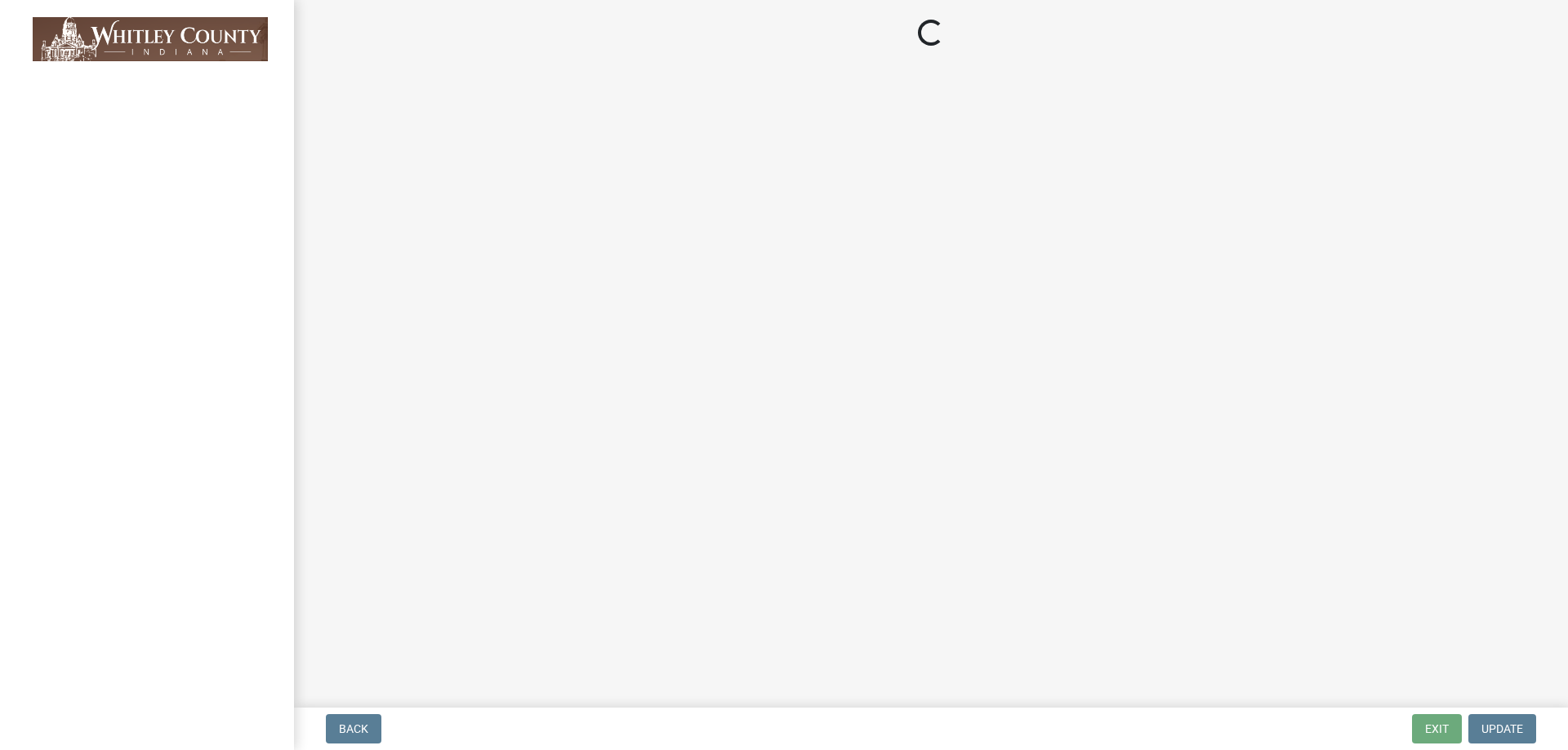
click at [540, 98] on main "Loading..." at bounding box center [930, 351] width 1273 height 701
